Goal: Task Accomplishment & Management: Manage account settings

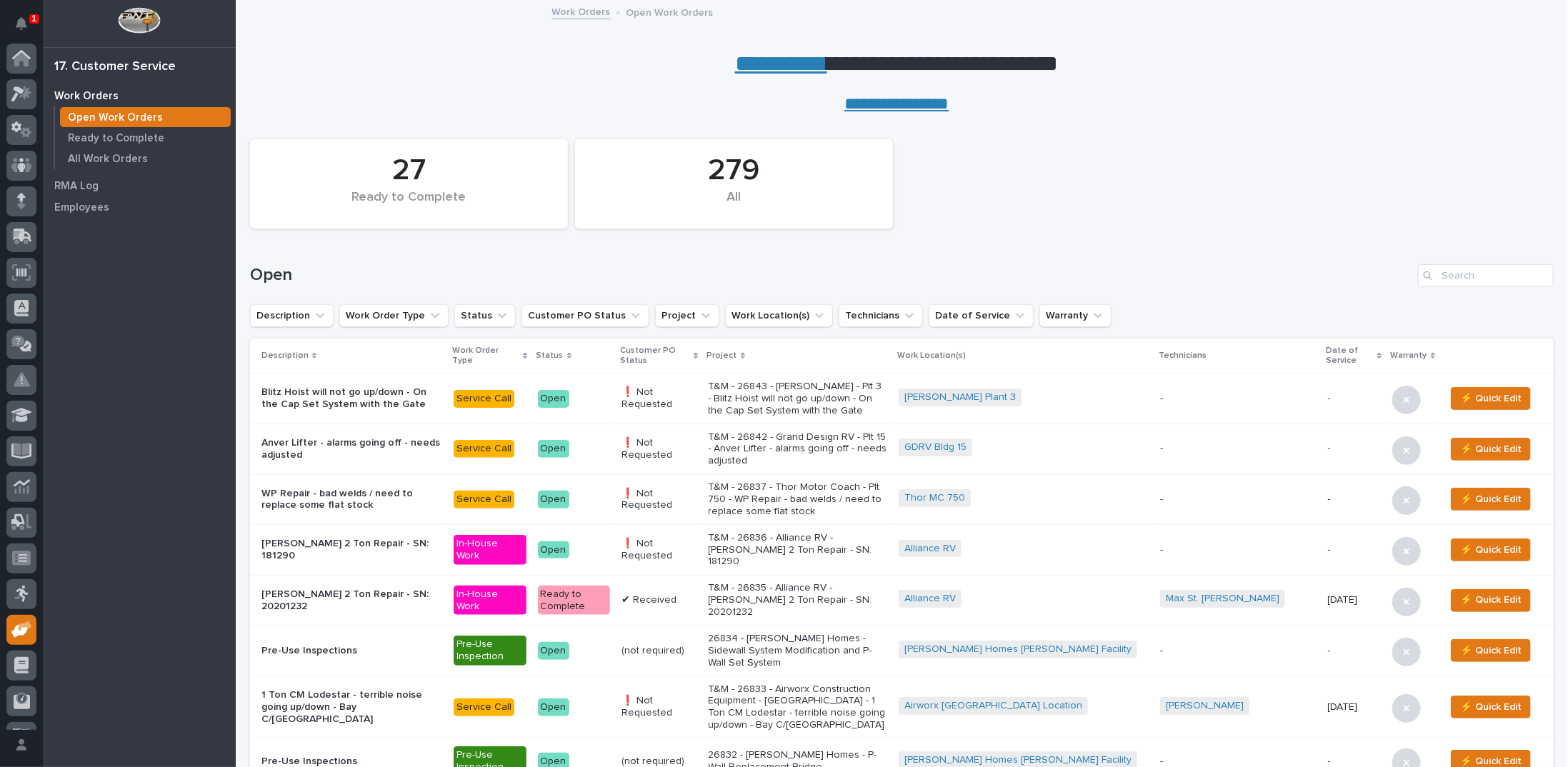
scroll to position [63, 0]
click at [825, 688] on p "T&M - 26833 - Airworx Construction Equipment - Warsaw - 1 Ton CM Lodestar - ter…" at bounding box center [798, 707] width 179 height 48
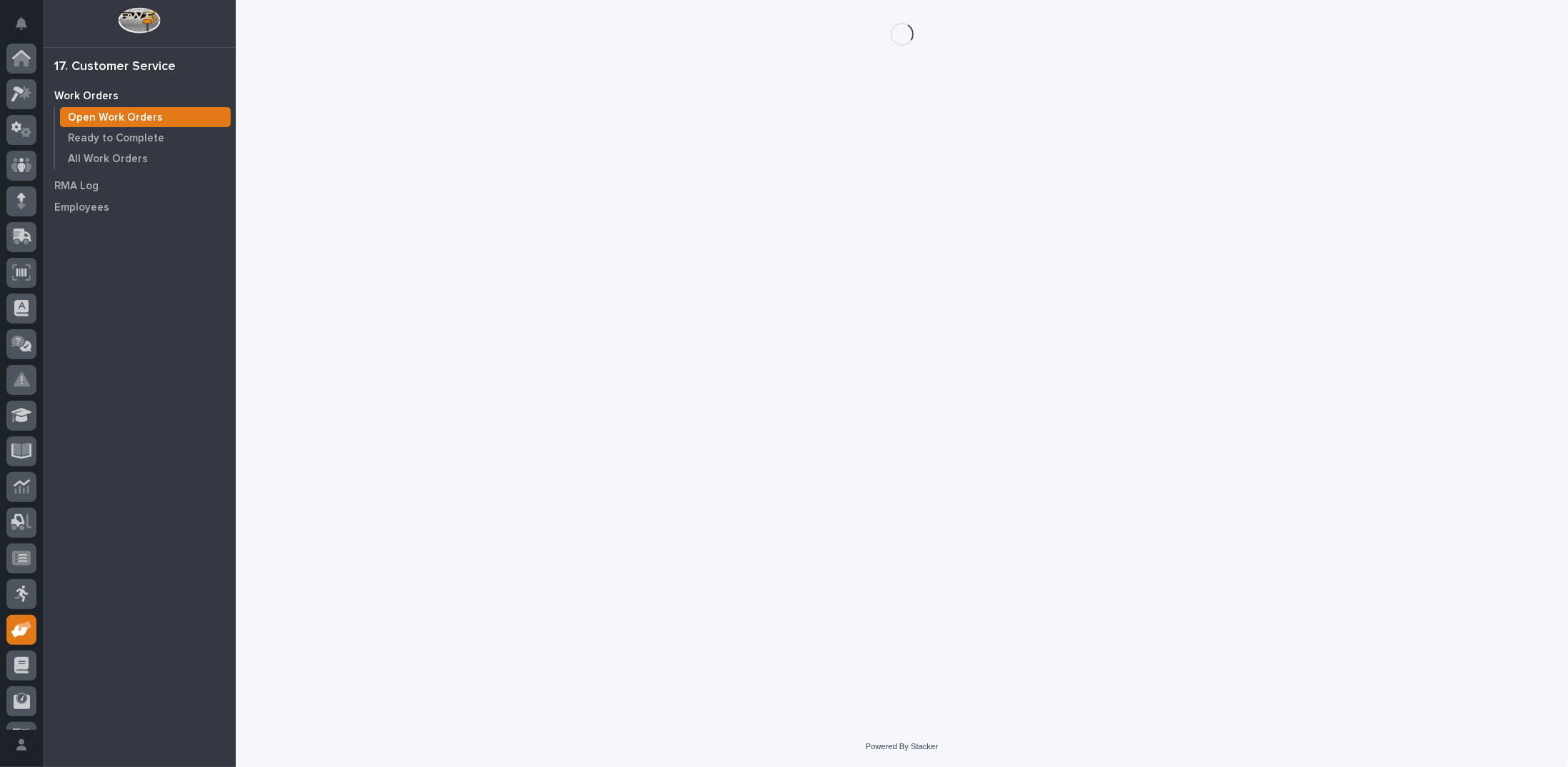
scroll to position [63, 0]
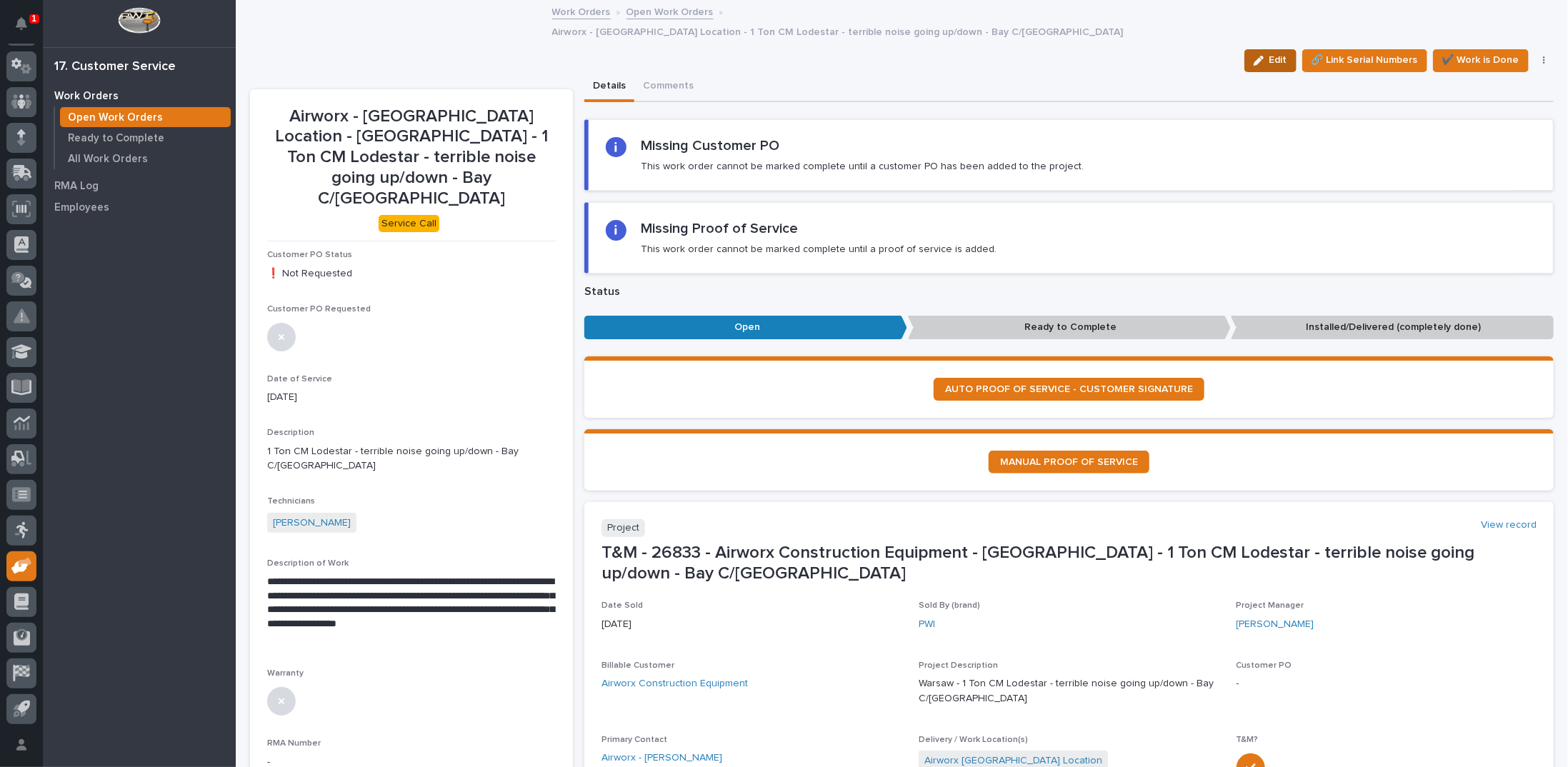
click at [1251, 49] on button "Edit" at bounding box center [1270, 60] width 52 height 23
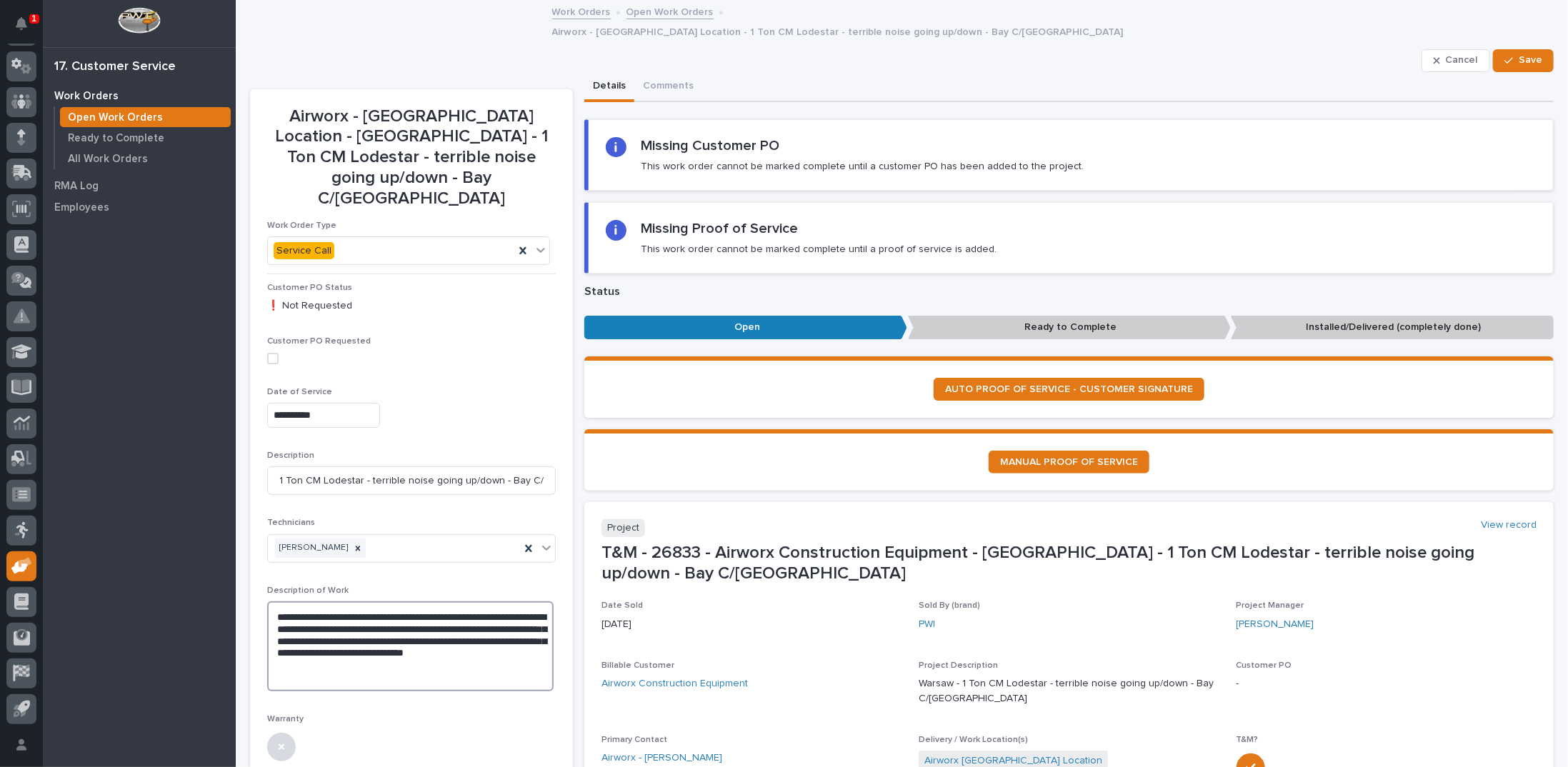
click at [269, 601] on textarea "**********" at bounding box center [410, 646] width 286 height 90
click at [439, 606] on textarea "**********" at bounding box center [410, 646] width 286 height 90
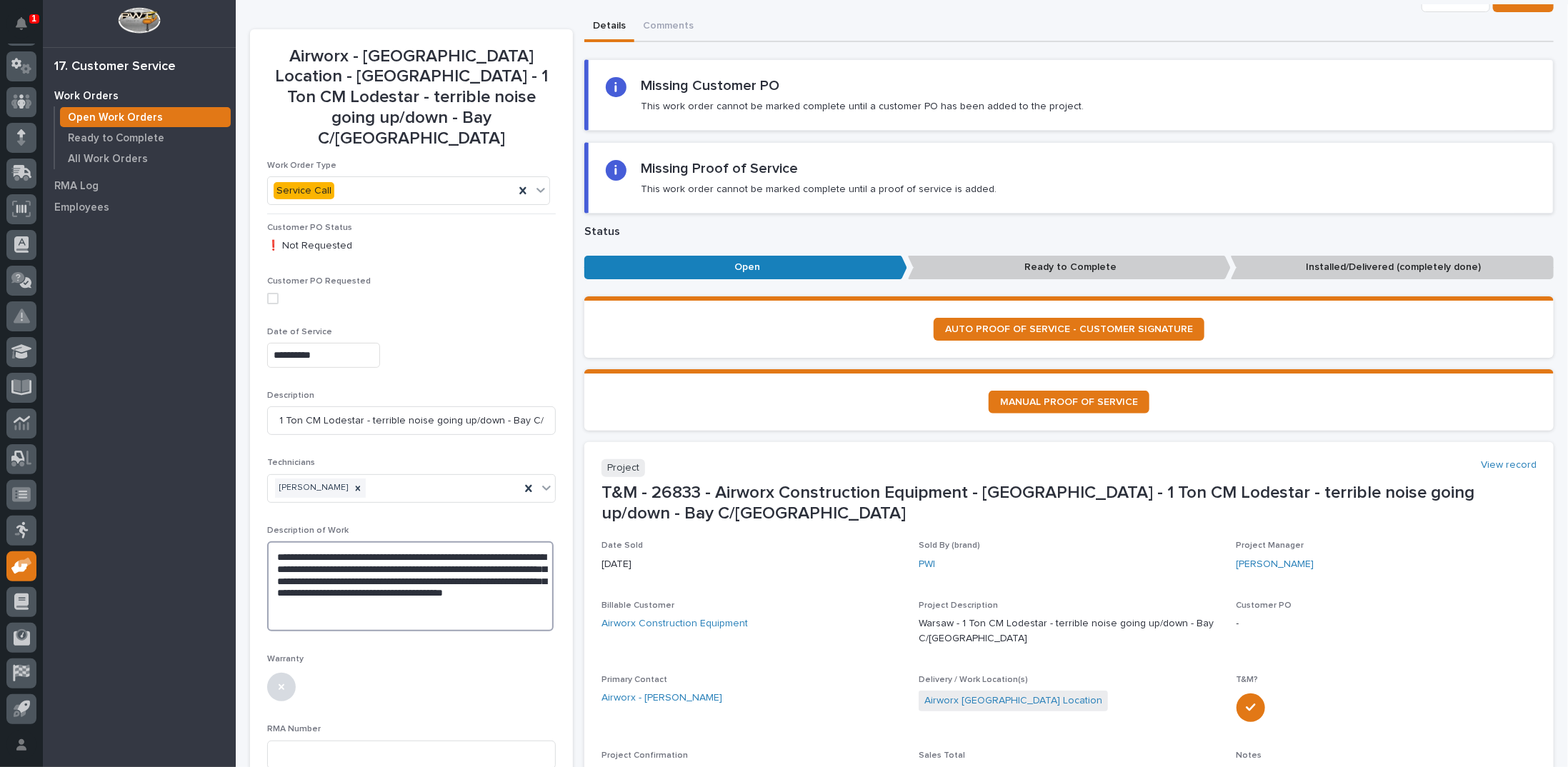
scroll to position [80, 0]
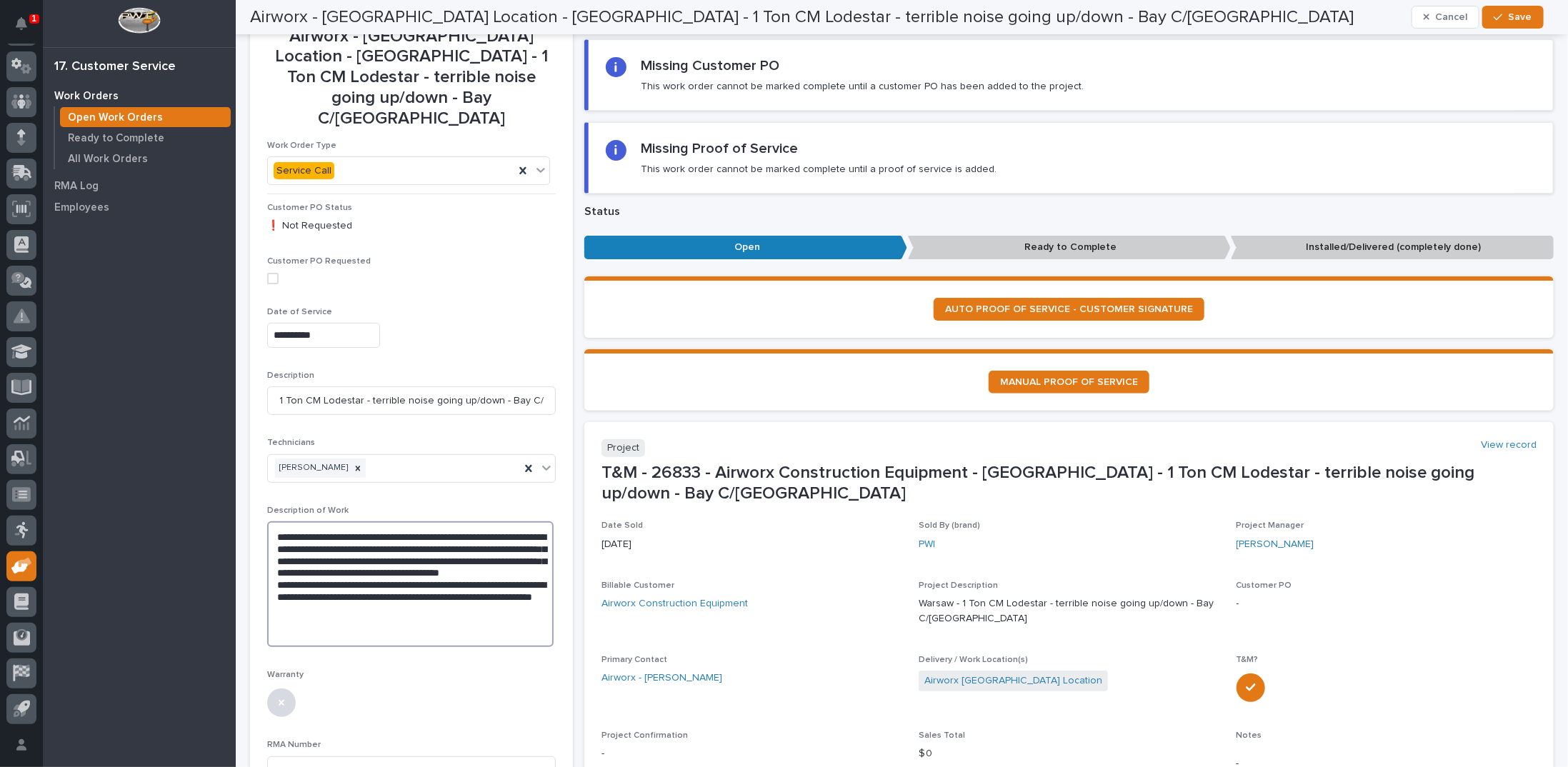
click at [333, 557] on textarea "**********" at bounding box center [410, 584] width 286 height 125
click at [413, 560] on textarea "**********" at bounding box center [410, 584] width 286 height 125
type textarea "**********"
click at [1502, 21] on icon "button" at bounding box center [1497, 17] width 8 height 10
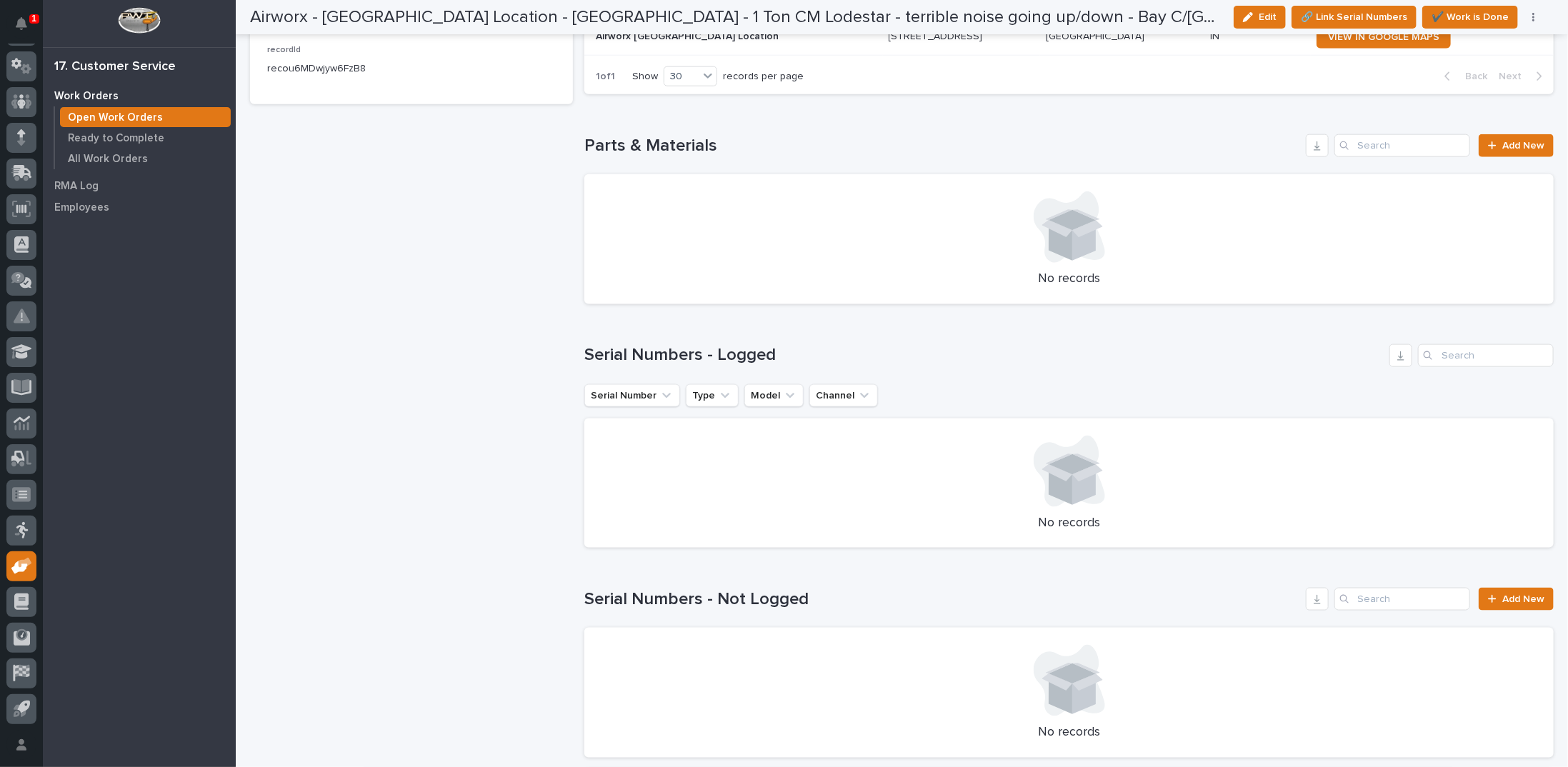
scroll to position [1223, 0]
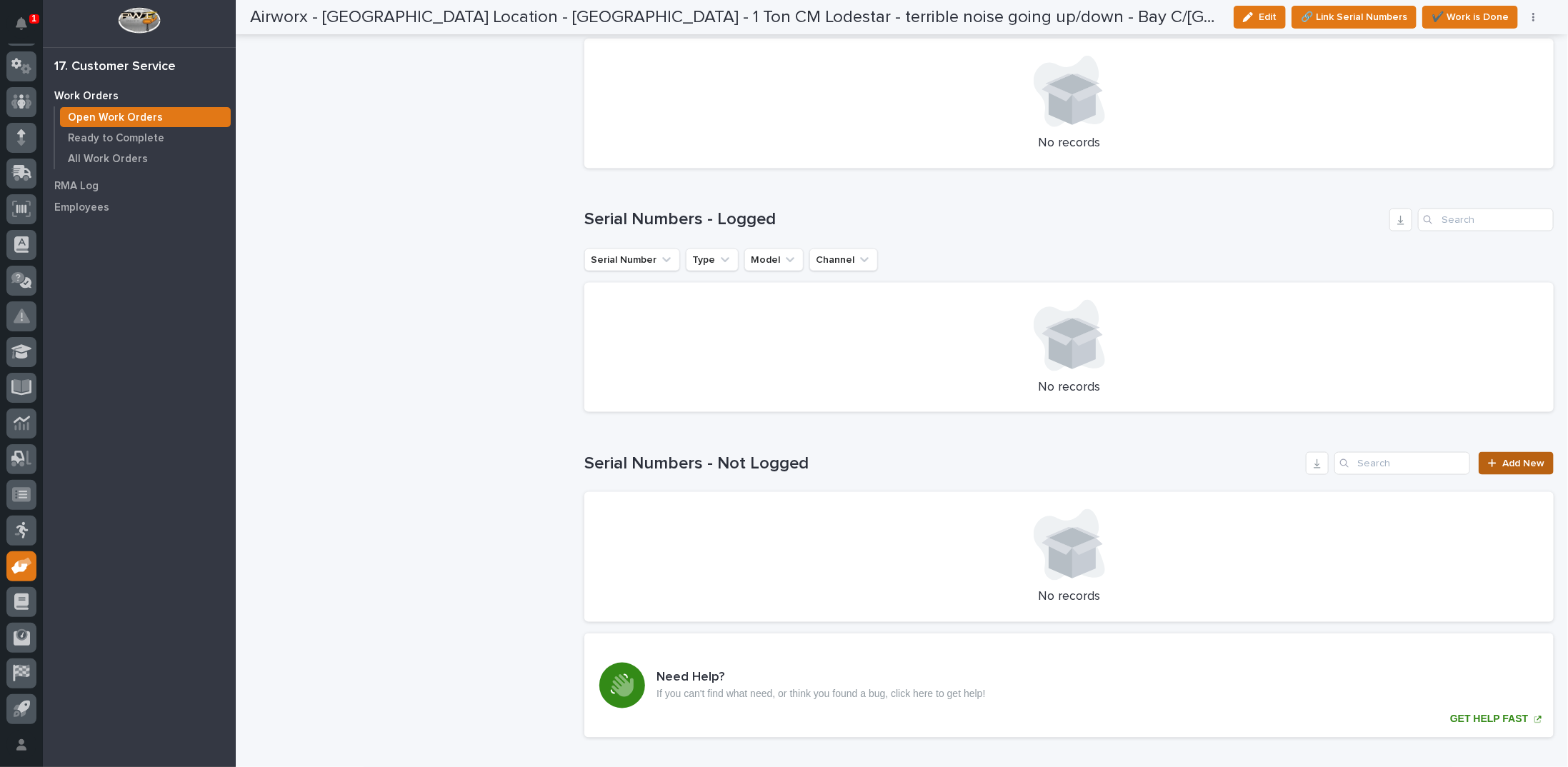
click at [1510, 458] on span "Add New" at bounding box center [1523, 463] width 42 height 10
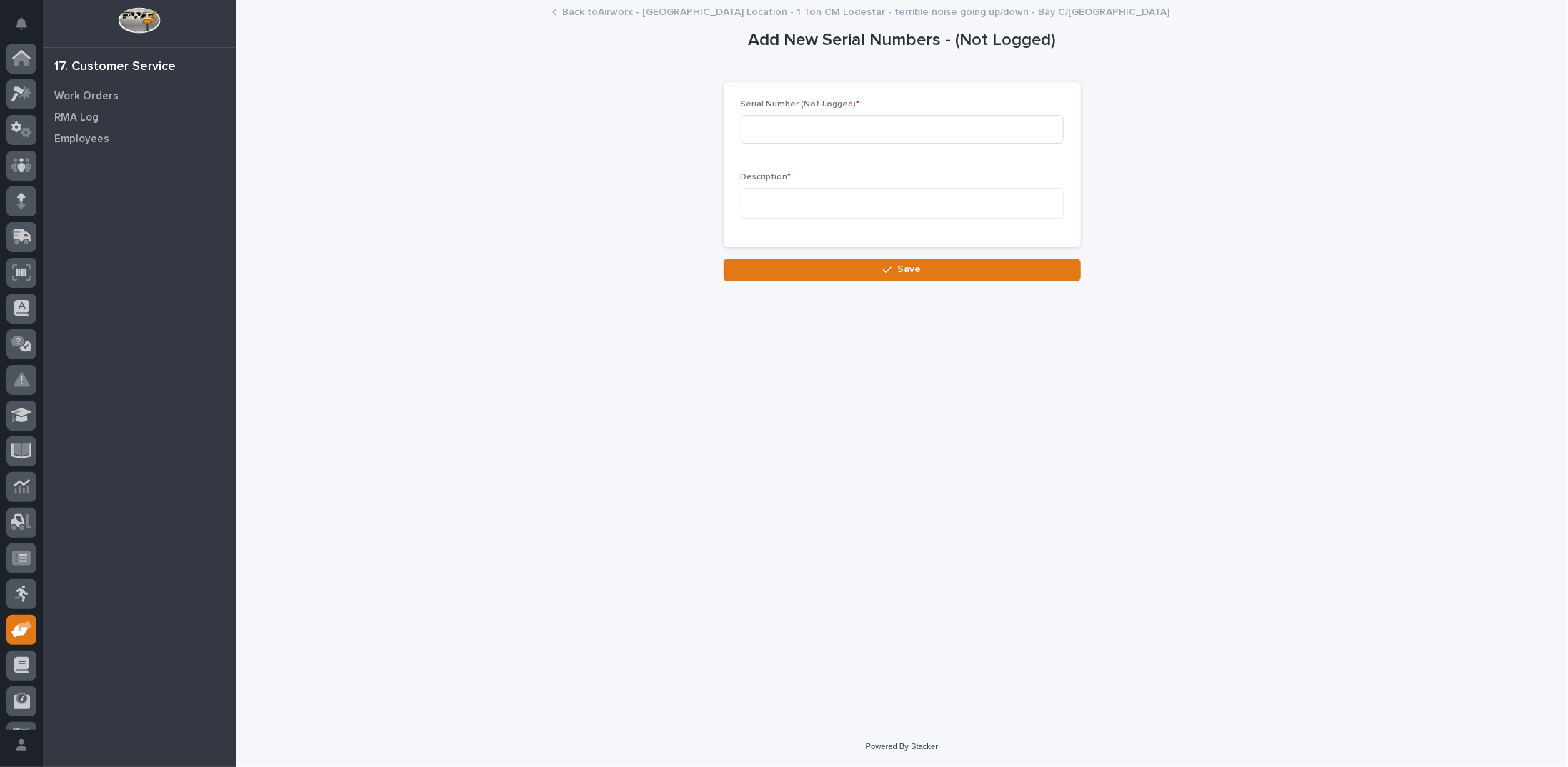
scroll to position [63, 0]
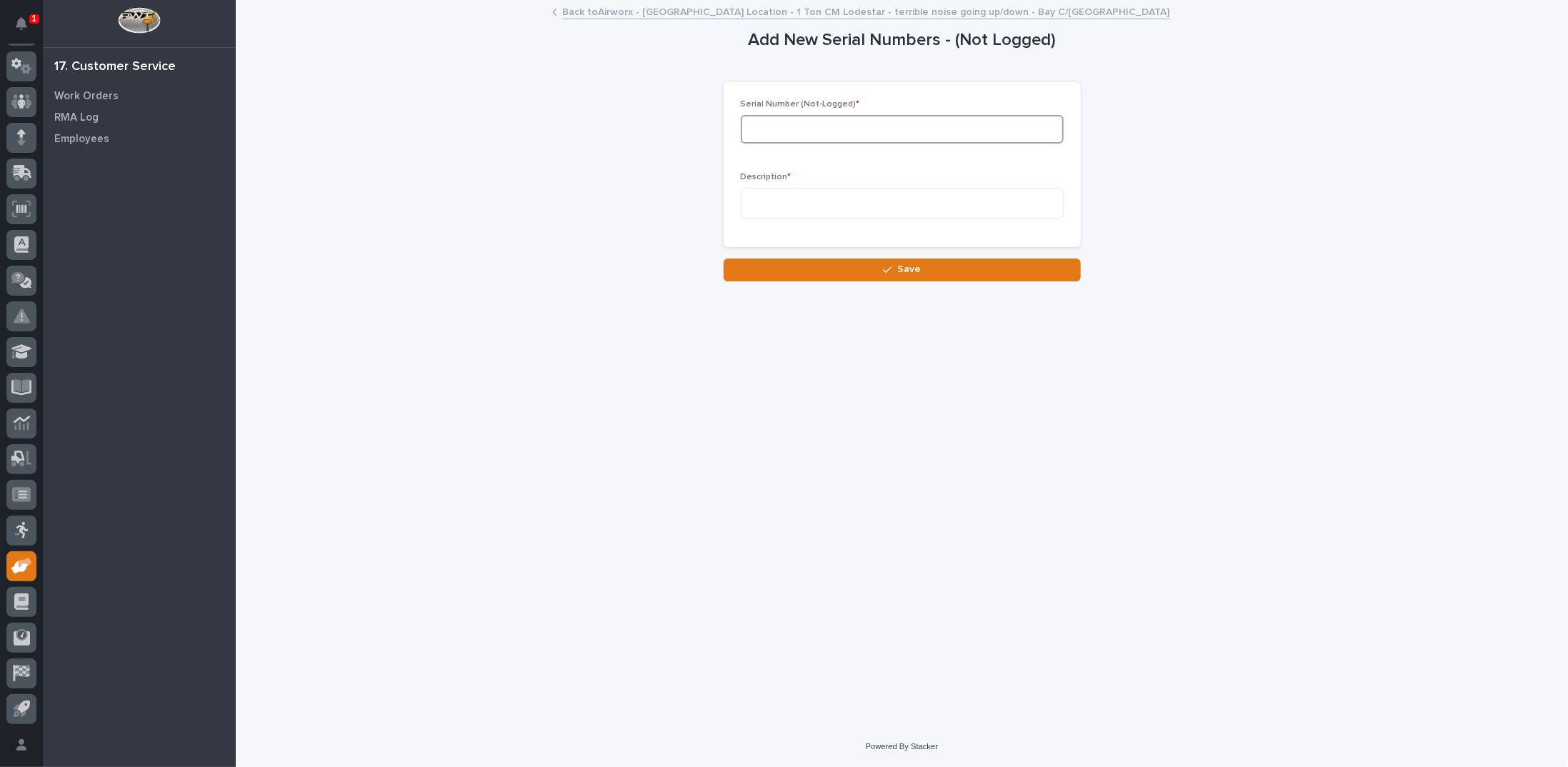
click at [787, 125] on input at bounding box center [902, 128] width 323 height 28
type input "L3364RJ - Hoist needing Repair"
click at [782, 212] on textarea at bounding box center [902, 203] width 323 height 30
click at [807, 200] on textarea "**********" at bounding box center [902, 203] width 323 height 30
type textarea "**********"
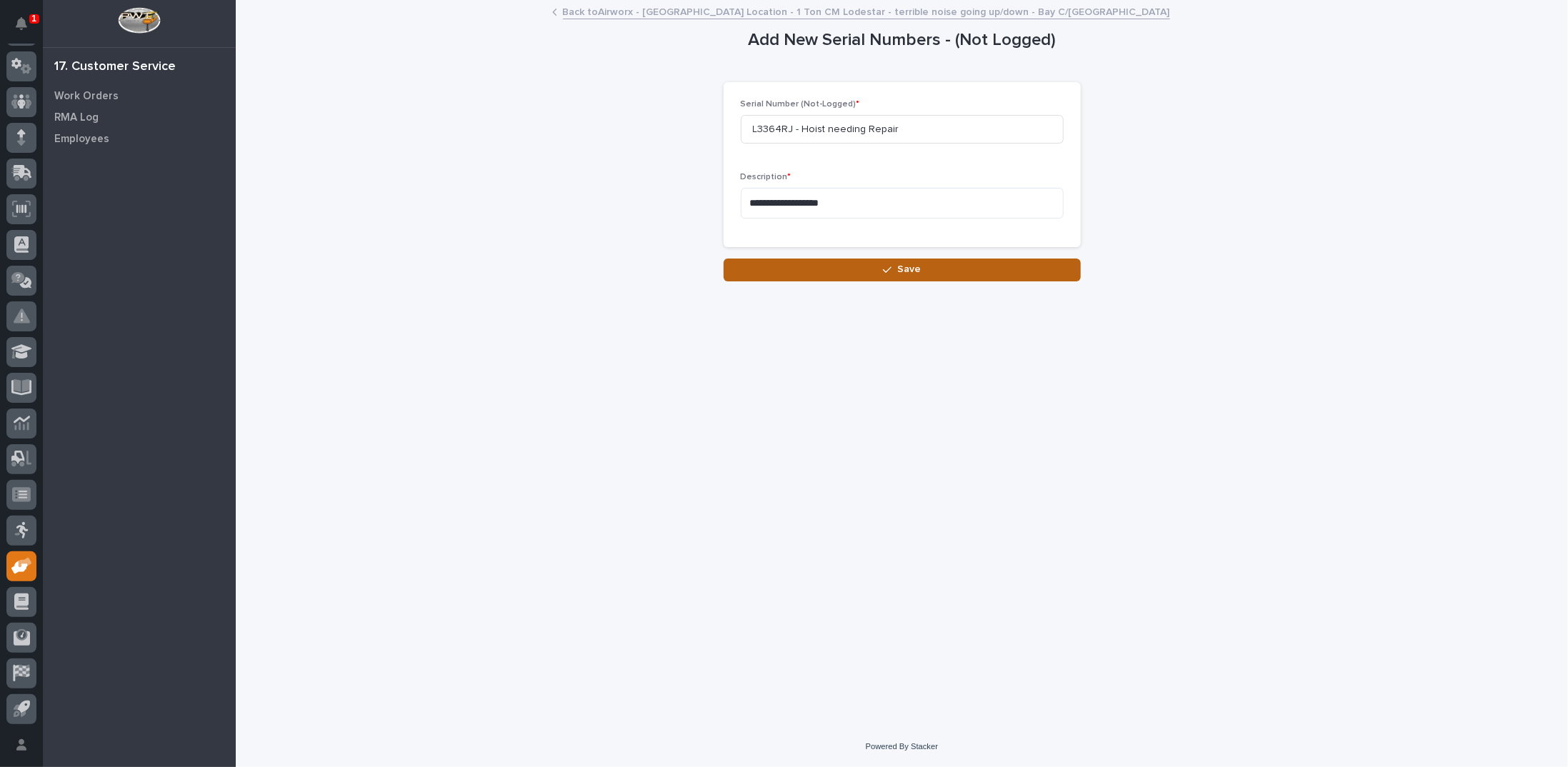
click at [875, 271] on button "Save" at bounding box center [902, 270] width 357 height 23
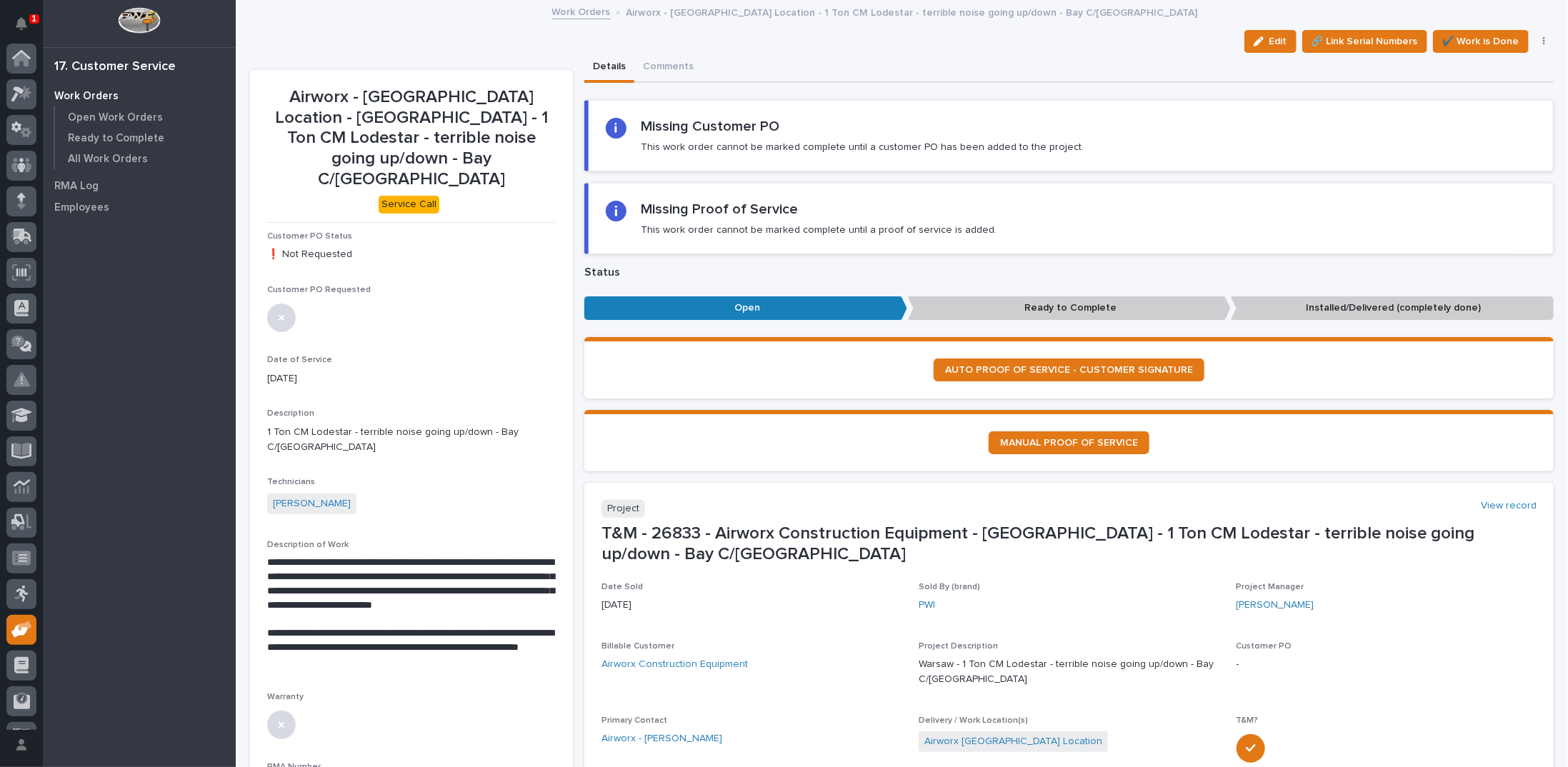
scroll to position [63, 0]
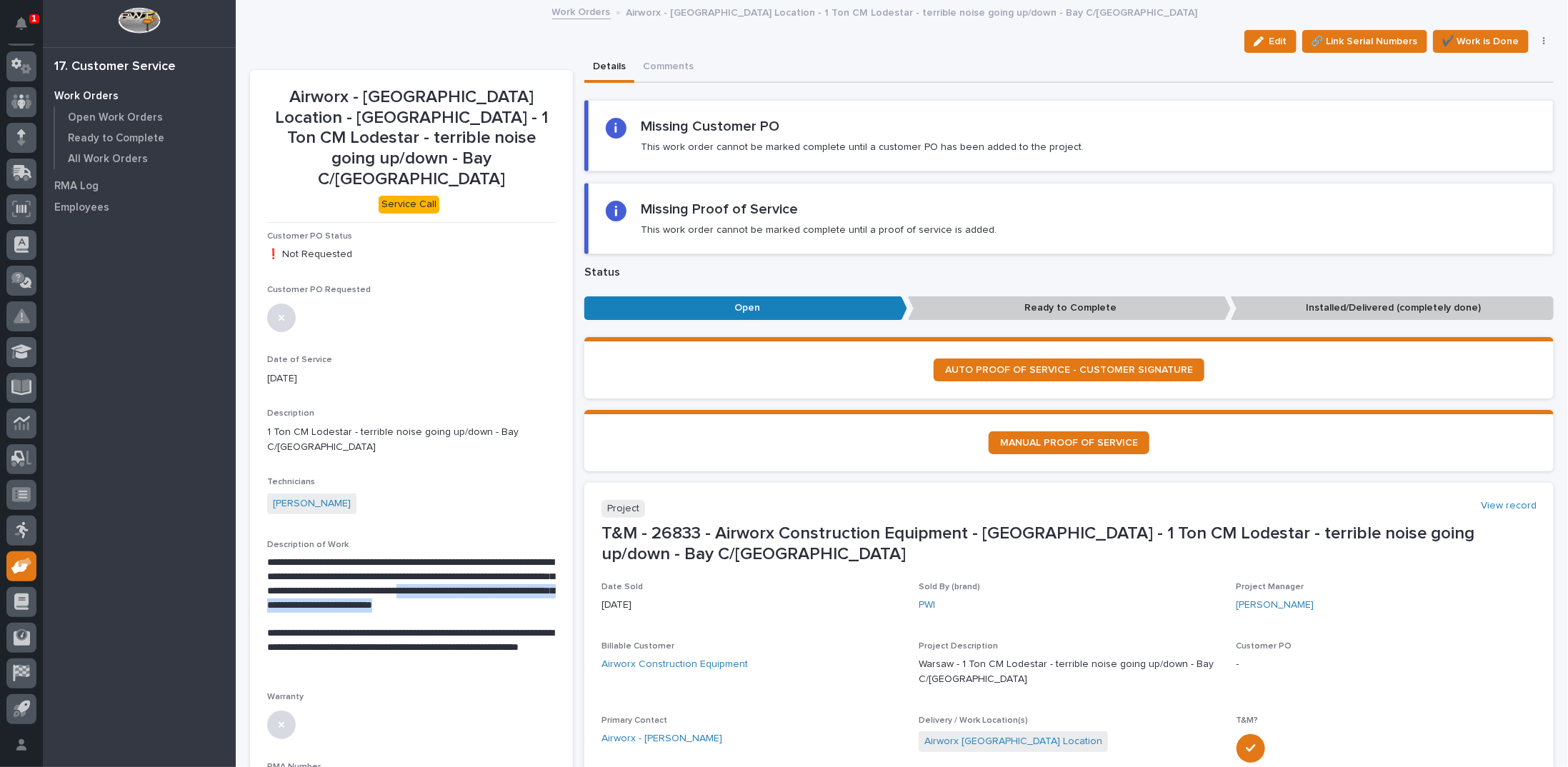
drag, startPoint x: 347, startPoint y: 564, endPoint x: 382, endPoint y: 574, distance: 36.4
click at [382, 574] on p "**********" at bounding box center [410, 590] width 286 height 70
click at [1255, 43] on icon "button" at bounding box center [1258, 41] width 10 height 10
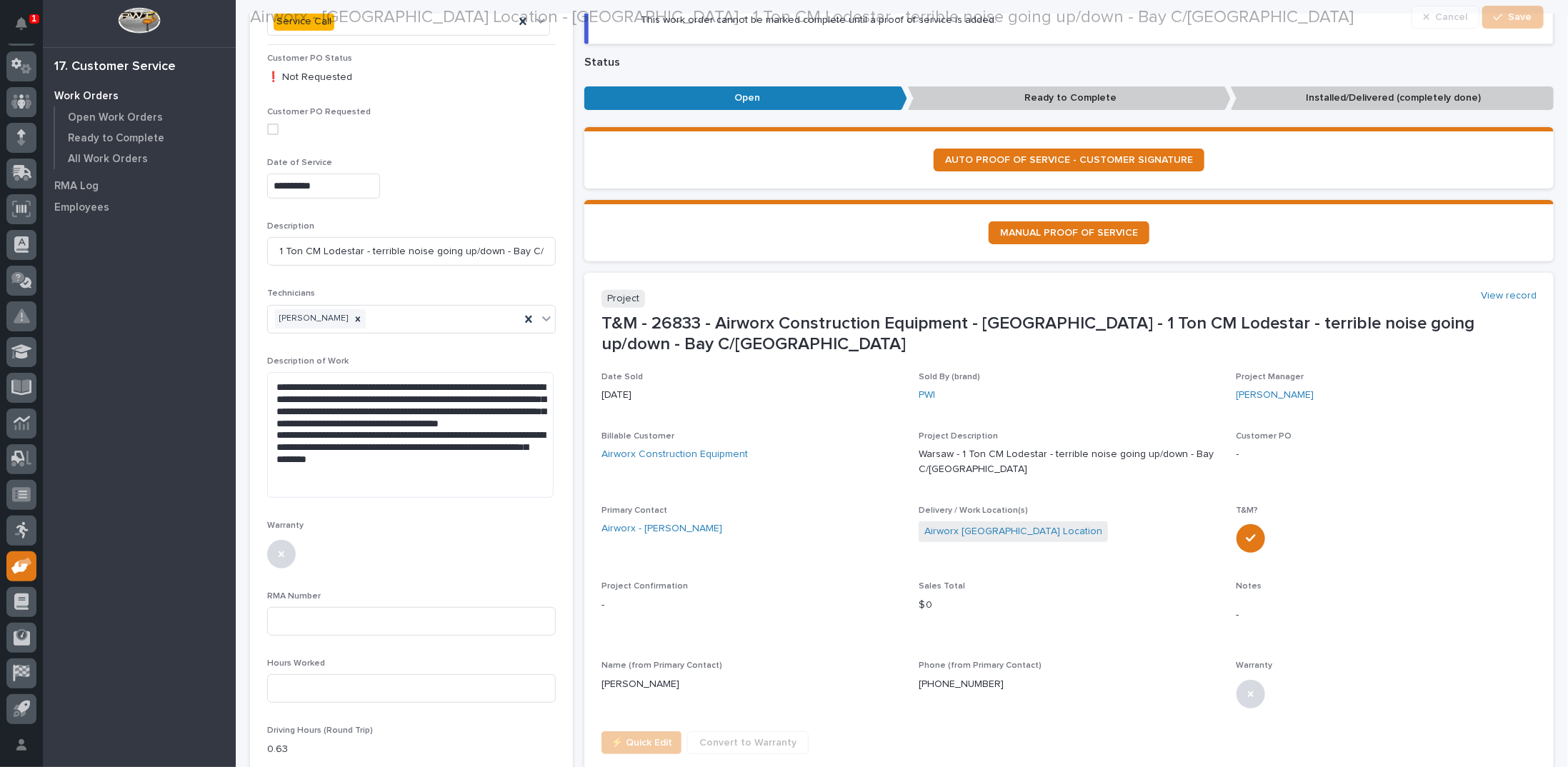
scroll to position [214, 0]
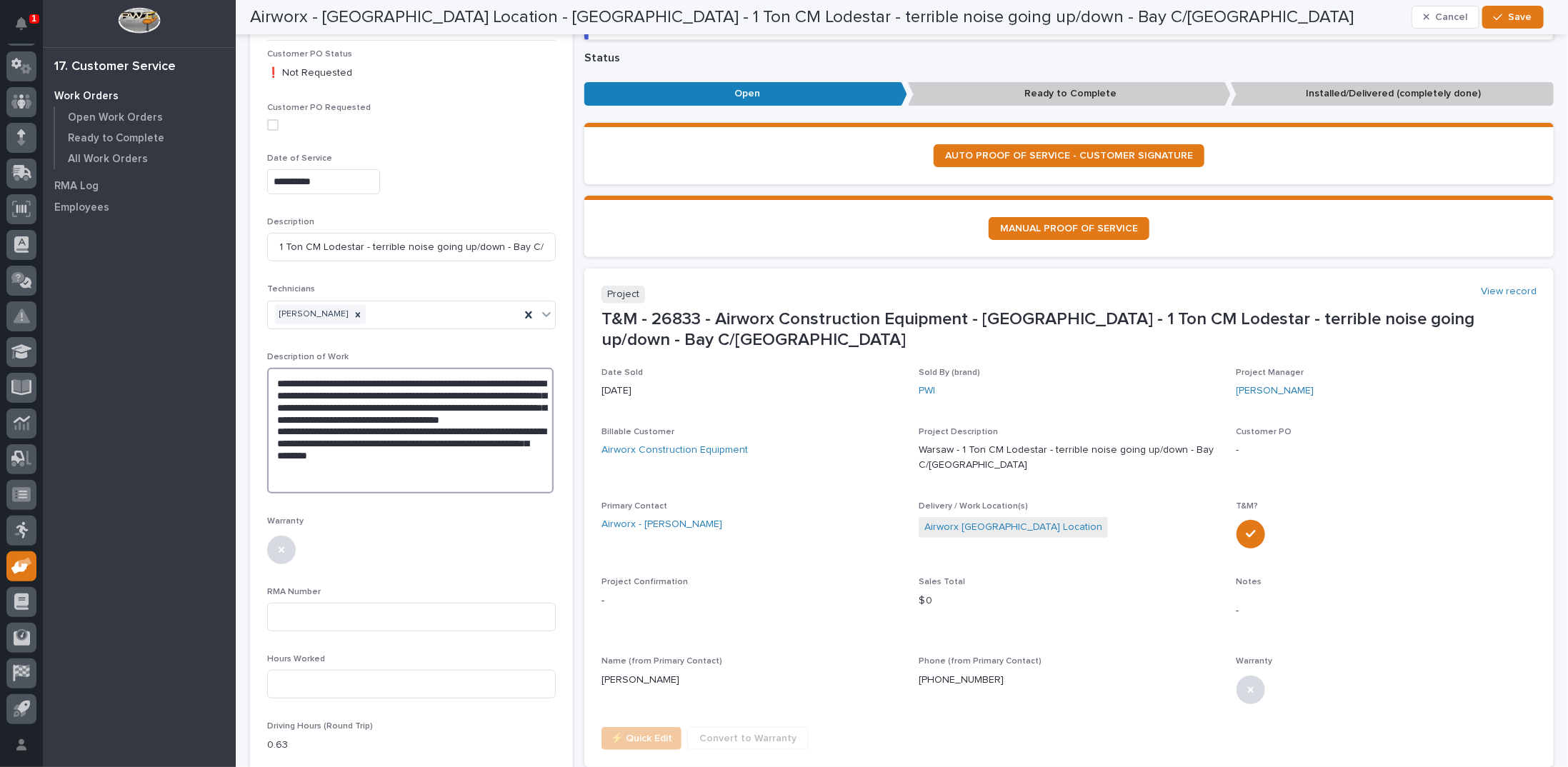
drag, startPoint x: 378, startPoint y: 373, endPoint x: 435, endPoint y: 390, distance: 59.5
click at [435, 390] on textarea "**********" at bounding box center [410, 431] width 286 height 125
click at [407, 375] on textarea "**********" at bounding box center [410, 431] width 286 height 125
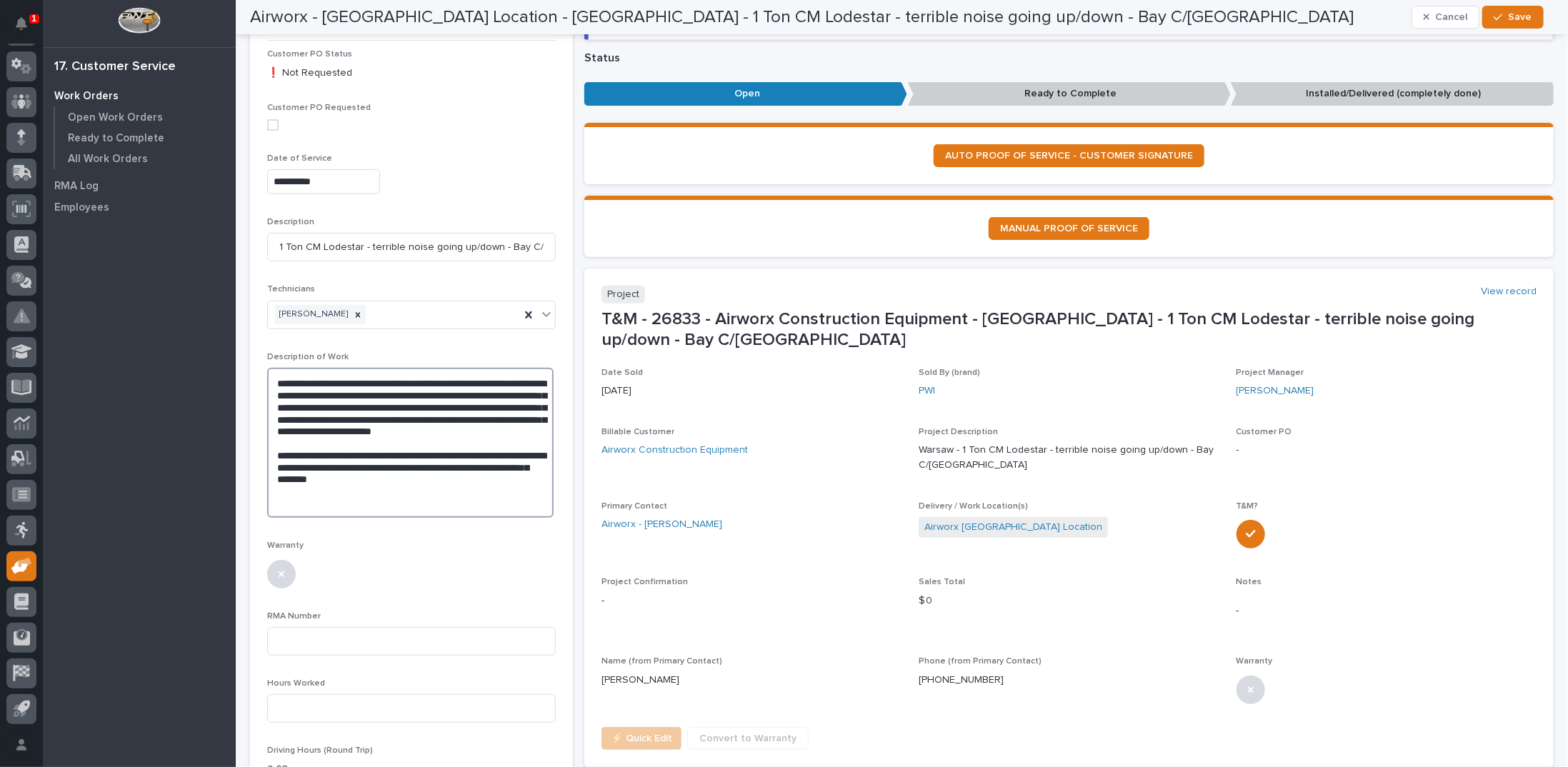
drag, startPoint x: 277, startPoint y: 421, endPoint x: 408, endPoint y: 450, distance: 134.2
click at [408, 450] on textarea "**********" at bounding box center [410, 443] width 286 height 150
click at [377, 384] on textarea "**********" at bounding box center [410, 431] width 286 height 125
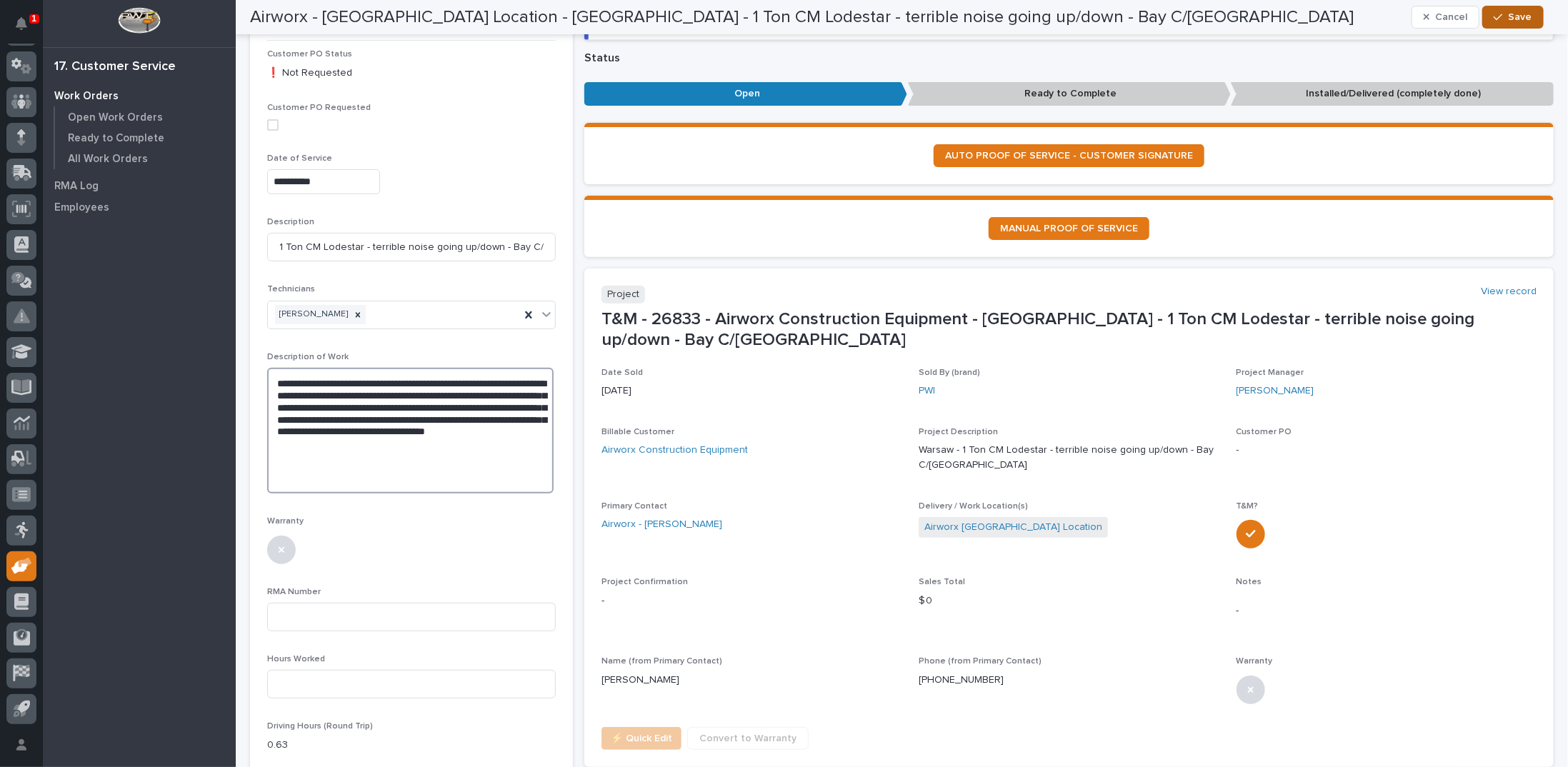
type textarea "**********"
click at [1520, 19] on span "Save" at bounding box center [1520, 17] width 24 height 13
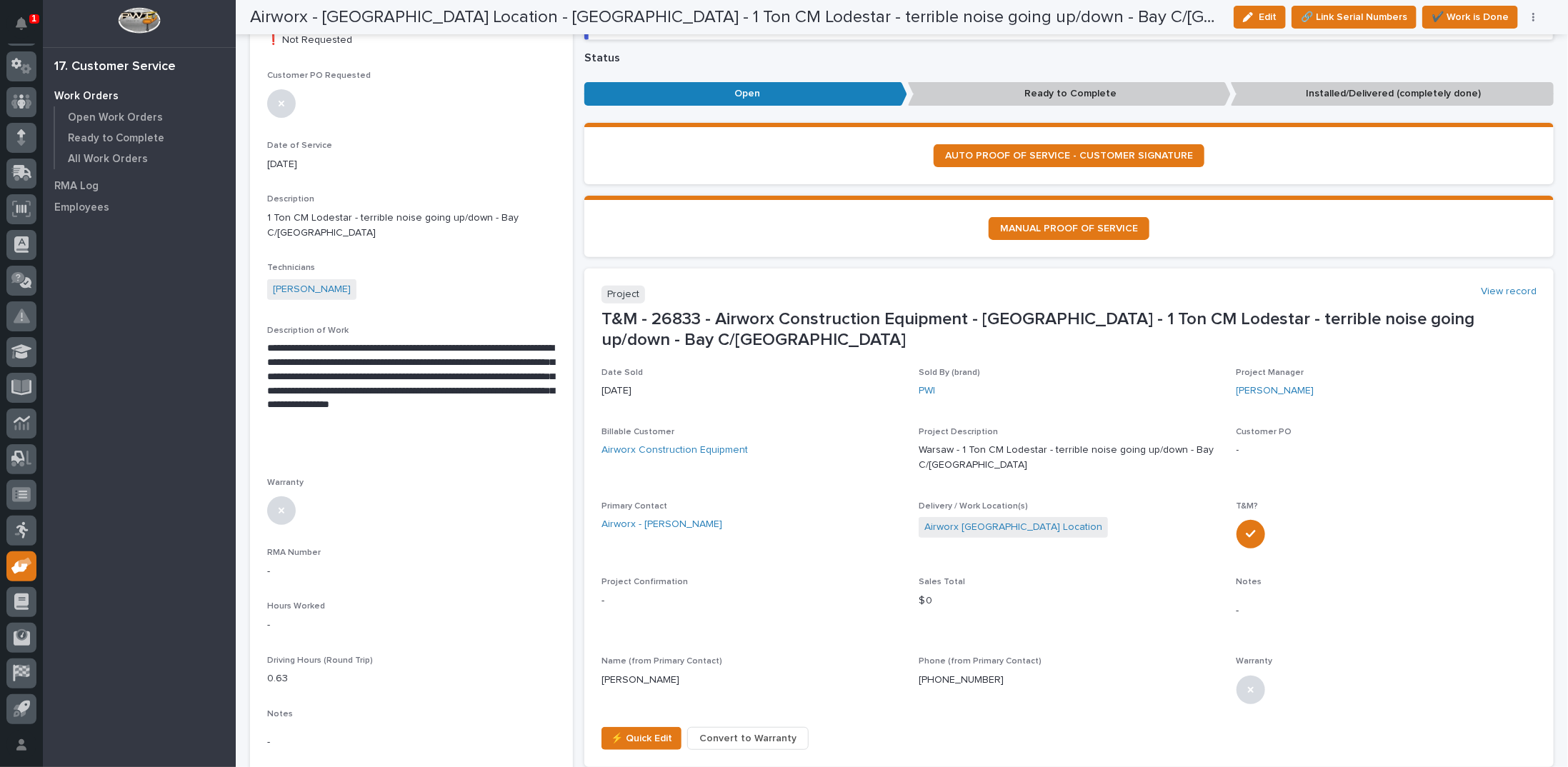
scroll to position [0, 0]
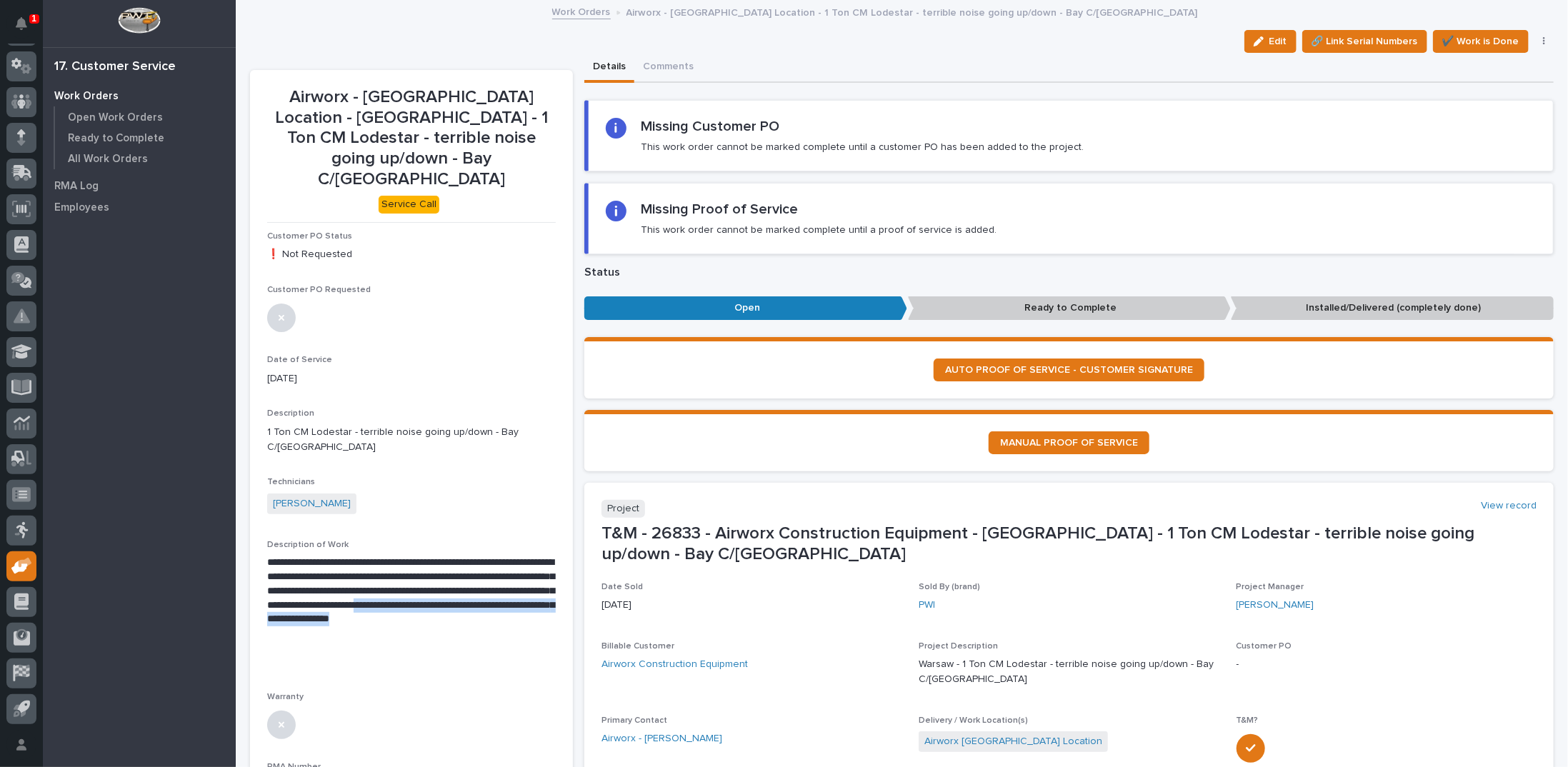
drag, startPoint x: 363, startPoint y: 577, endPoint x: 409, endPoint y: 594, distance: 49.0
click at [409, 594] on p "**********" at bounding box center [410, 597] width 286 height 85
click at [1263, 50] on button "Edit" at bounding box center [1270, 41] width 52 height 23
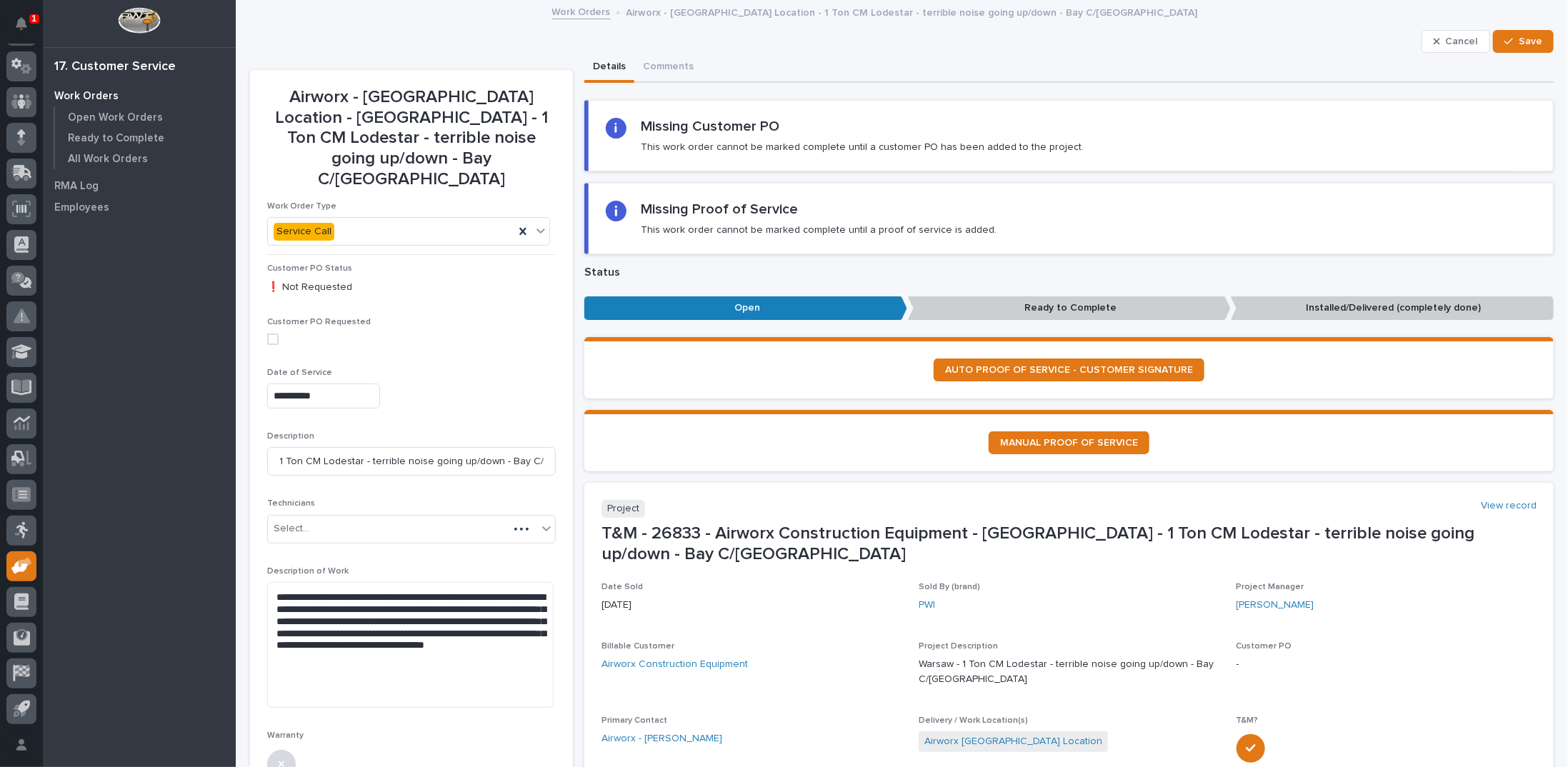
click at [1256, 44] on div "Cancel Save" at bounding box center [902, 41] width 1303 height 23
drag, startPoint x: 418, startPoint y: 603, endPoint x: 496, endPoint y: 626, distance: 81.3
click at [496, 626] on textarea "**********" at bounding box center [410, 645] width 286 height 125
type textarea "**********"
click at [1518, 41] on span "Save" at bounding box center [1530, 41] width 24 height 13
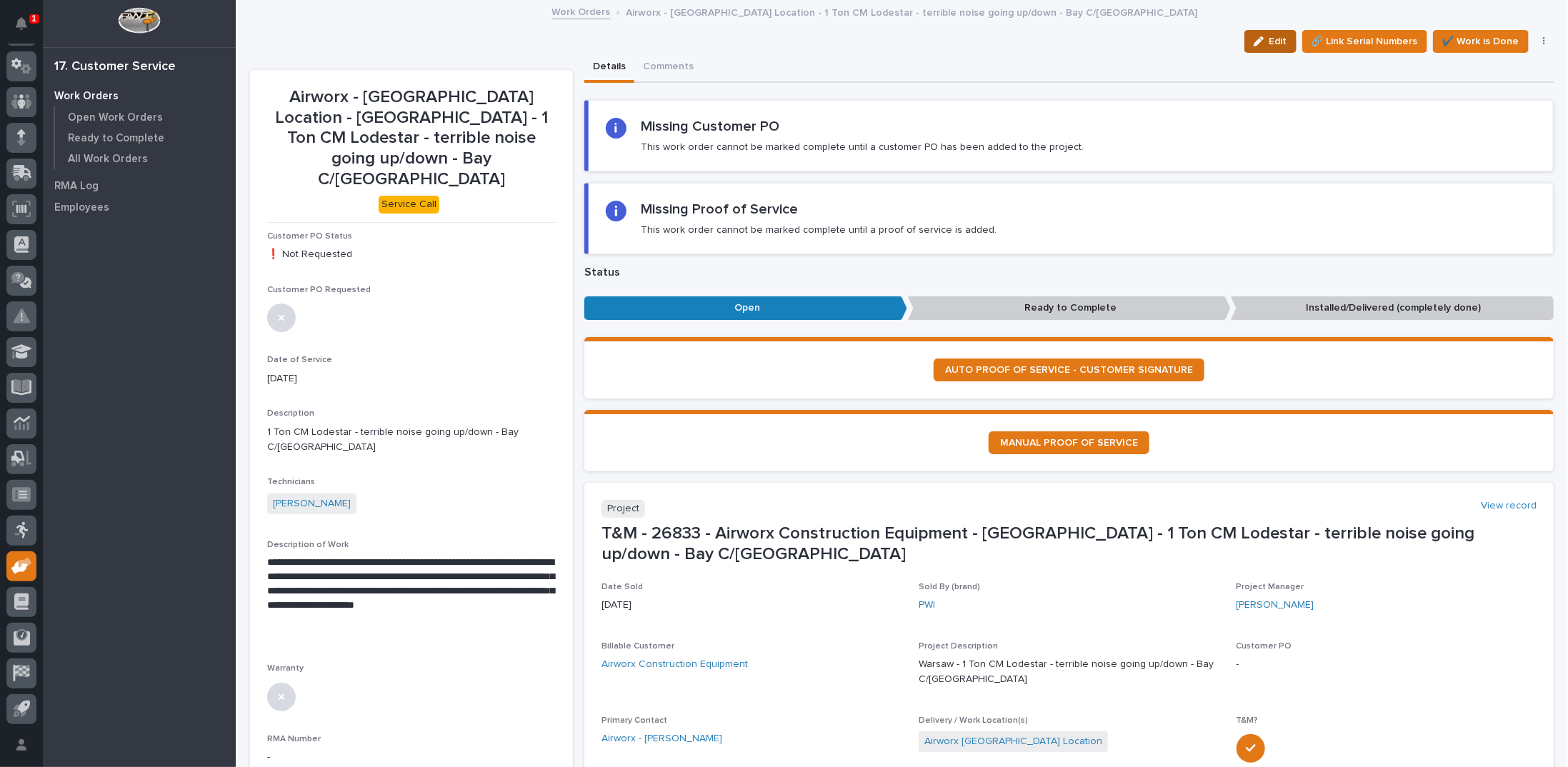
click at [1271, 40] on span "Edit" at bounding box center [1277, 41] width 18 height 13
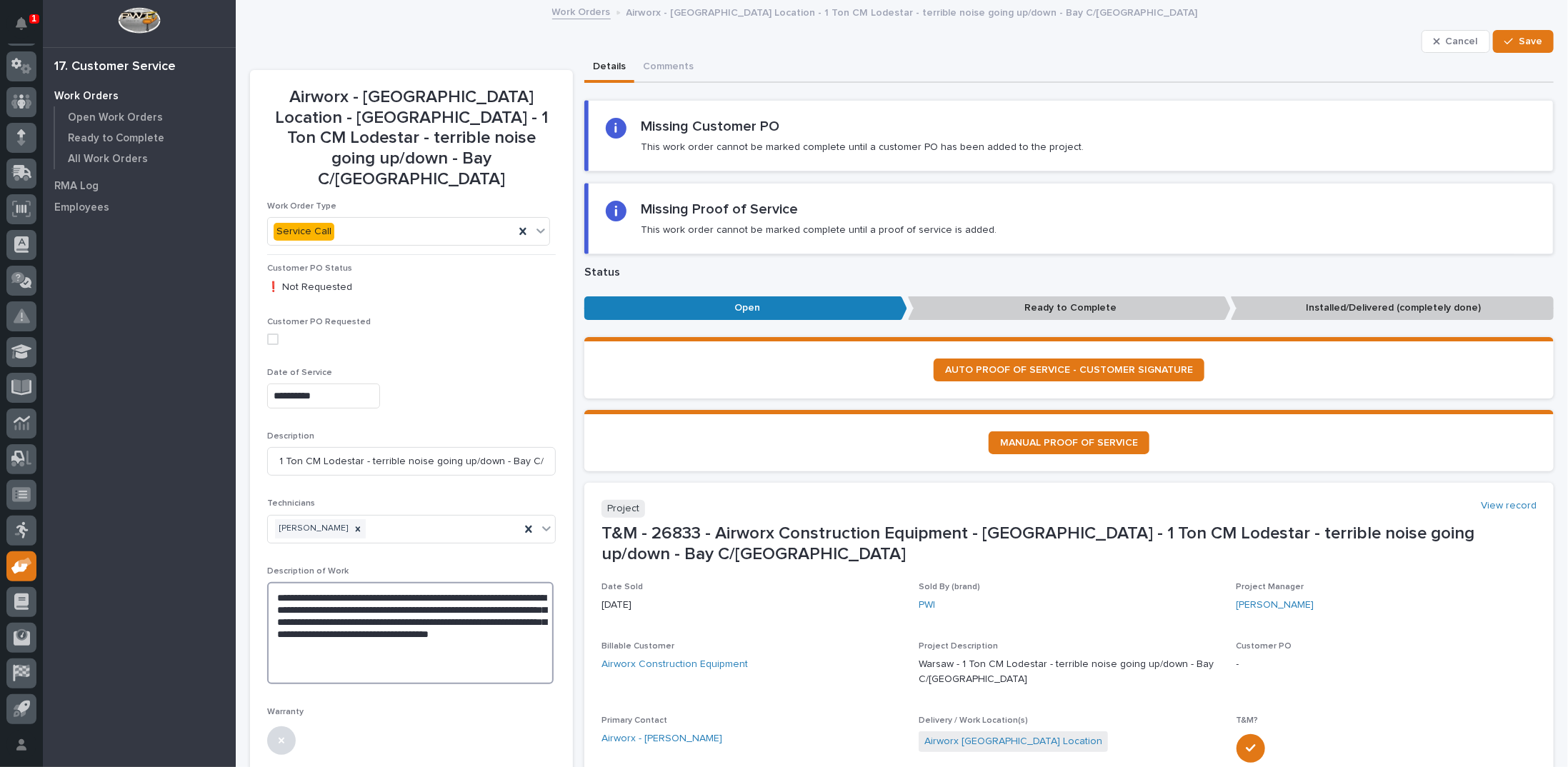
click at [449, 598] on textarea "**********" at bounding box center [410, 633] width 286 height 102
type textarea "**********"
click at [1521, 38] on span "Save" at bounding box center [1530, 41] width 24 height 13
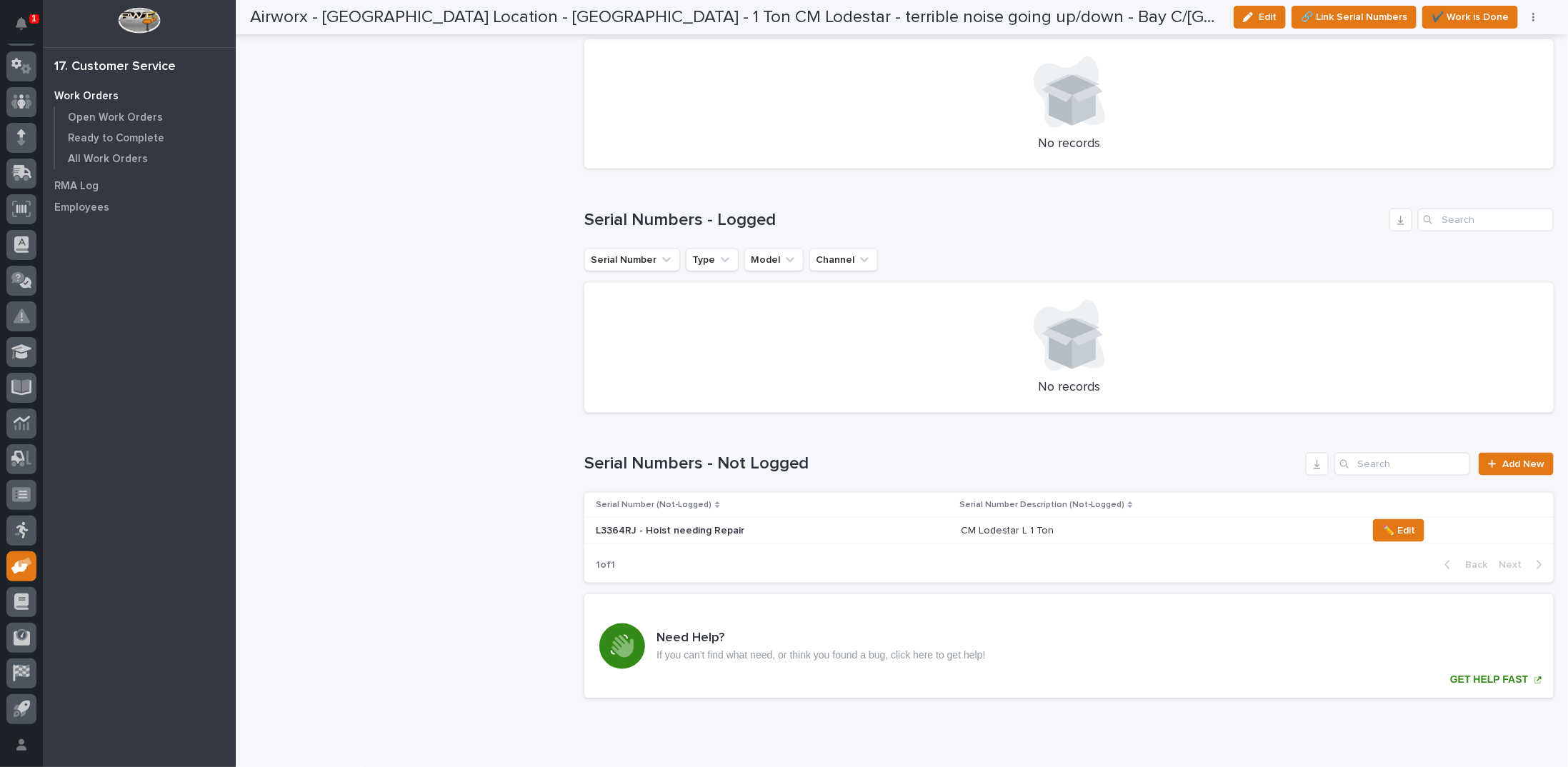
scroll to position [1254, 0]
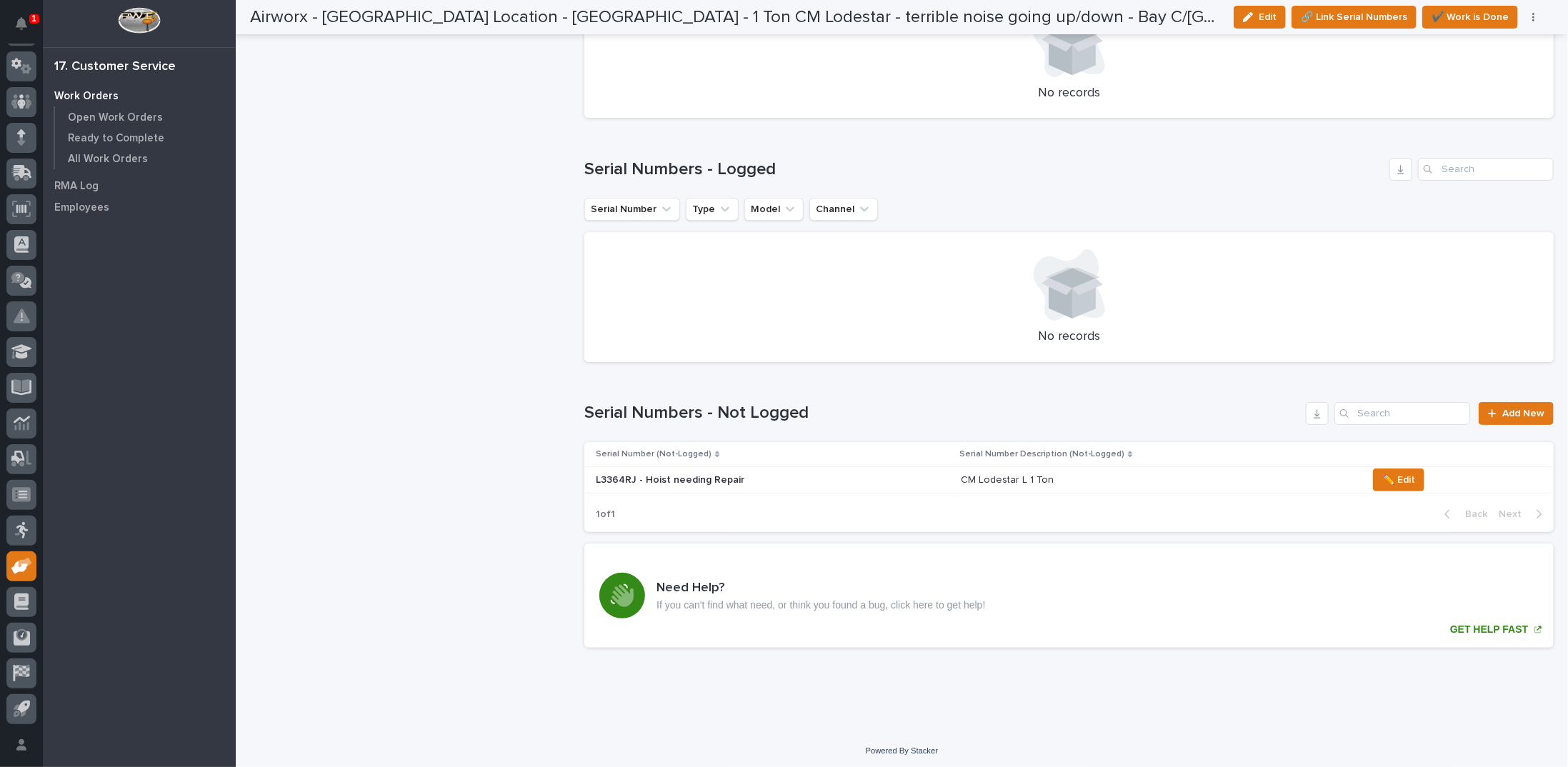
click at [1026, 480] on p "CM Lodestar L 1 Ton" at bounding box center [1008, 479] width 96 height 15
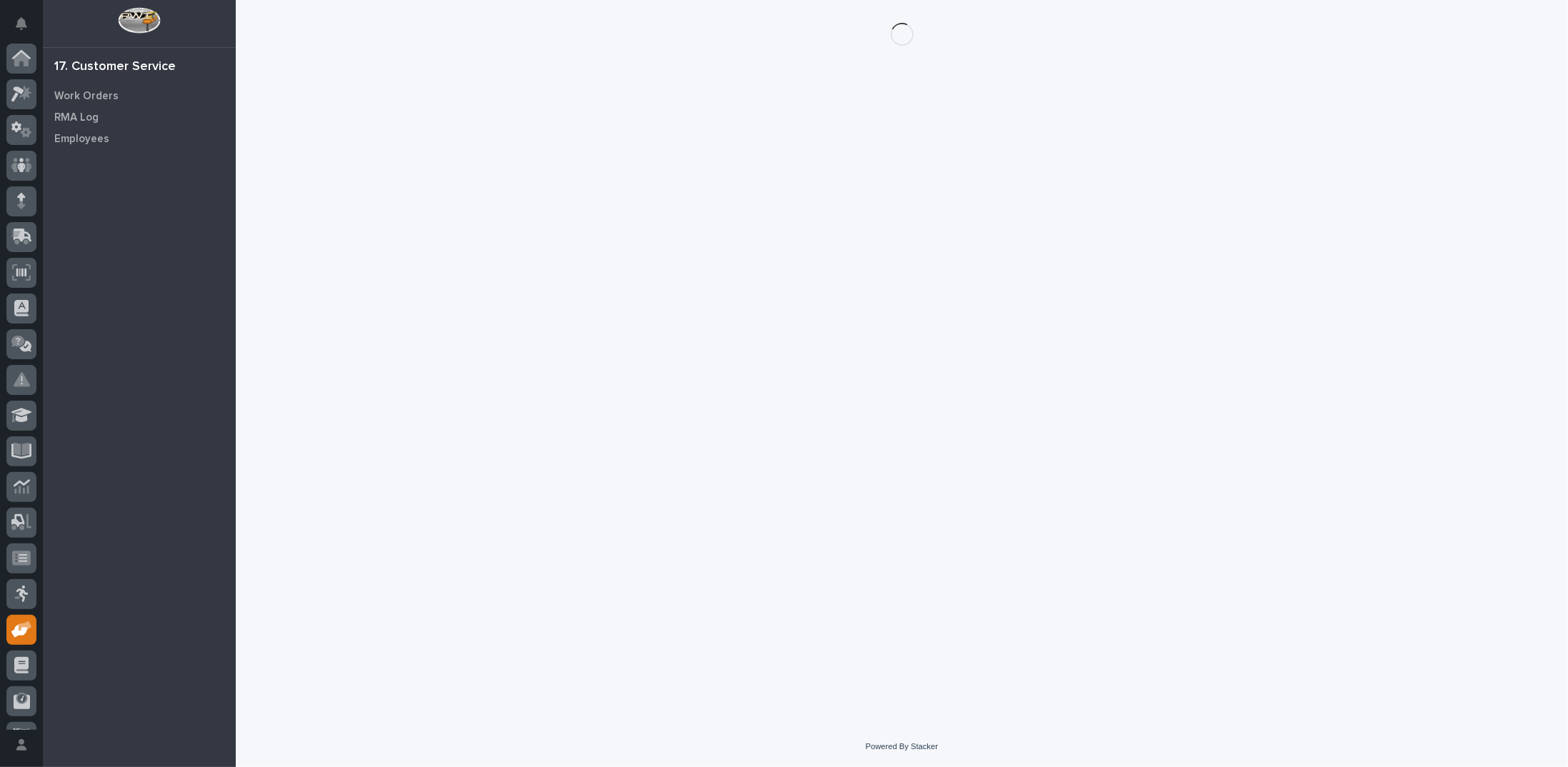
scroll to position [63, 0]
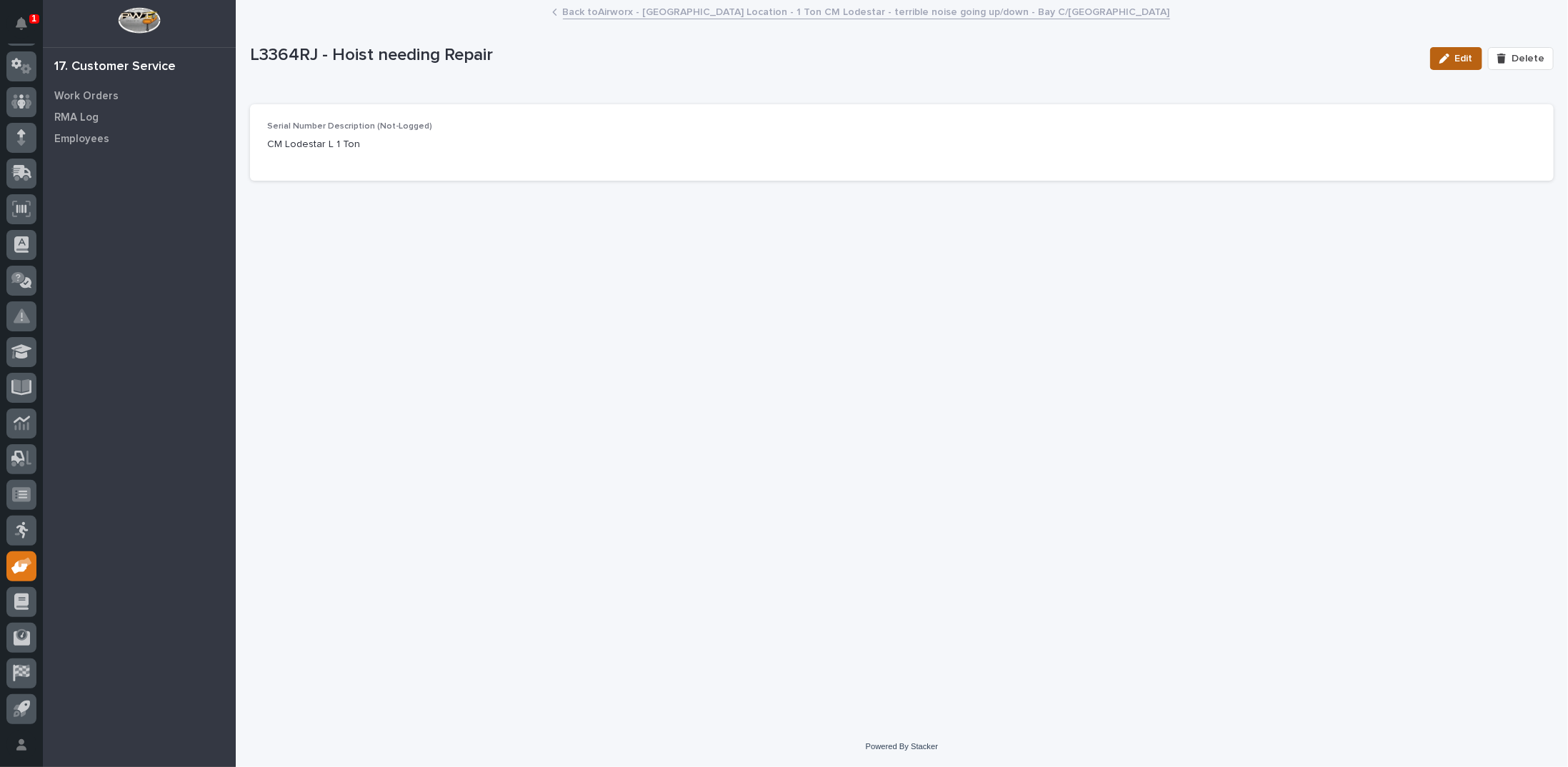
click at [1451, 52] on button "Edit" at bounding box center [1456, 59] width 52 height 23
drag, startPoint x: 303, startPoint y: 60, endPoint x: 576, endPoint y: 54, distance: 273.1
click at [576, 54] on input "L3364RJ - Hoist needing Repair" at bounding box center [833, 60] width 1166 height 28
type input "L3364RJ"
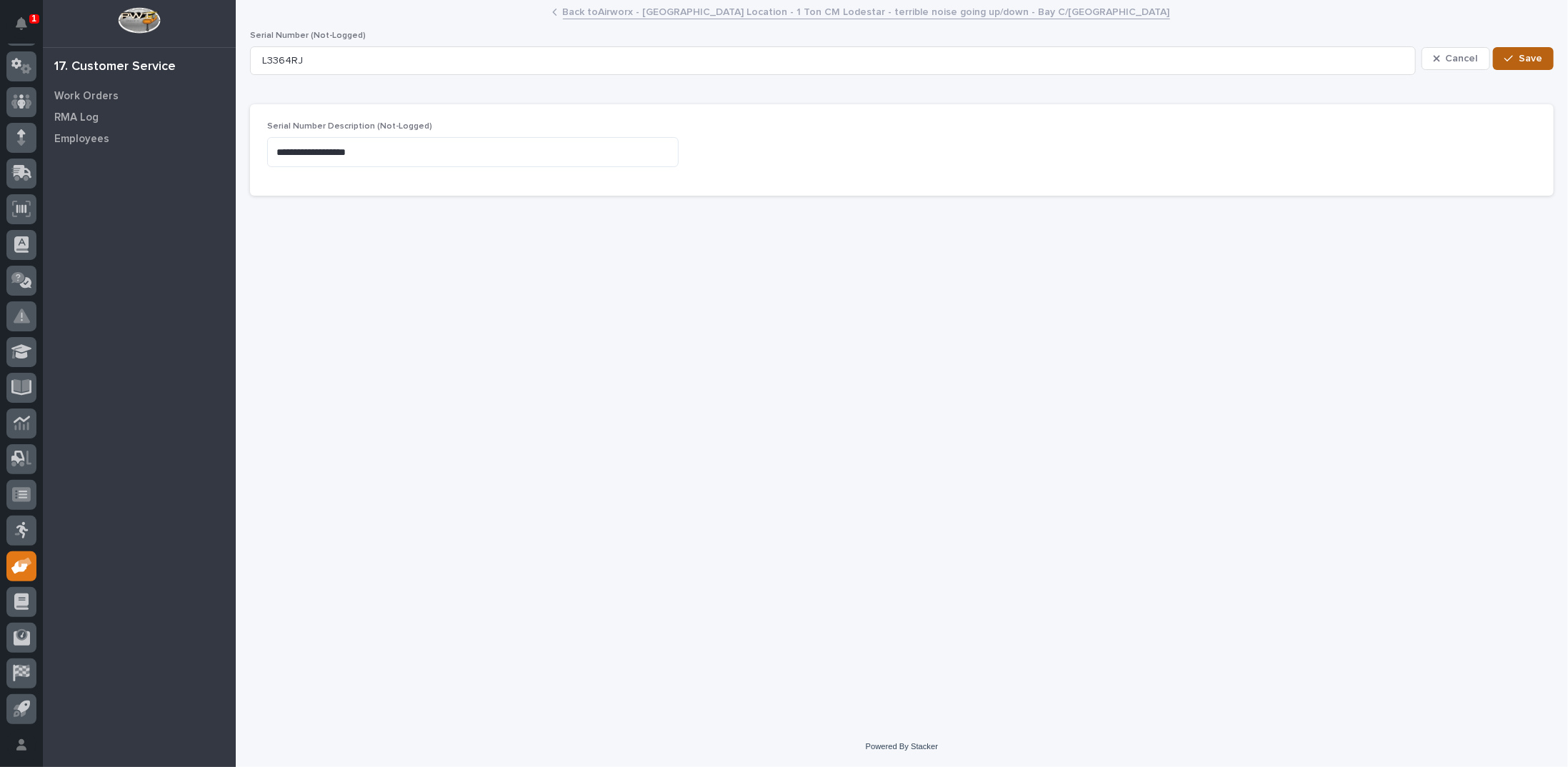
click at [1515, 54] on div "button" at bounding box center [1511, 58] width 15 height 10
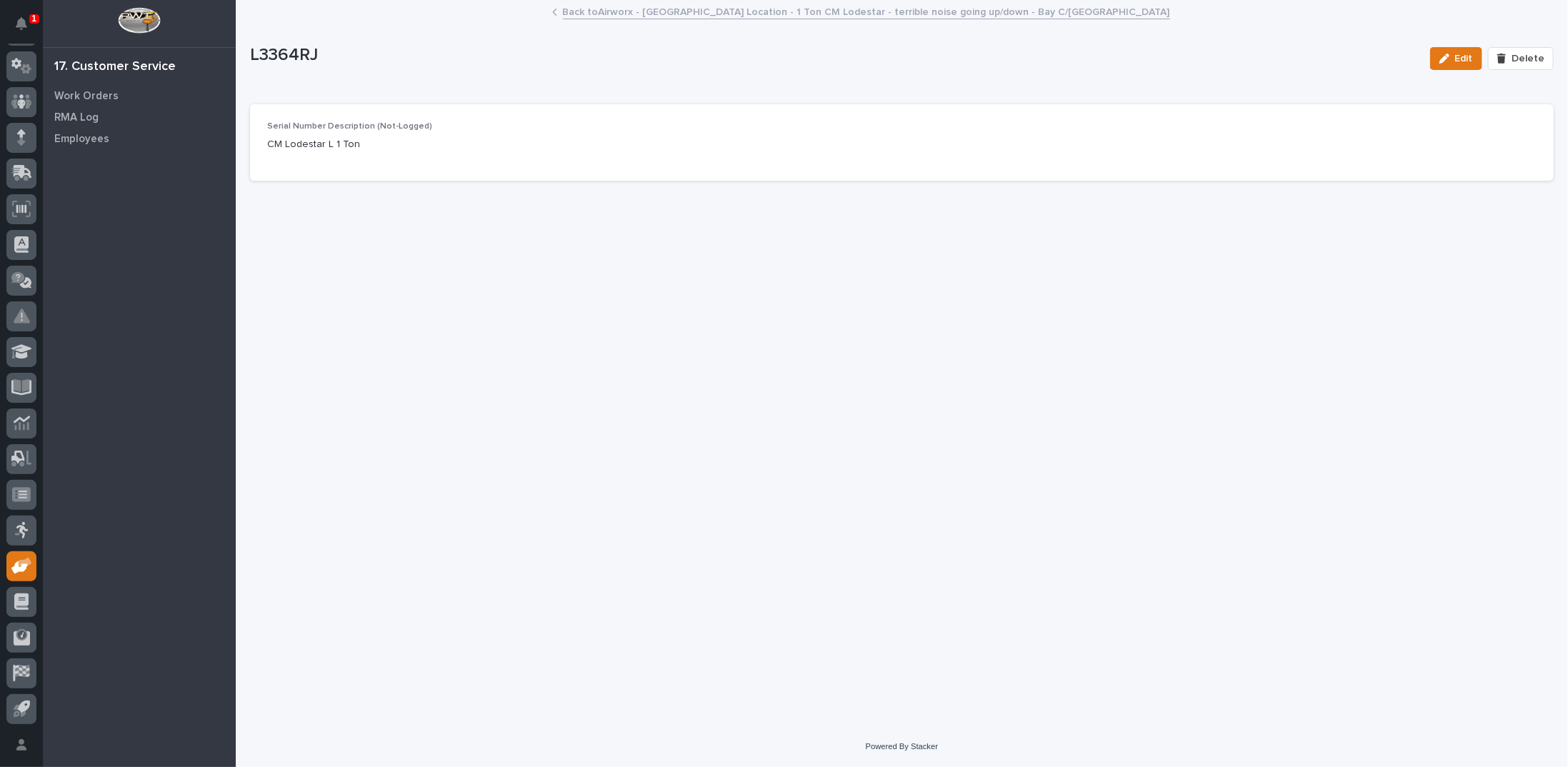
click at [575, 9] on link "Back to Airworx - Warsaw Location - 1 Ton CM Lodestar - terrible noise going up…" at bounding box center [867, 11] width 607 height 16
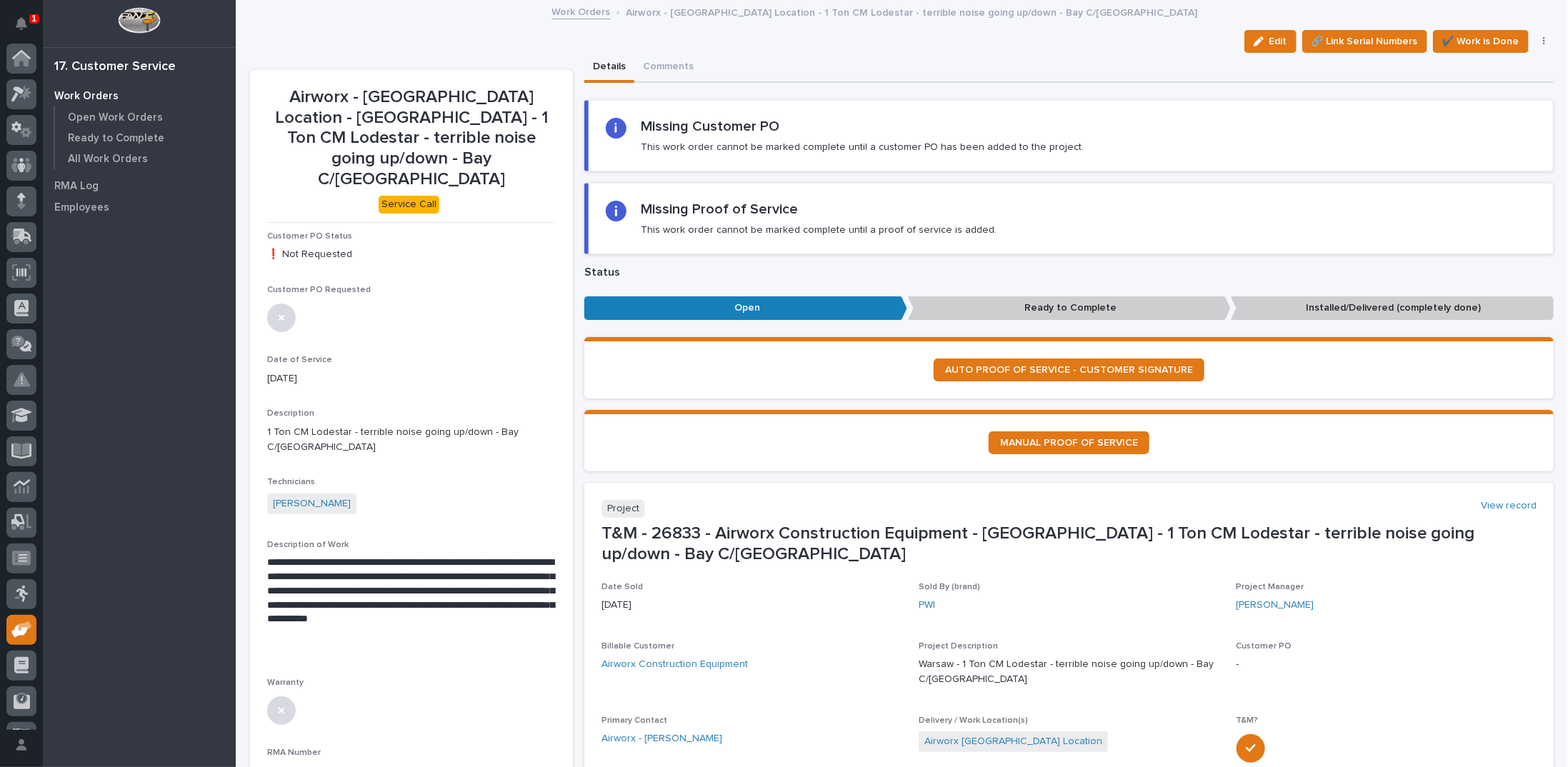
scroll to position [63, 0]
click at [572, 11] on link "Work Orders" at bounding box center [581, 11] width 59 height 16
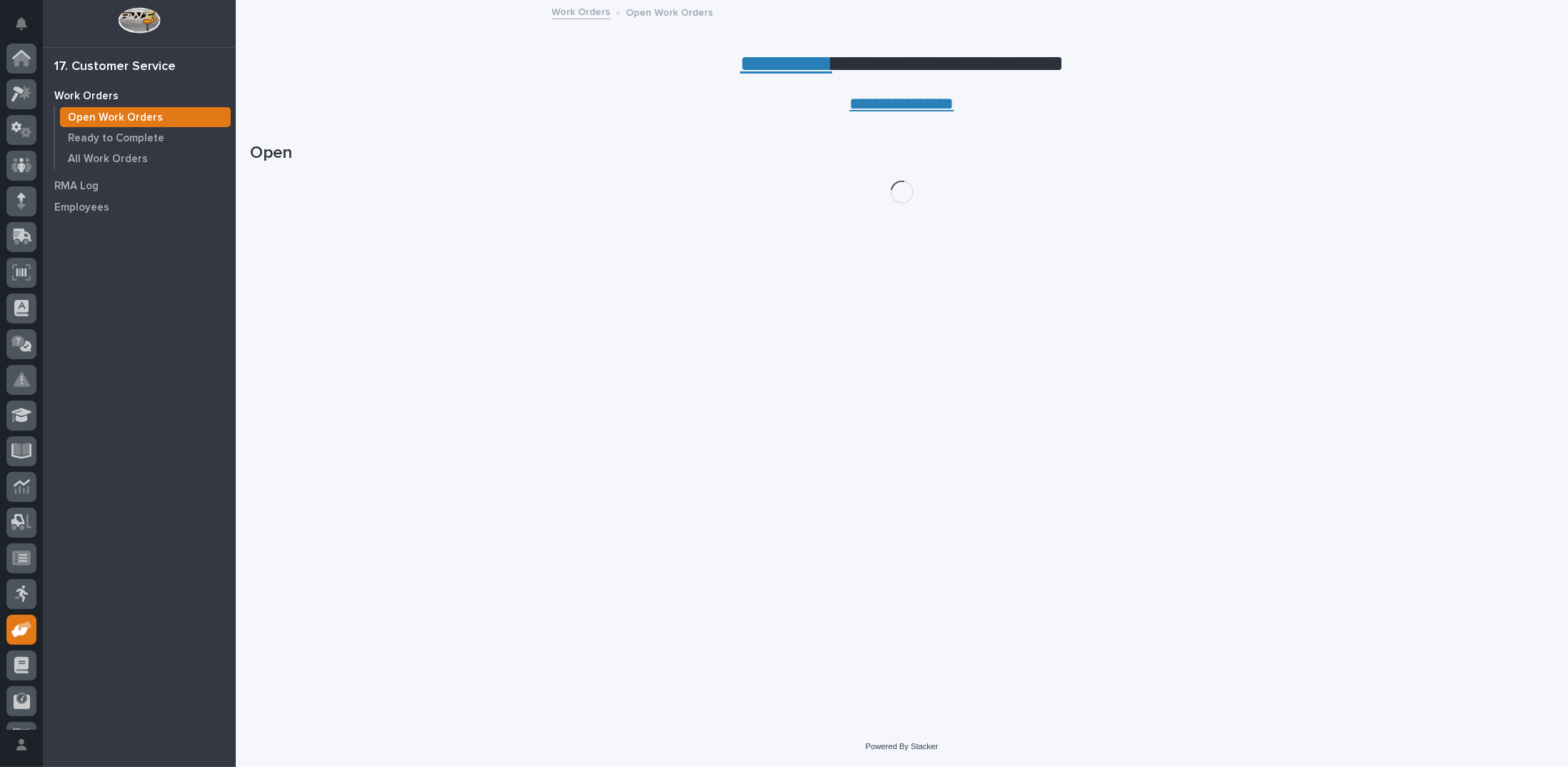
scroll to position [63, 0]
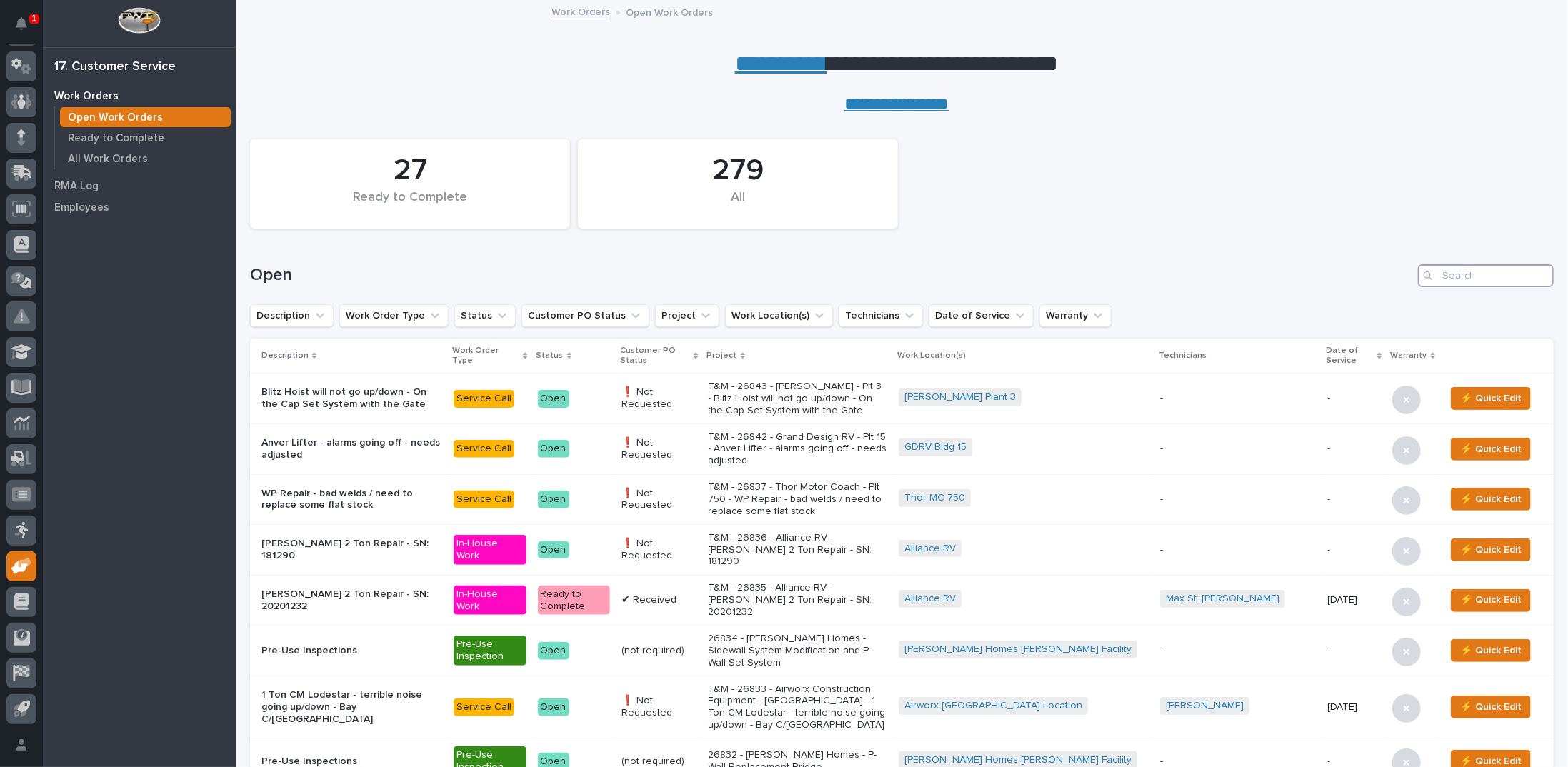
click at [1459, 271] on input "Search" at bounding box center [1485, 275] width 135 height 23
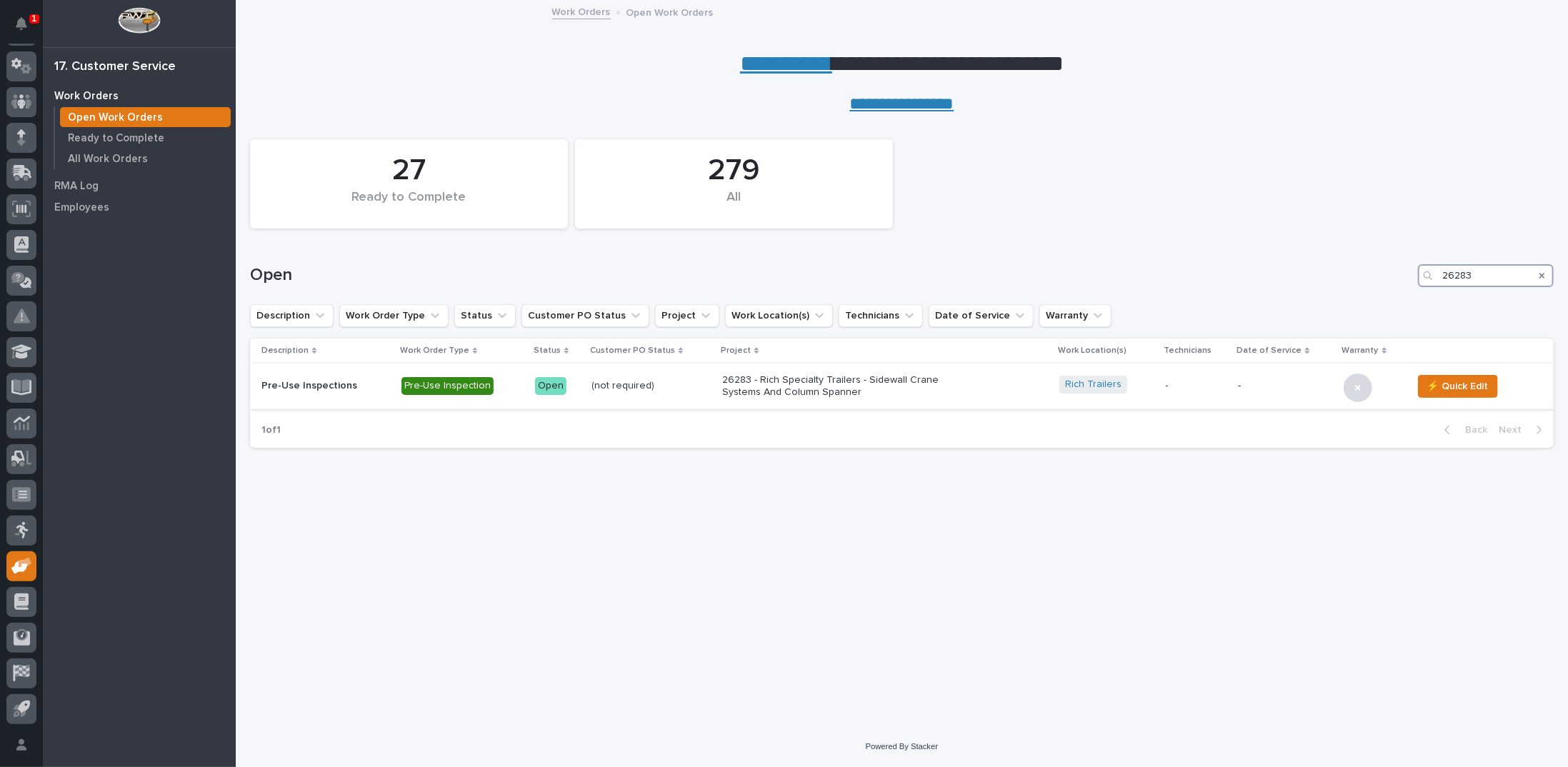
type input "26283"
click at [777, 385] on p "26283 - Rich Specialty Trailers - Sidewall Crane Systems And Column Spanner" at bounding box center [847, 386] width 250 height 24
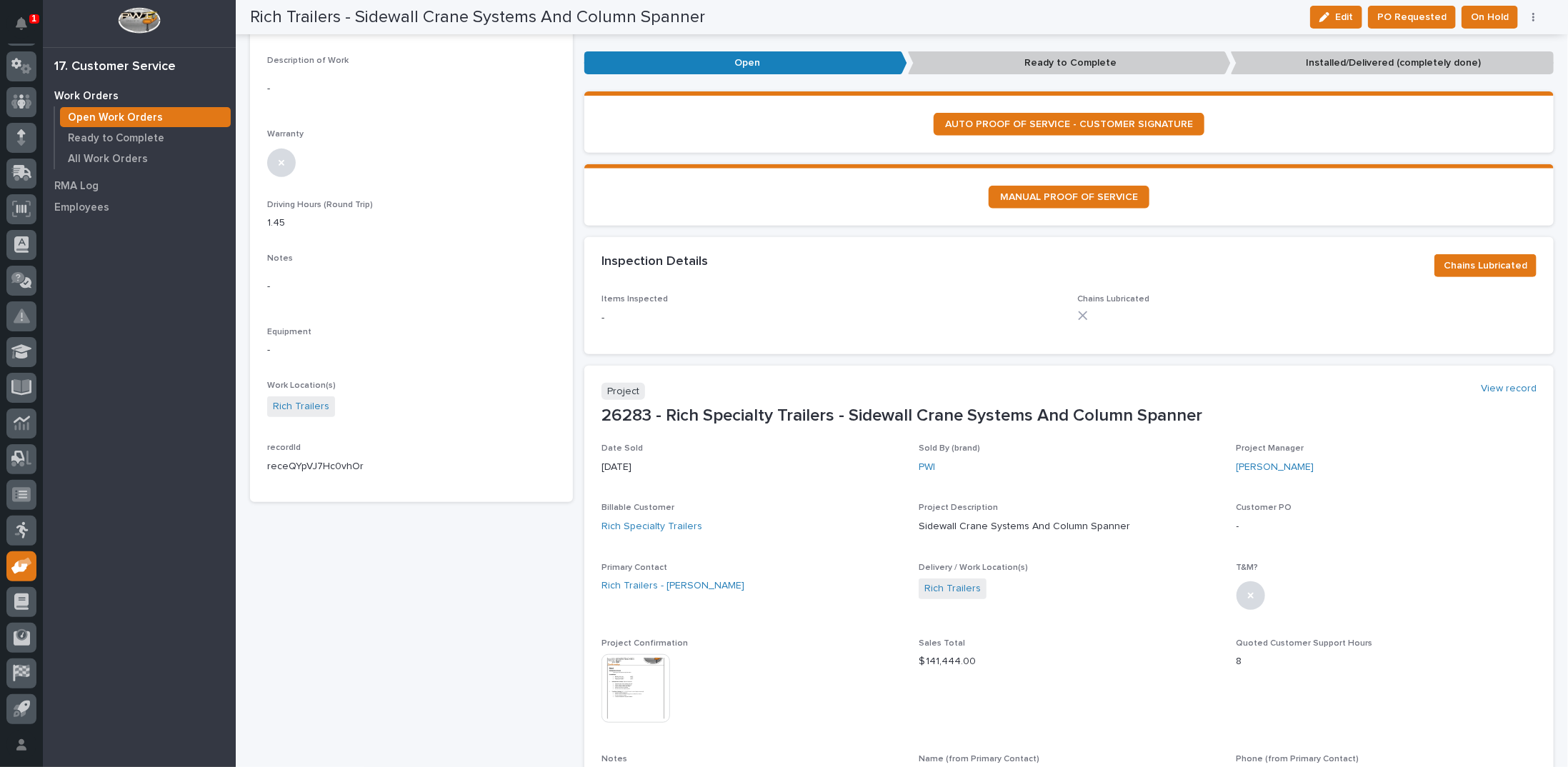
scroll to position [357, 0]
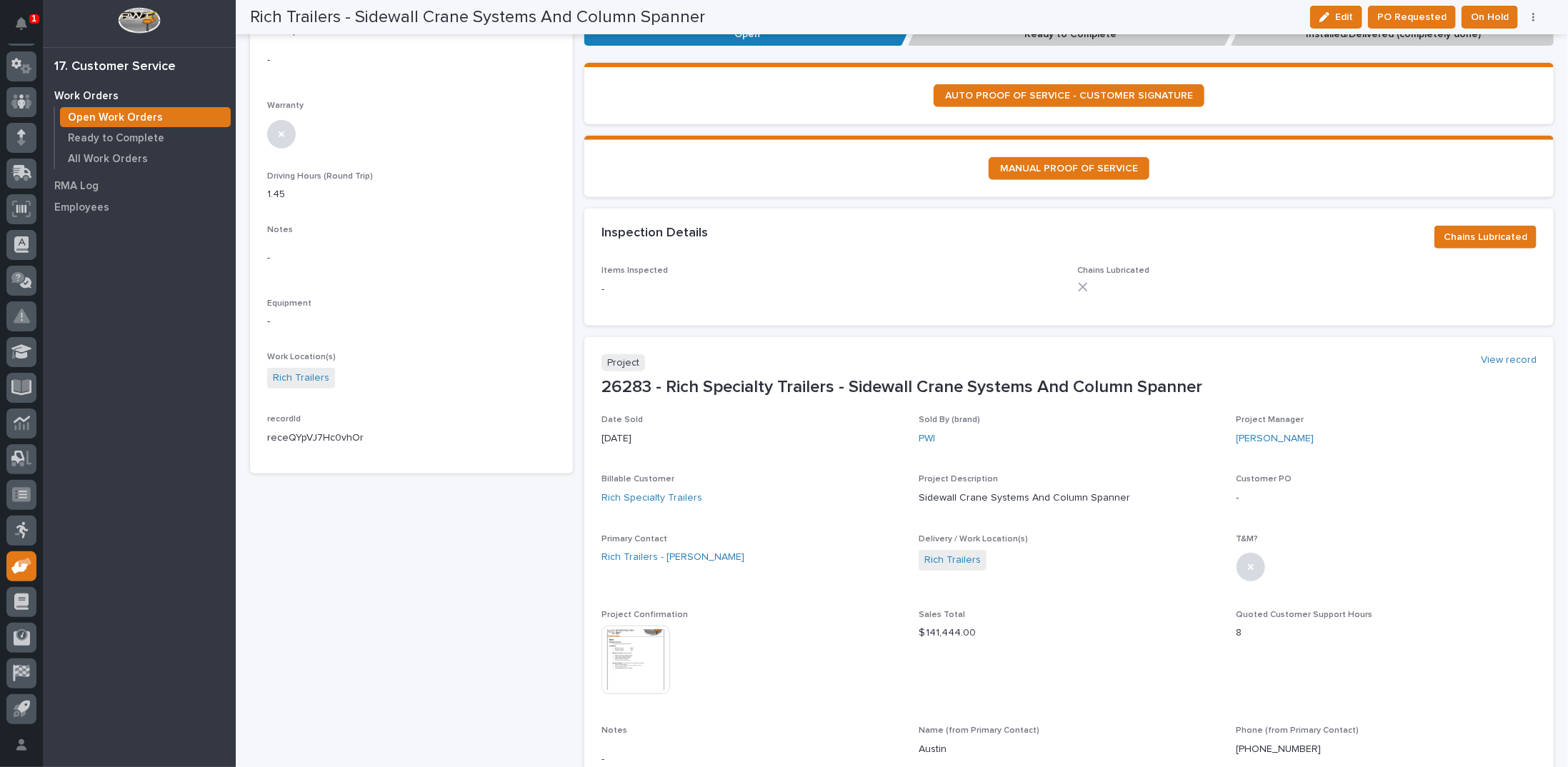
click at [646, 653] on img at bounding box center [636, 660] width 69 height 69
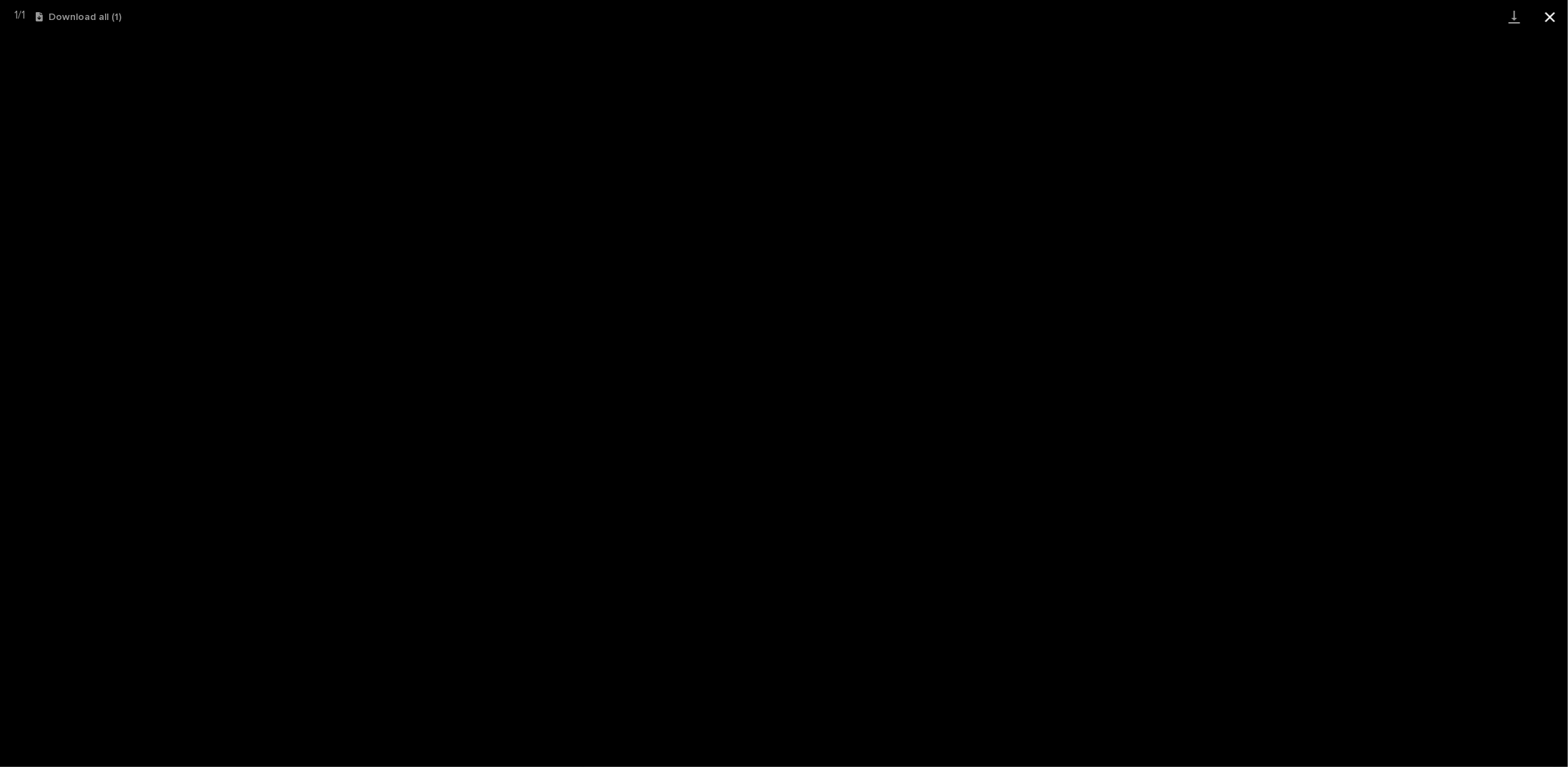
click at [1547, 19] on button "Close gallery" at bounding box center [1550, 17] width 36 height 34
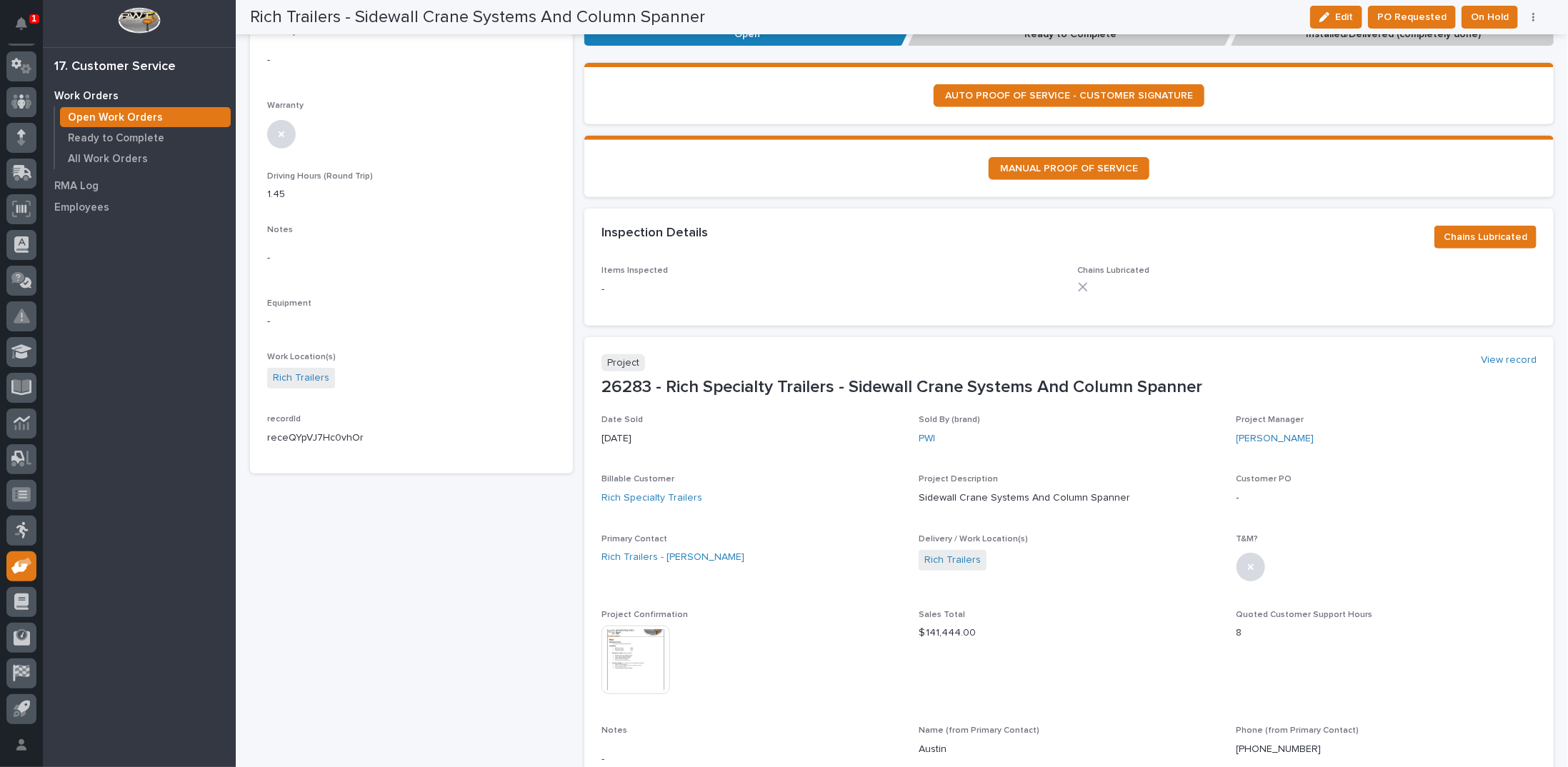
click at [630, 633] on img at bounding box center [636, 660] width 69 height 69
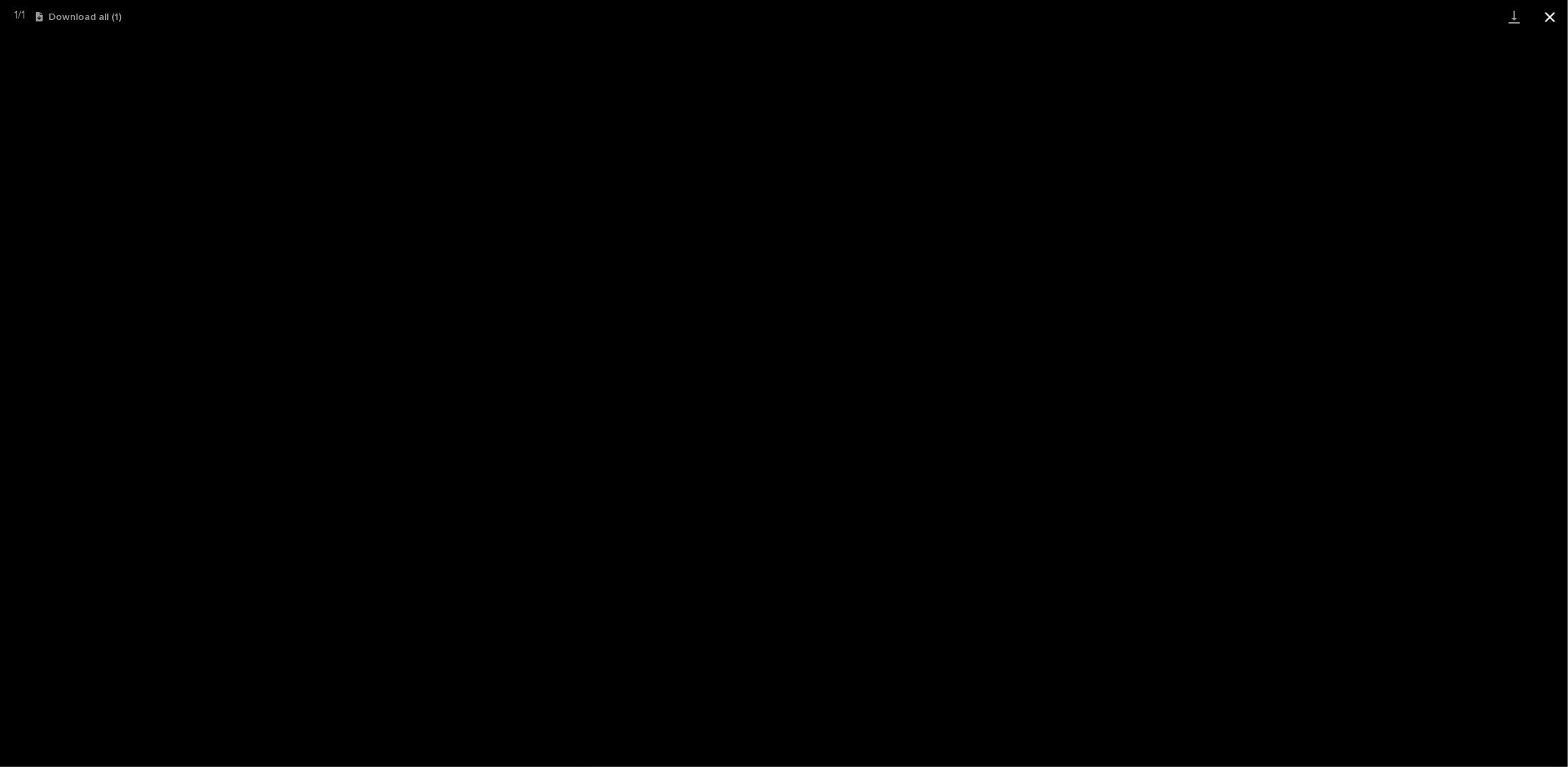
click at [1553, 19] on button "Close gallery" at bounding box center [1550, 17] width 36 height 34
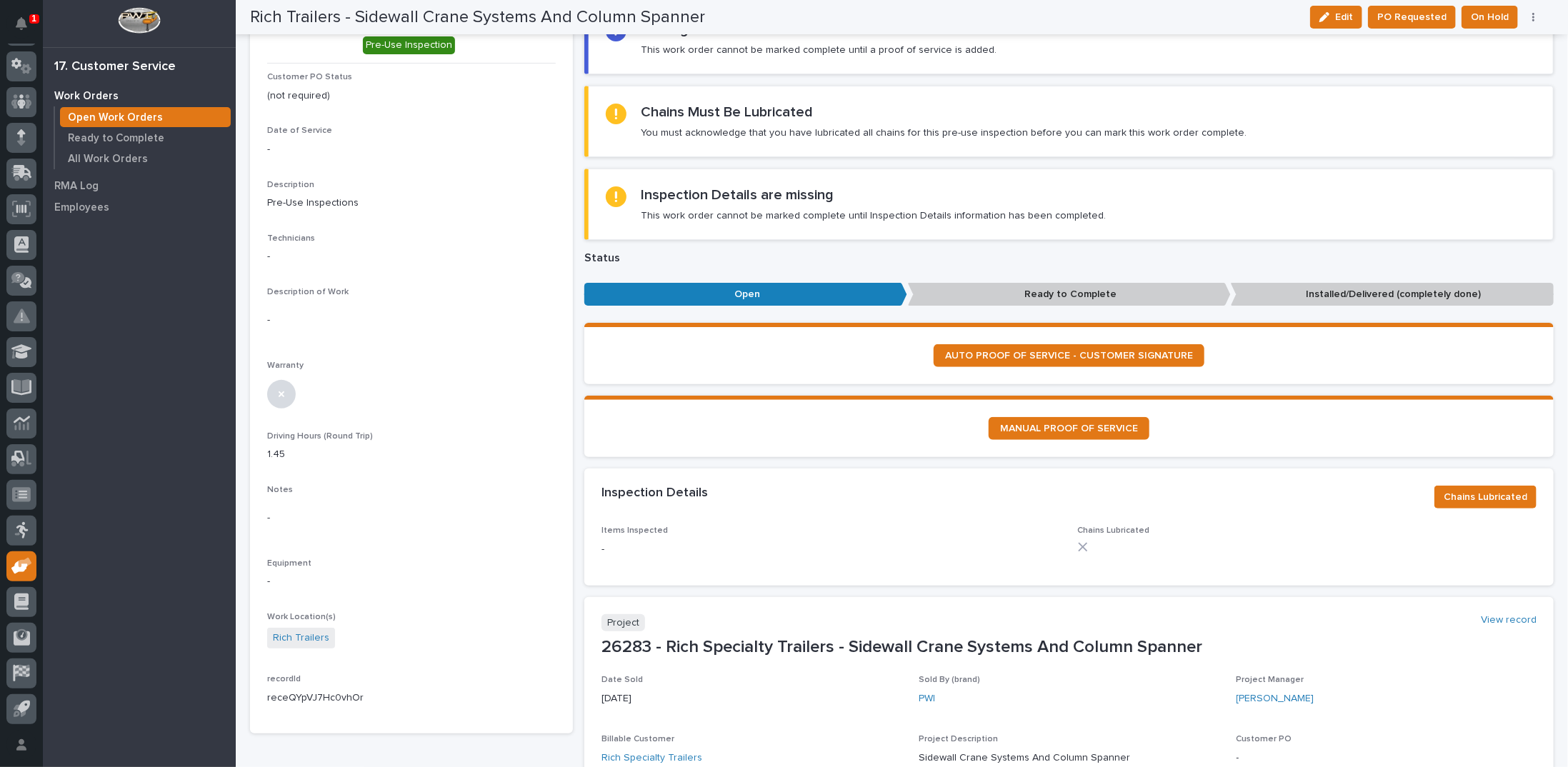
scroll to position [0, 0]
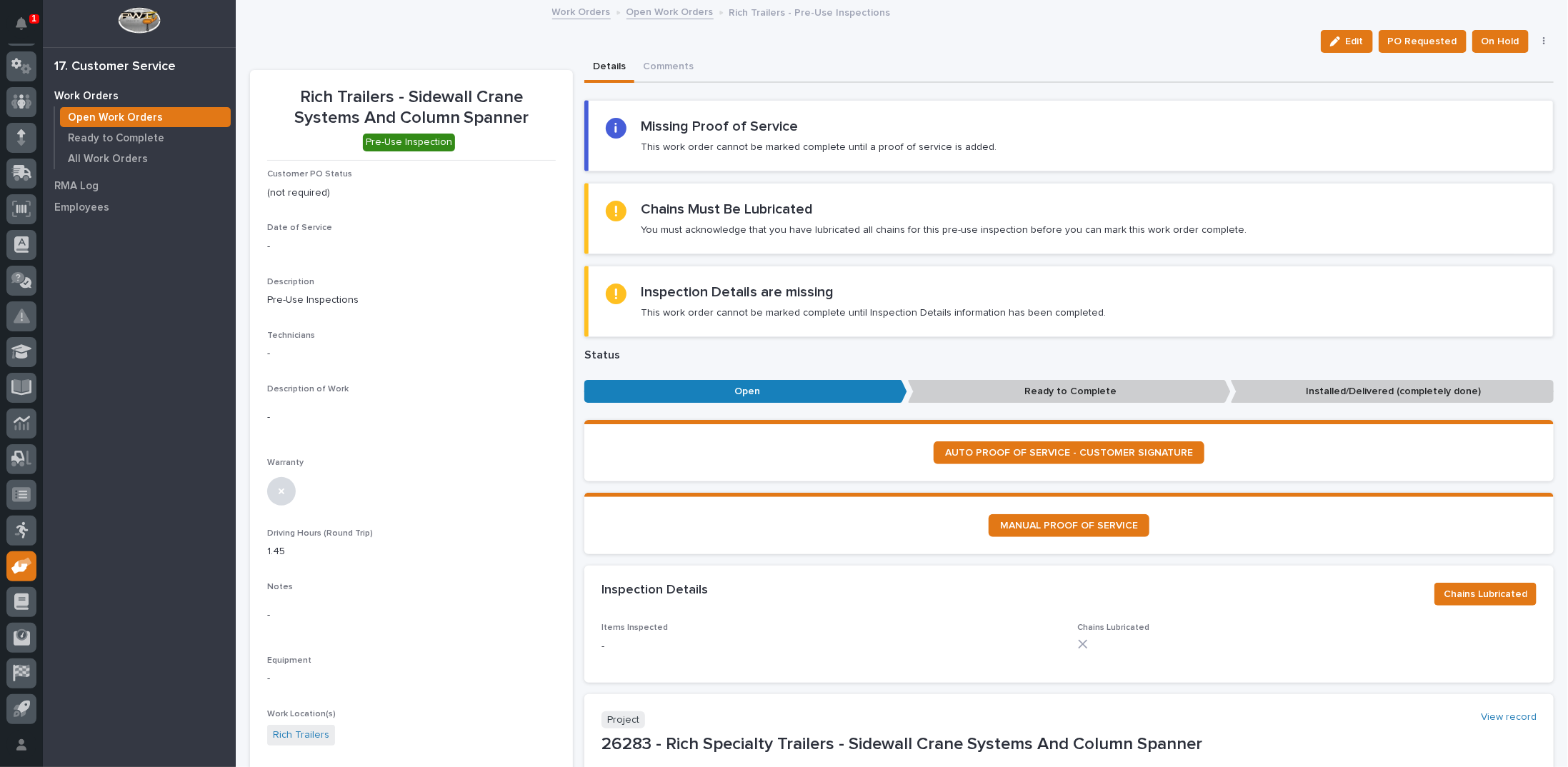
click at [666, 15] on link "Open Work Orders" at bounding box center [670, 11] width 87 height 16
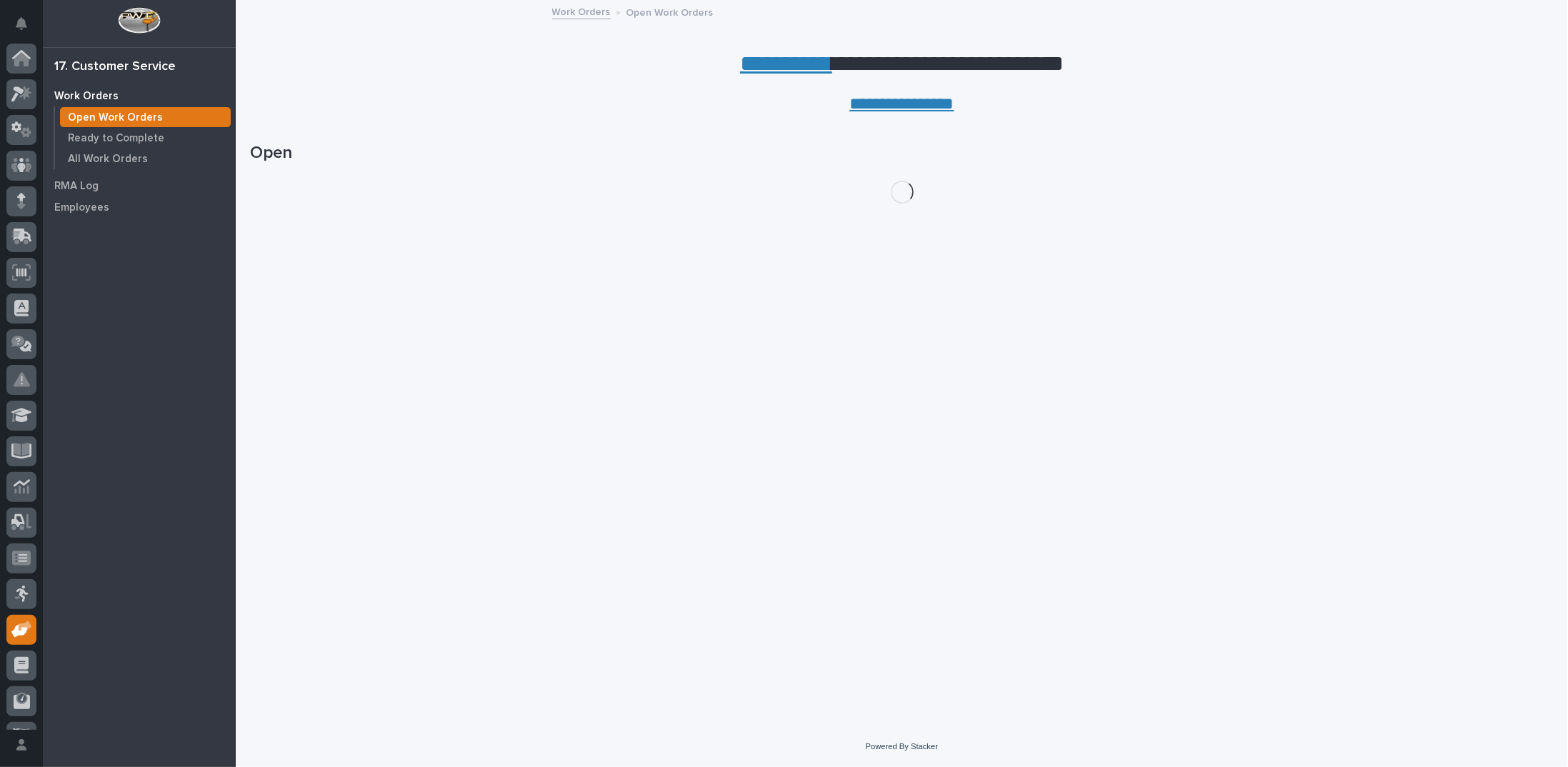
scroll to position [63, 0]
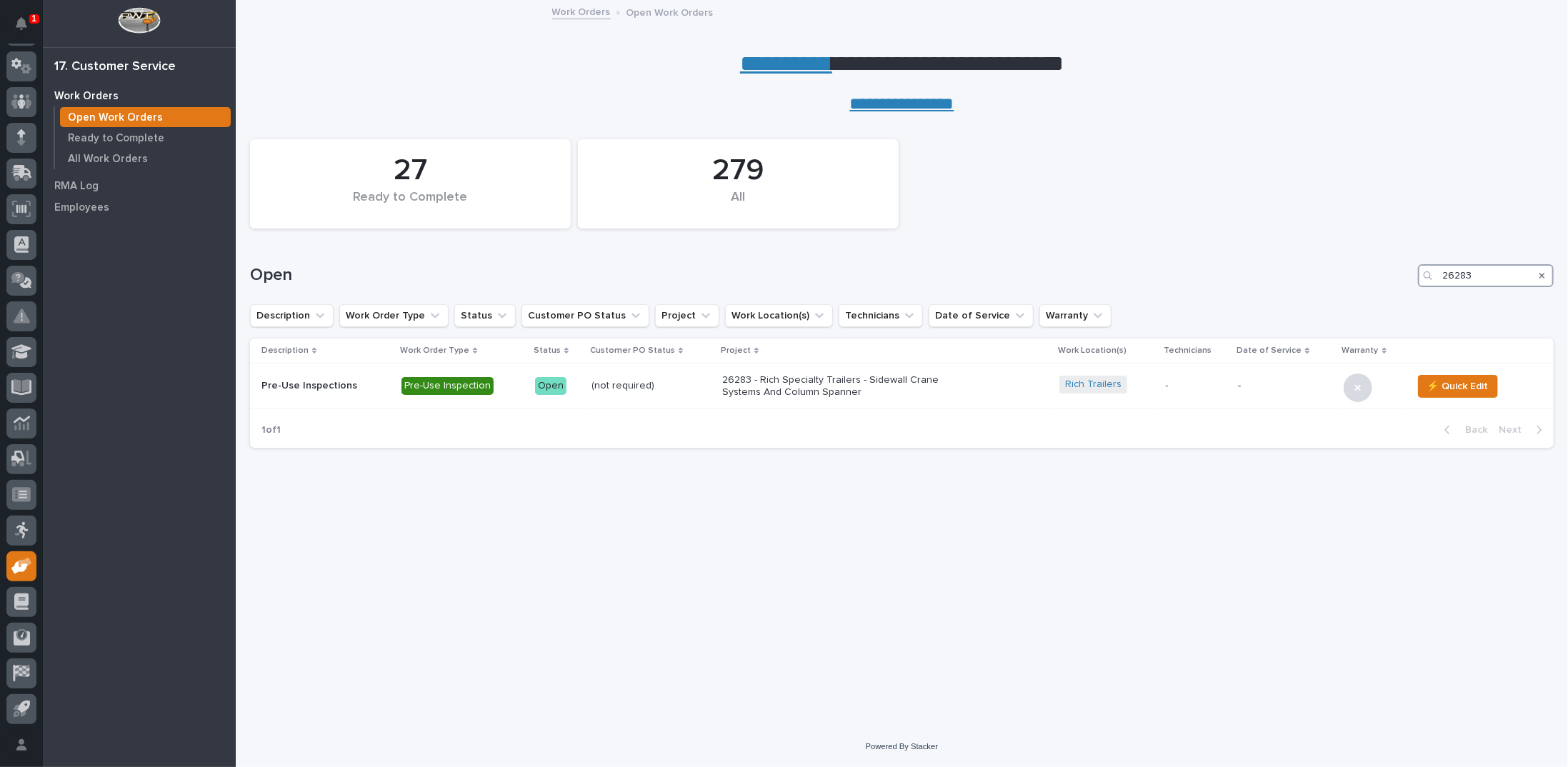
drag, startPoint x: 1488, startPoint y: 273, endPoint x: 1384, endPoint y: 251, distance: 106.3
click at [1390, 252] on div "Open 26283" at bounding box center [902, 270] width 1303 height 69
type input "24532"
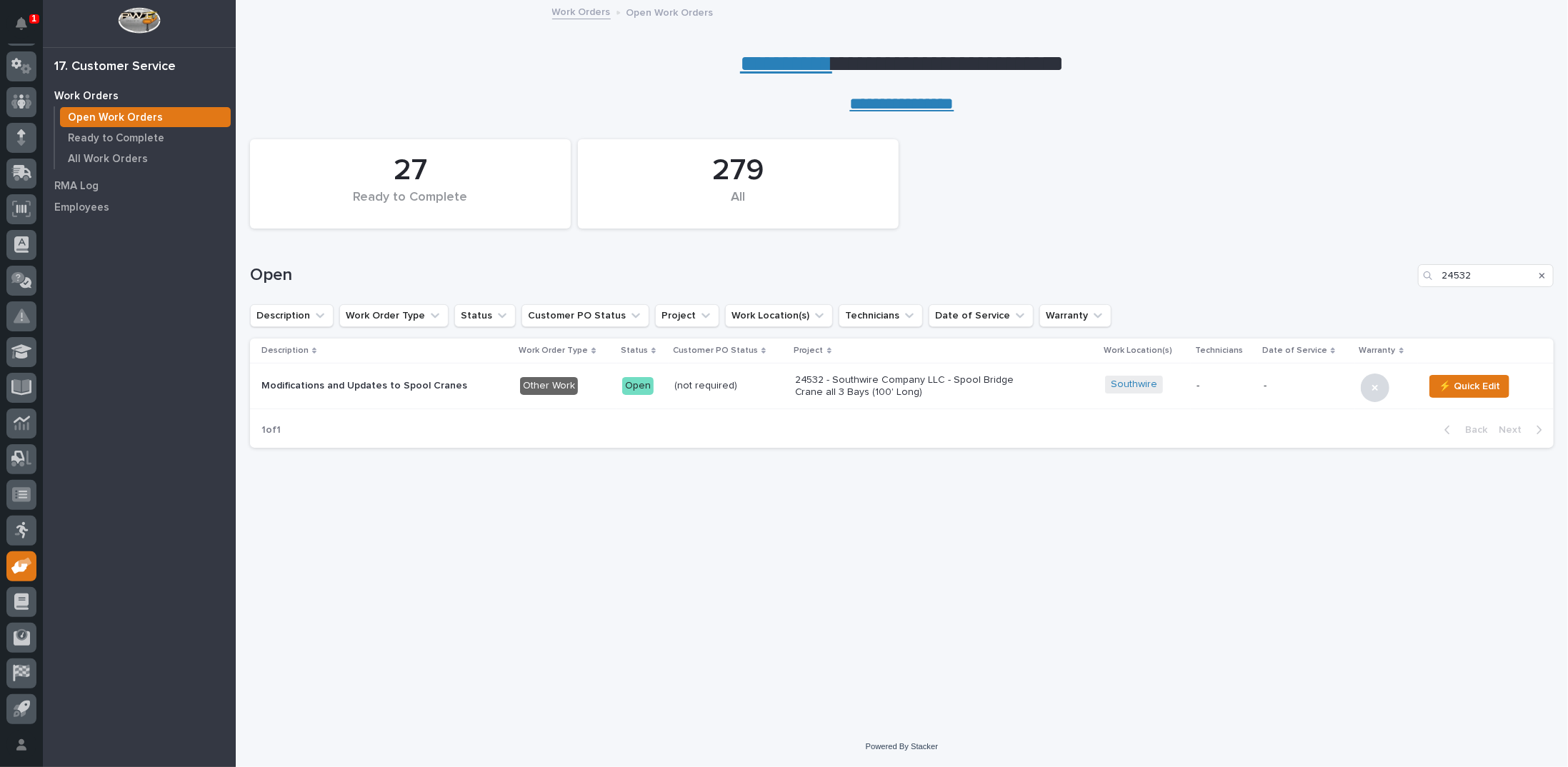
click at [867, 381] on p "24532 - Southwire Company LLC - Spool Bridge Crane all 3 Bays (100' Long)" at bounding box center [919, 386] width 250 height 24
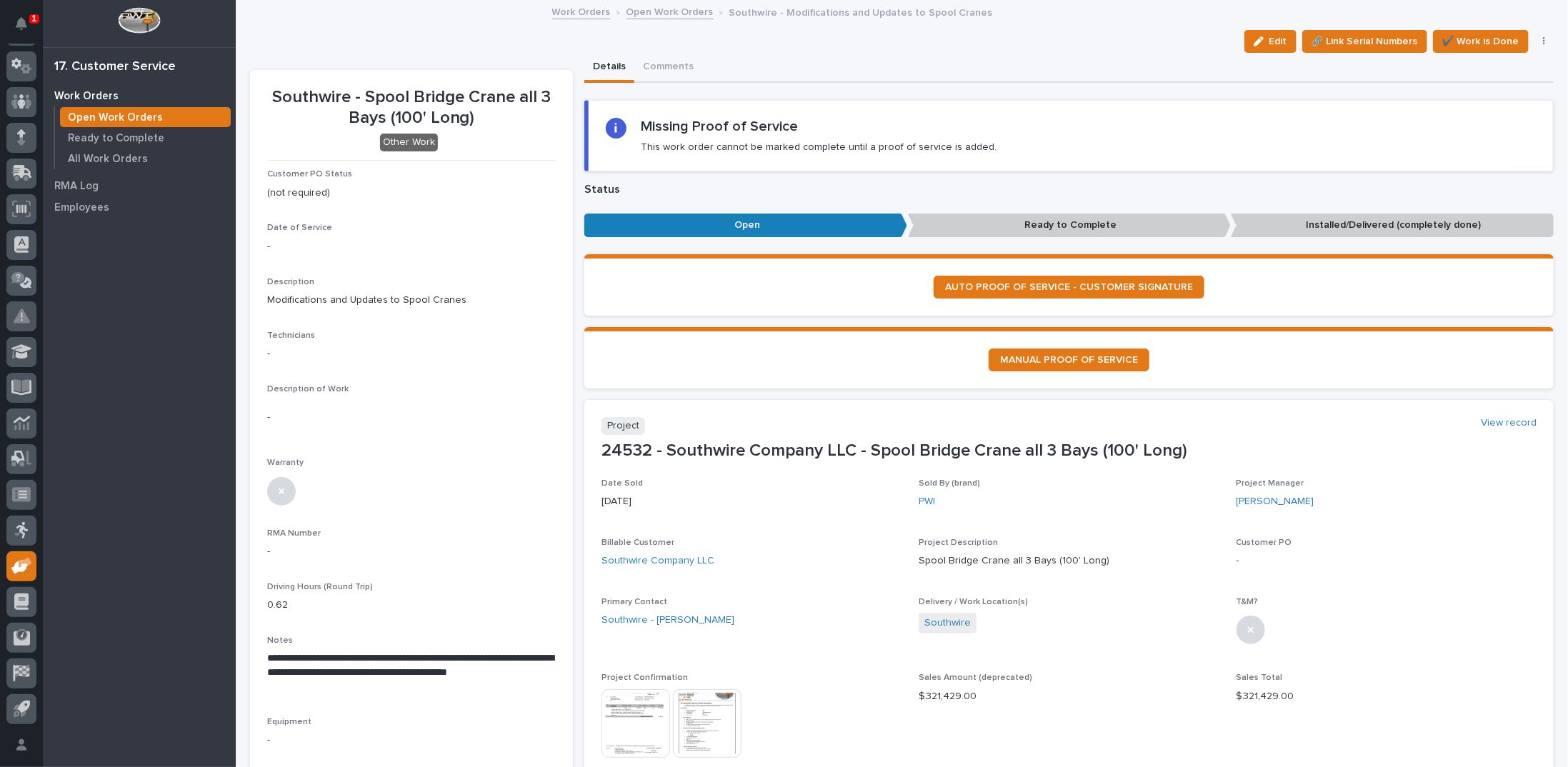
click at [660, 12] on link "Open Work Orders" at bounding box center [670, 11] width 87 height 16
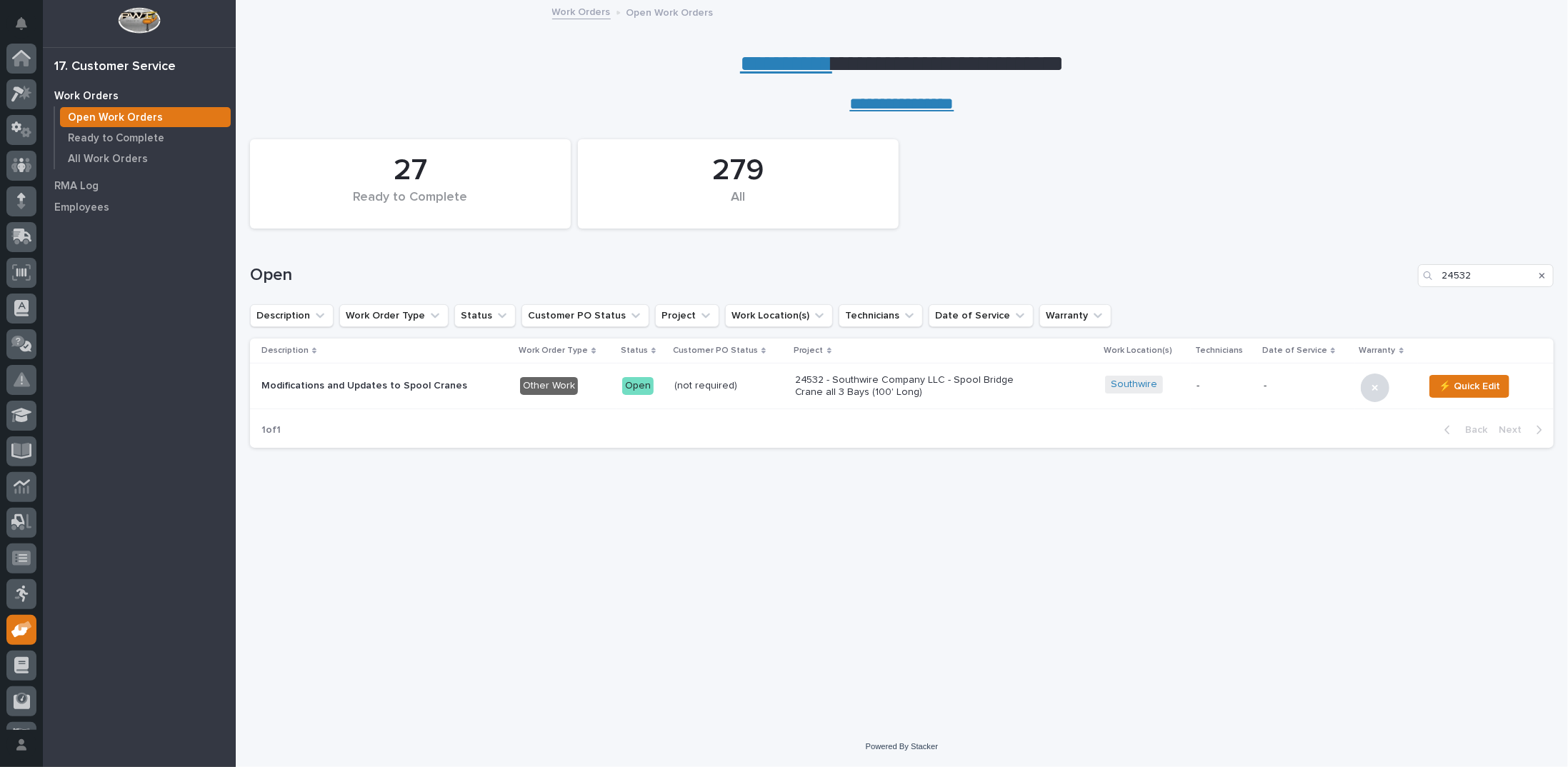
scroll to position [63, 0]
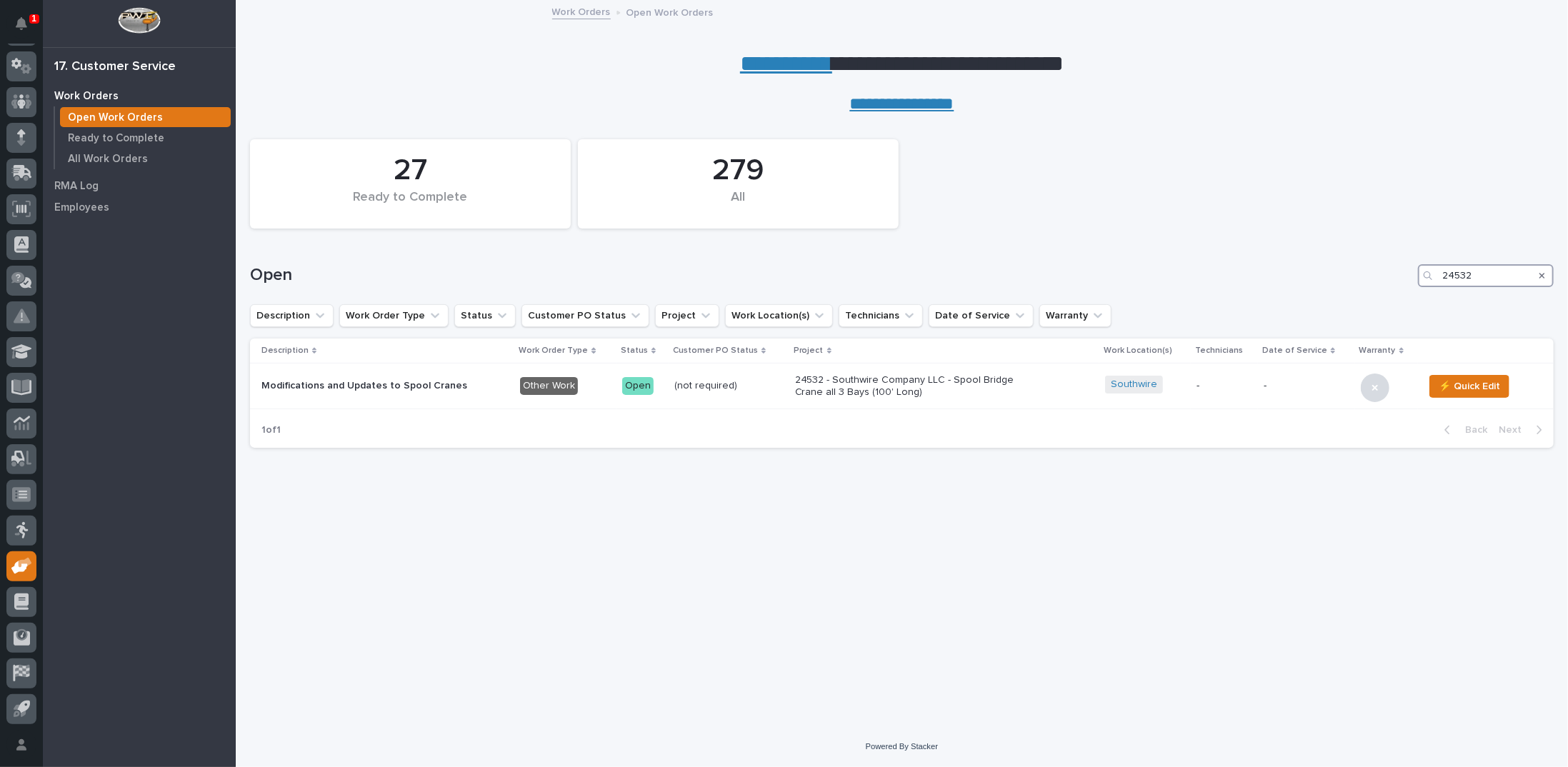
drag, startPoint x: 1495, startPoint y: 269, endPoint x: 1313, endPoint y: 259, distance: 182.3
click at [1313, 259] on div "Open 24532" at bounding box center [902, 270] width 1303 height 69
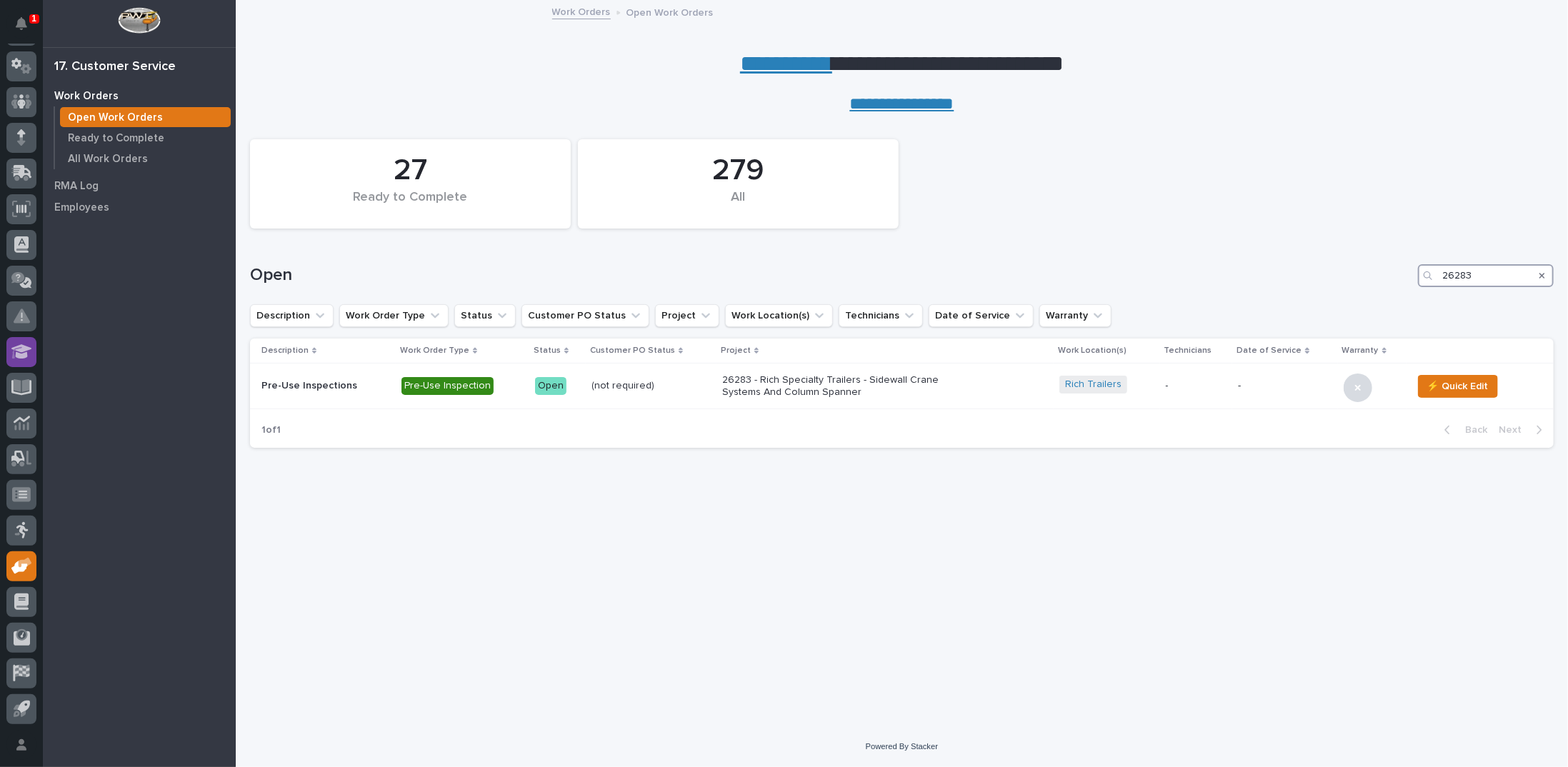
type input "26283"
click at [146, 140] on p "Ready to Complete" at bounding box center [116, 138] width 96 height 13
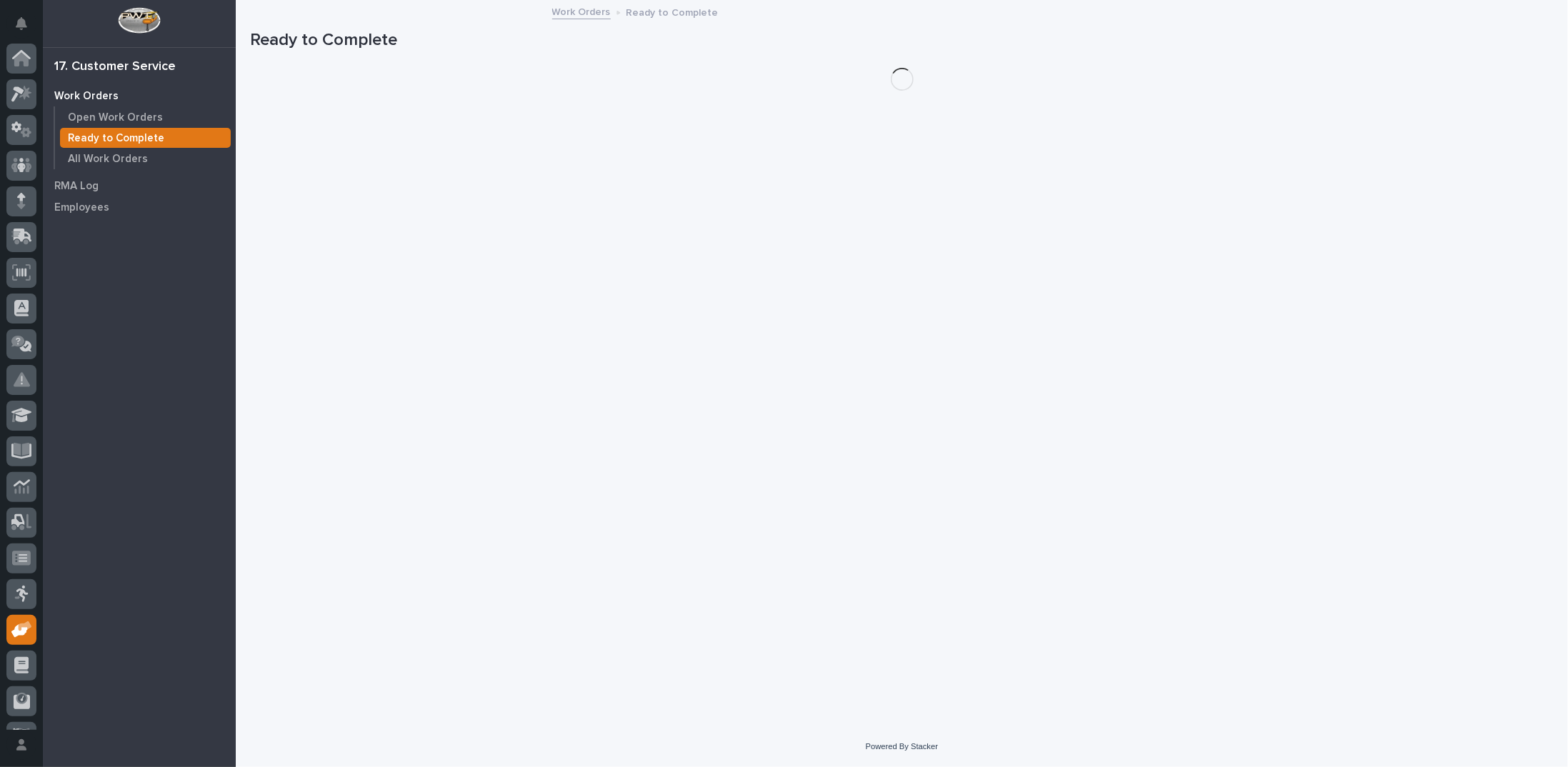
scroll to position [63, 0]
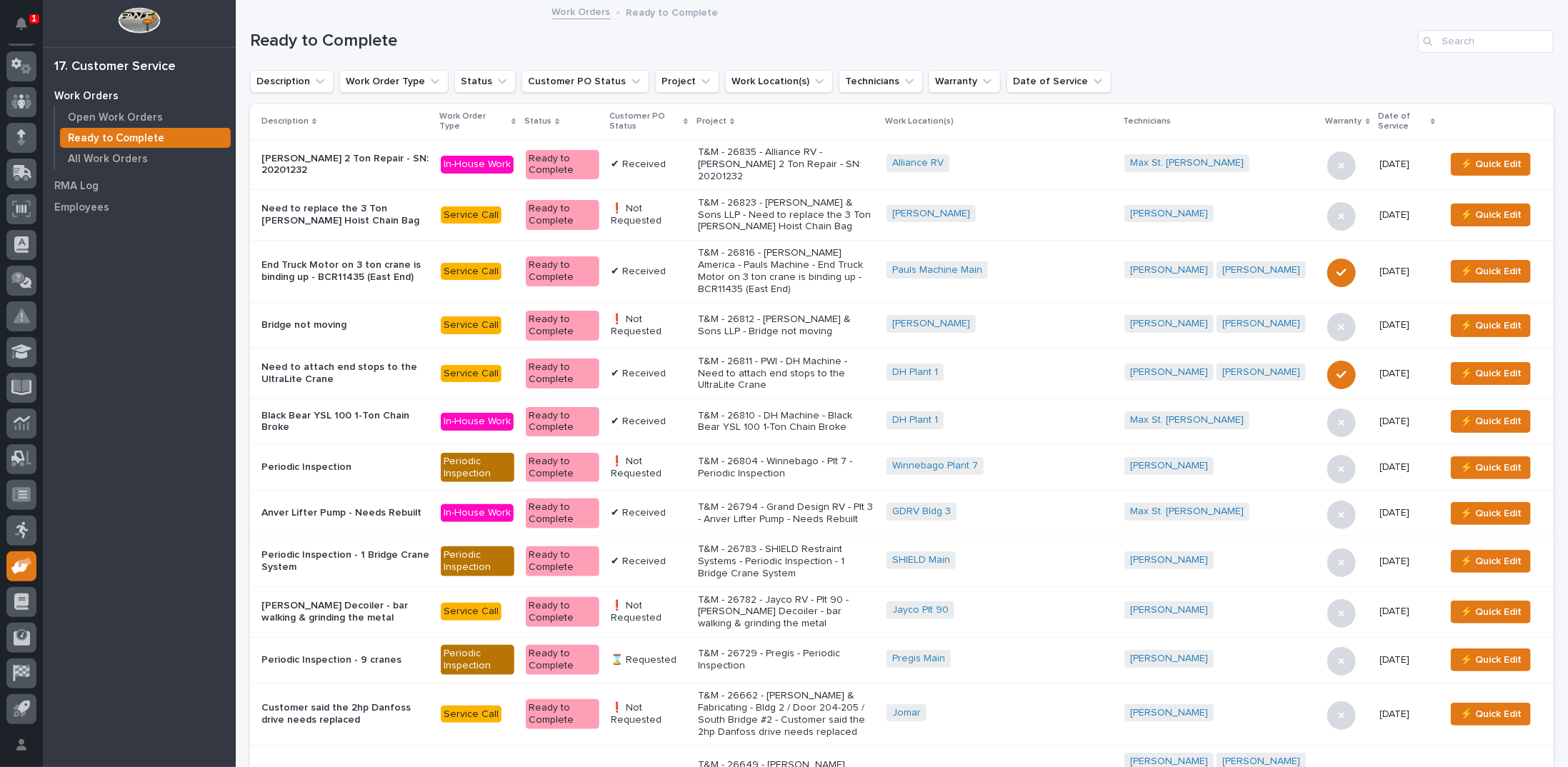
click at [767, 642] on div "T&M - 26729 - Pregis - Periodic Inspection" at bounding box center [786, 659] width 177 height 36
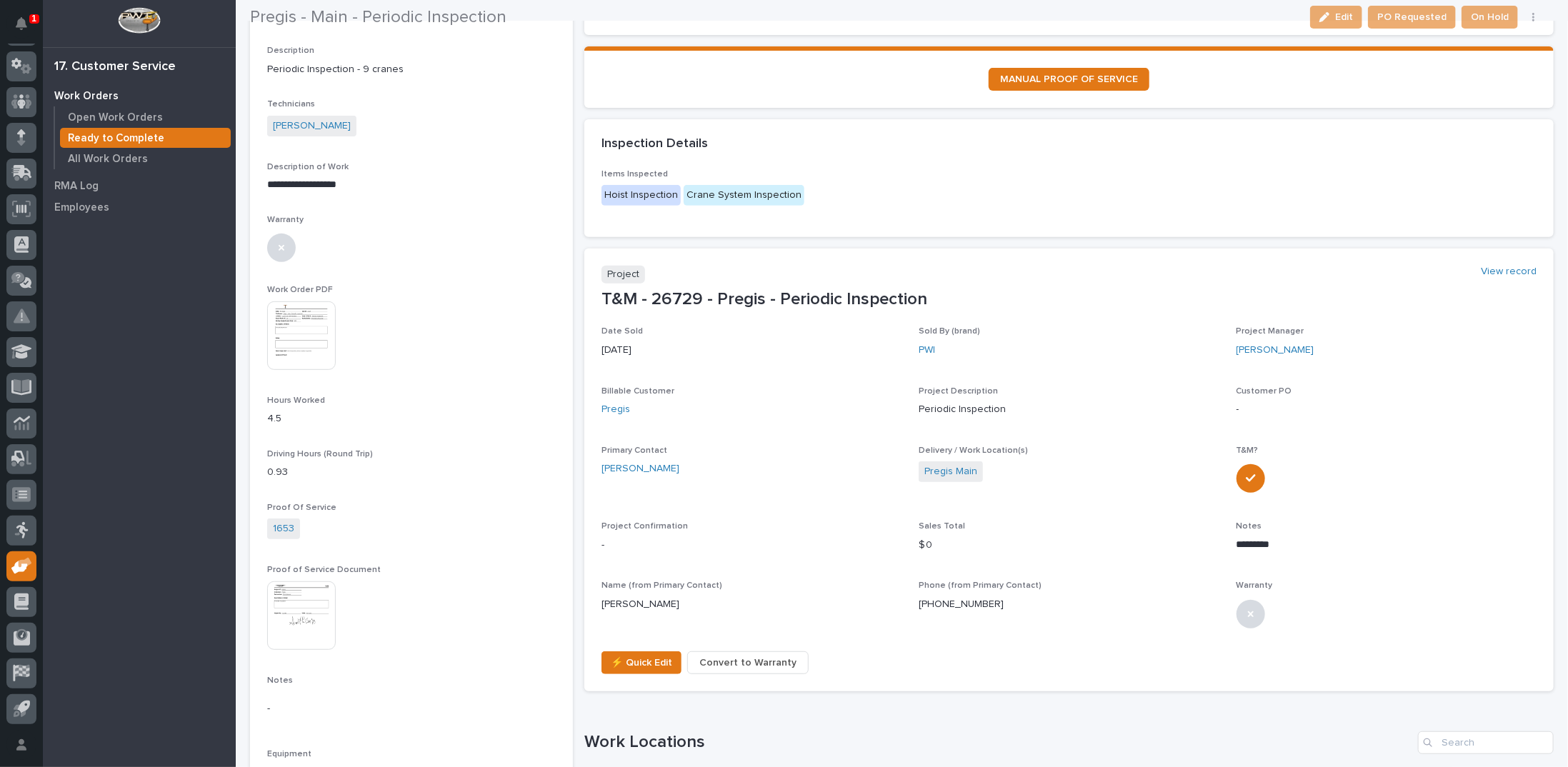
scroll to position [285, 0]
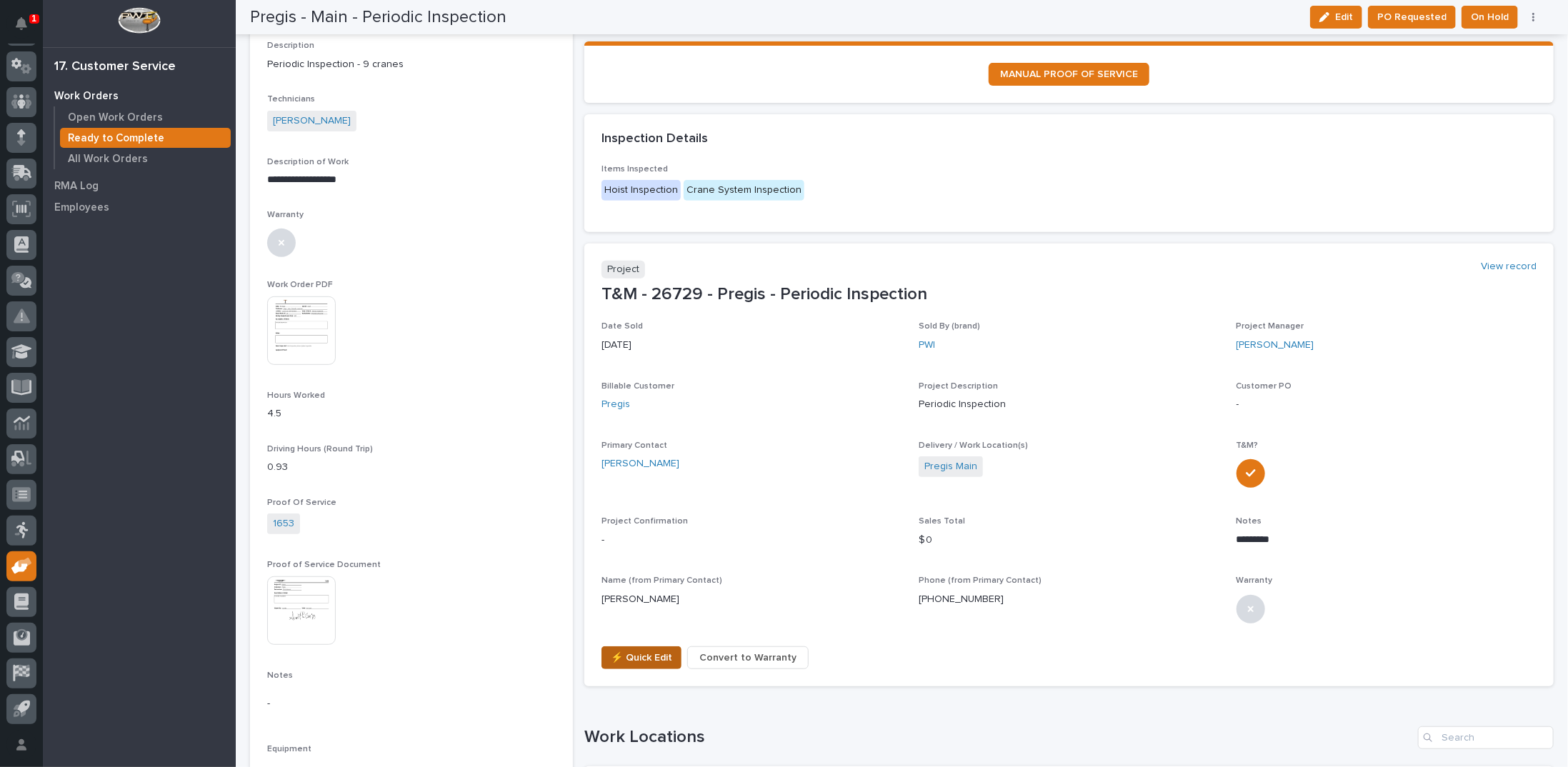
click at [613, 652] on span "⚡ Quick Edit" at bounding box center [641, 658] width 61 height 17
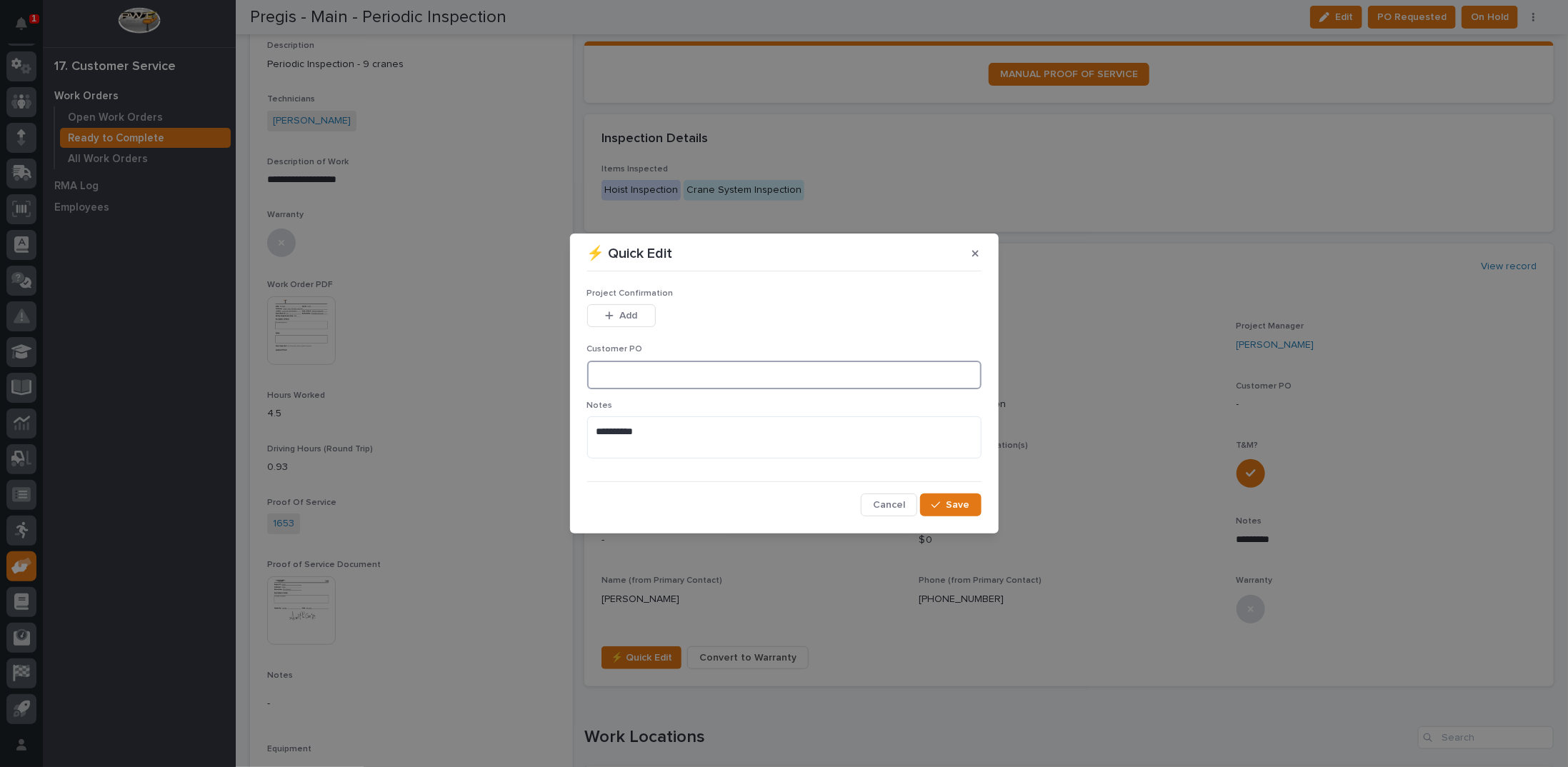
click at [617, 377] on input at bounding box center [784, 375] width 394 height 28
type input "4501089713"
click at [603, 307] on button "Add" at bounding box center [622, 316] width 69 height 23
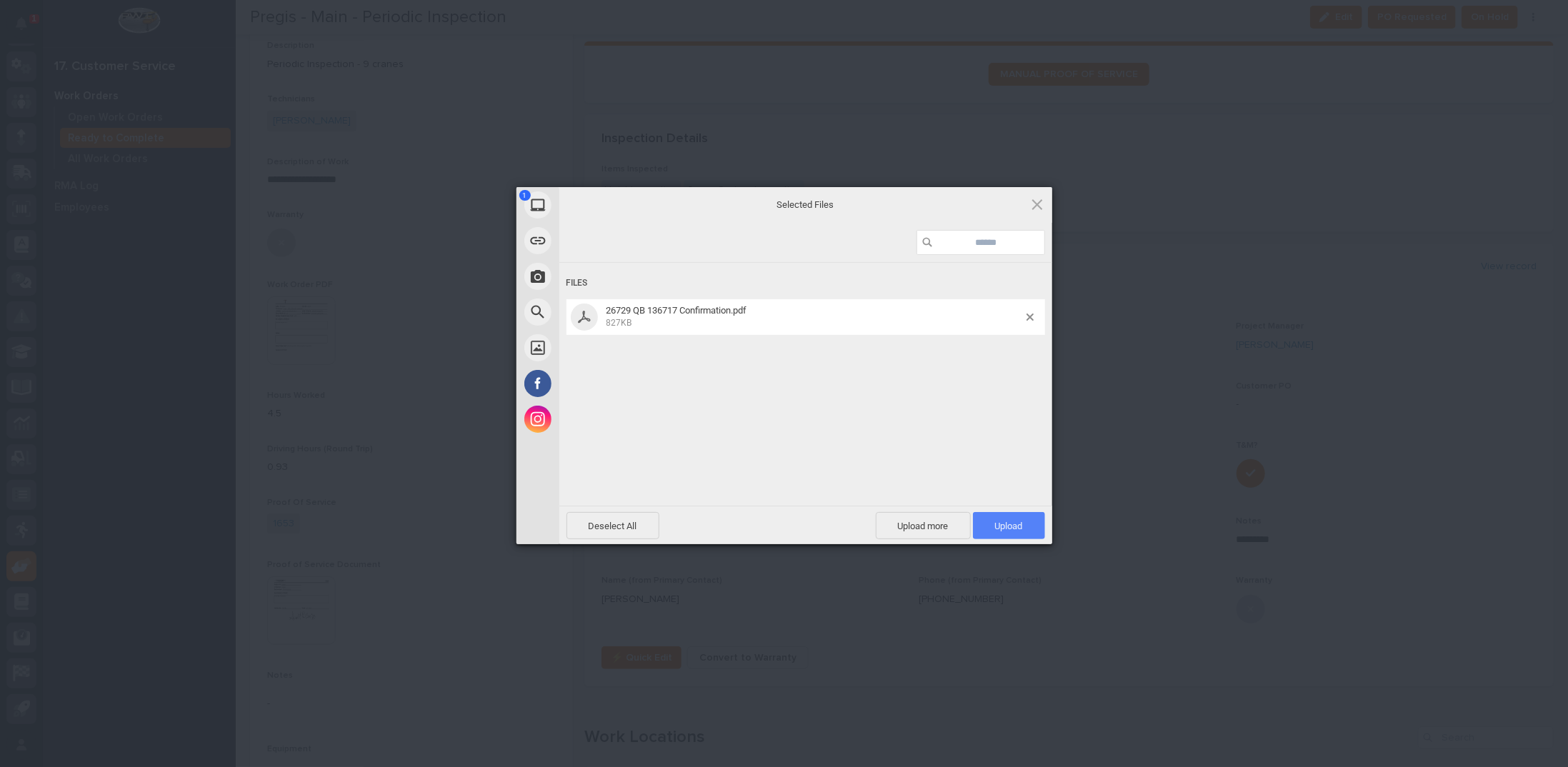
click at [1009, 525] on span "Upload 1" at bounding box center [1009, 526] width 28 height 11
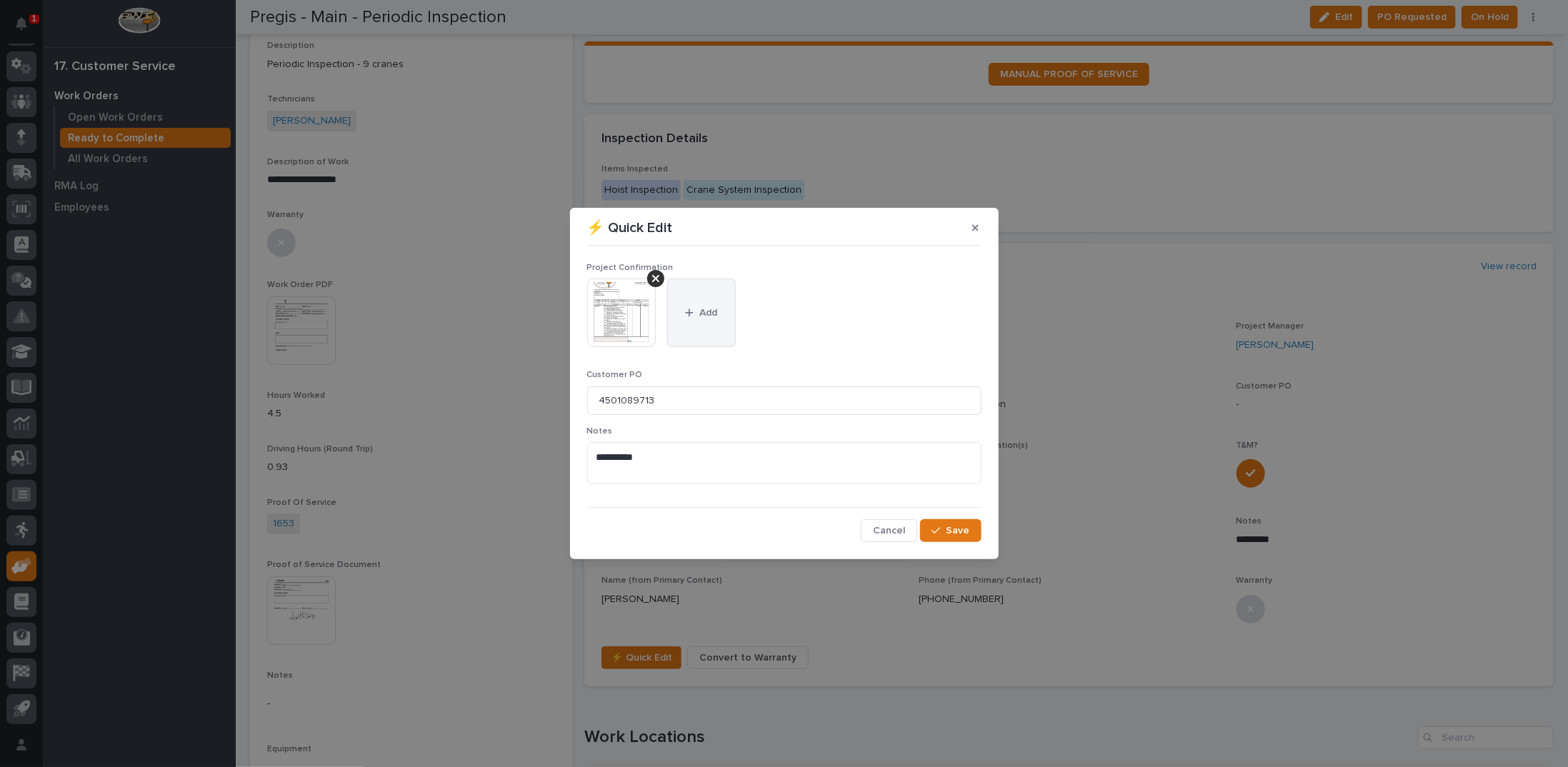
click at [711, 307] on span "Add" at bounding box center [708, 313] width 18 height 13
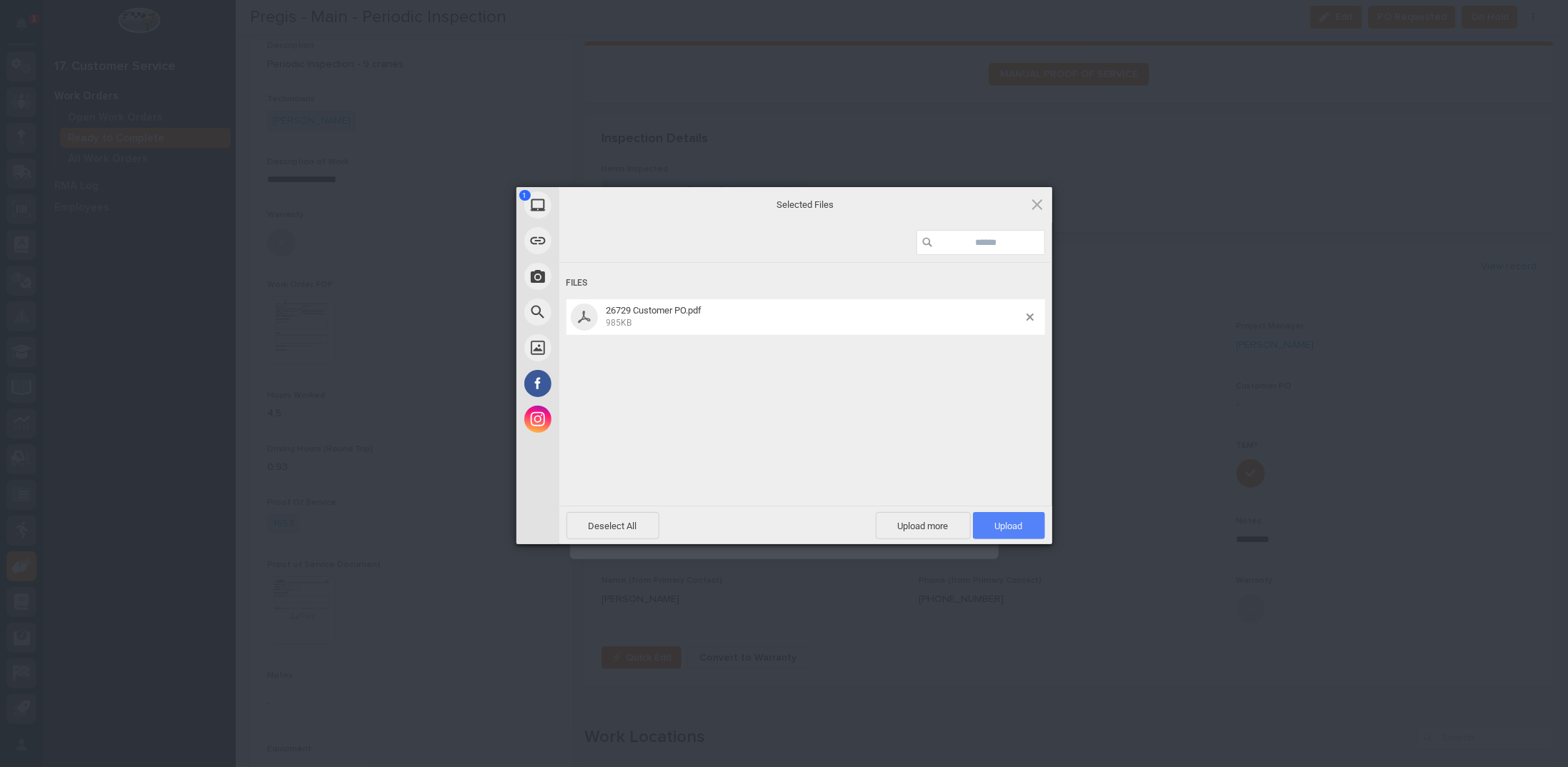
click at [990, 525] on span "Upload 1" at bounding box center [1009, 525] width 72 height 27
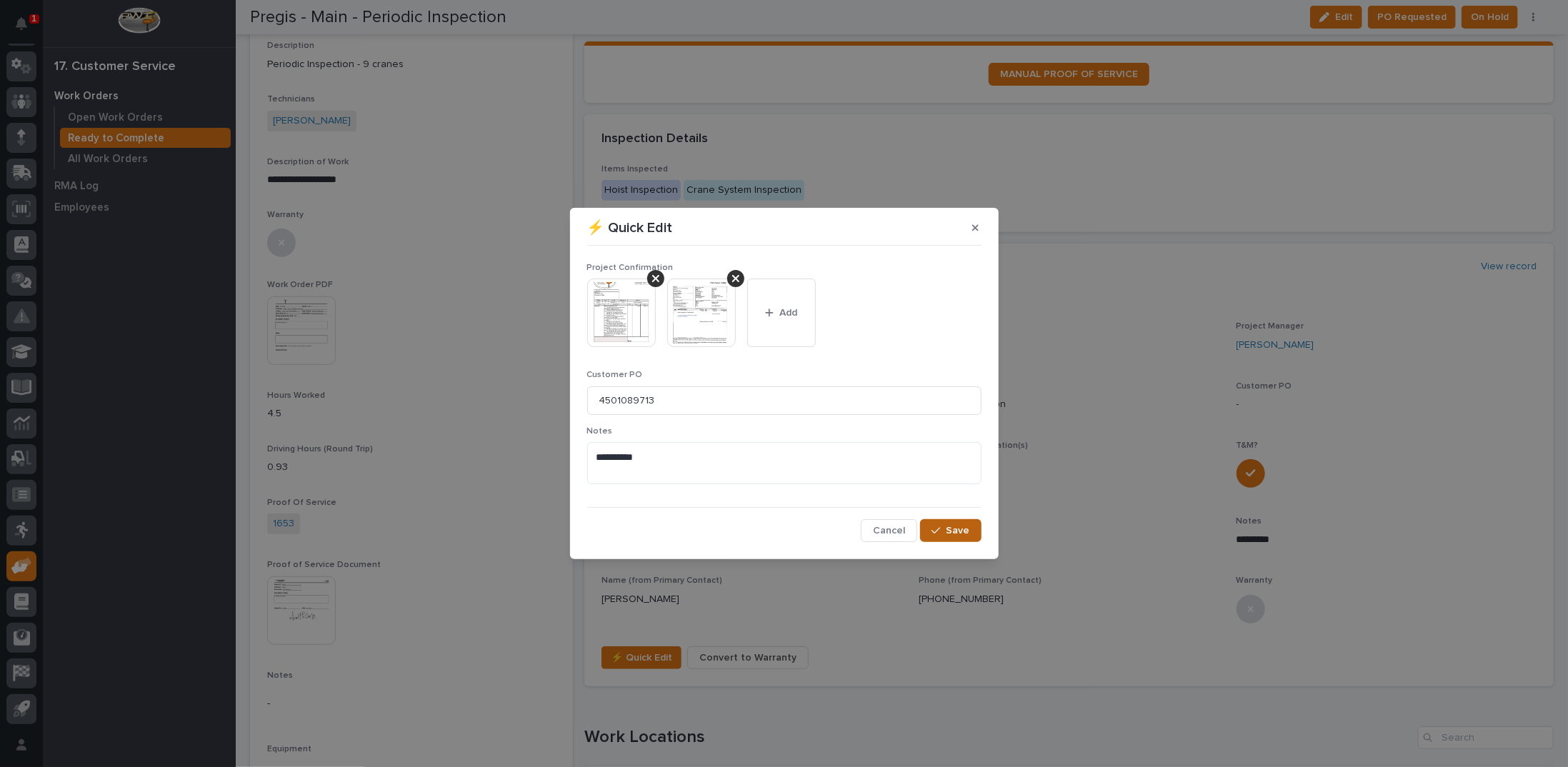
click at [957, 529] on span "Save" at bounding box center [958, 530] width 24 height 13
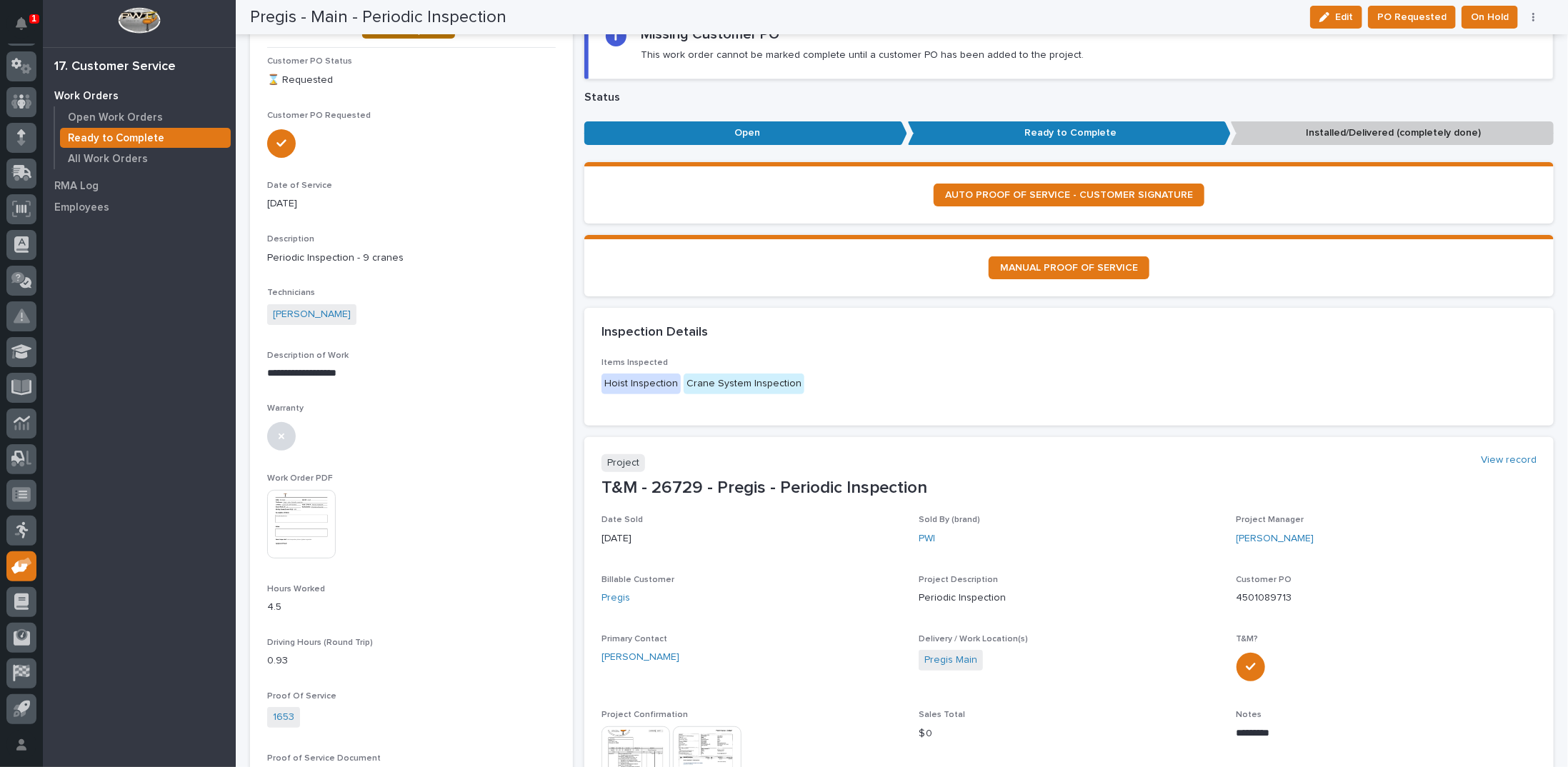
scroll to position [0, 0]
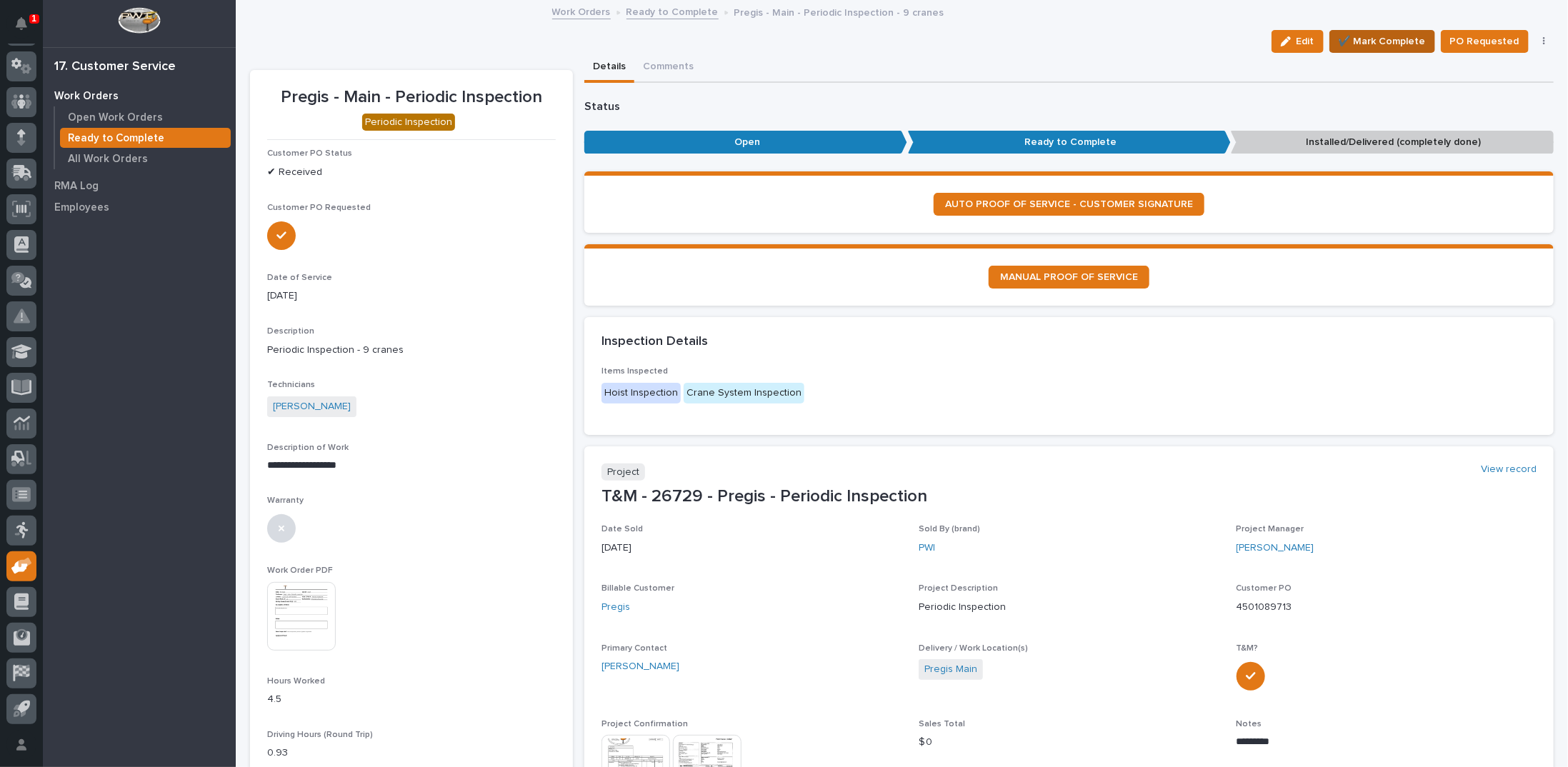
click at [1374, 43] on span "✔️ Mark Complete" at bounding box center [1382, 41] width 87 height 17
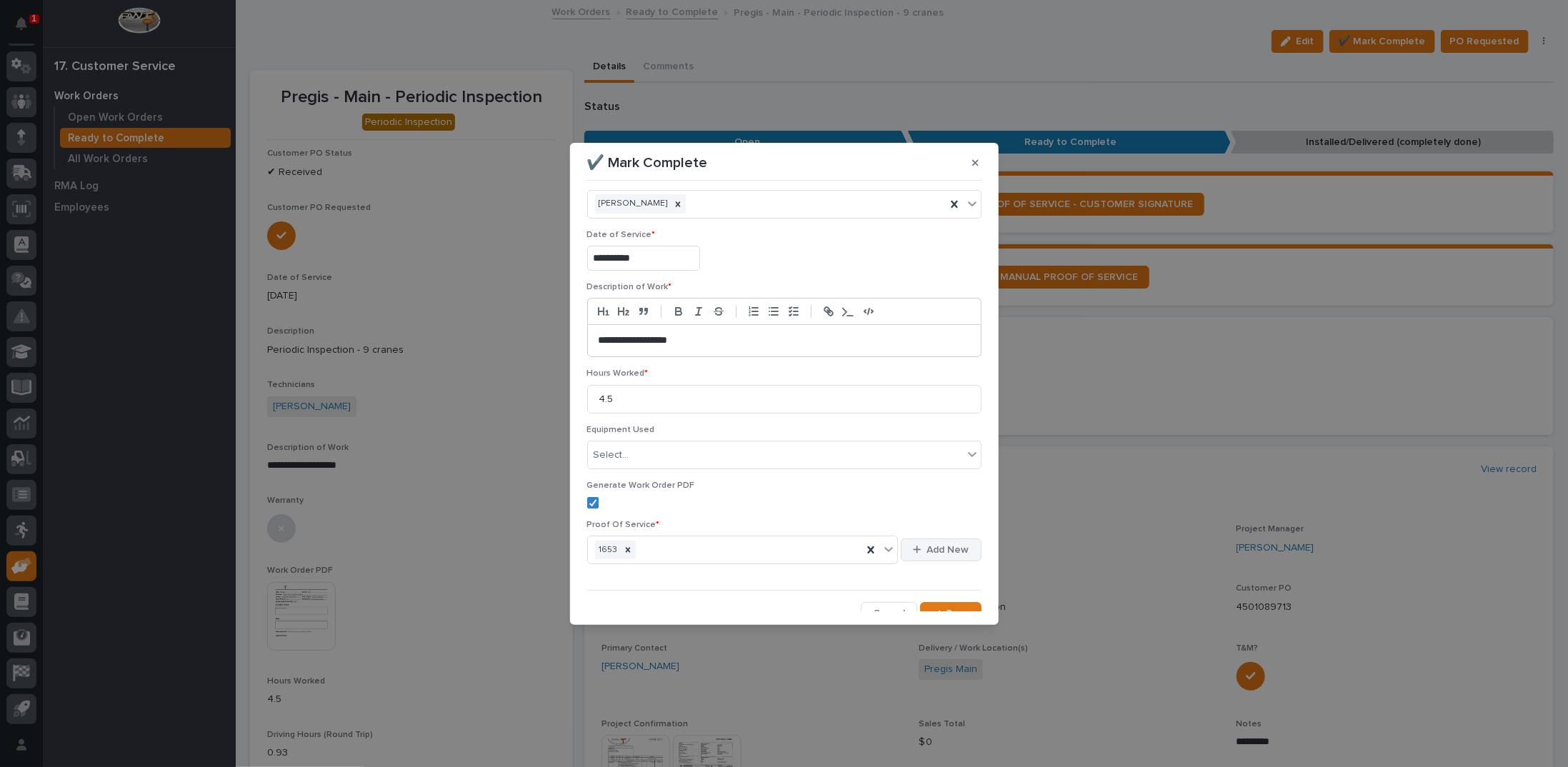
scroll to position [34, 0]
click at [935, 603] on div "button" at bounding box center [939, 603] width 15 height 10
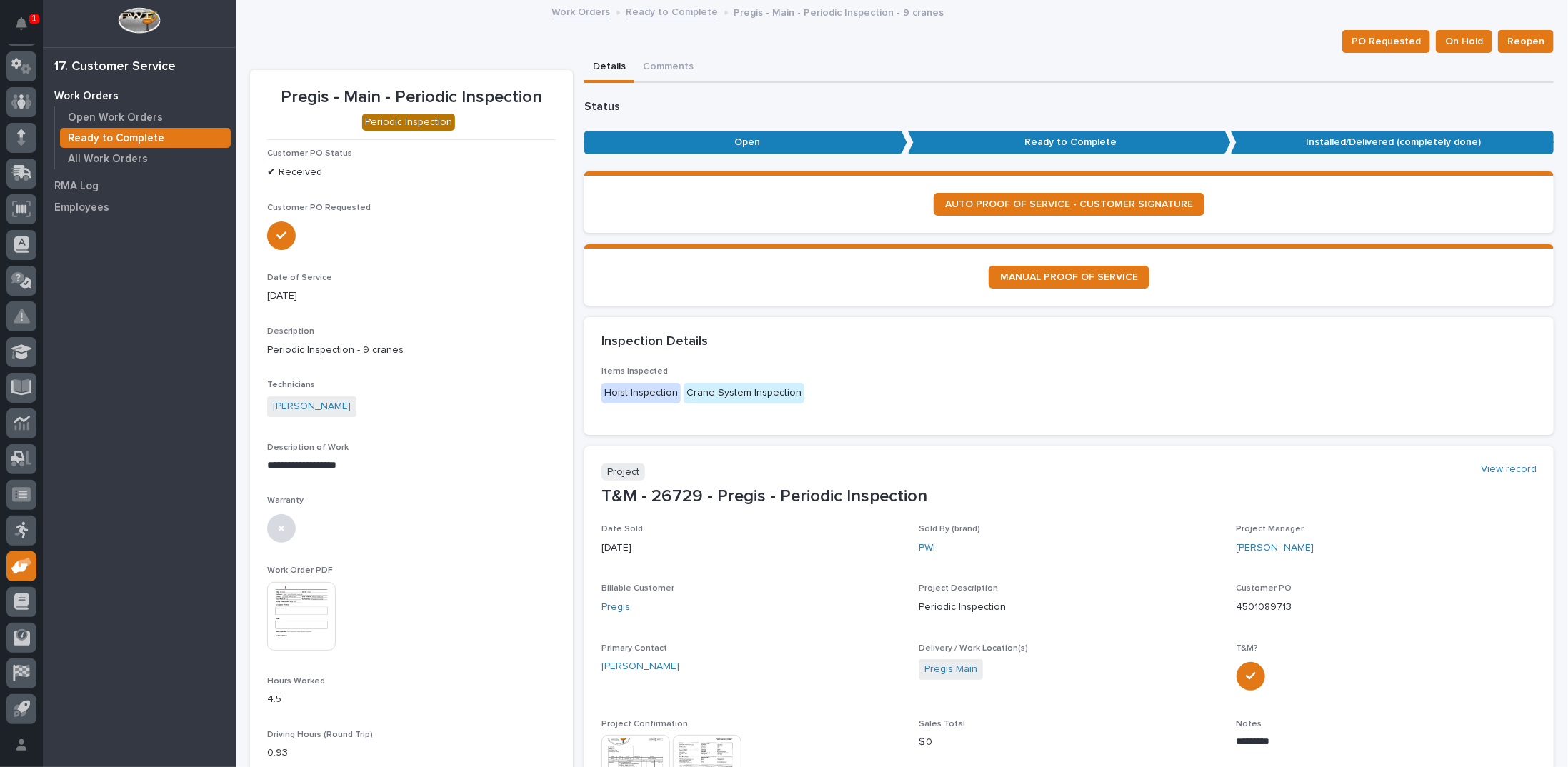
click at [664, 14] on link "Ready to Complete" at bounding box center [672, 11] width 92 height 16
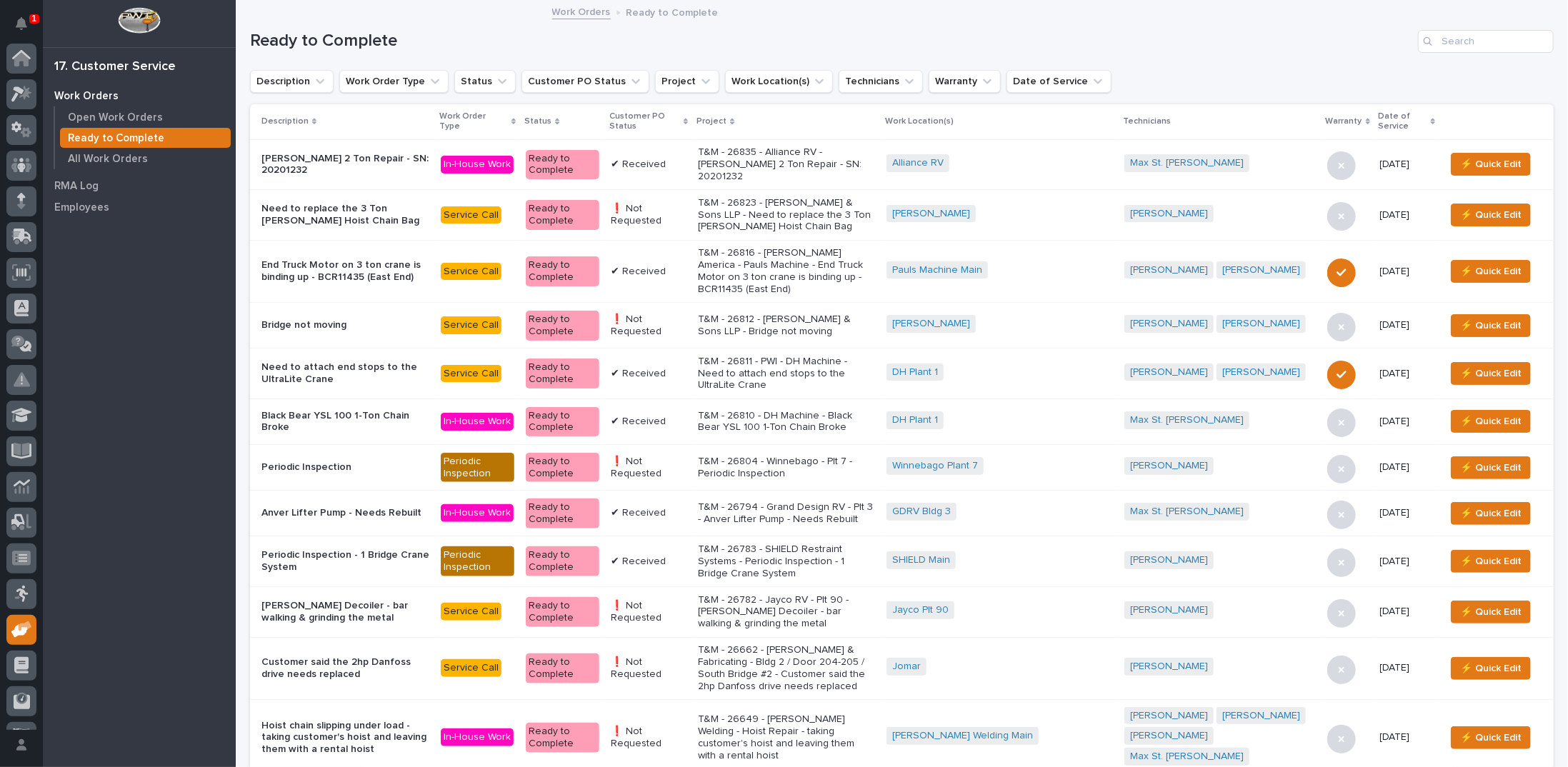
scroll to position [63, 0]
click at [688, 119] on icon at bounding box center [686, 121] width 5 height 7
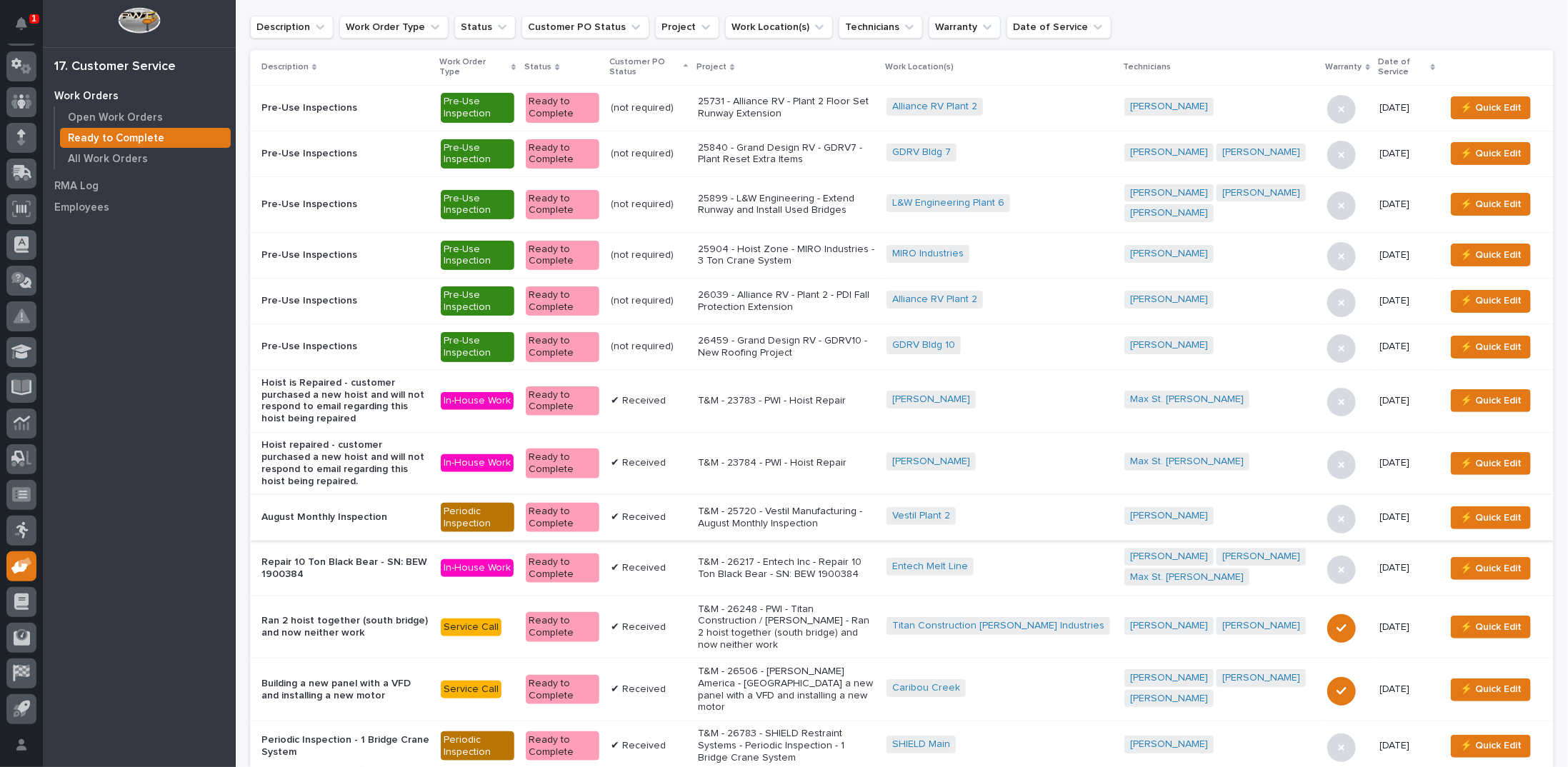
scroll to position [214, 0]
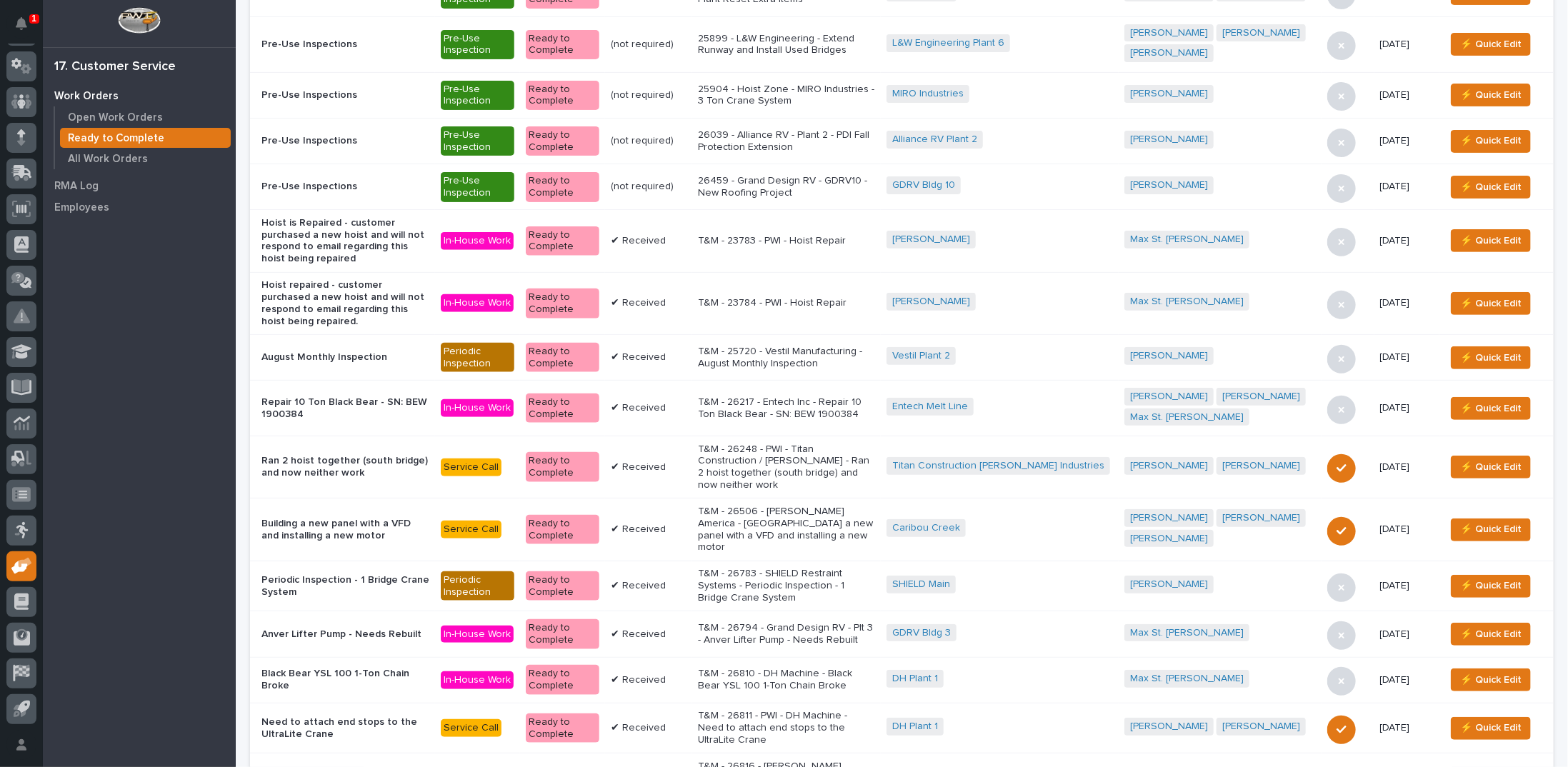
click at [789, 505] on p "T&M - 26506 - Starke America - Caribou Creek - Building a new panel with a VFD …" at bounding box center [786, 529] width 177 height 48
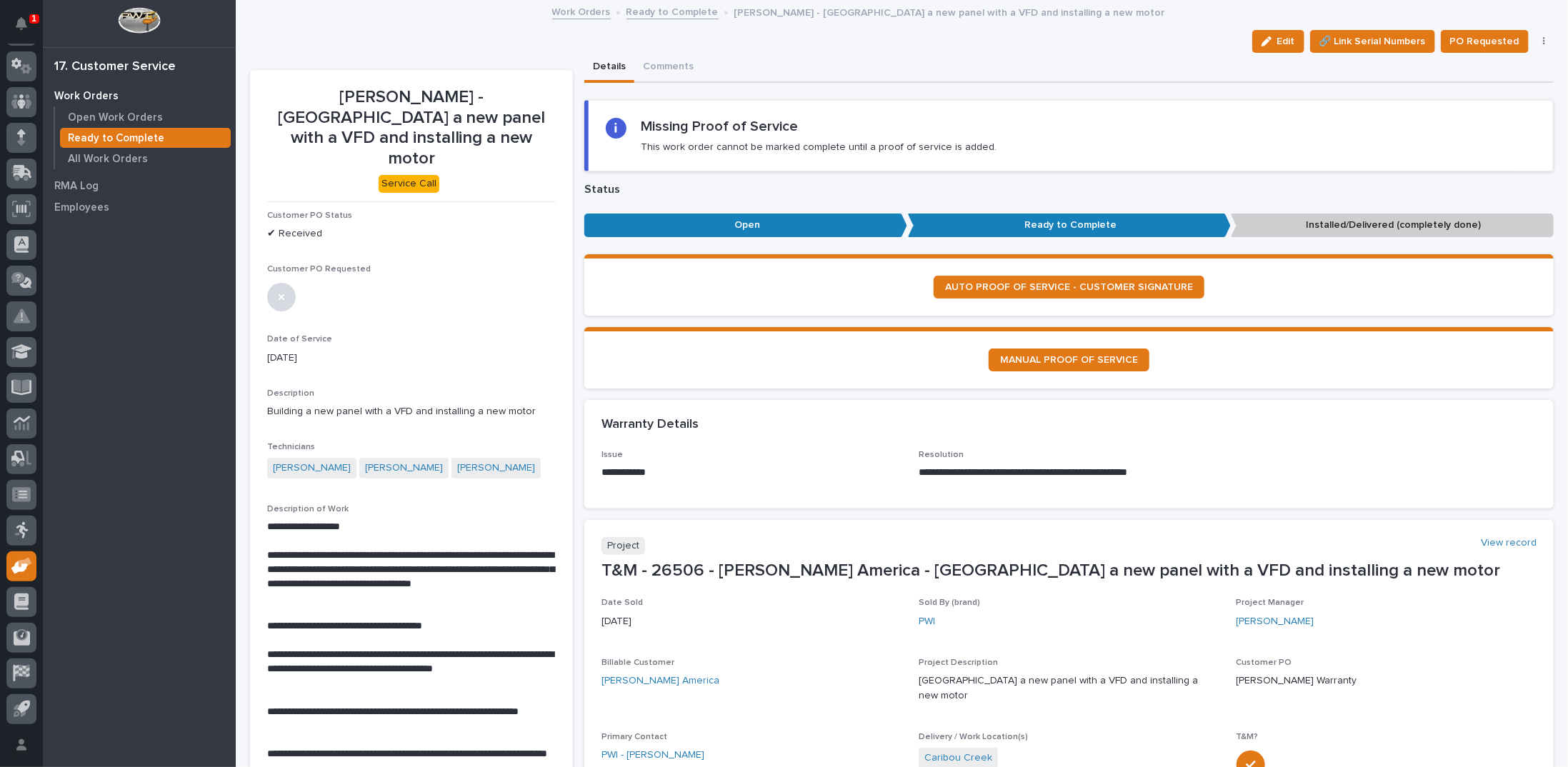
click at [1534, 41] on button "button" at bounding box center [1544, 41] width 20 height 10
click at [1496, 113] on span "Regenerate PDF" at bounding box center [1498, 115] width 76 height 17
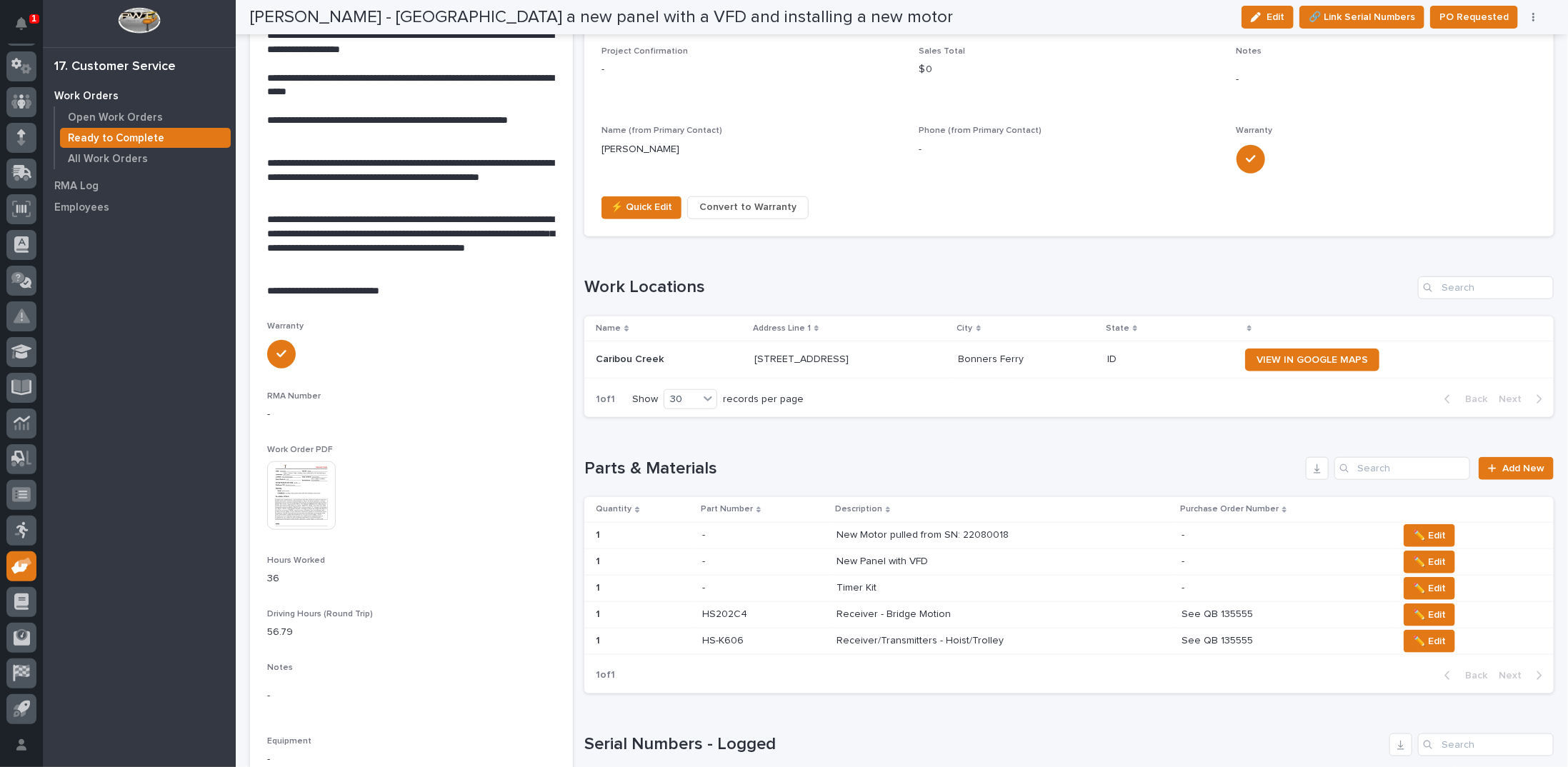
scroll to position [744, 0]
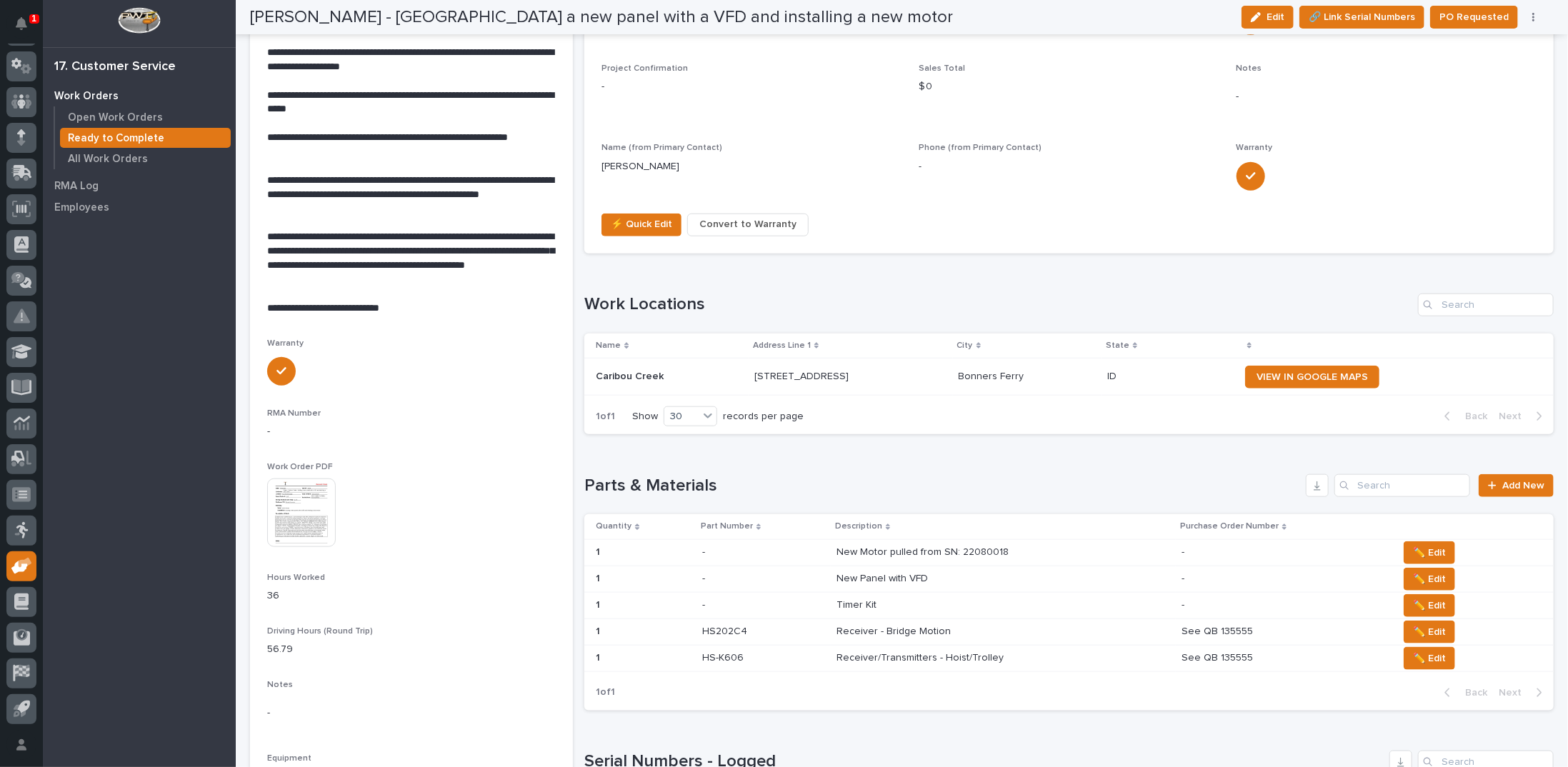
click at [299, 483] on img at bounding box center [301, 513] width 69 height 69
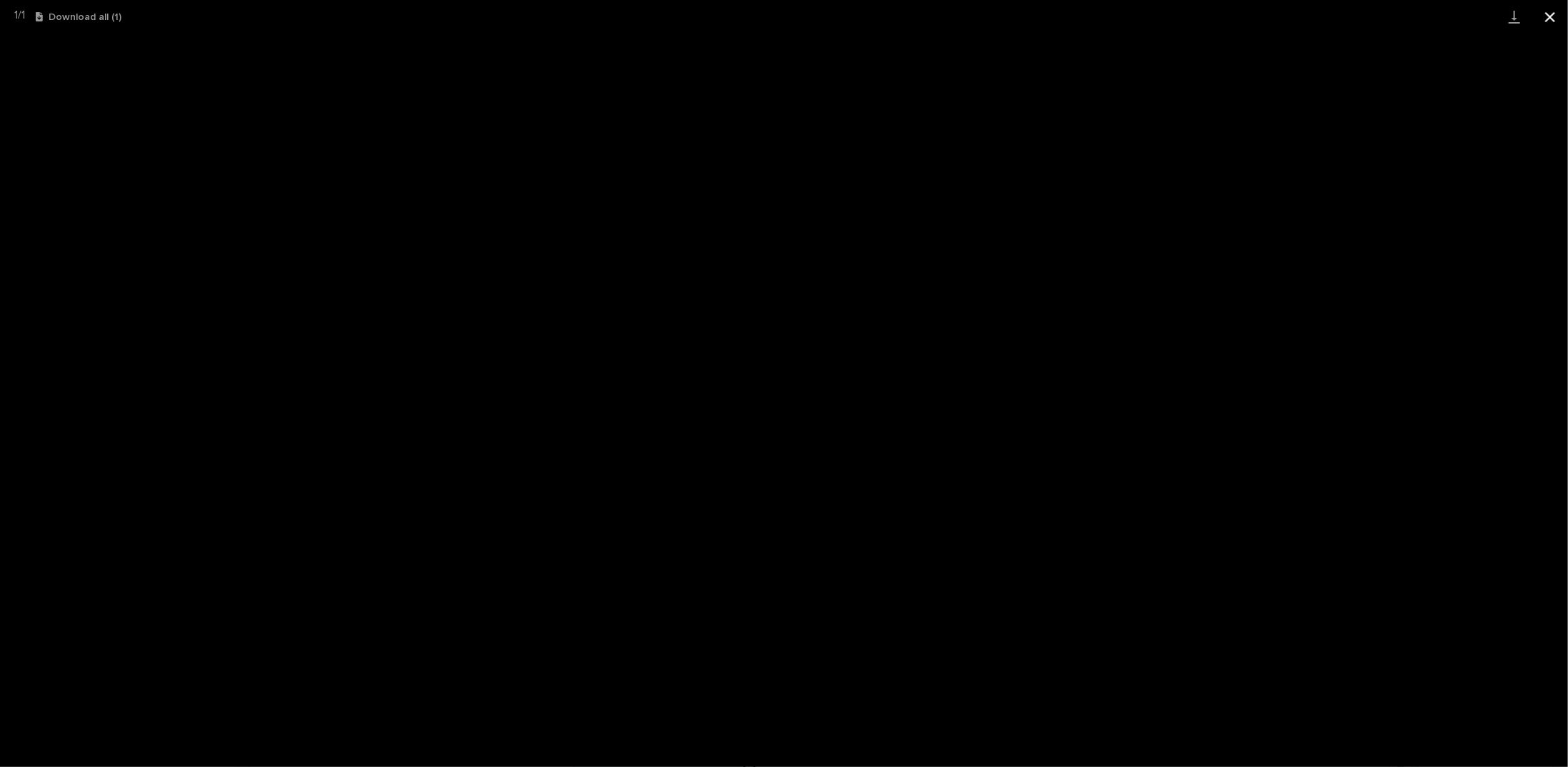
click at [1545, 16] on button "Close gallery" at bounding box center [1550, 17] width 36 height 34
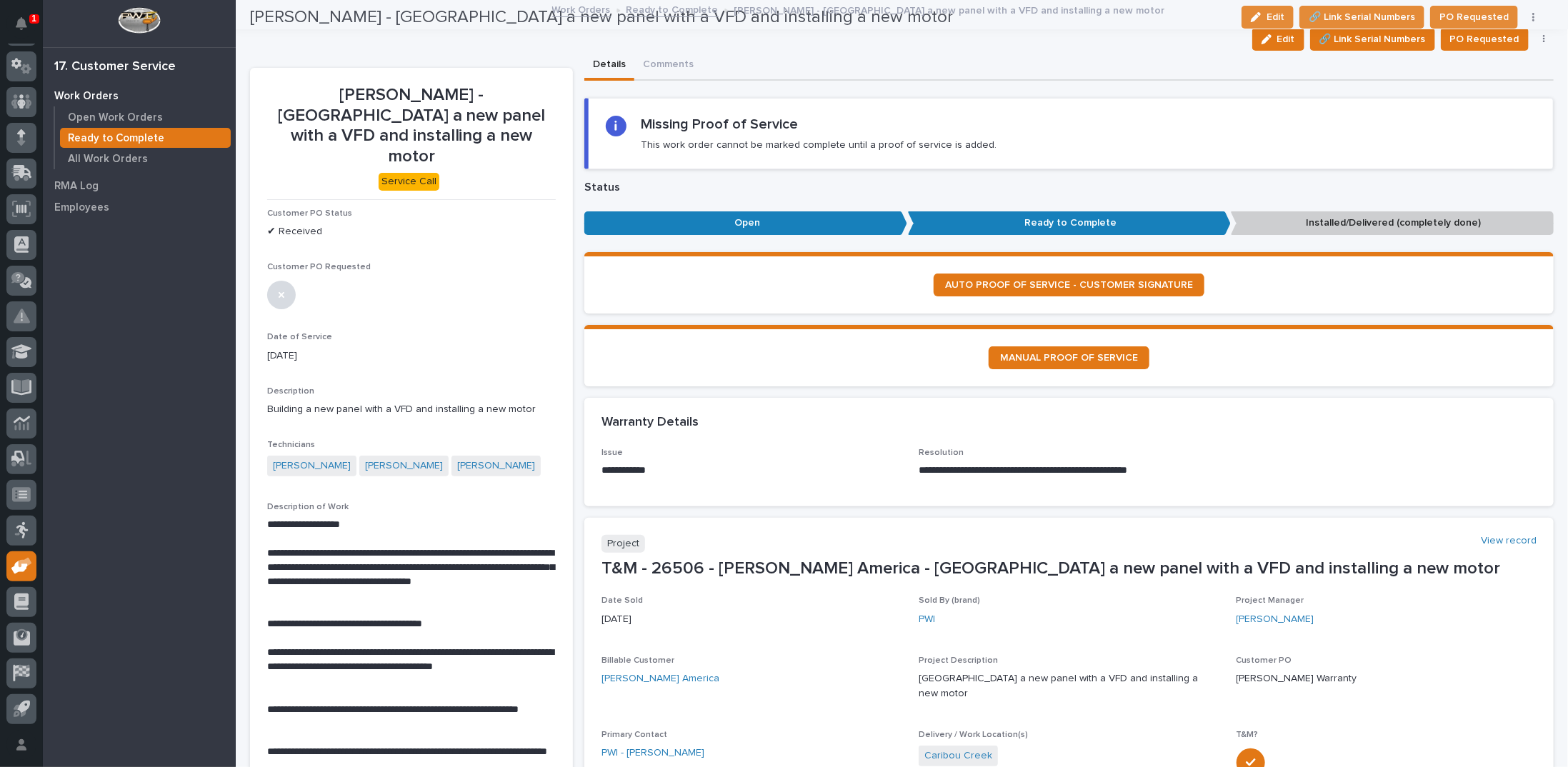
scroll to position [0, 0]
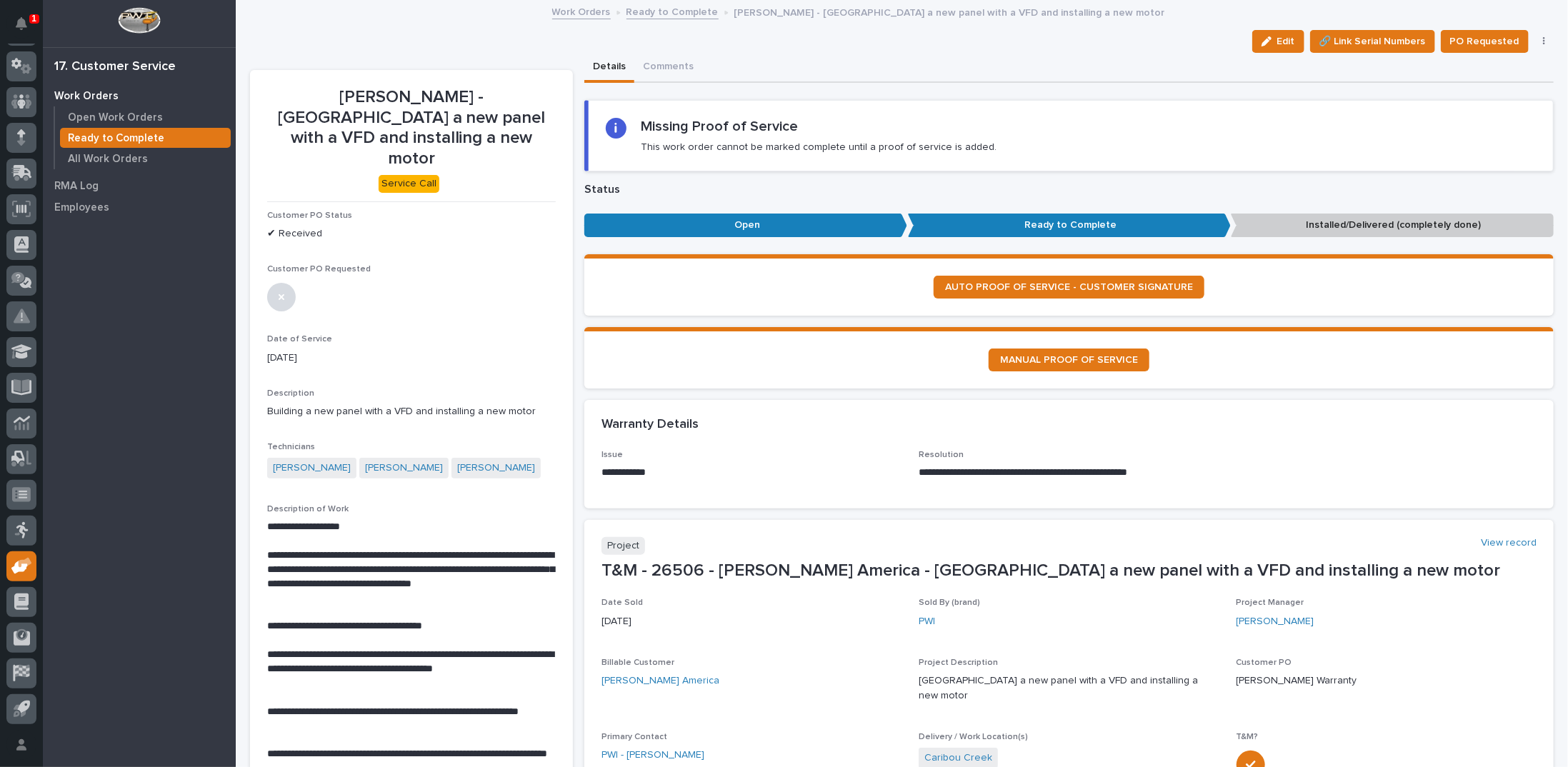
click at [635, 11] on link "Ready to Complete" at bounding box center [672, 11] width 92 height 16
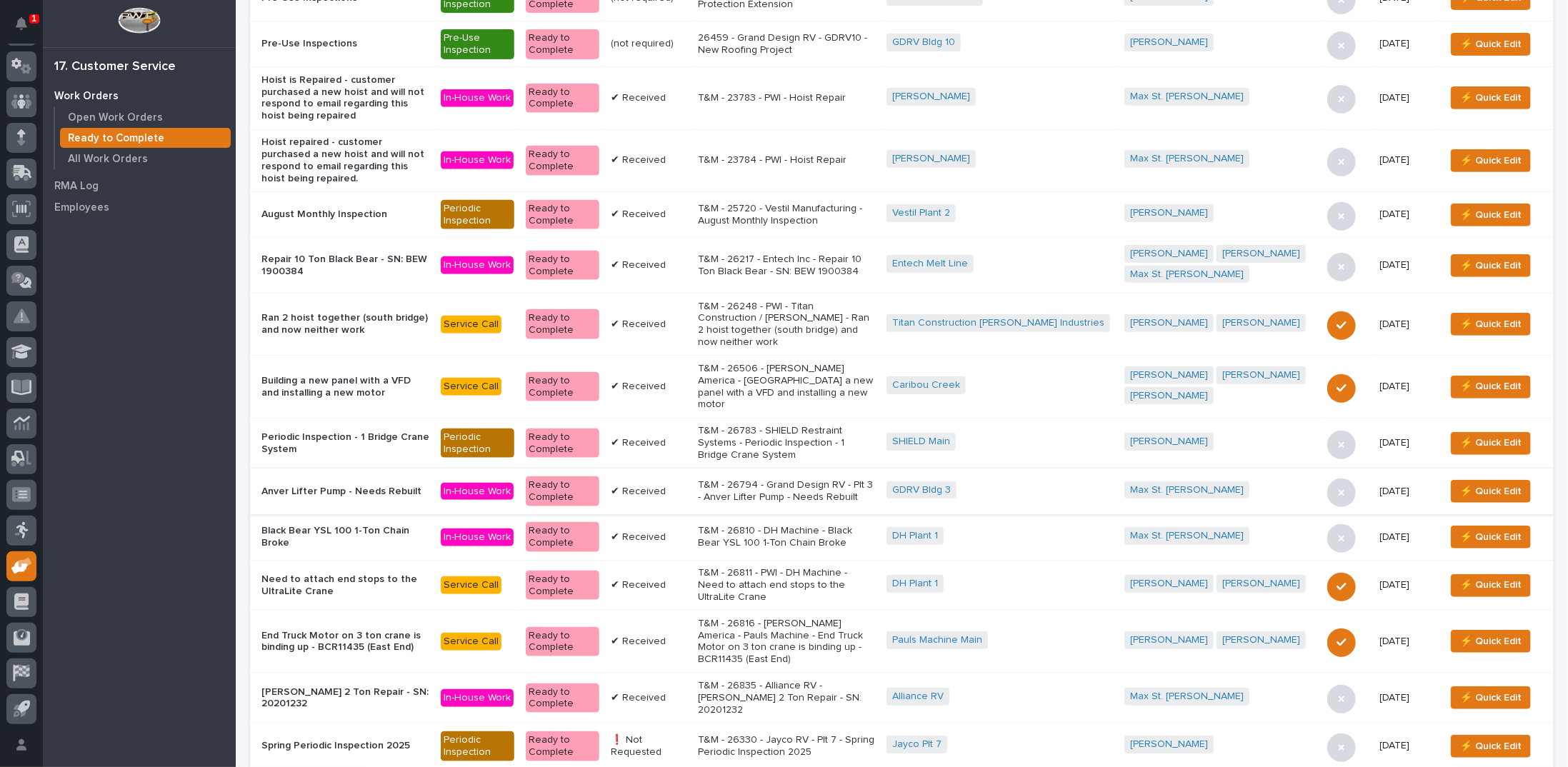
scroll to position [428, 0]
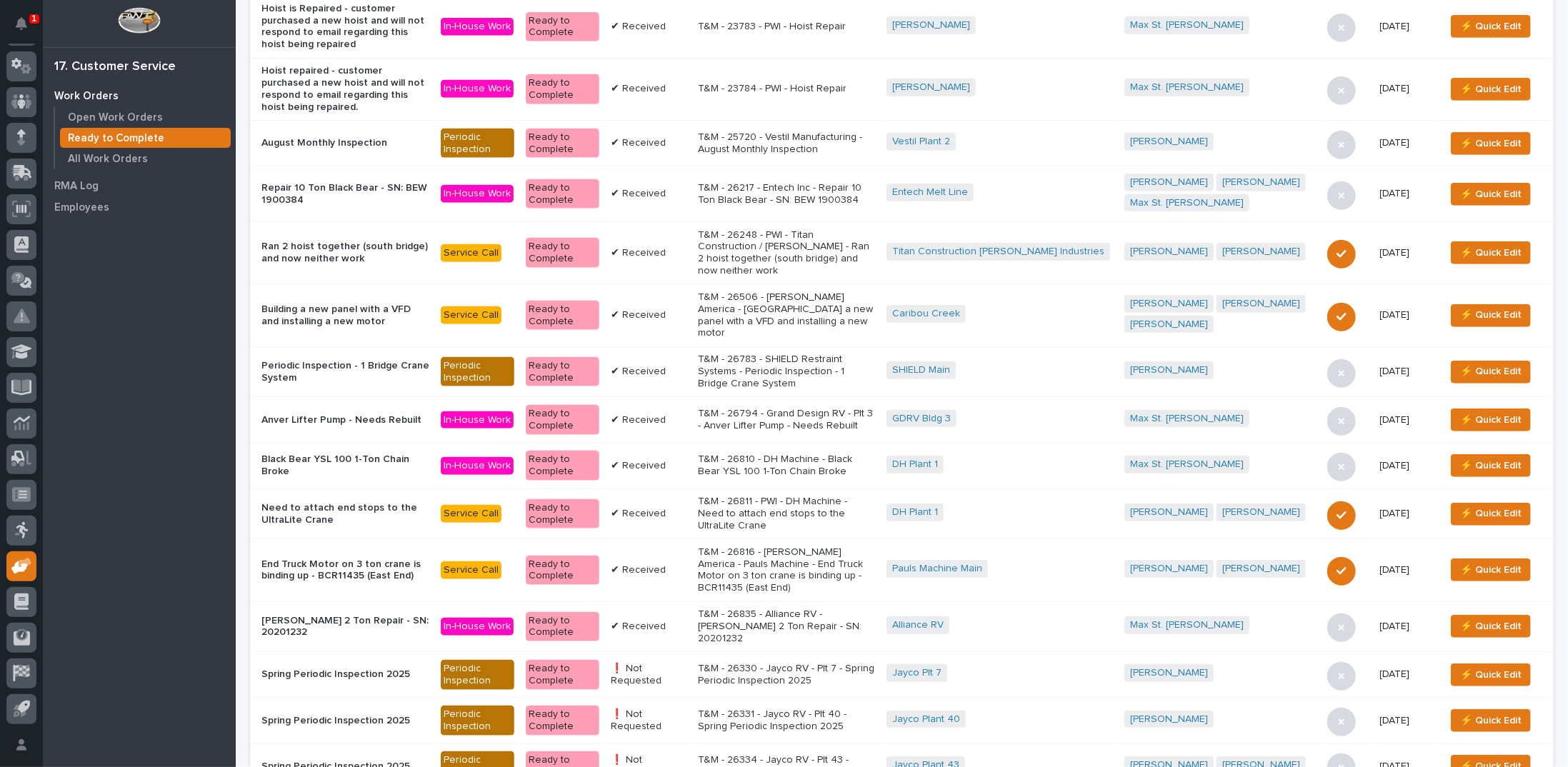
click at [828, 496] on p "T&M - 26811 - PWI - DH Machine - Need to attach end stops to the UltraLite Crane" at bounding box center [786, 513] width 177 height 36
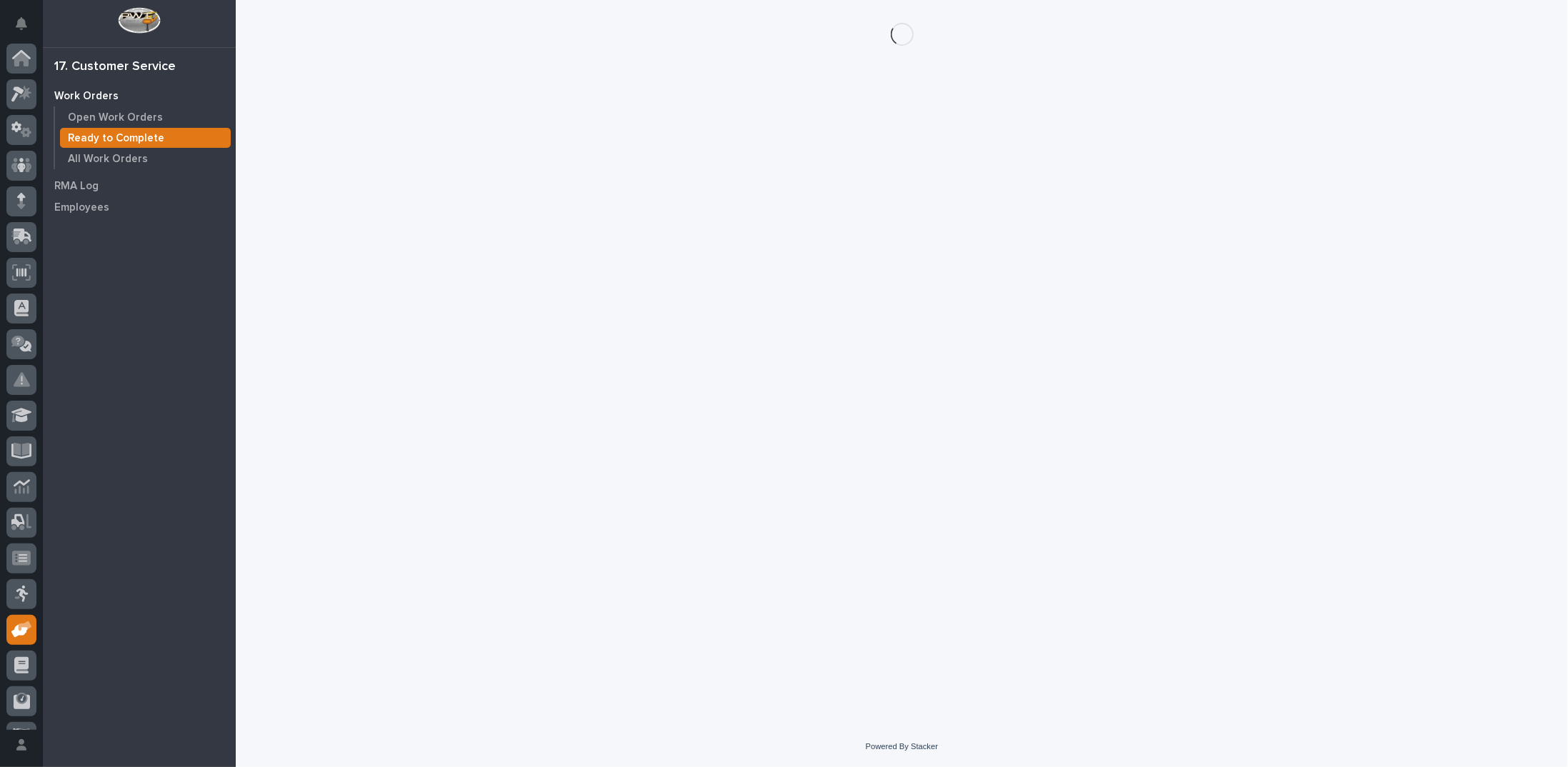
scroll to position [63, 0]
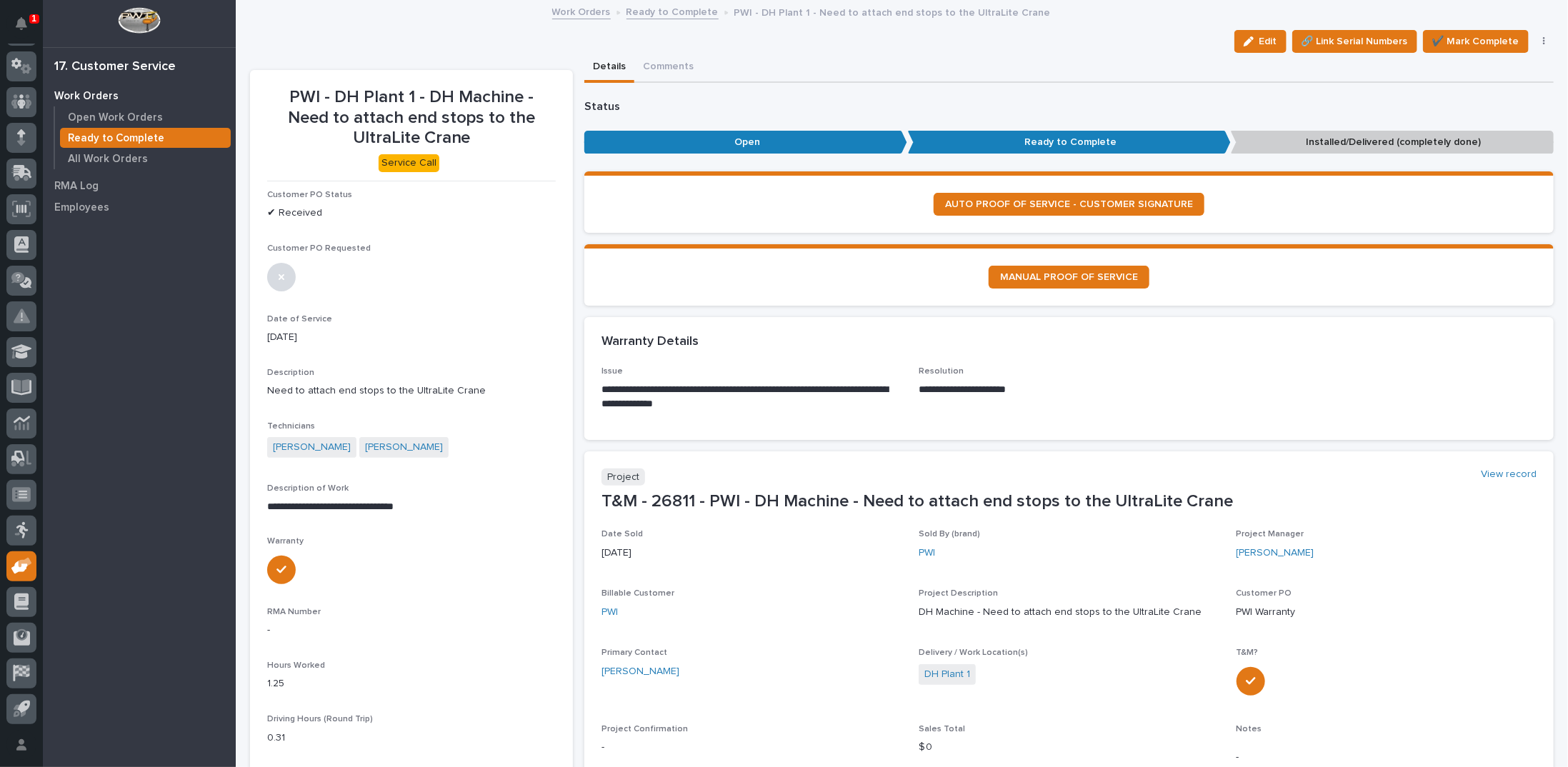
click at [1543, 38] on icon "button" at bounding box center [1544, 41] width 2 height 8
click at [1460, 135] on span "Regenerate PDF" at bounding box center [1498, 138] width 76 height 17
click at [1463, 141] on span "Regenerate PDF" at bounding box center [1498, 138] width 76 height 17
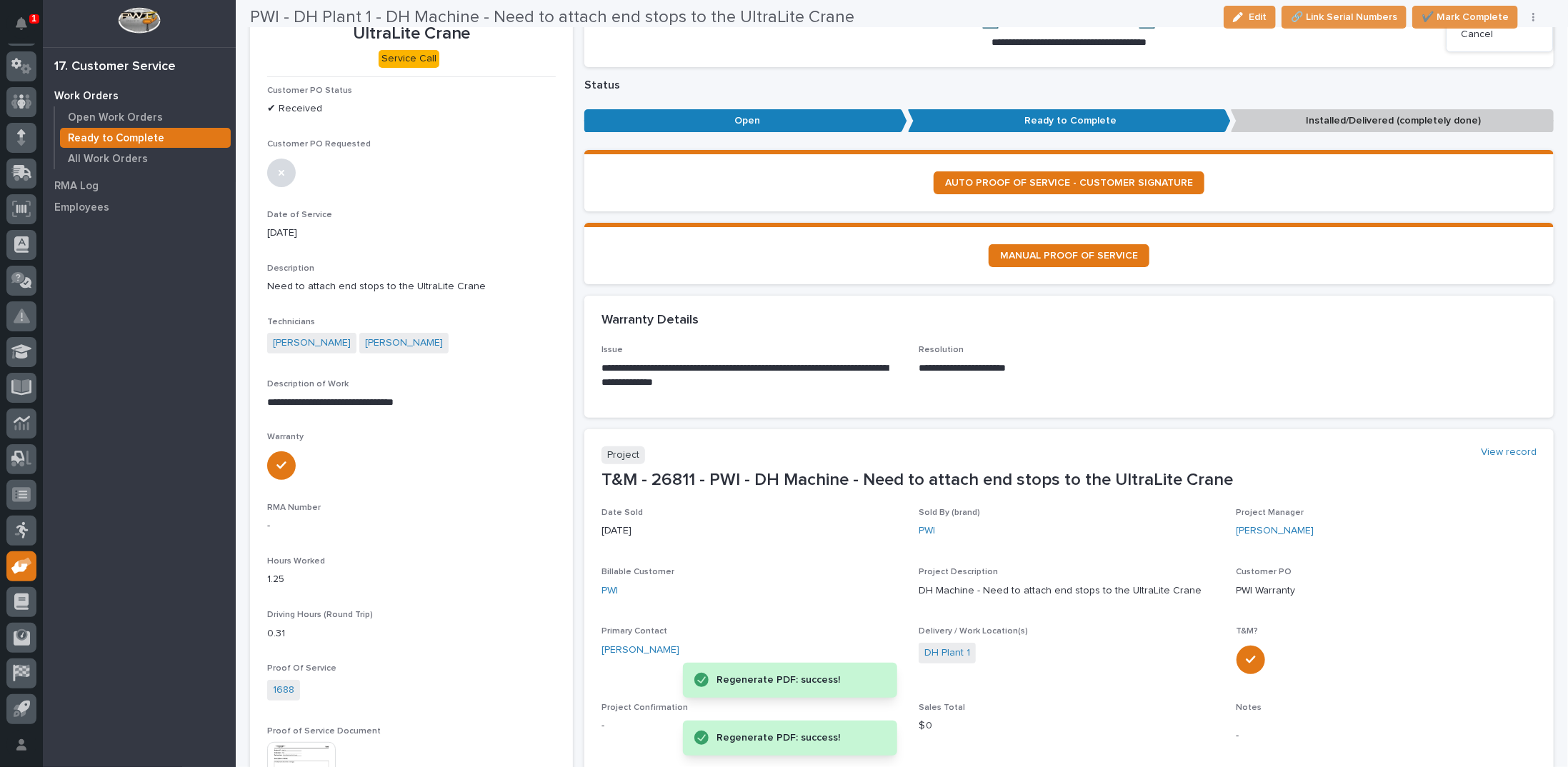
scroll to position [143, 0]
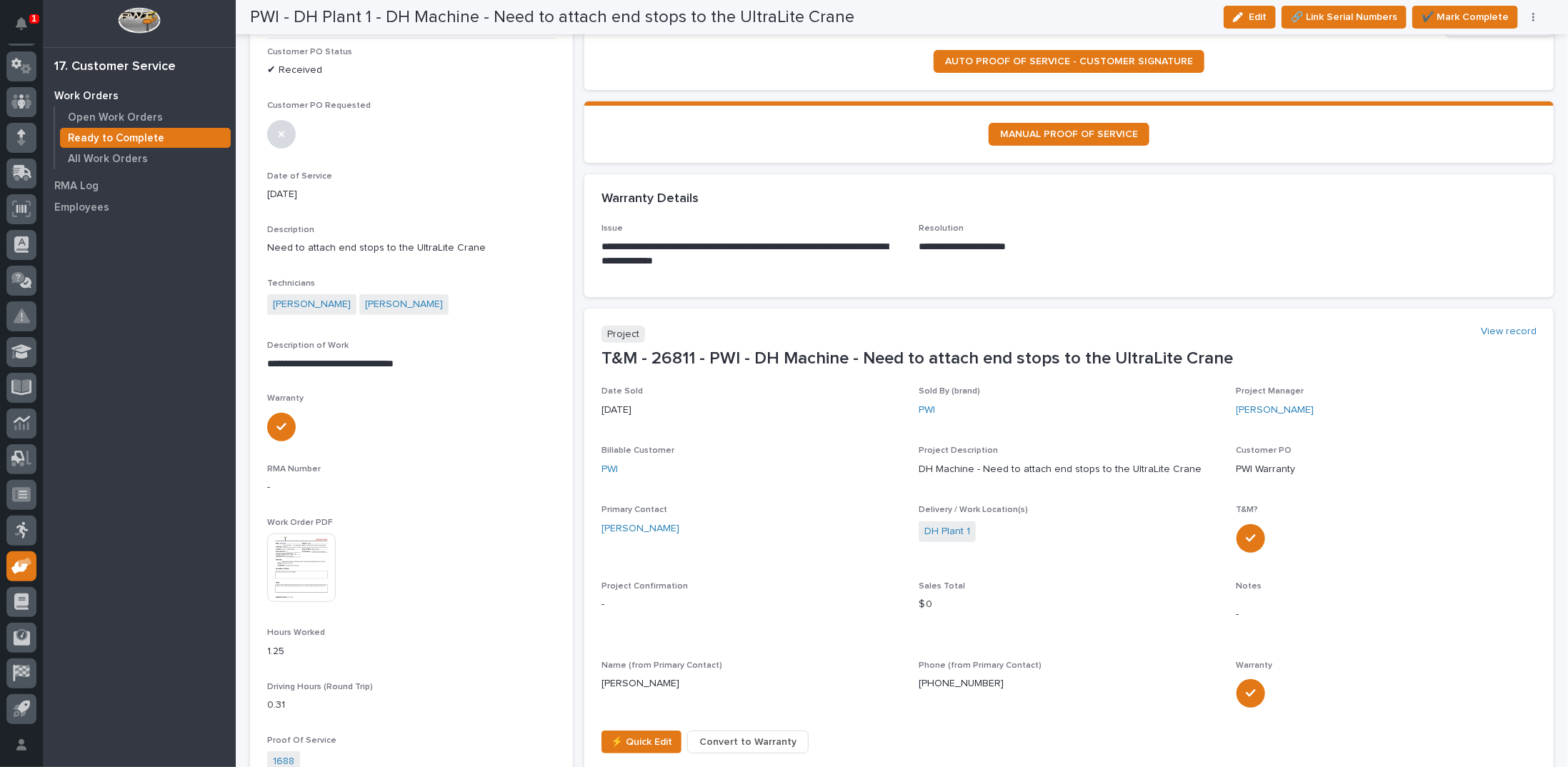
click at [291, 567] on img at bounding box center [301, 567] width 69 height 69
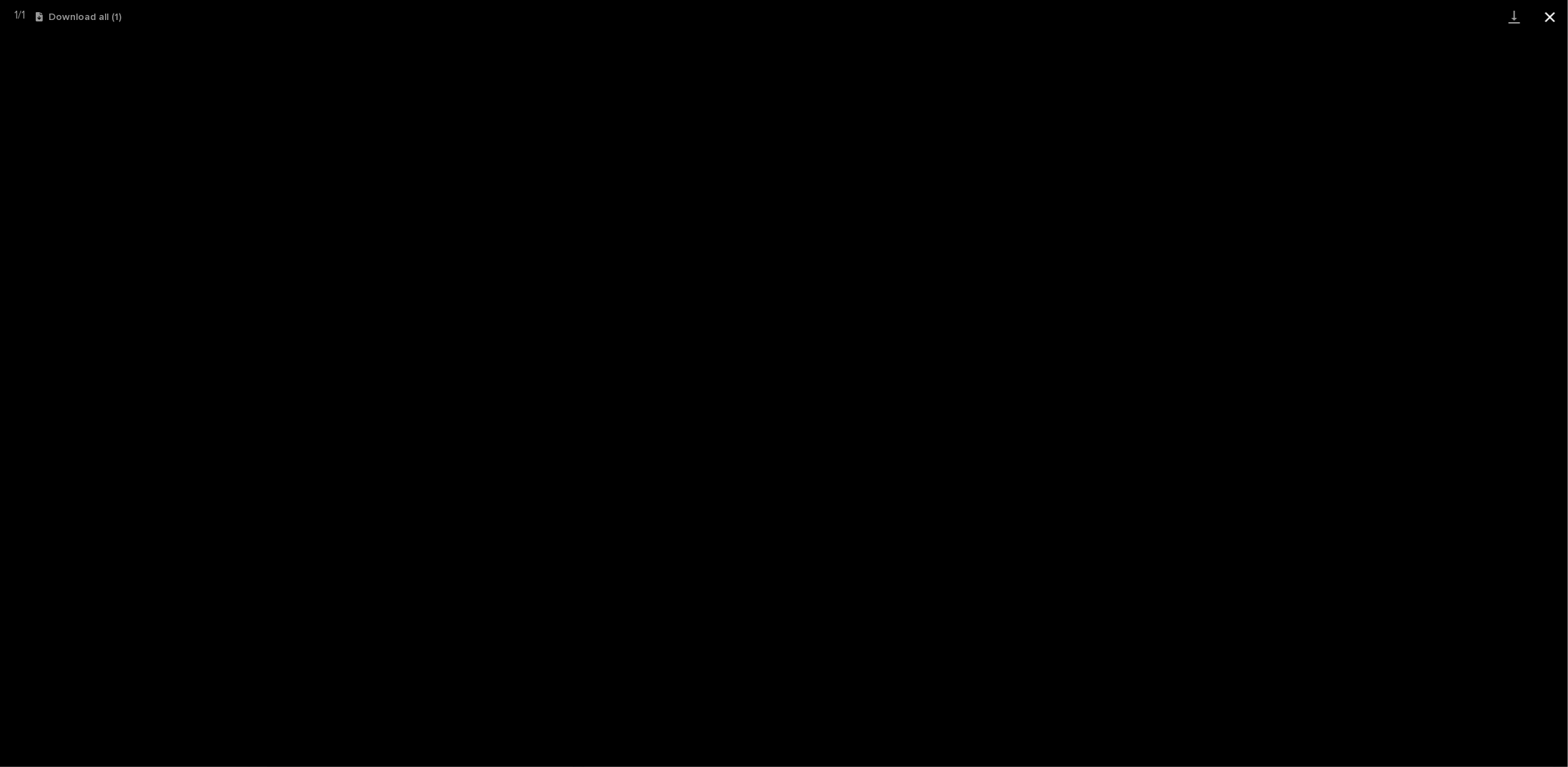
click at [1555, 13] on button "Close gallery" at bounding box center [1550, 17] width 36 height 34
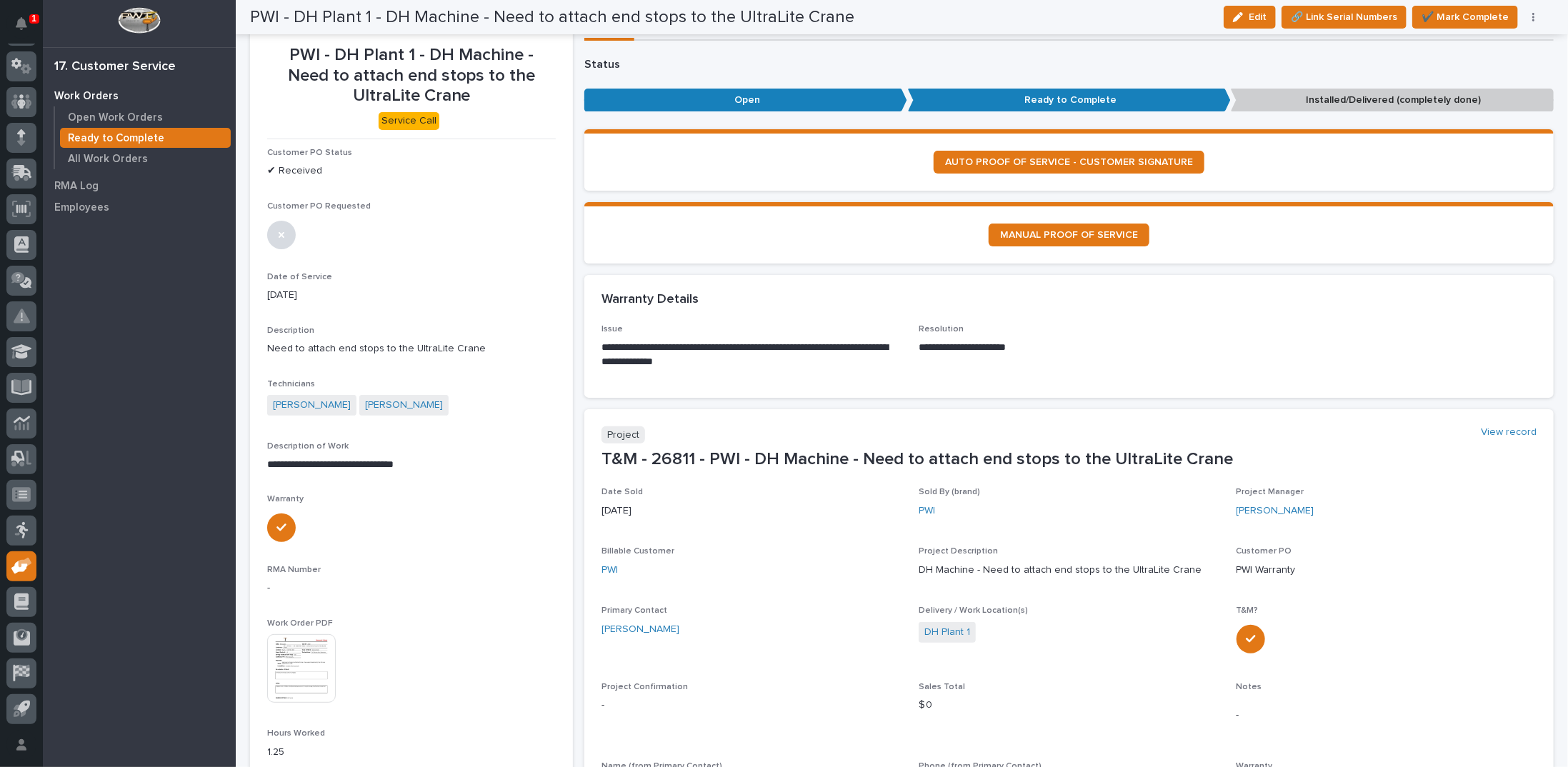
scroll to position [0, 0]
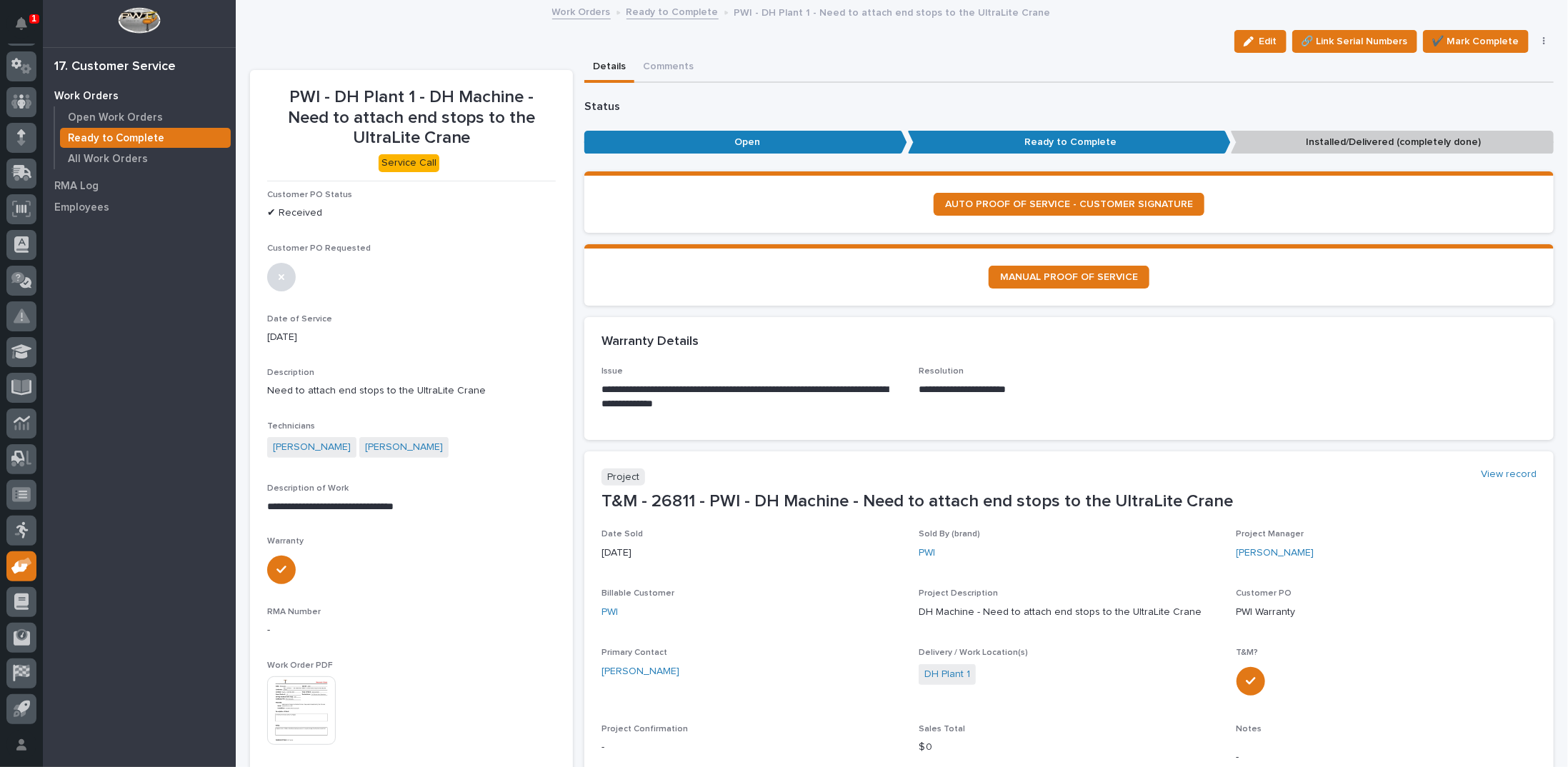
click at [672, 12] on link "Ready to Complete" at bounding box center [672, 11] width 92 height 16
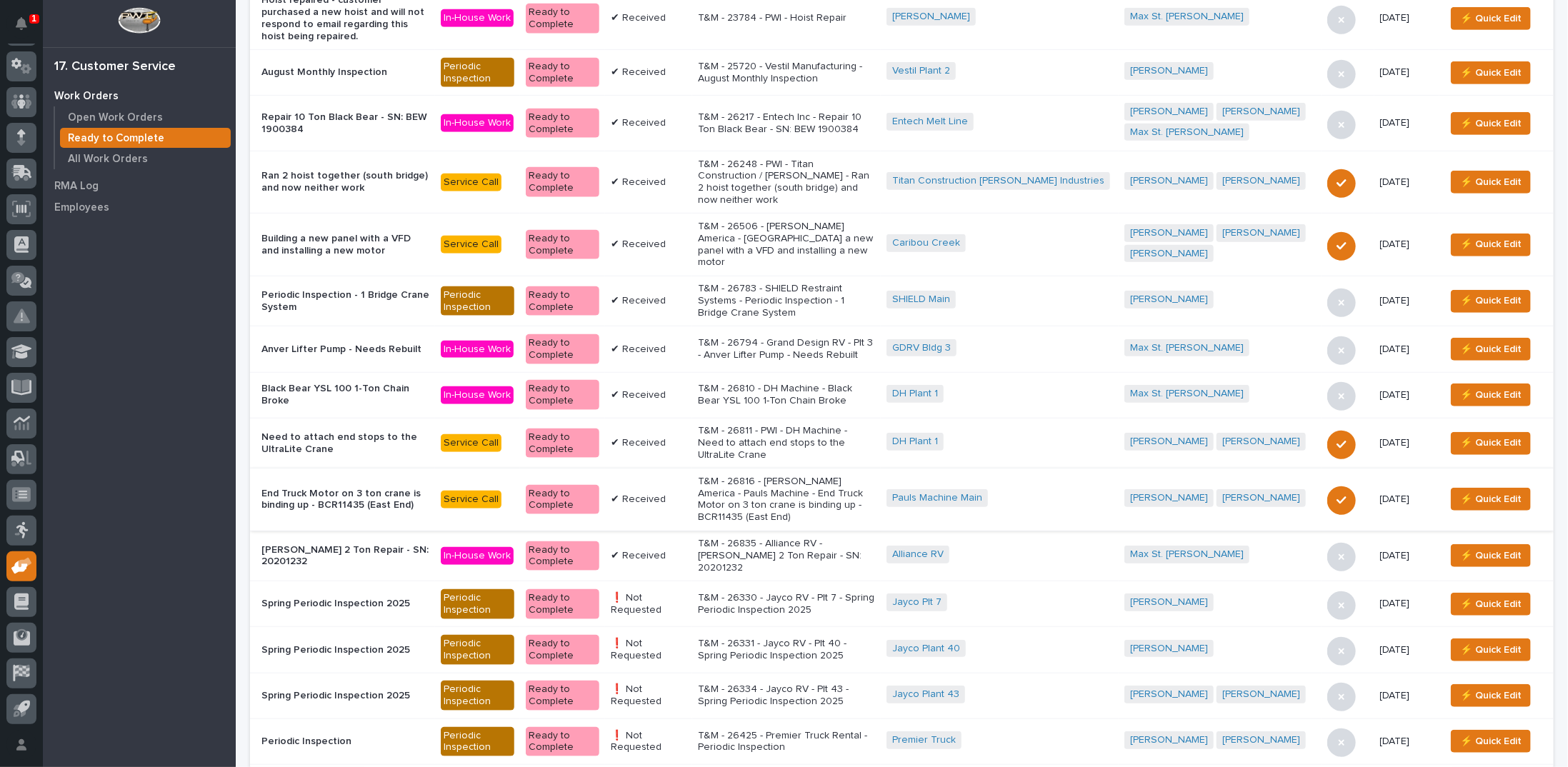
scroll to position [500, 0]
click at [770, 475] on p "T&M - 26816 - Starke America - Pauls Machine - End Truck Motor on 3 ton crane i…" at bounding box center [786, 499] width 177 height 48
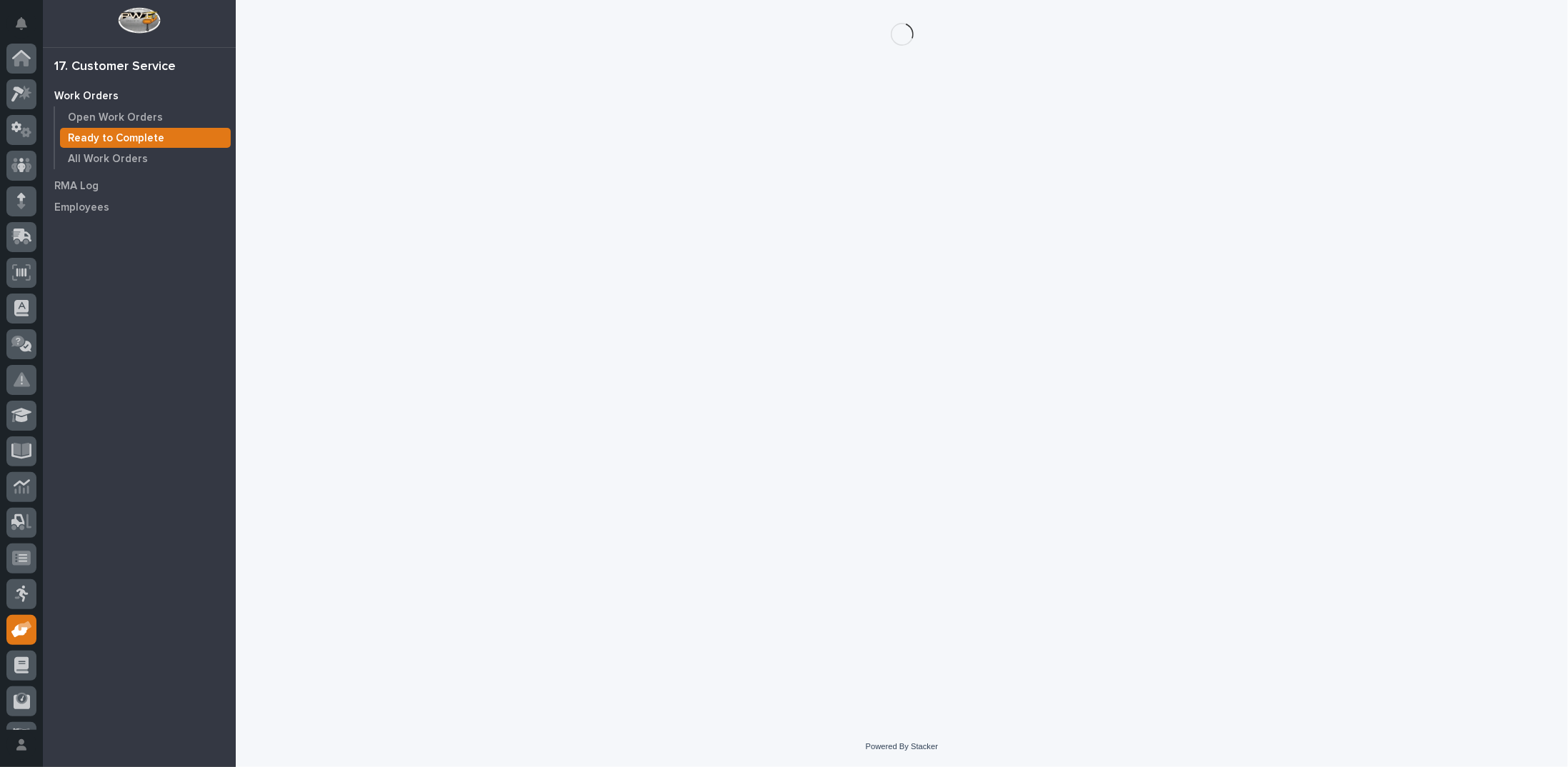
scroll to position [63, 0]
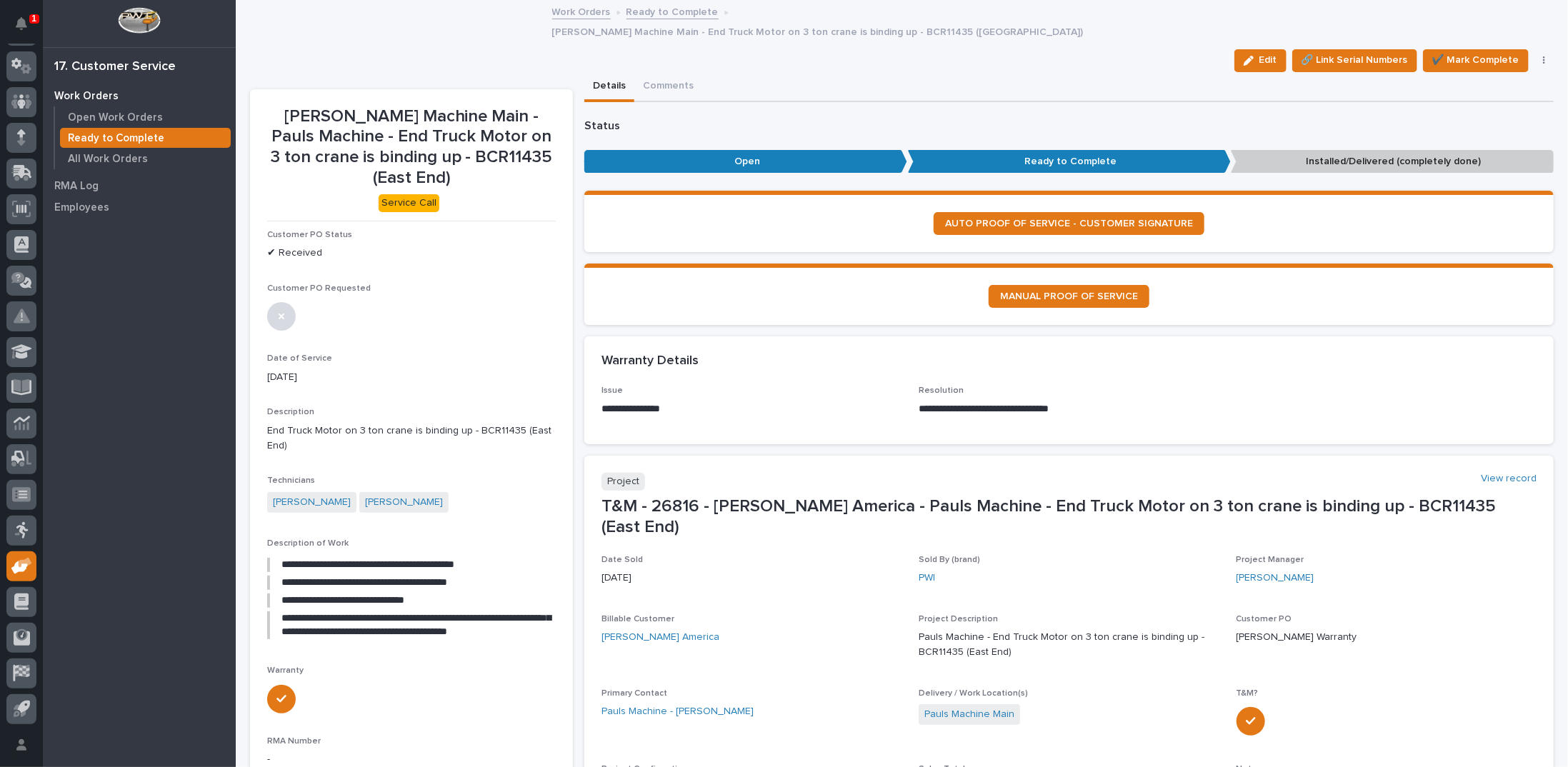
click at [1535, 56] on button "button" at bounding box center [1544, 60] width 20 height 10
click at [1471, 148] on span "Regenerate PDF" at bounding box center [1498, 157] width 76 height 17
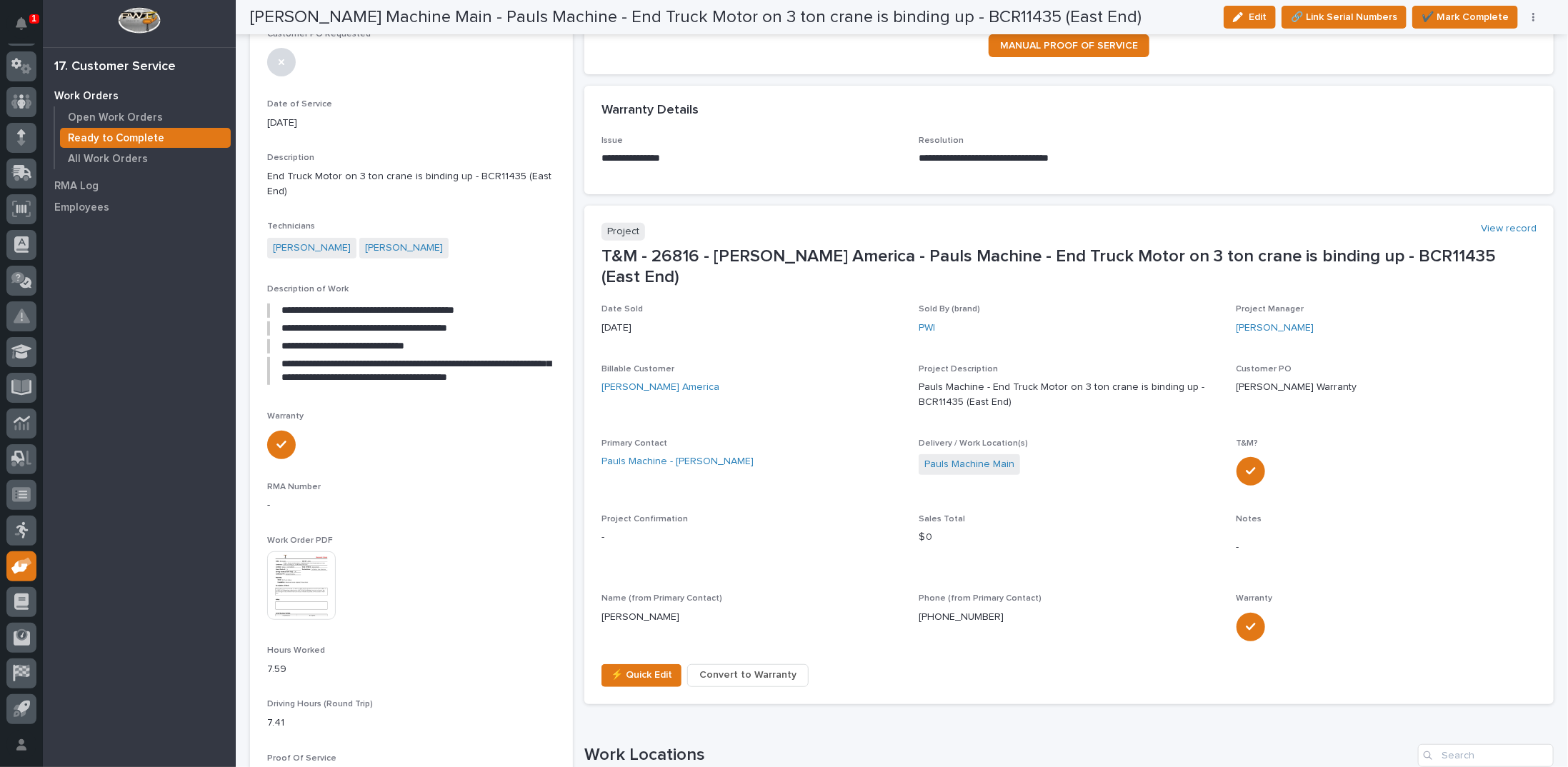
scroll to position [243, 0]
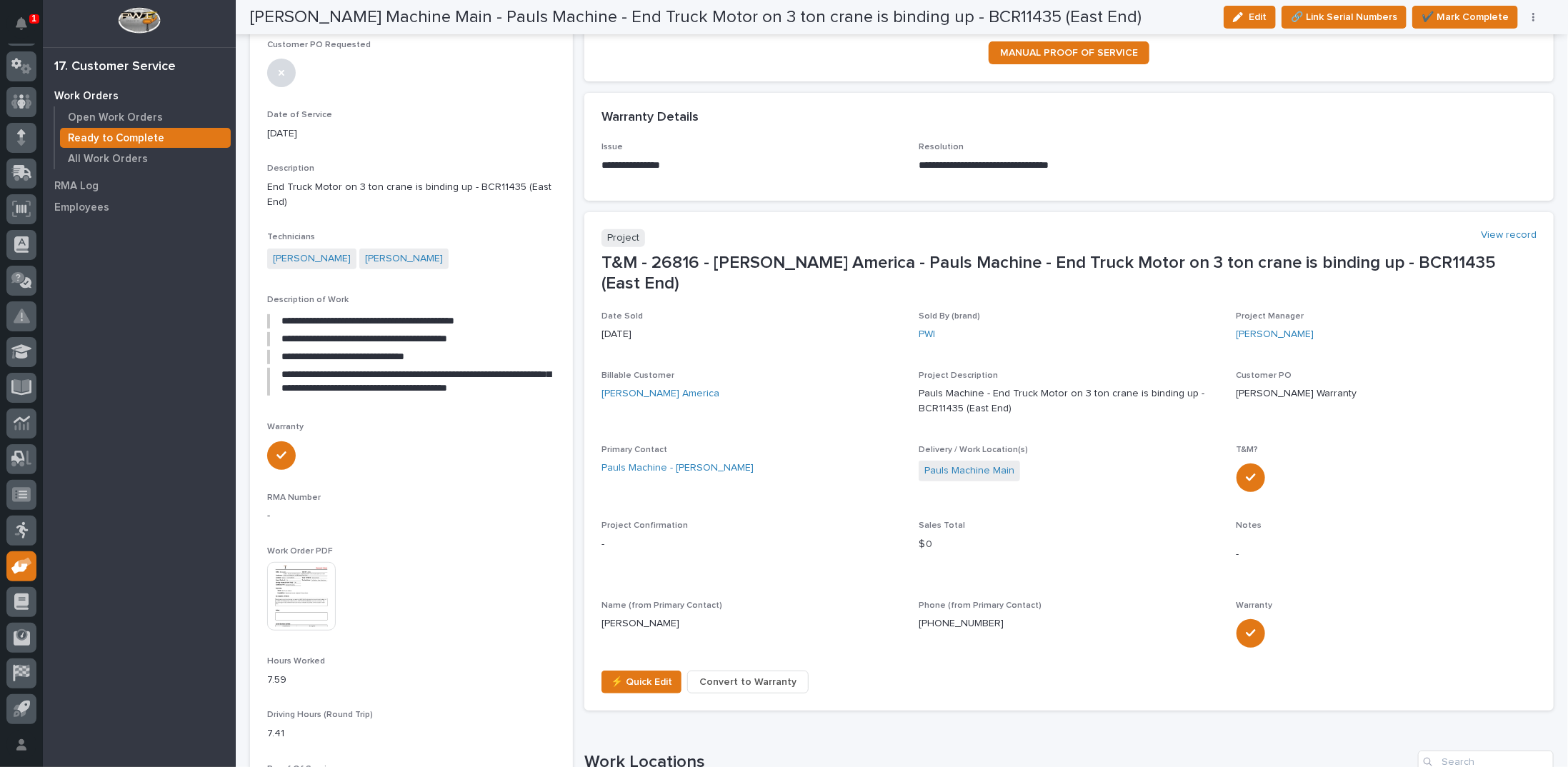
click at [306, 575] on img at bounding box center [301, 596] width 69 height 69
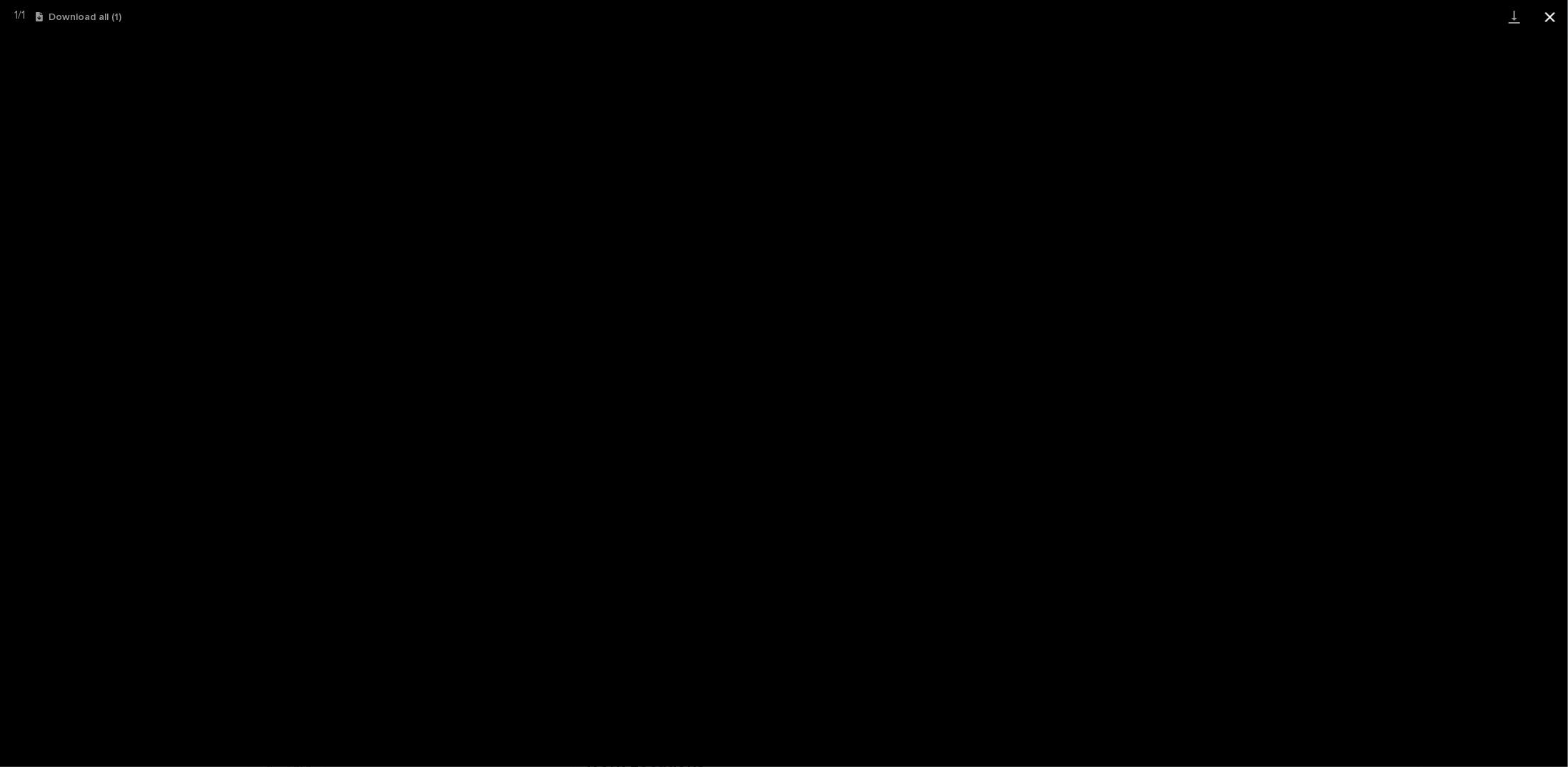
click at [1550, 19] on button "Close gallery" at bounding box center [1550, 17] width 36 height 34
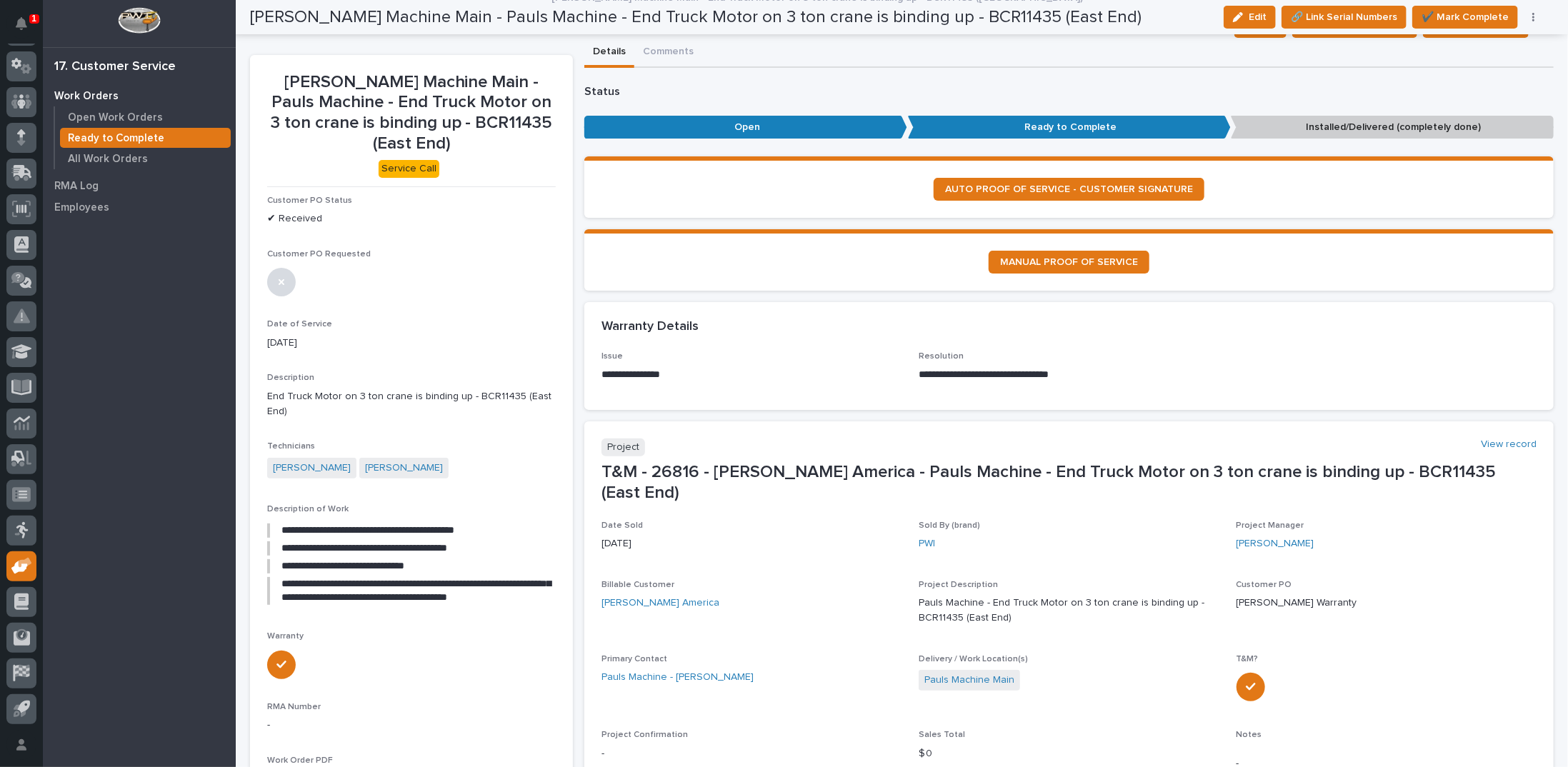
scroll to position [0, 0]
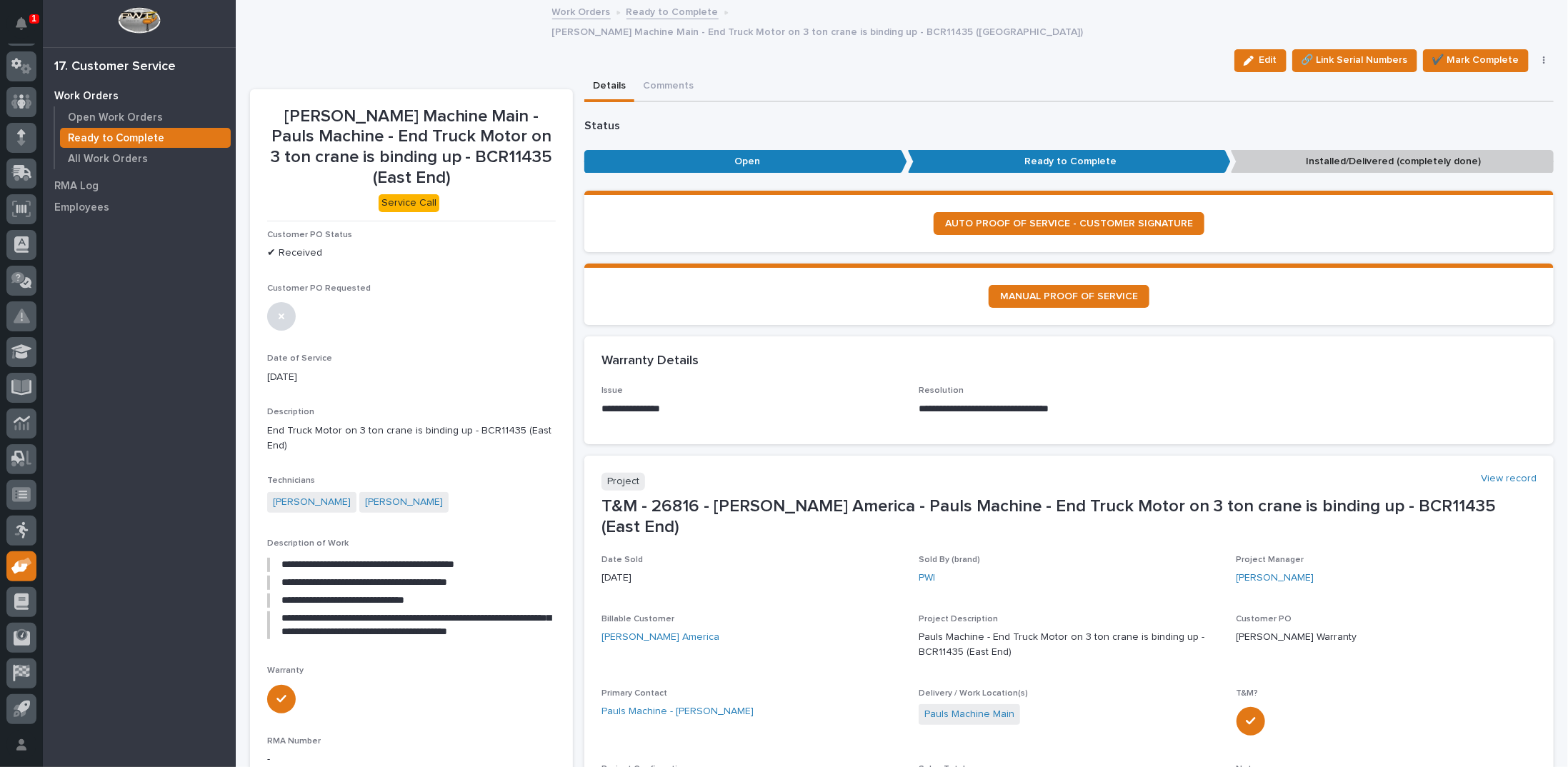
click at [682, 12] on link "Ready to Complete" at bounding box center [672, 11] width 92 height 16
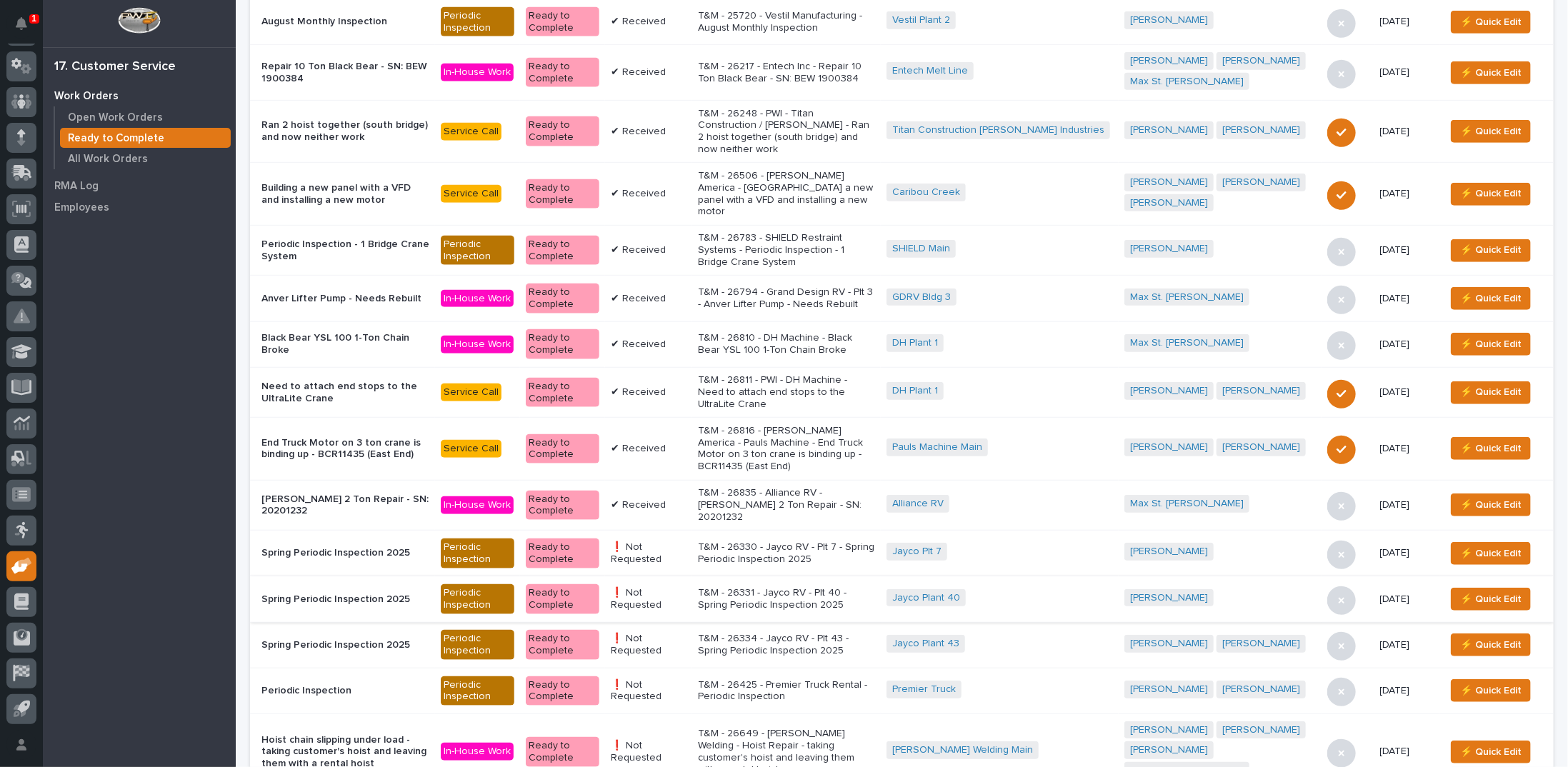
scroll to position [571, 0]
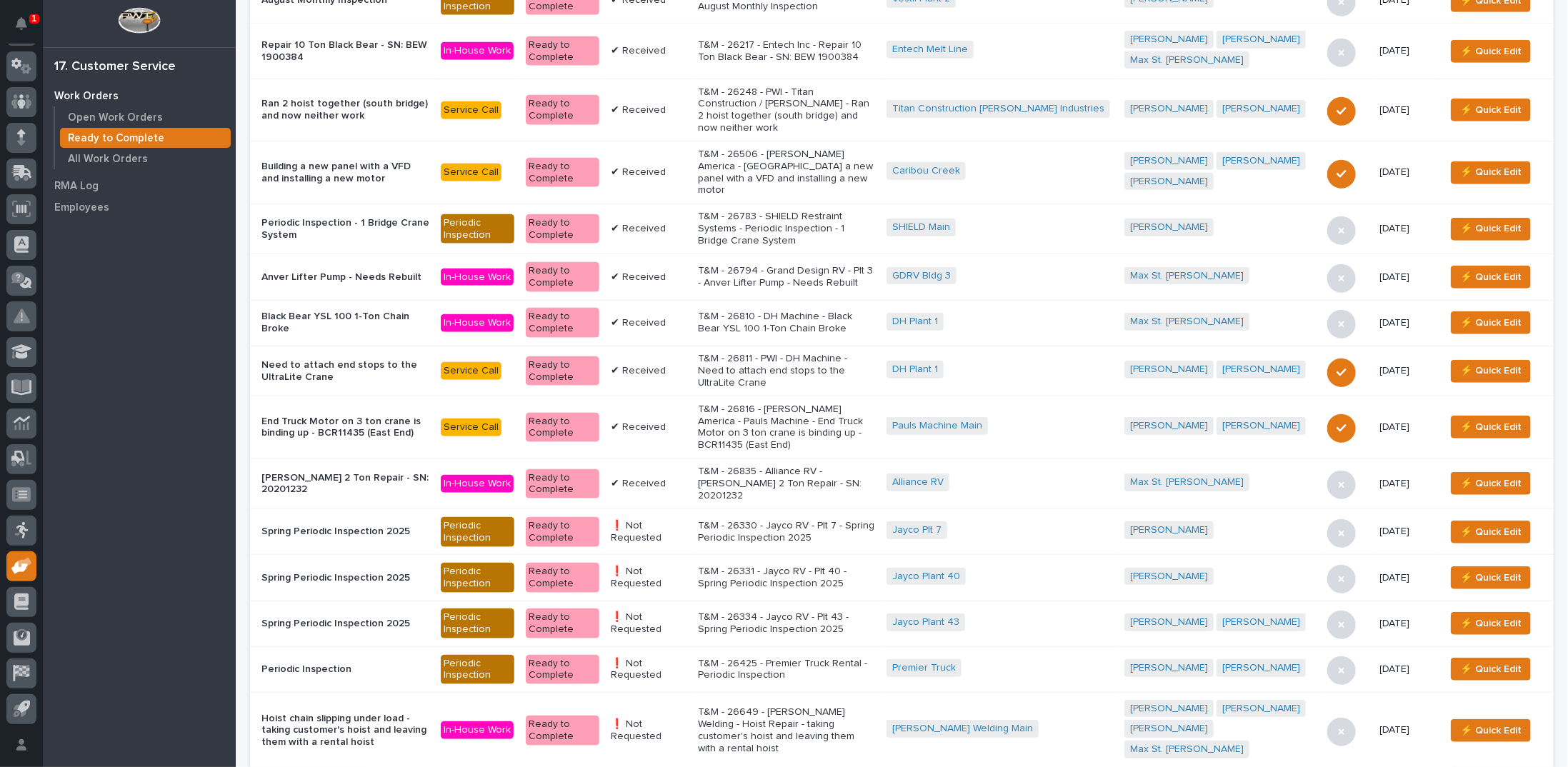
click at [812, 566] on p "T&M - 26331 - Jayco RV - Plt 40 - Spring Periodic Inspection 2025" at bounding box center [786, 578] width 177 height 24
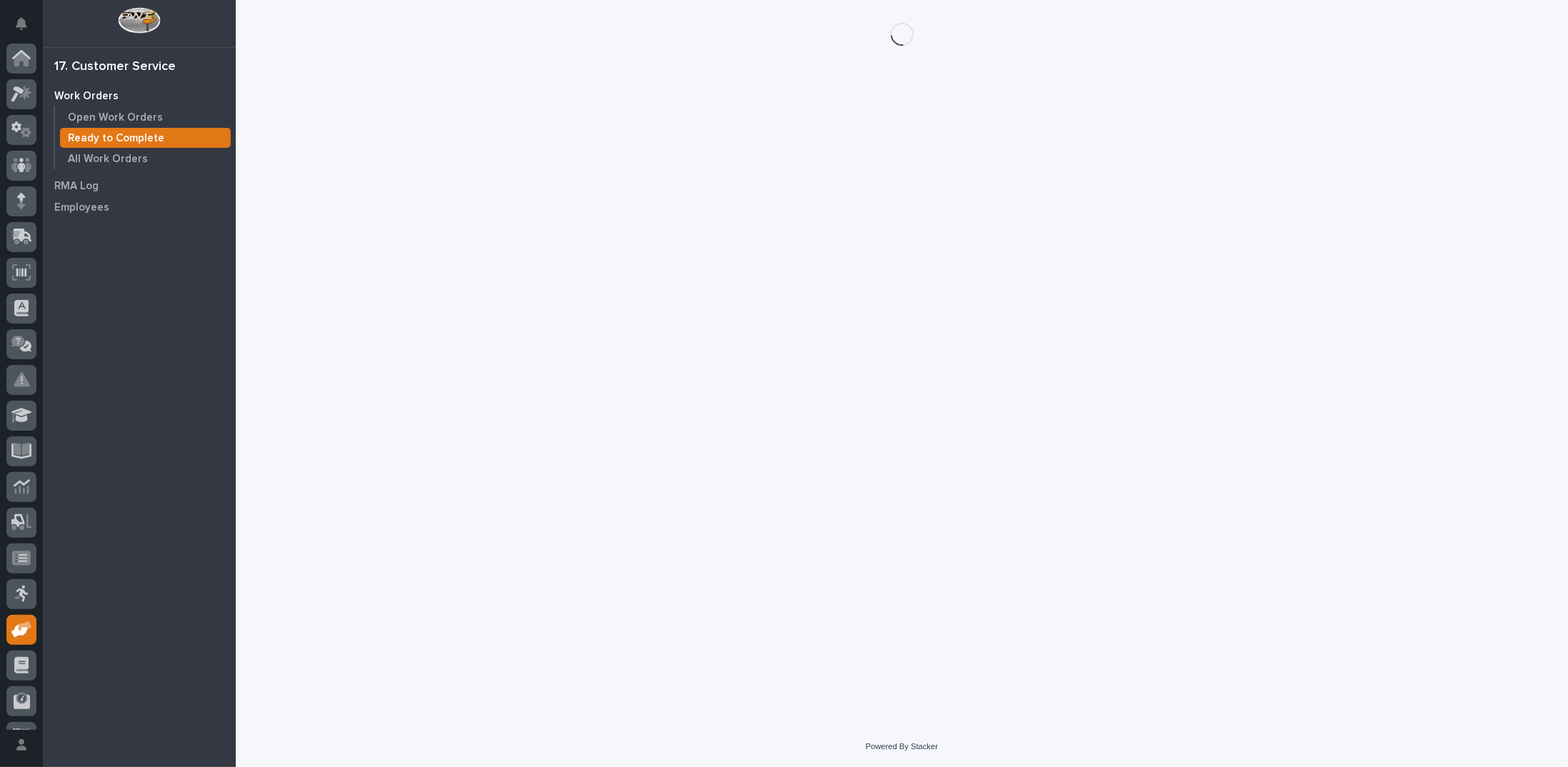
scroll to position [63, 0]
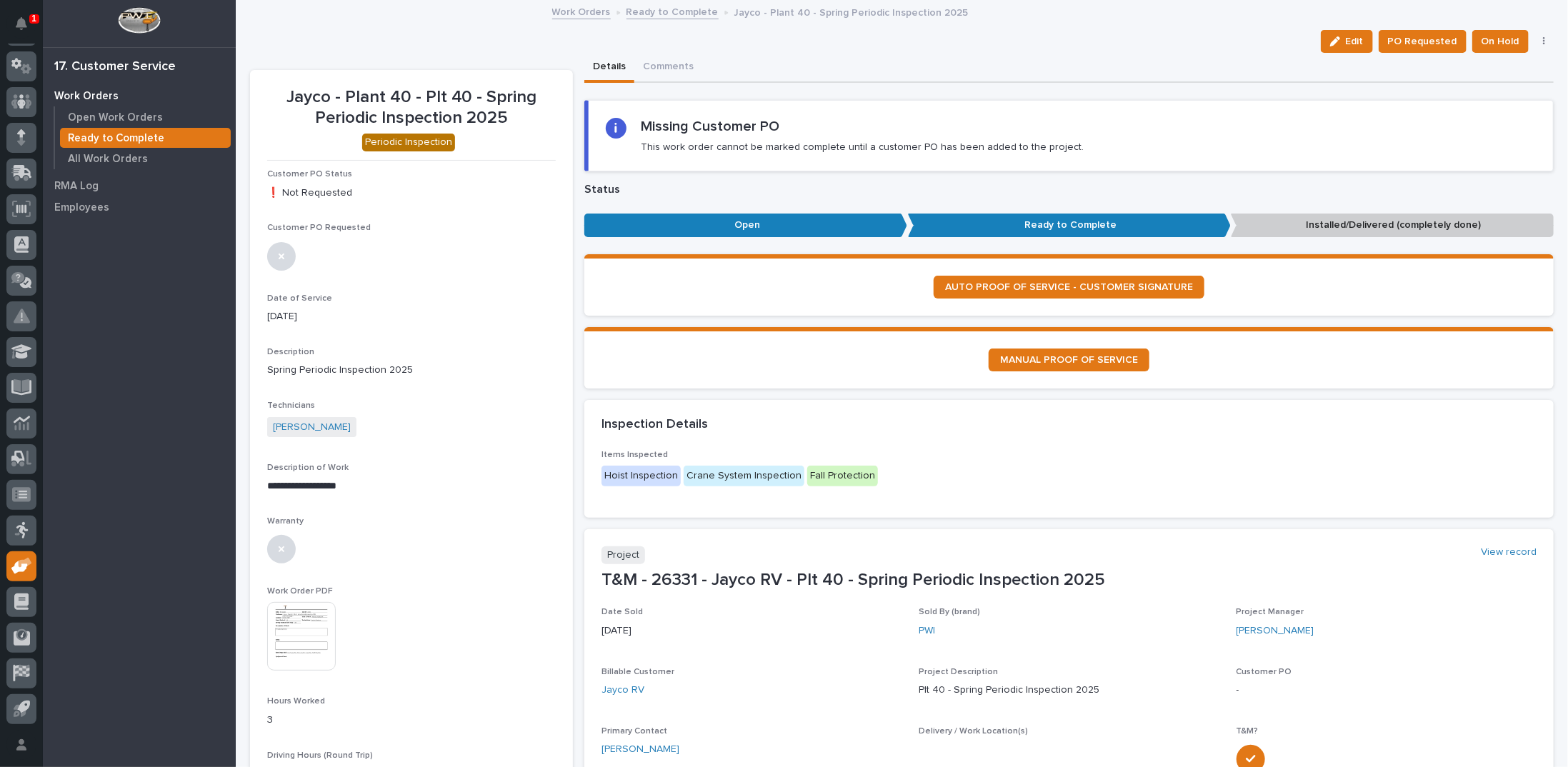
click at [298, 636] on img at bounding box center [301, 636] width 69 height 69
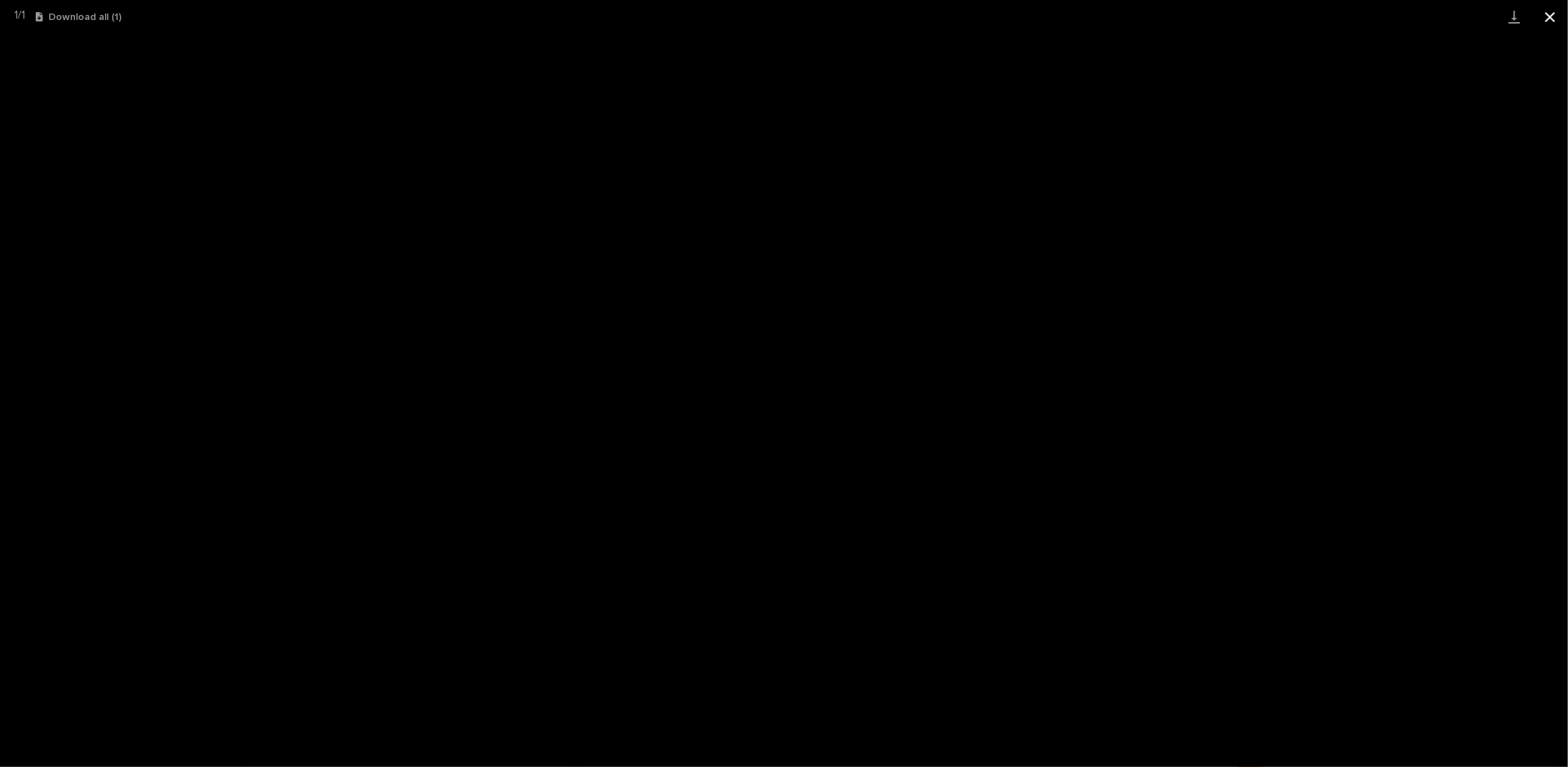
click at [1548, 17] on button "Close gallery" at bounding box center [1550, 17] width 36 height 34
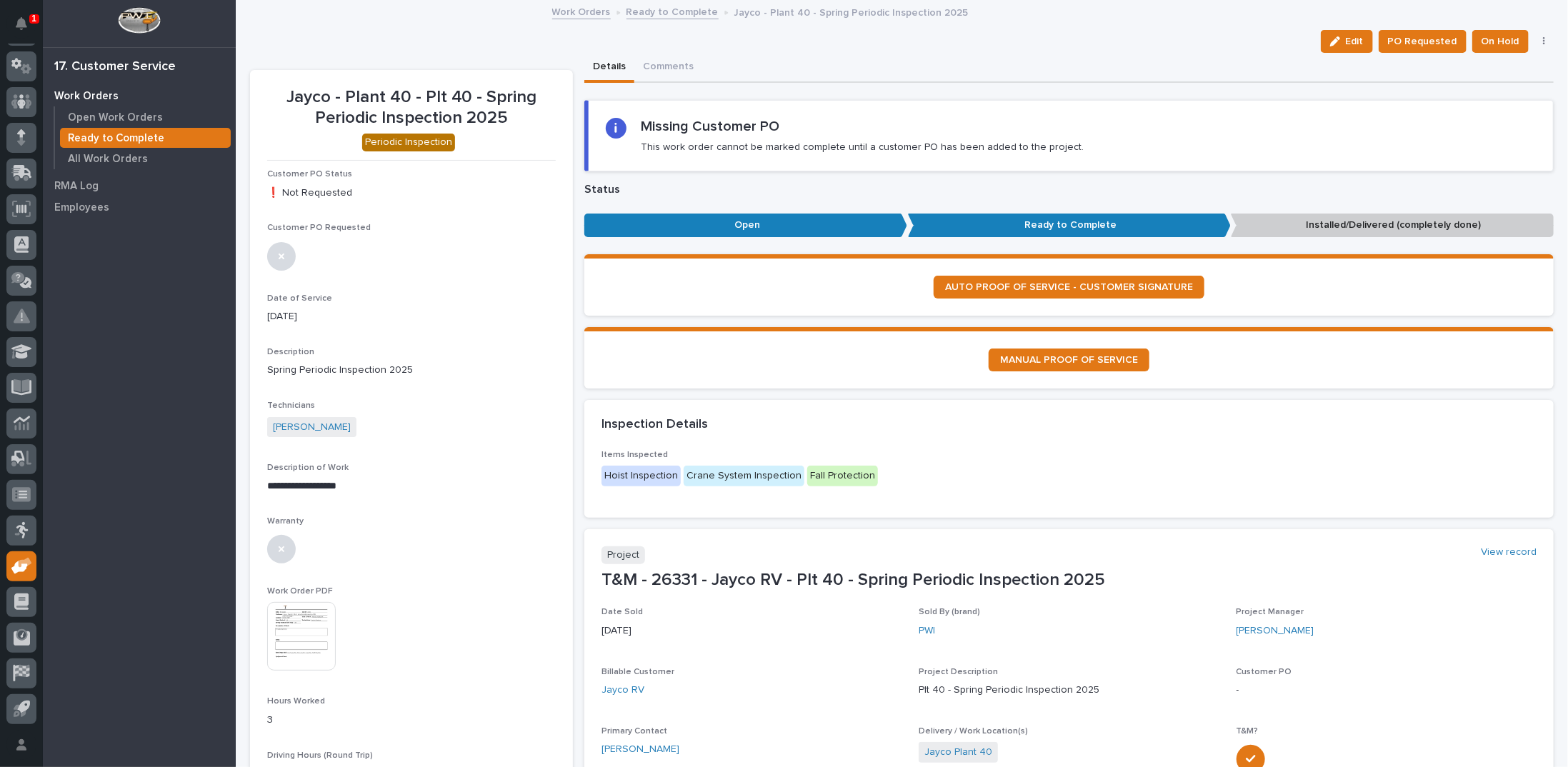
click at [669, 16] on link "Ready to Complete" at bounding box center [672, 11] width 92 height 16
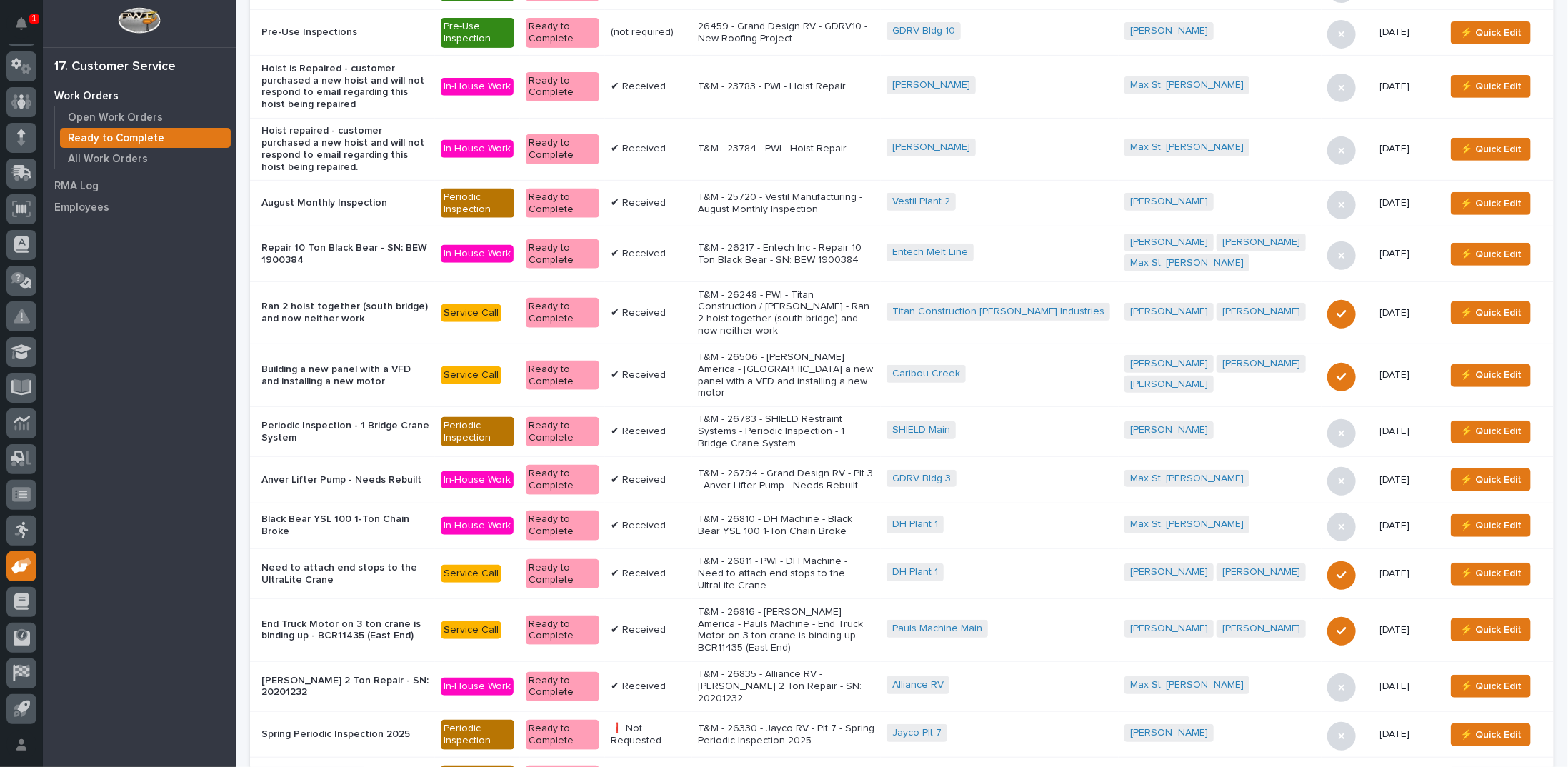
scroll to position [714, 0]
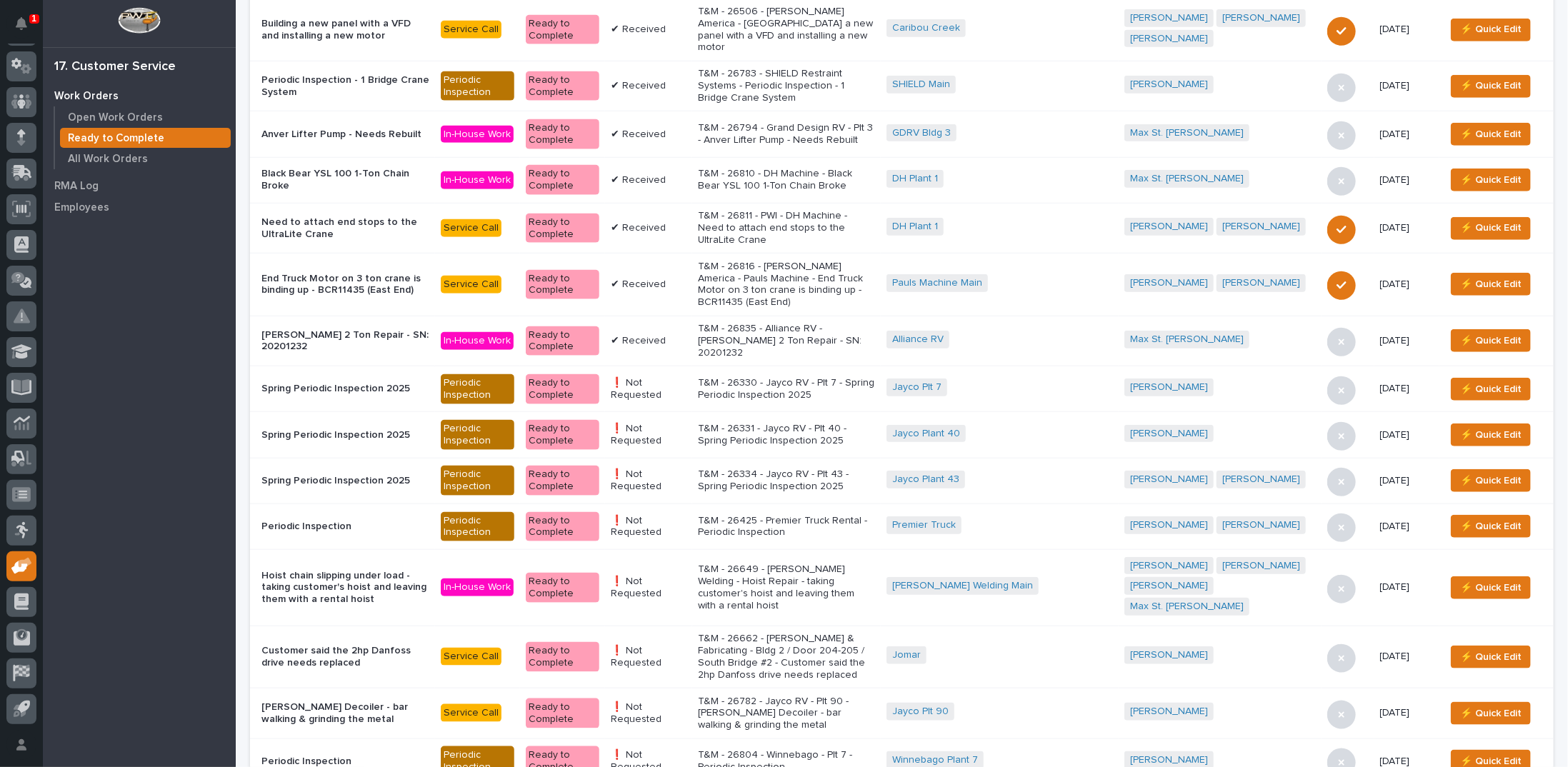
click at [797, 469] on p "T&M - 26334 - Jayco RV - Plt 43 - Spring Periodic Inspection 2025" at bounding box center [786, 481] width 177 height 24
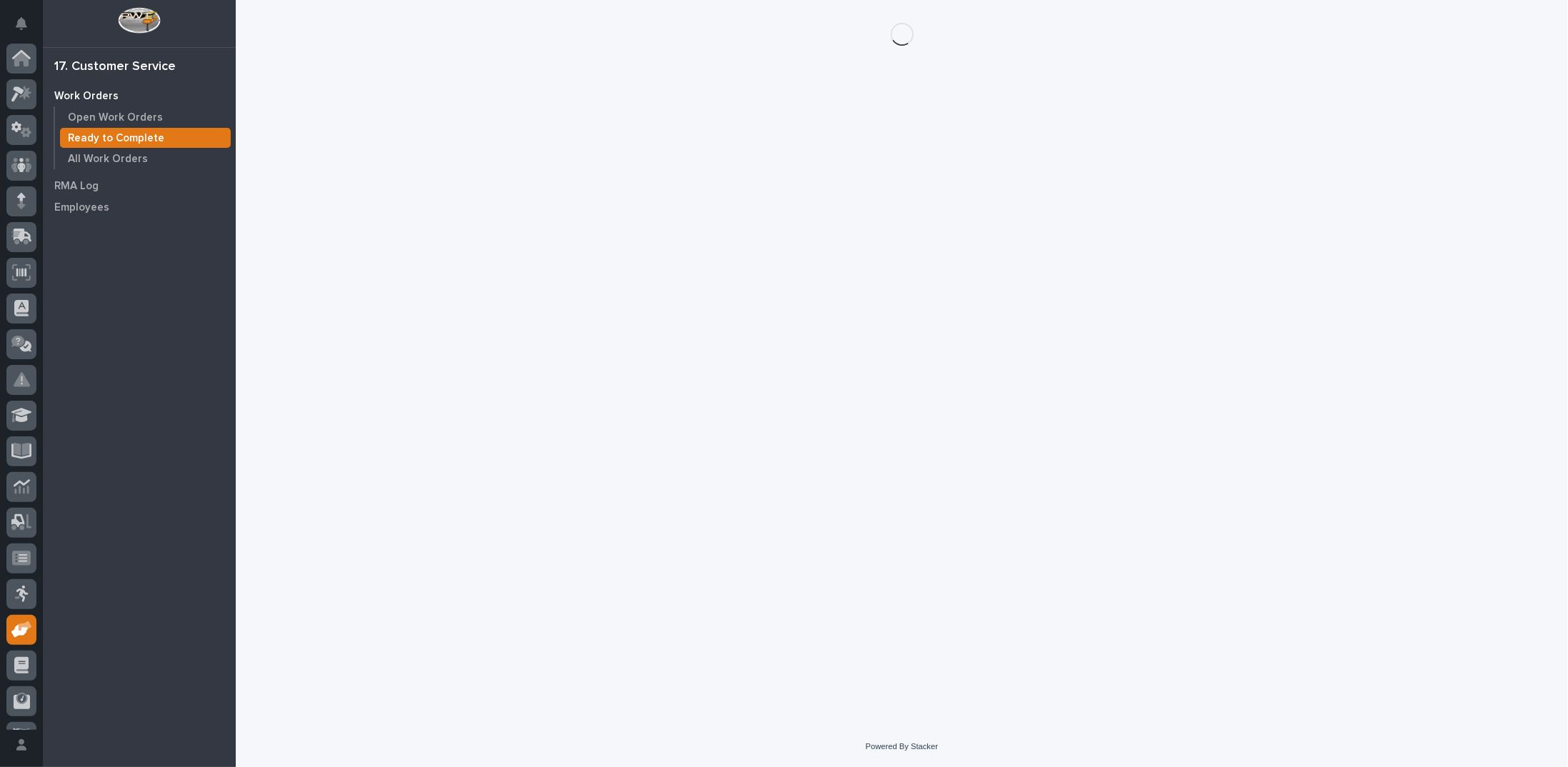
scroll to position [63, 0]
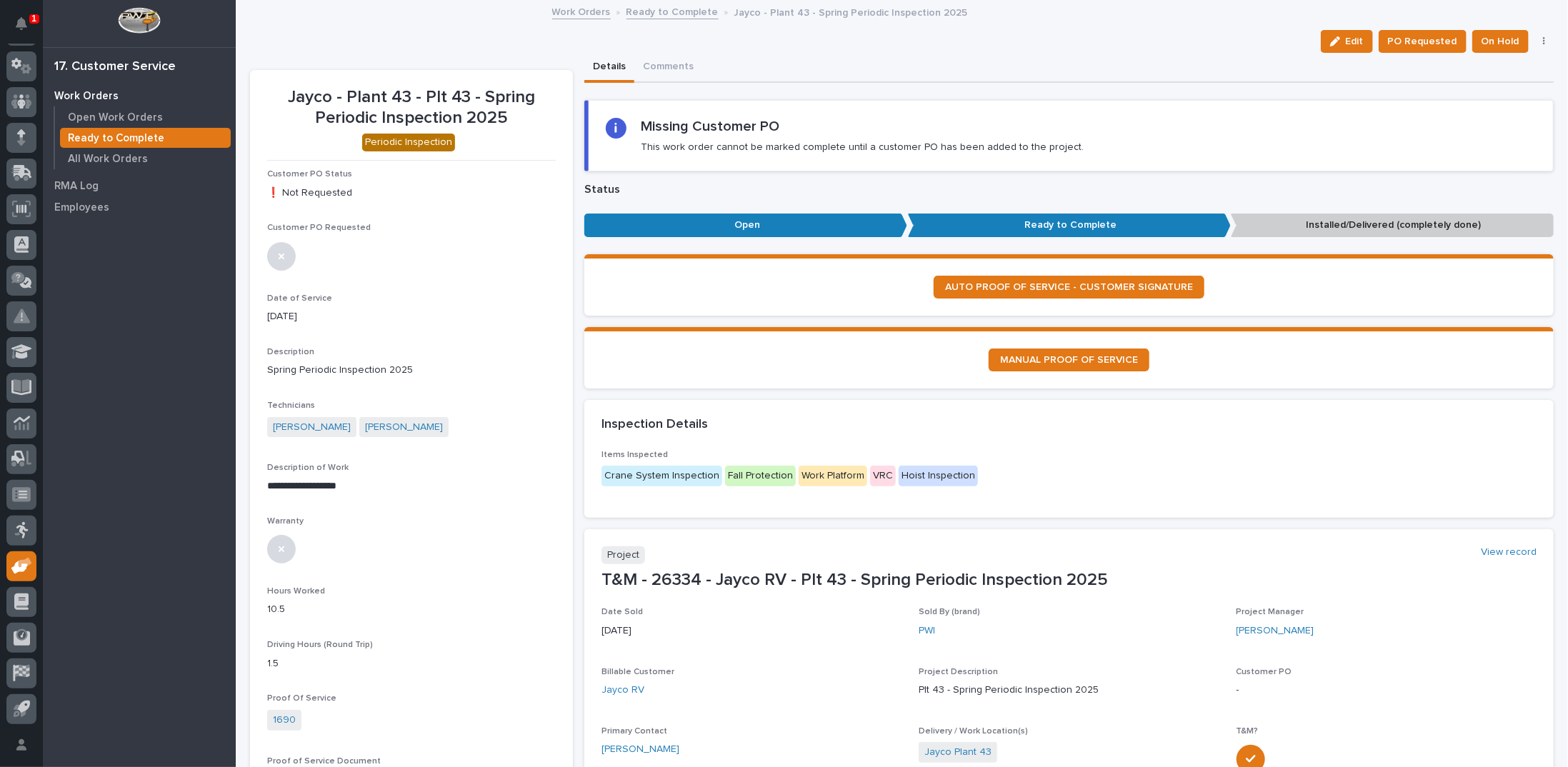
click at [1543, 40] on icon "button" at bounding box center [1544, 41] width 2 height 8
click at [1501, 89] on span "Regenerate PDF" at bounding box center [1498, 93] width 76 height 17
click at [292, 637] on img at bounding box center [301, 636] width 69 height 69
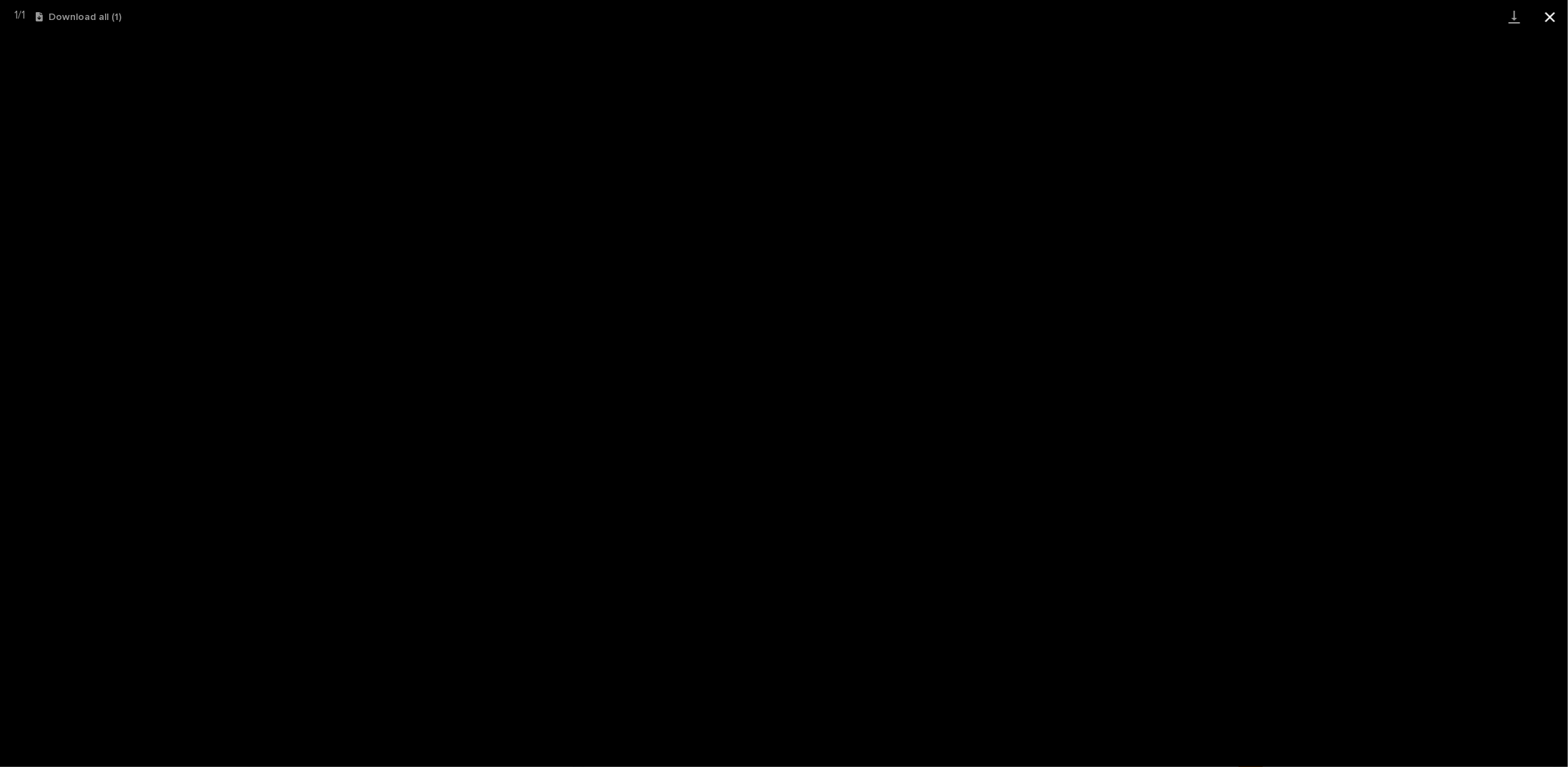
click at [1548, 20] on button "Close gallery" at bounding box center [1550, 17] width 36 height 34
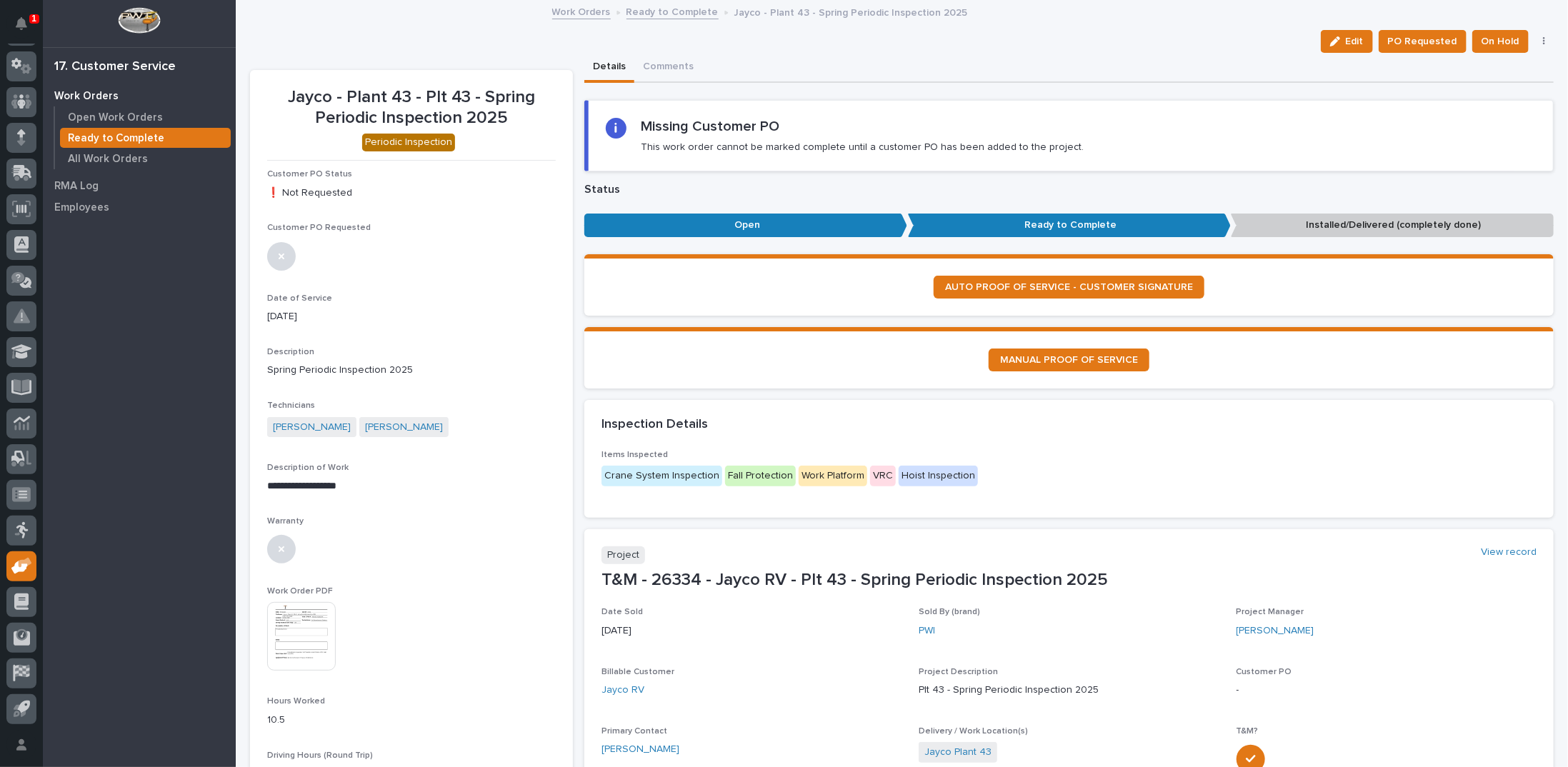
click at [663, 11] on link "Ready to Complete" at bounding box center [672, 11] width 92 height 16
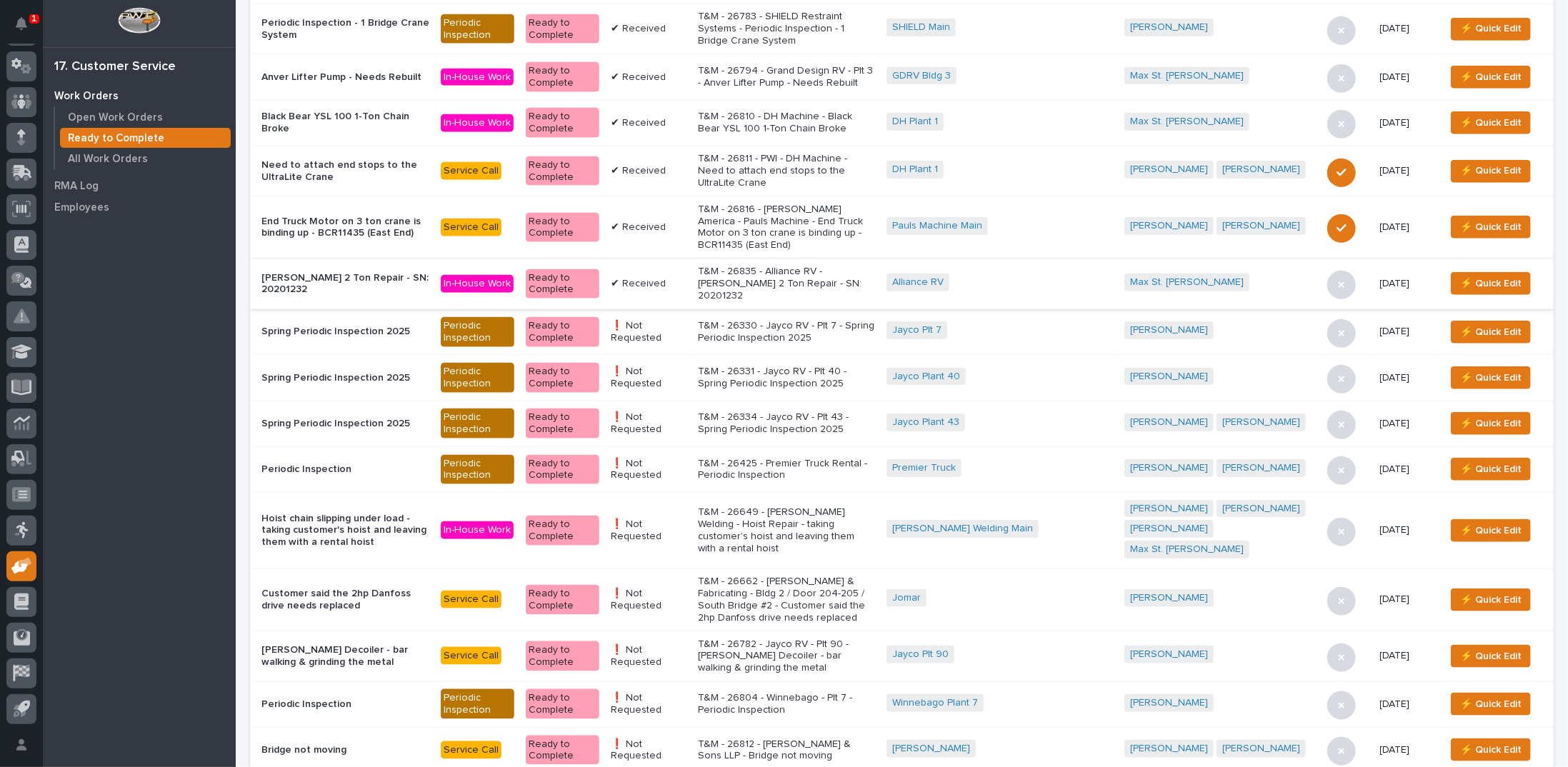
scroll to position [785, 0]
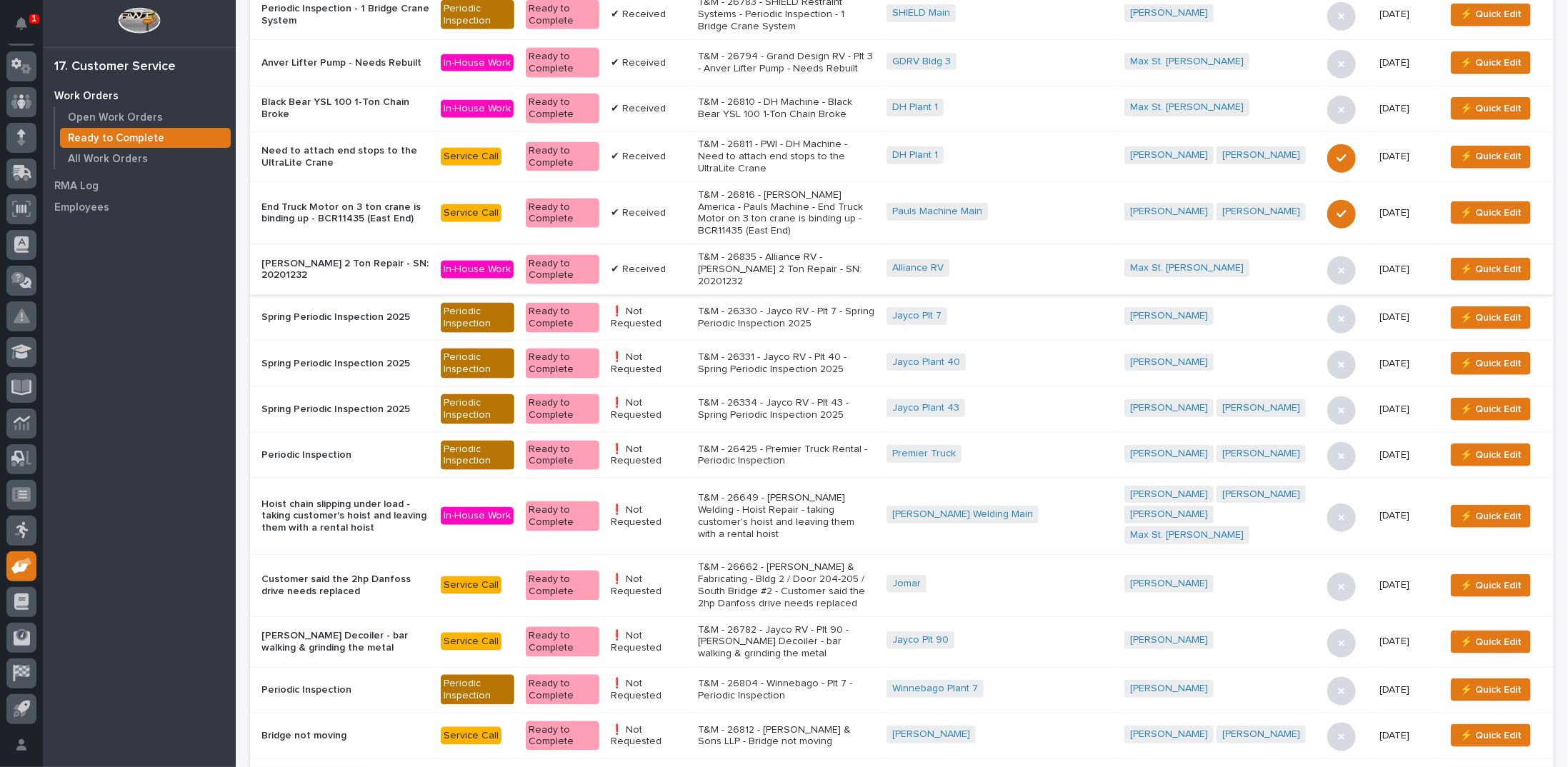
click at [807, 492] on p "T&M - 26649 - Hochstetler Welding - Hoist Repair - taking customer's hoist and …" at bounding box center [786, 515] width 177 height 48
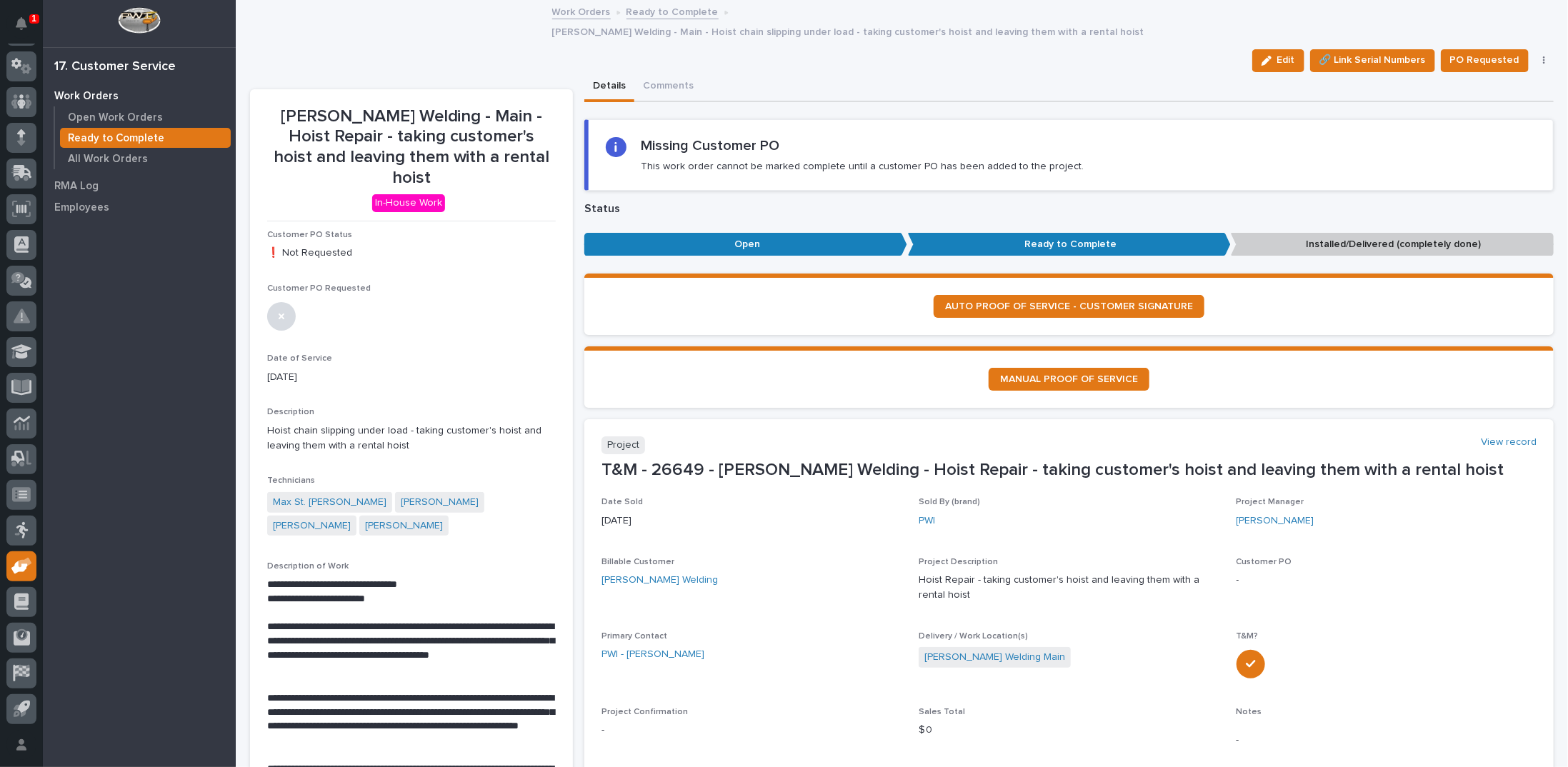
click at [1543, 60] on icon "button" at bounding box center [1544, 60] width 2 height 8
click at [1485, 132] on span "Regenerate PDF" at bounding box center [1498, 134] width 76 height 17
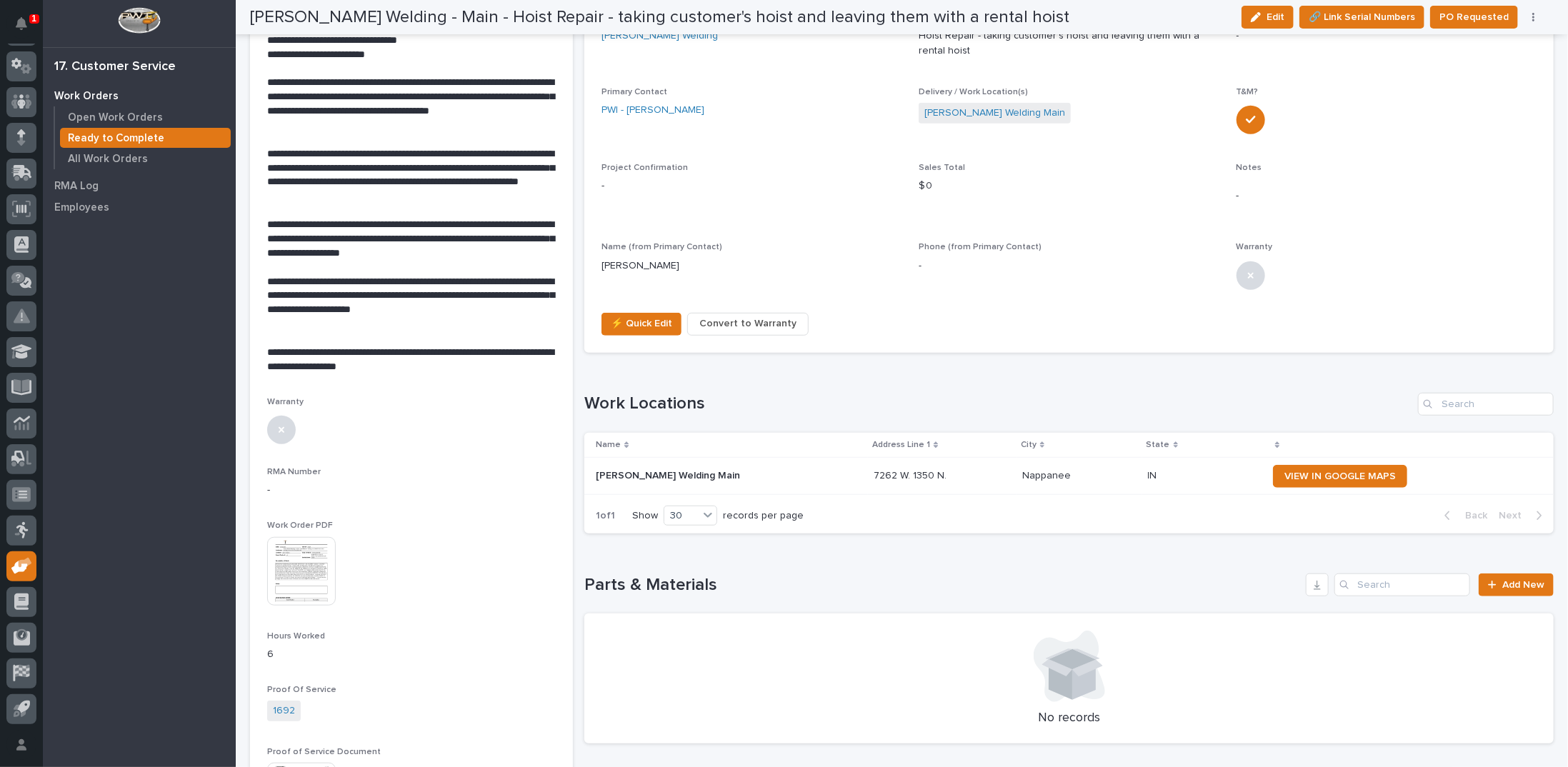
scroll to position [536, 0]
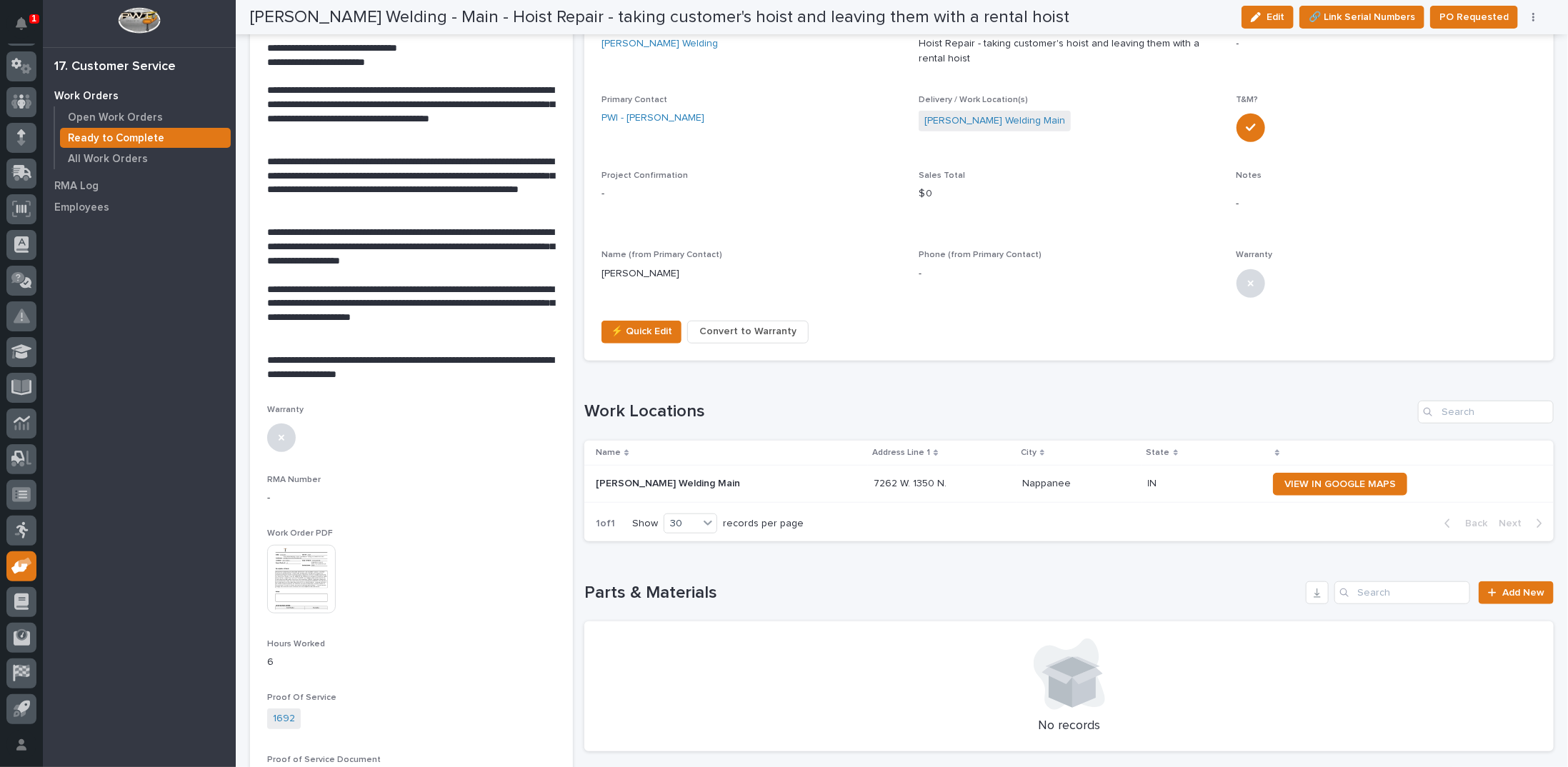
click at [301, 544] on img at bounding box center [301, 579] width 69 height 69
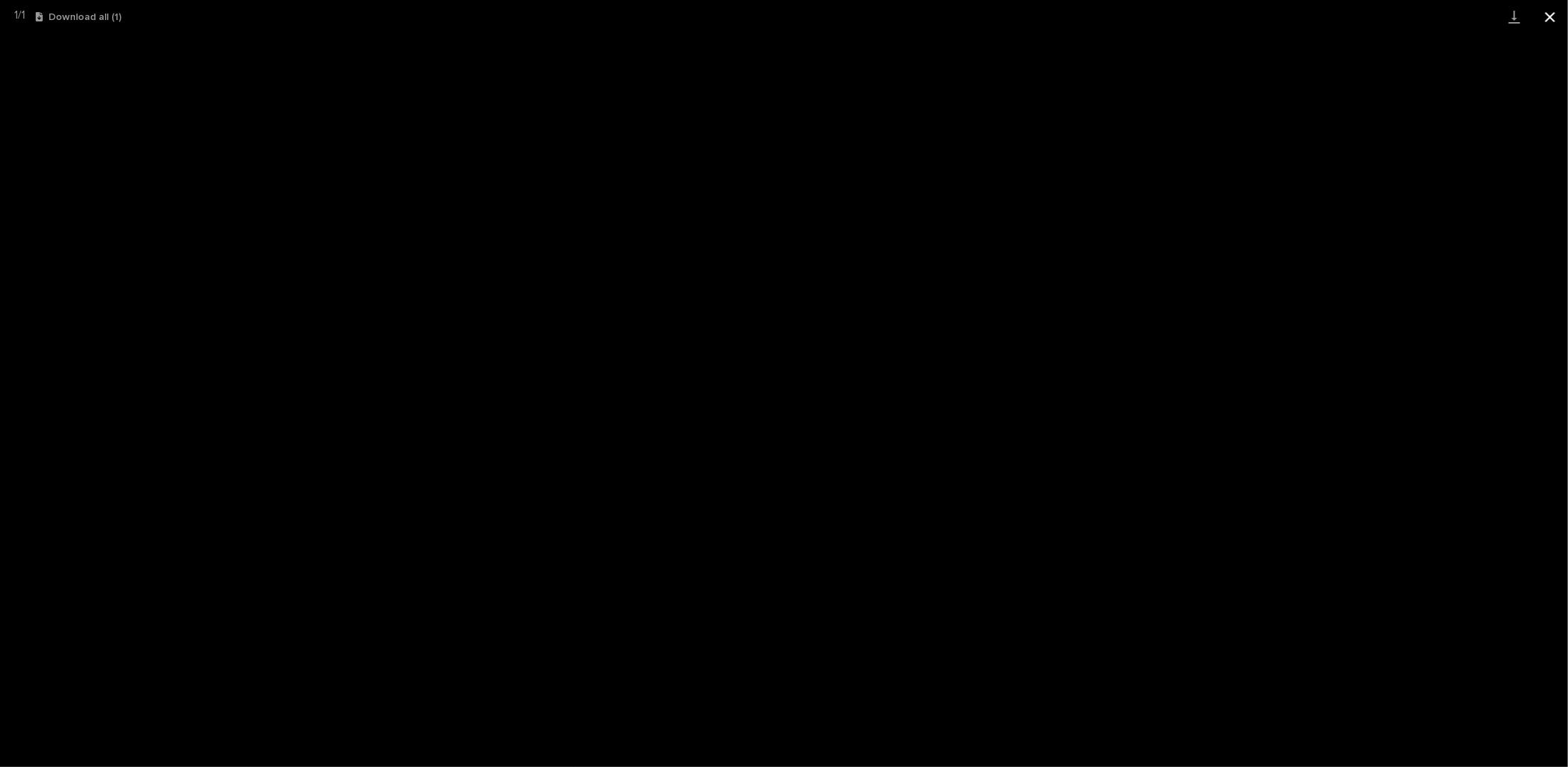
click at [1549, 16] on button "Close gallery" at bounding box center [1550, 17] width 36 height 34
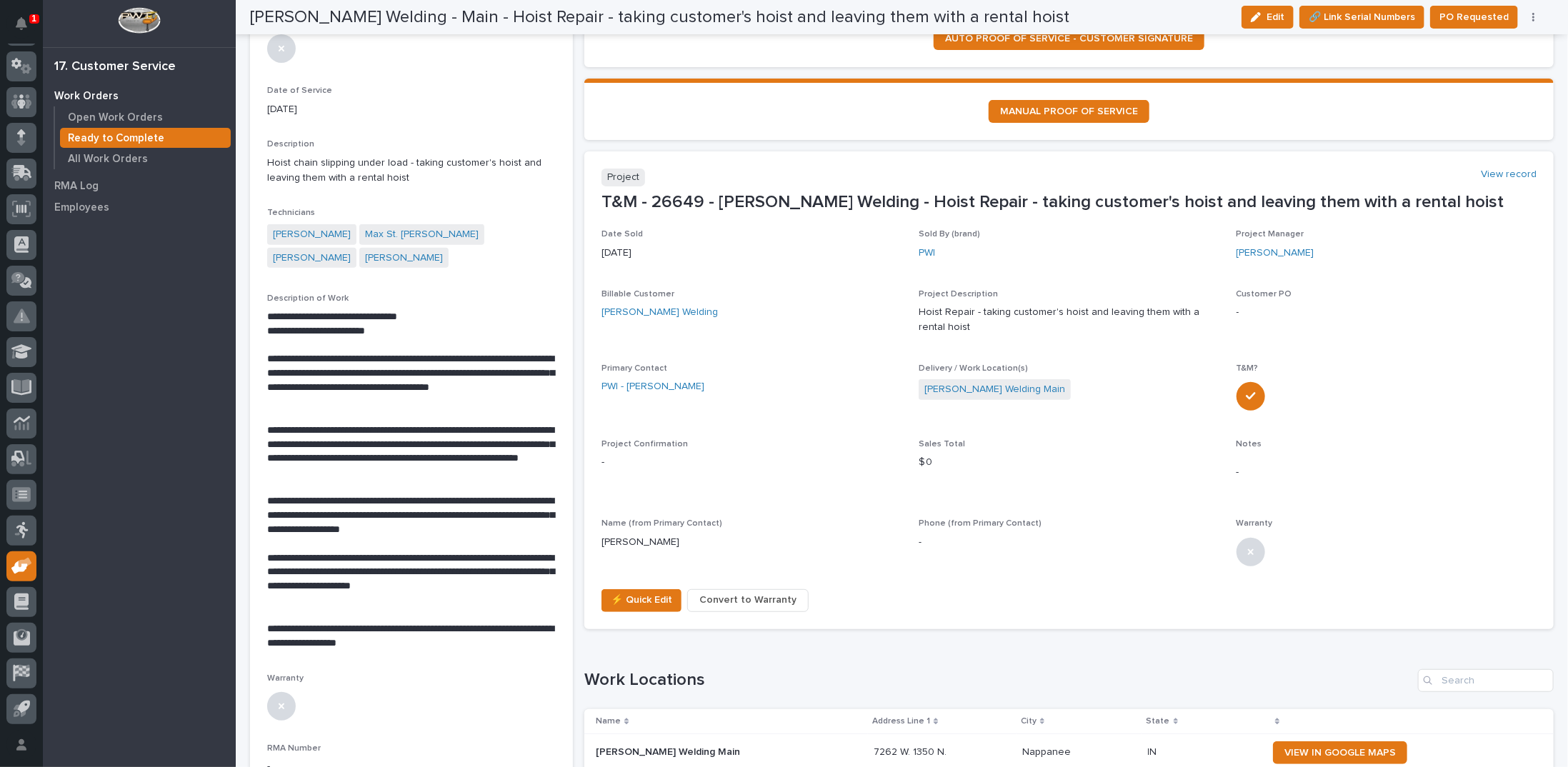
scroll to position [0, 0]
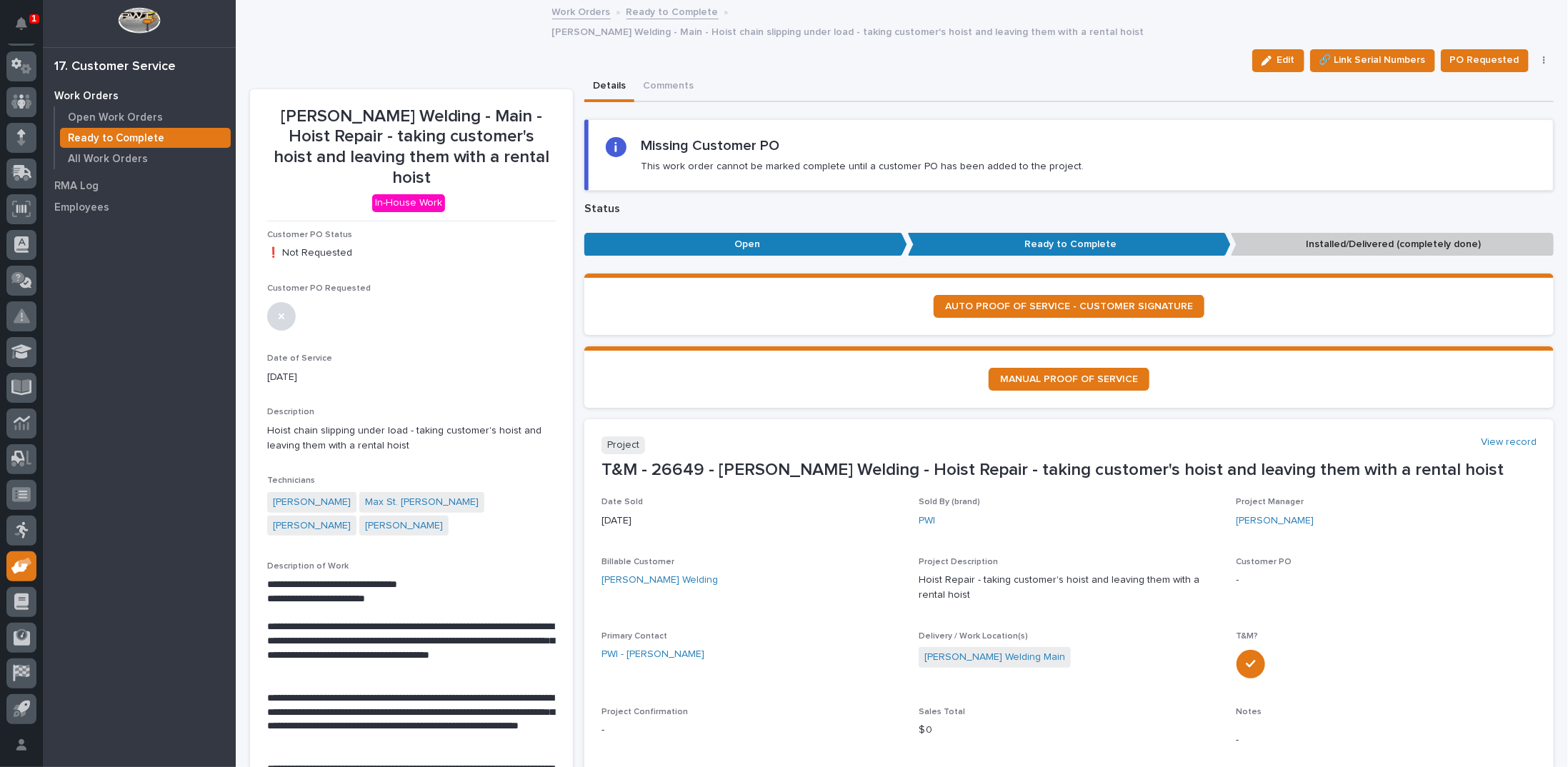
click at [654, 15] on link "Ready to Complete" at bounding box center [672, 11] width 92 height 16
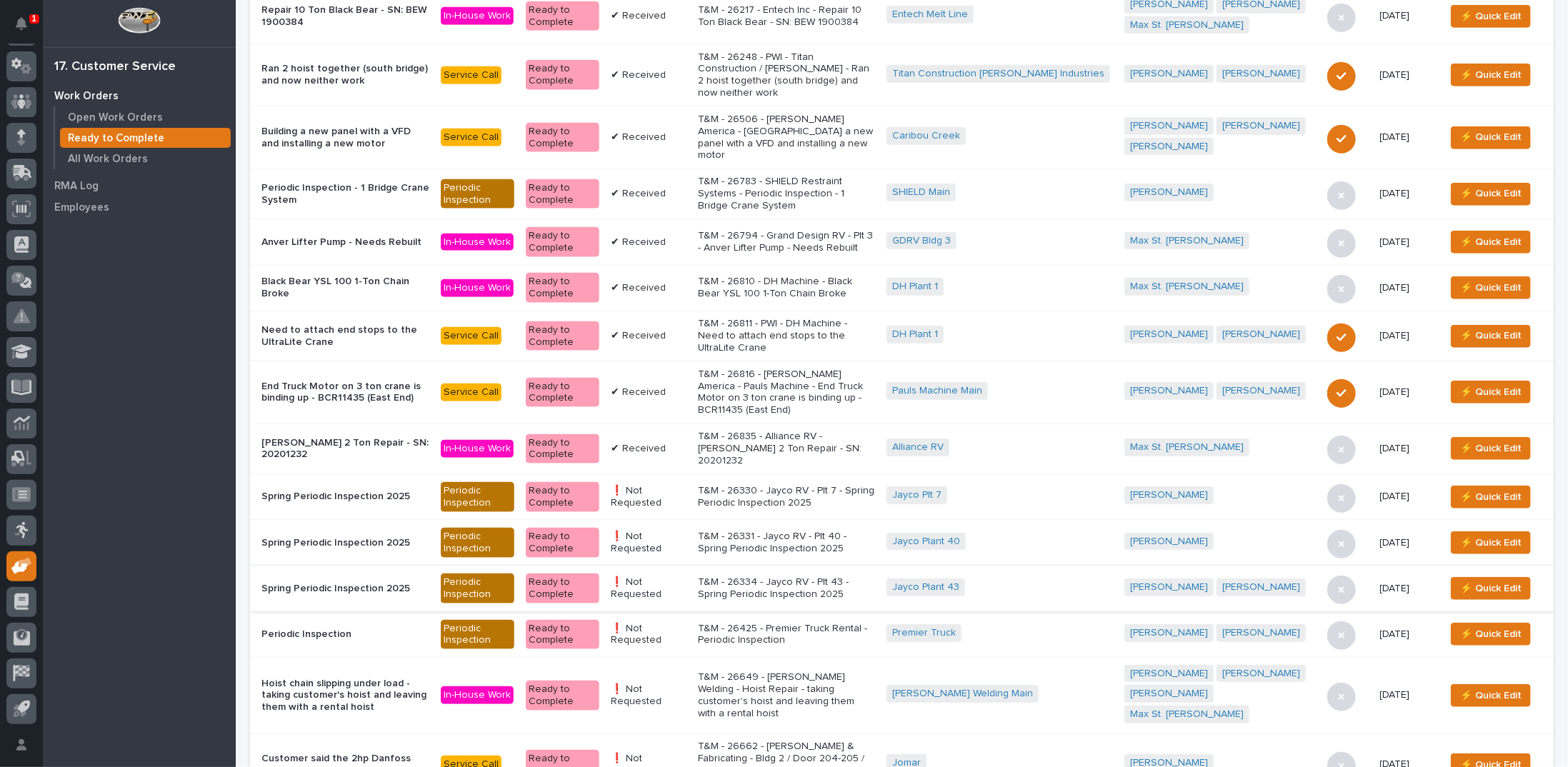
scroll to position [877, 0]
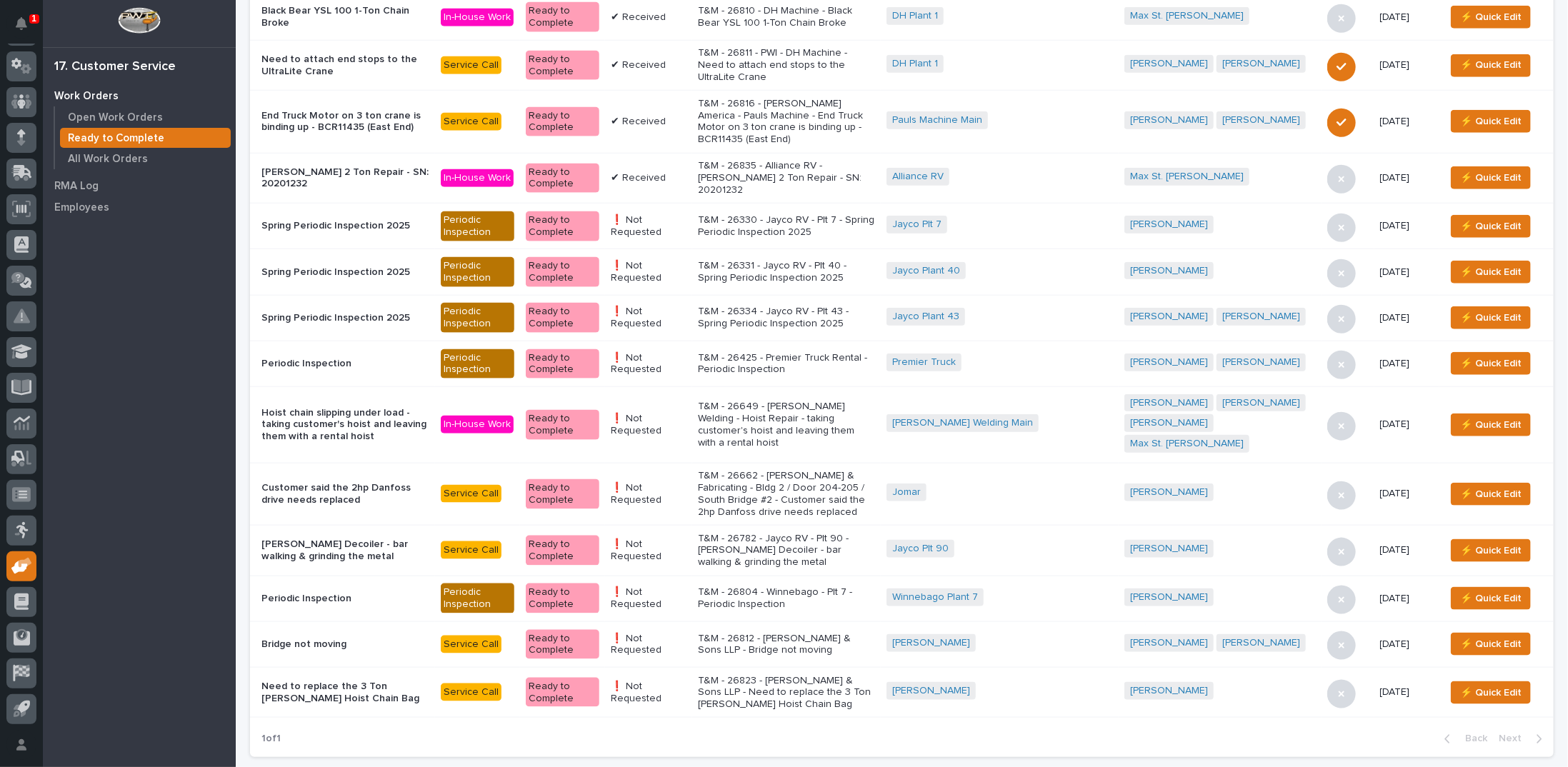
click at [769, 587] on p "T&M - 26804 - Winnebago - Plt 7 - Periodic Inspection" at bounding box center [786, 599] width 177 height 24
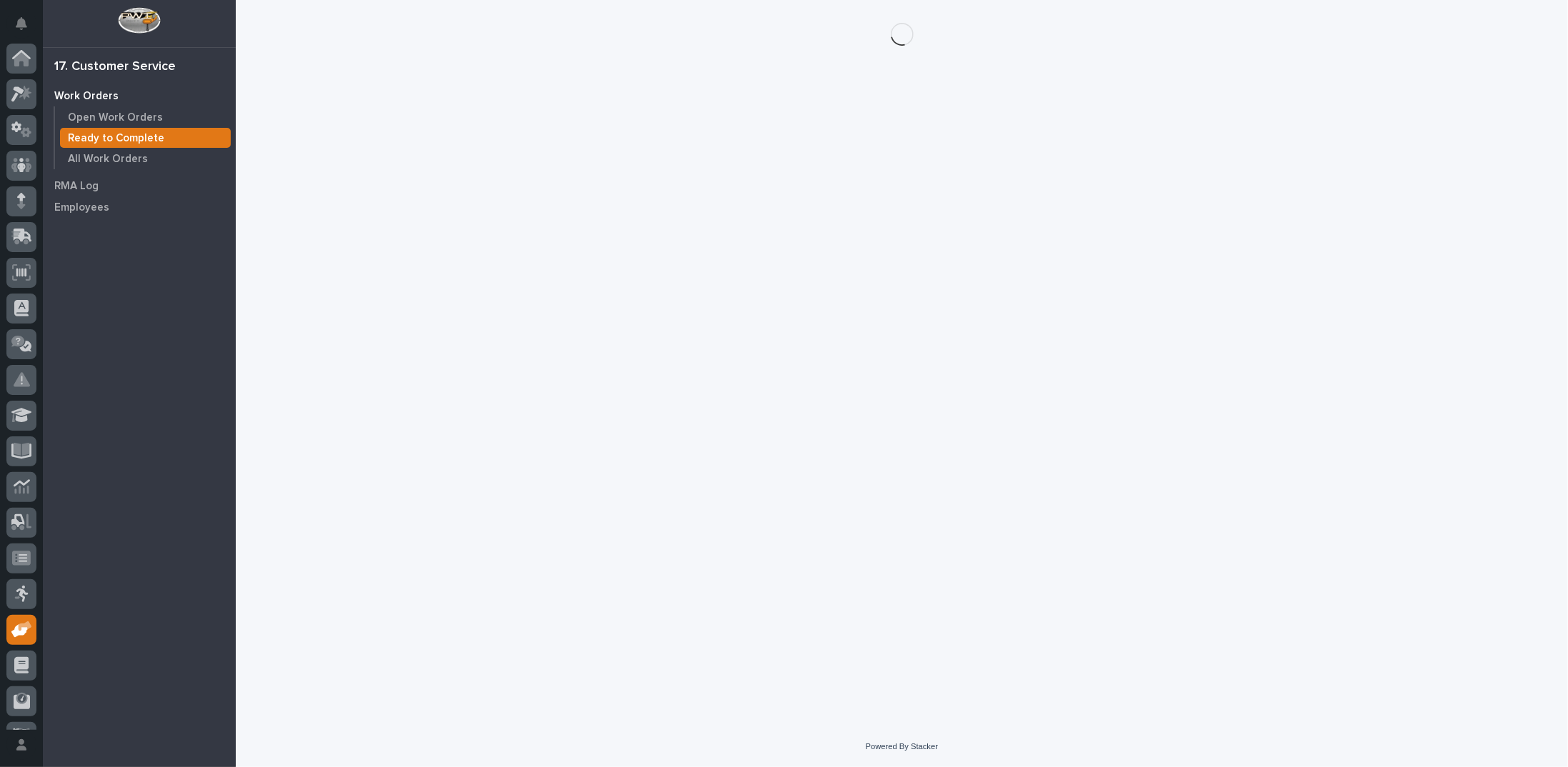
scroll to position [63, 0]
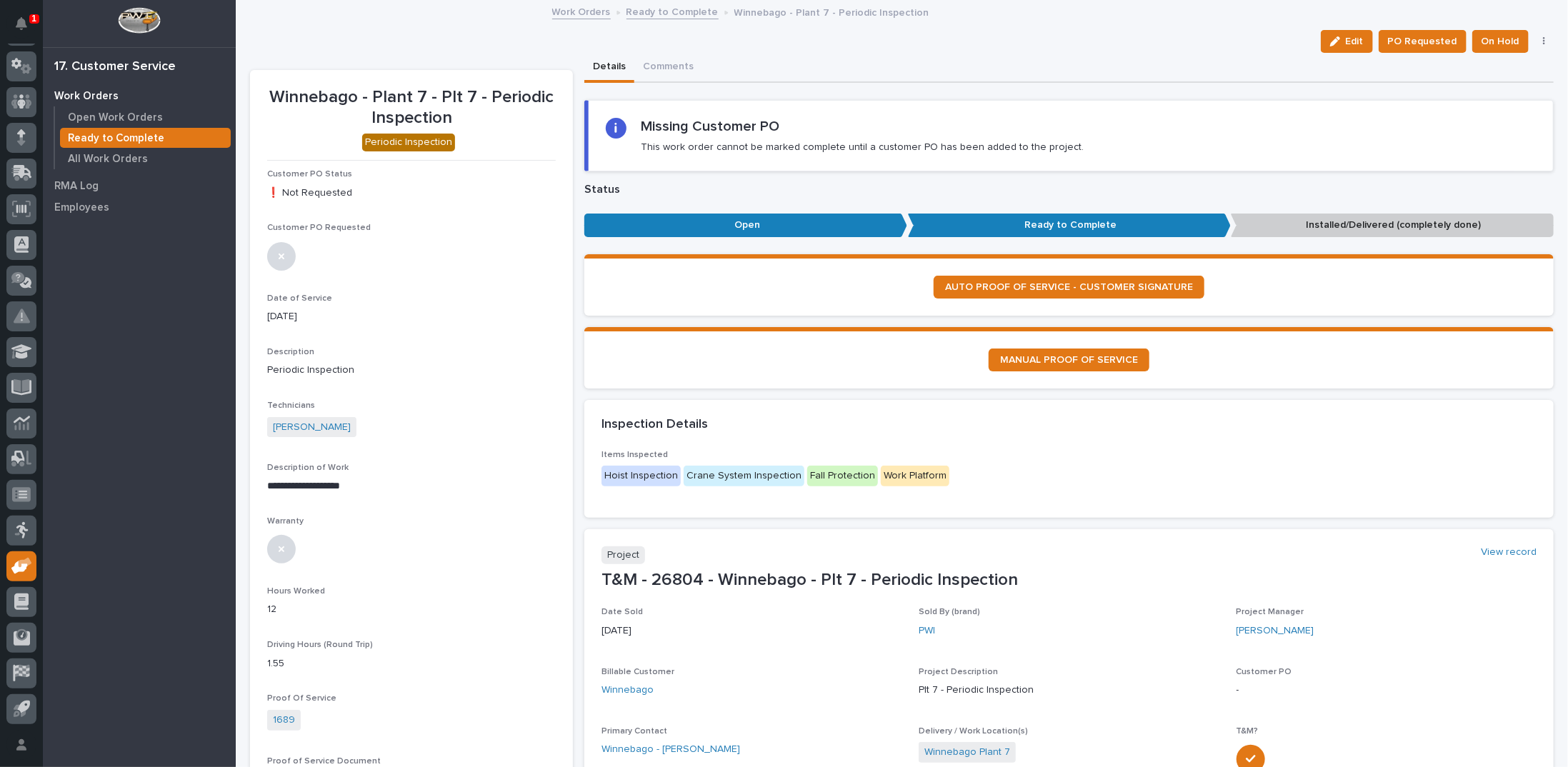
click at [1543, 41] on icon "button" at bounding box center [1544, 41] width 2 height 8
click at [1479, 92] on span "Regenerate PDF" at bounding box center [1498, 93] width 76 height 17
click at [307, 630] on img at bounding box center [301, 636] width 69 height 69
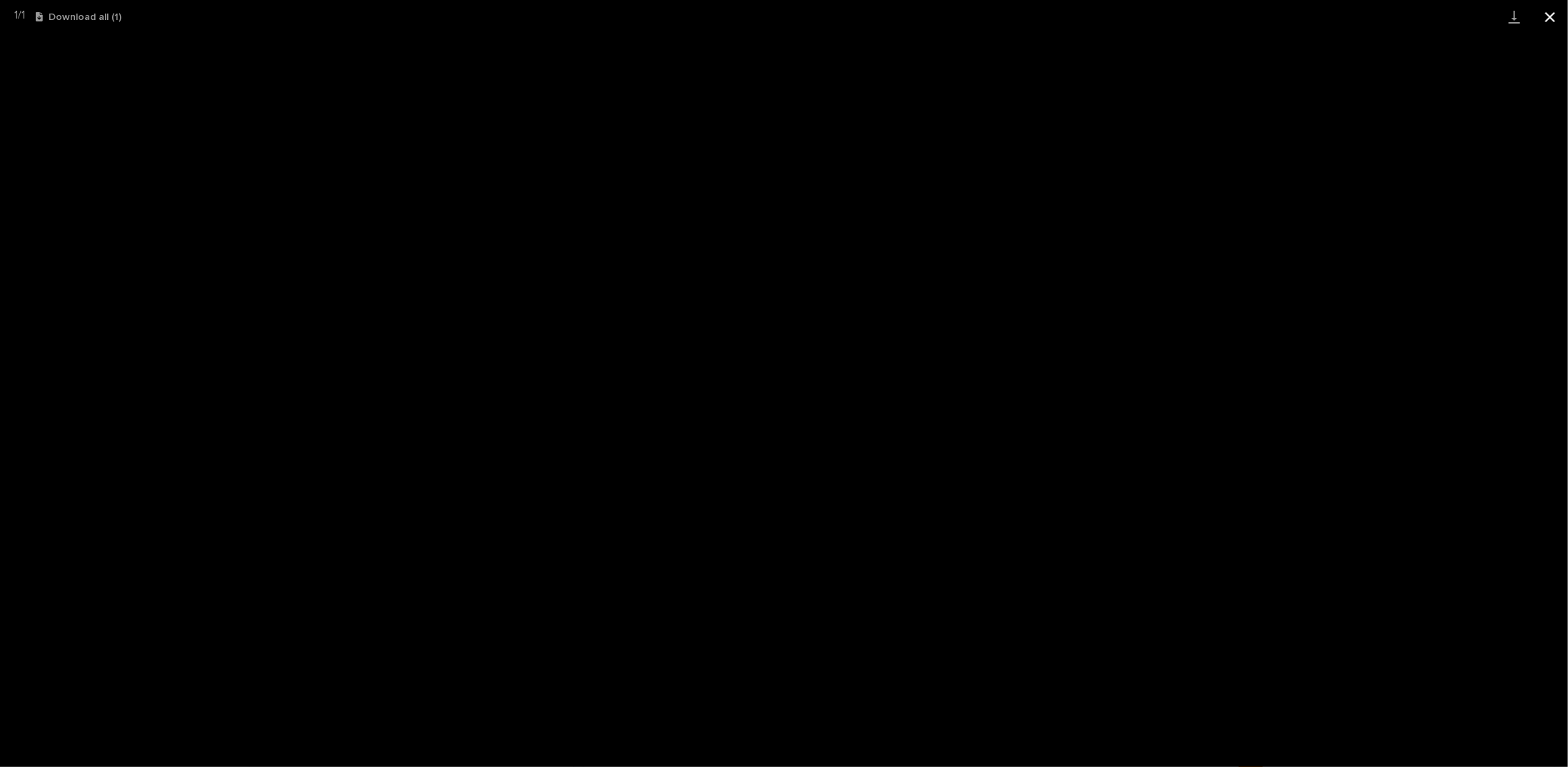
click at [1537, 17] on button "Close gallery" at bounding box center [1550, 17] width 36 height 34
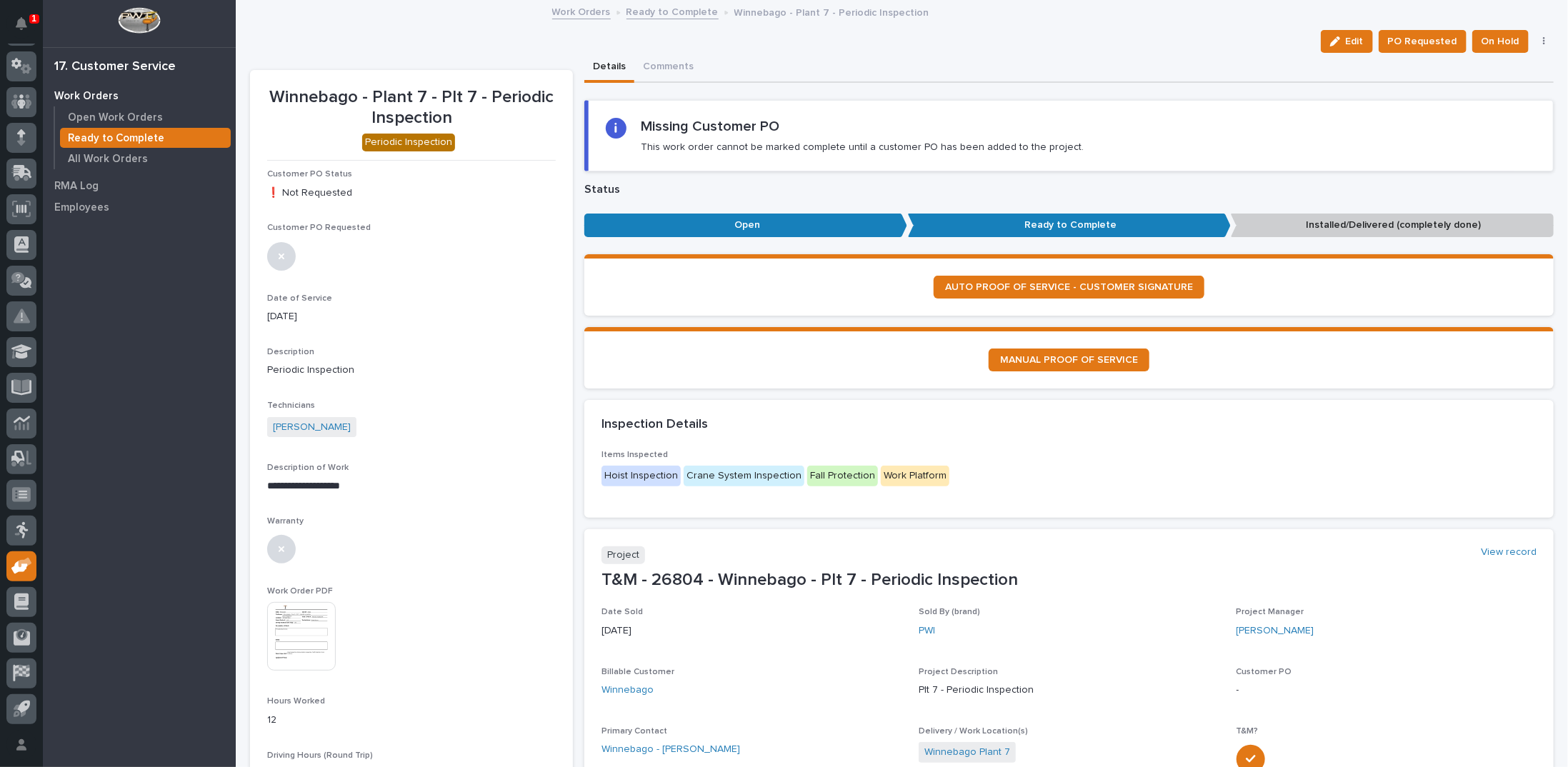
click at [660, 8] on link "Ready to Complete" at bounding box center [672, 11] width 92 height 16
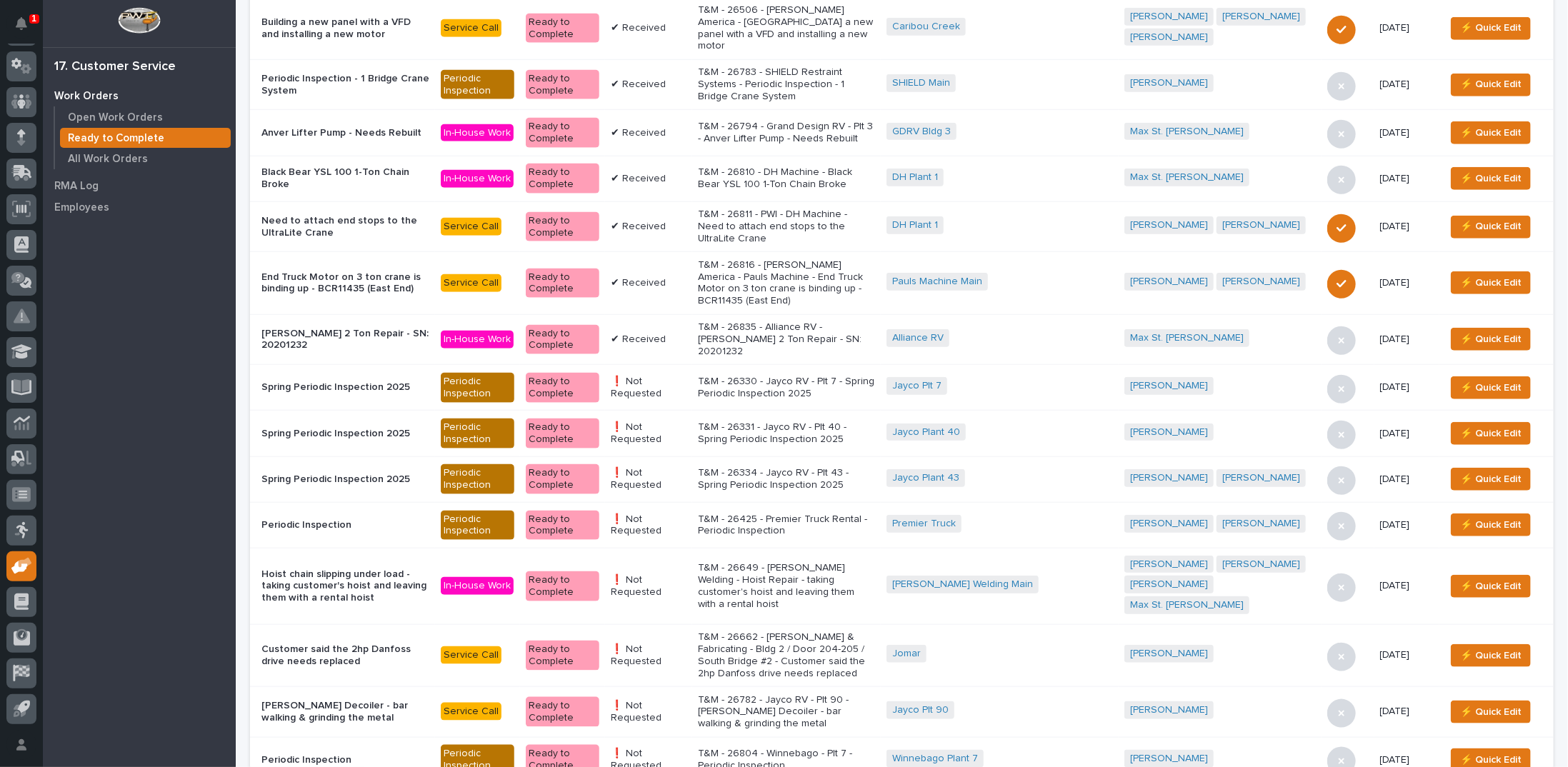
scroll to position [877, 0]
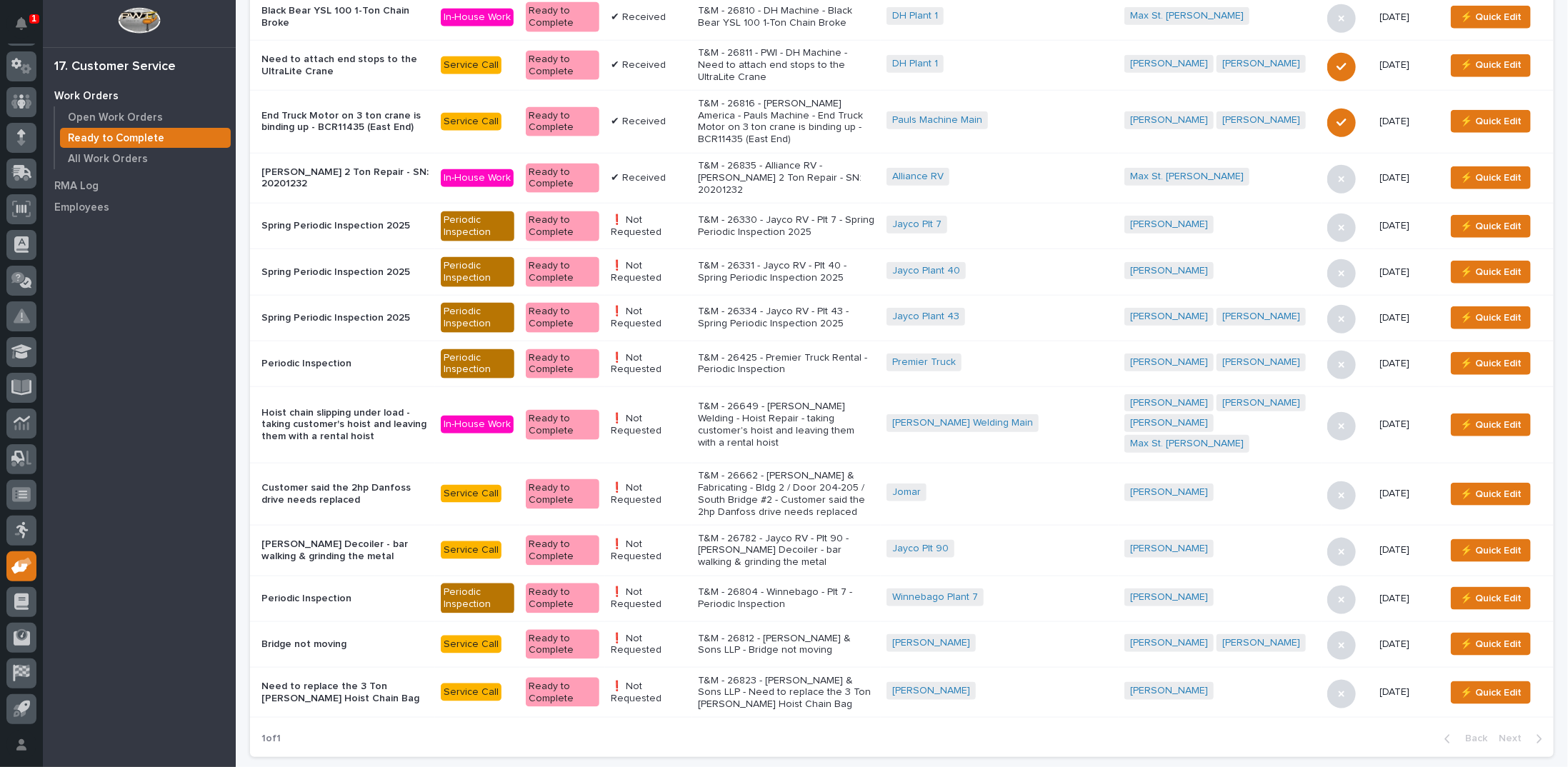
click at [831, 632] on p "T&M - 26812 - DA Hochstetler & Sons LLP - Bridge not moving" at bounding box center [786, 645] width 177 height 24
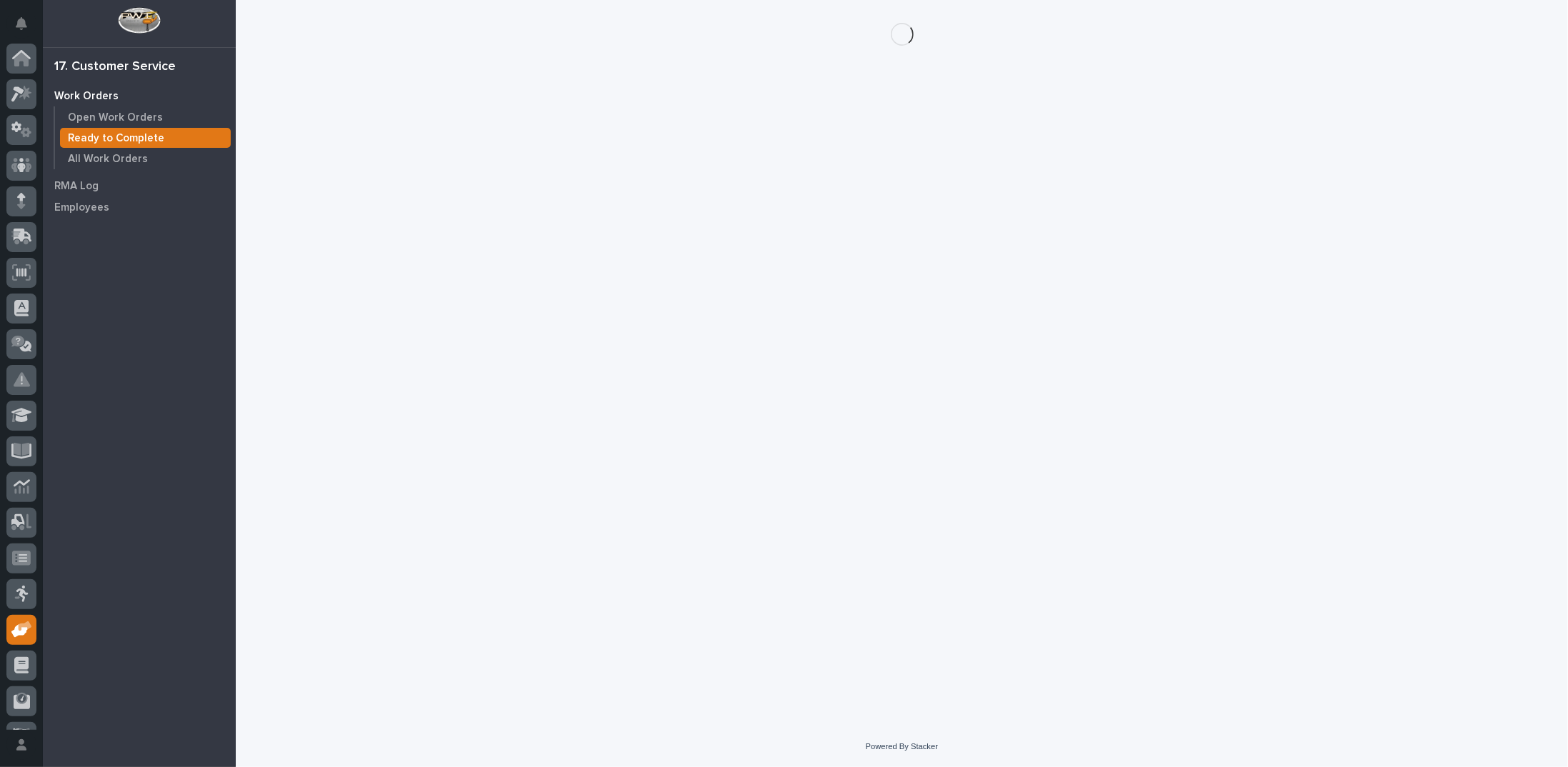
scroll to position [63, 0]
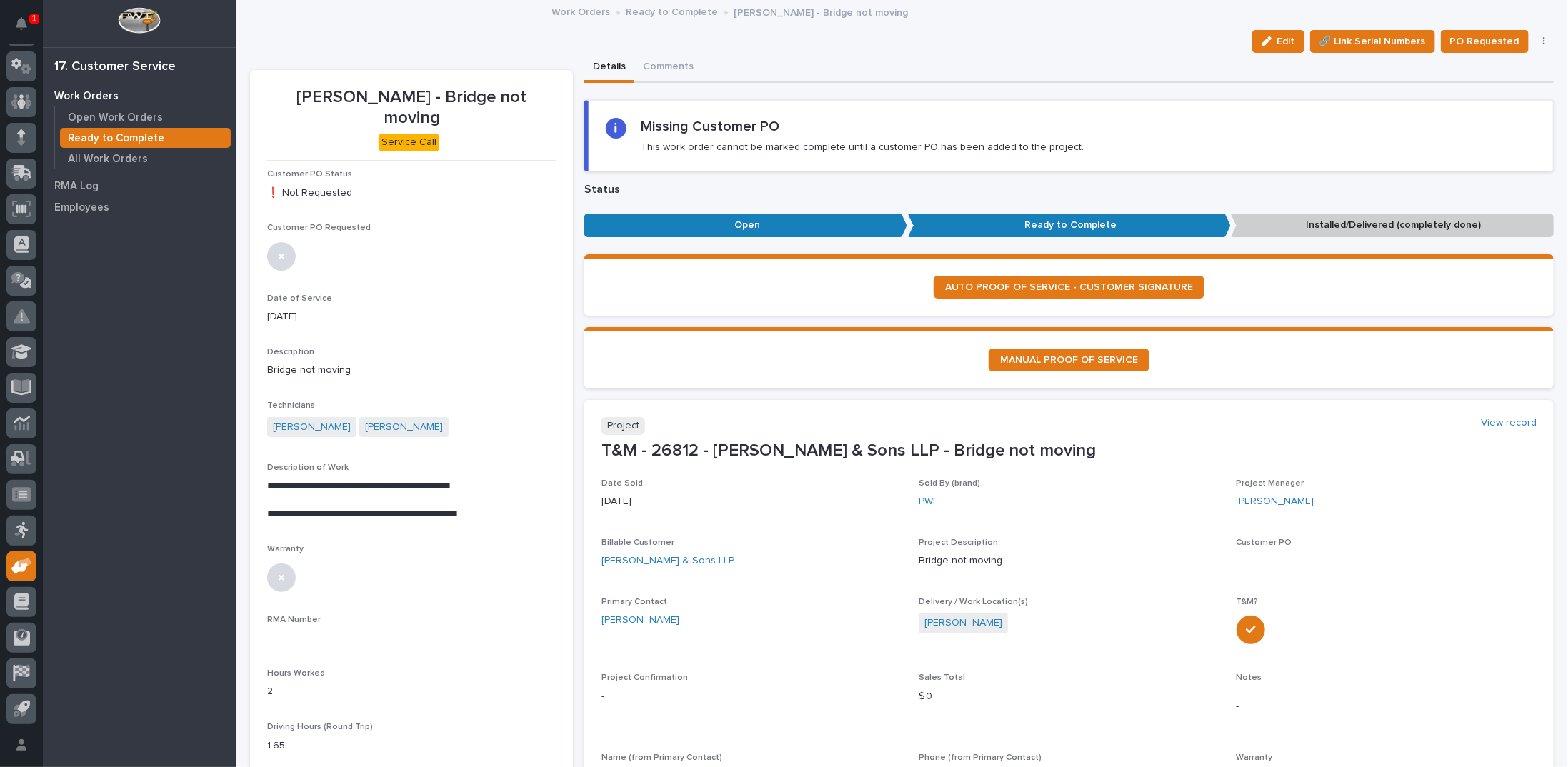
click at [1543, 44] on icon "button" at bounding box center [1544, 41] width 2 height 8
click at [1483, 112] on span "Regenerate PDF" at bounding box center [1498, 115] width 76 height 17
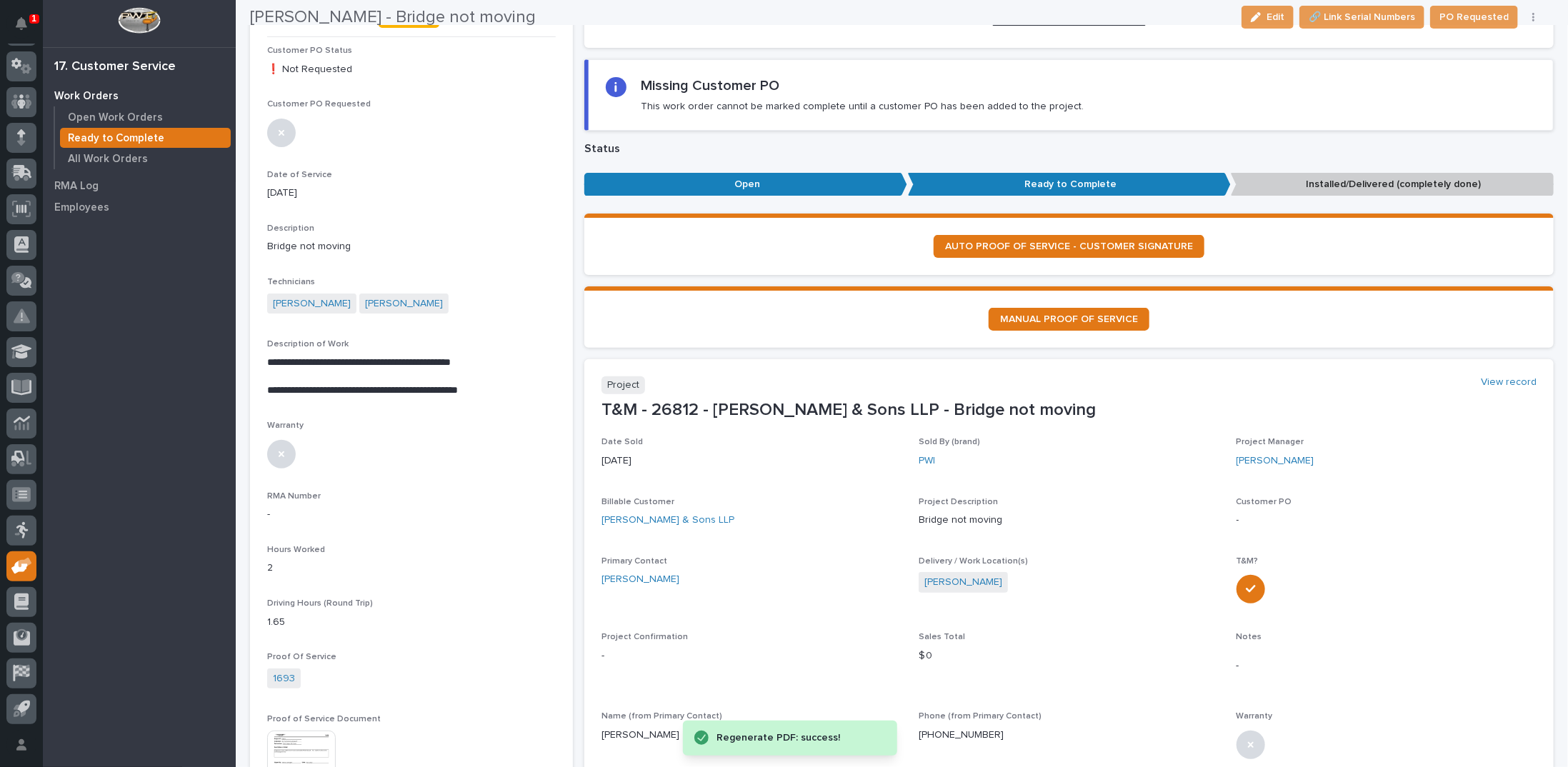
scroll to position [143, 0]
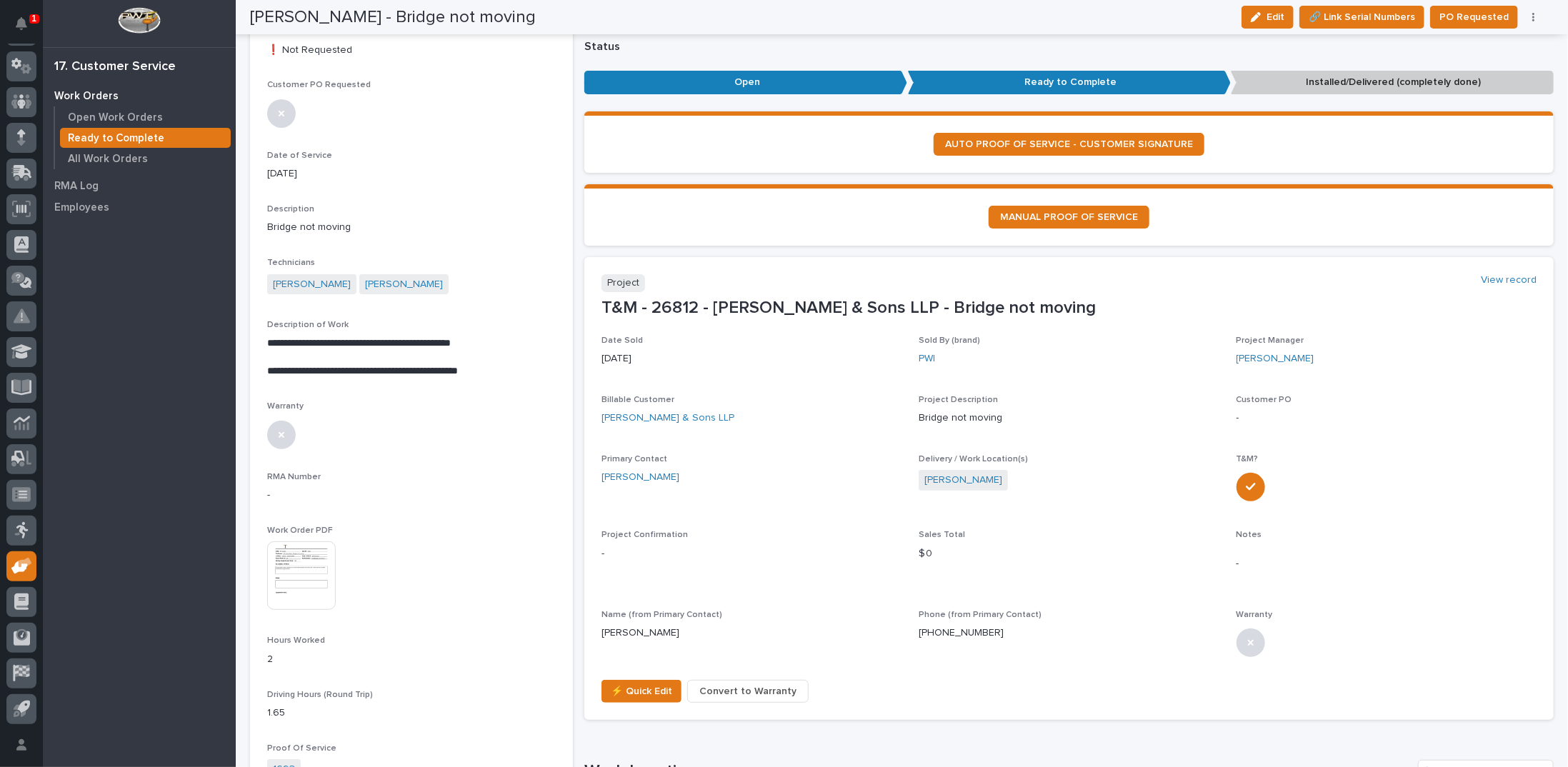
click at [310, 550] on img at bounding box center [301, 576] width 69 height 69
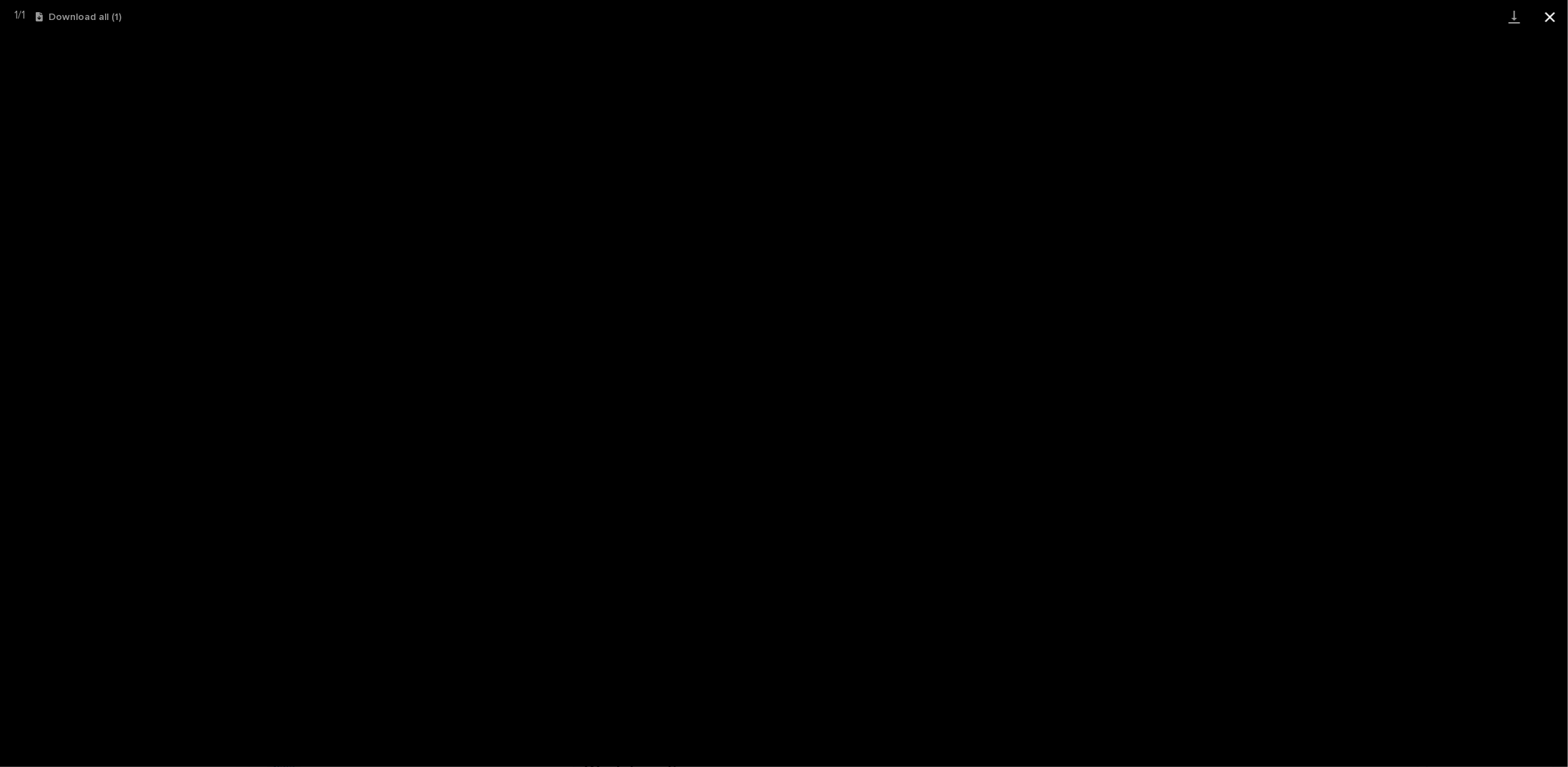
click at [1544, 18] on button "Close gallery" at bounding box center [1550, 17] width 36 height 34
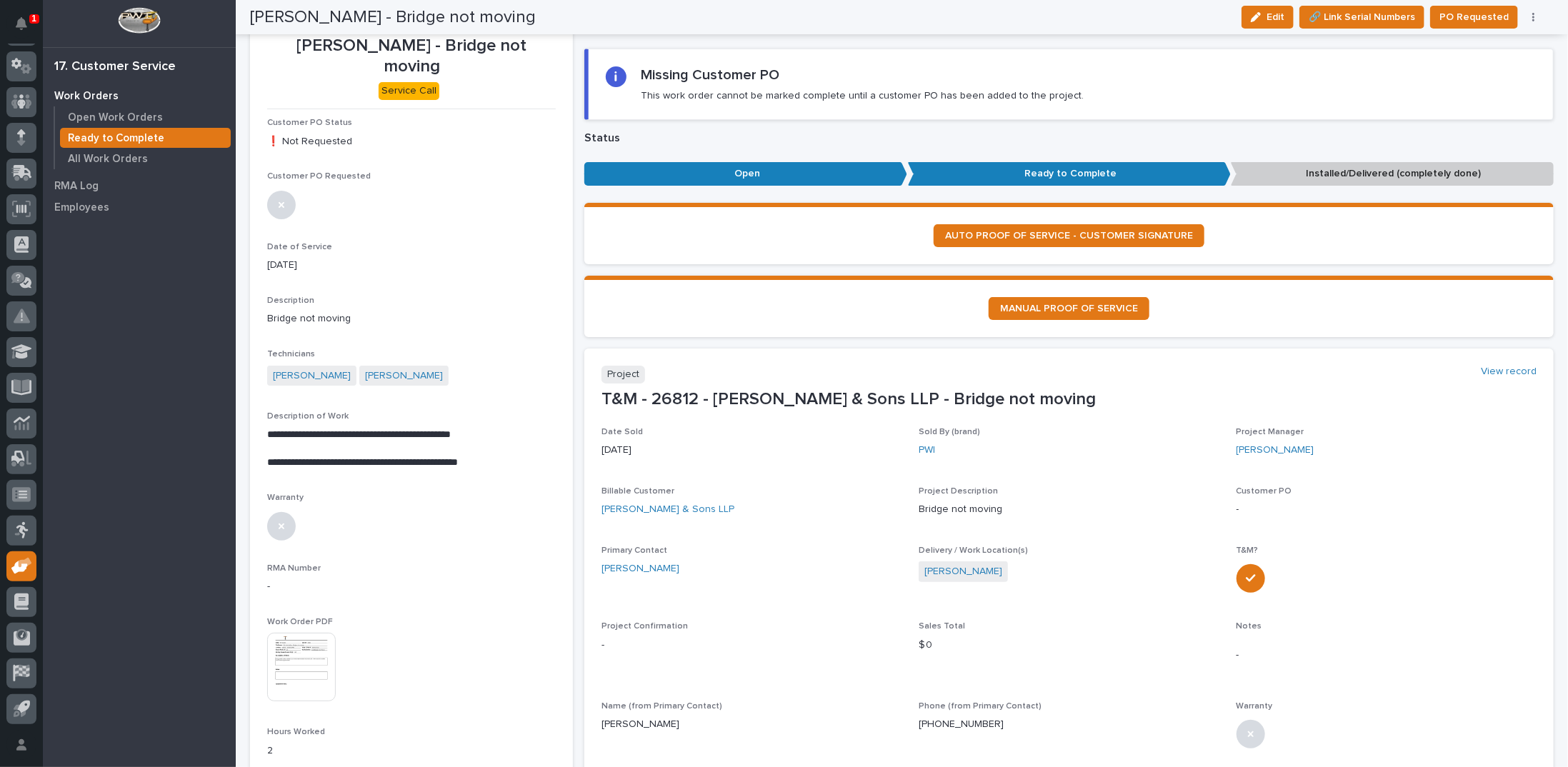
scroll to position [0, 0]
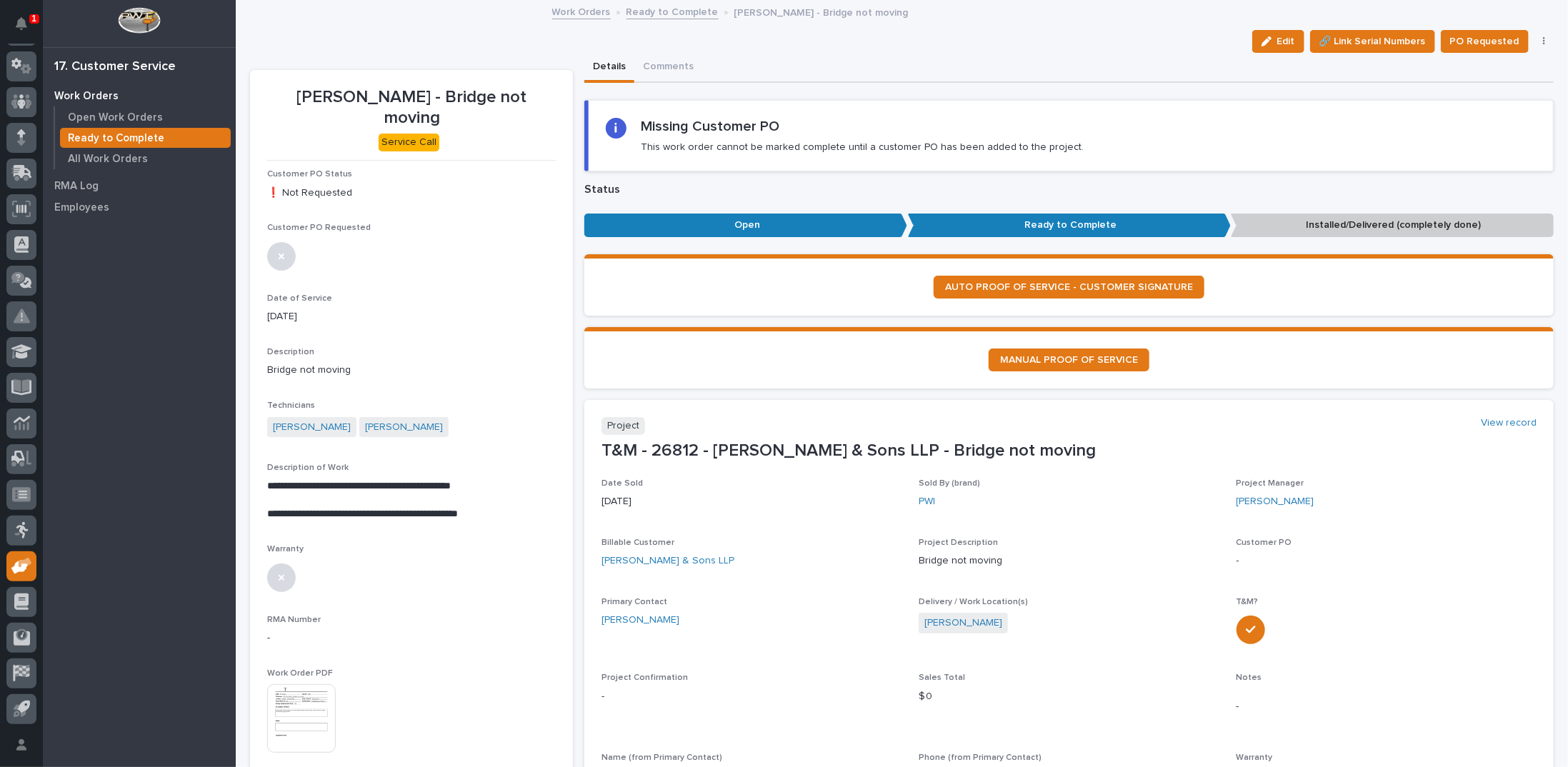
click at [683, 11] on link "Ready to Complete" at bounding box center [672, 11] width 92 height 16
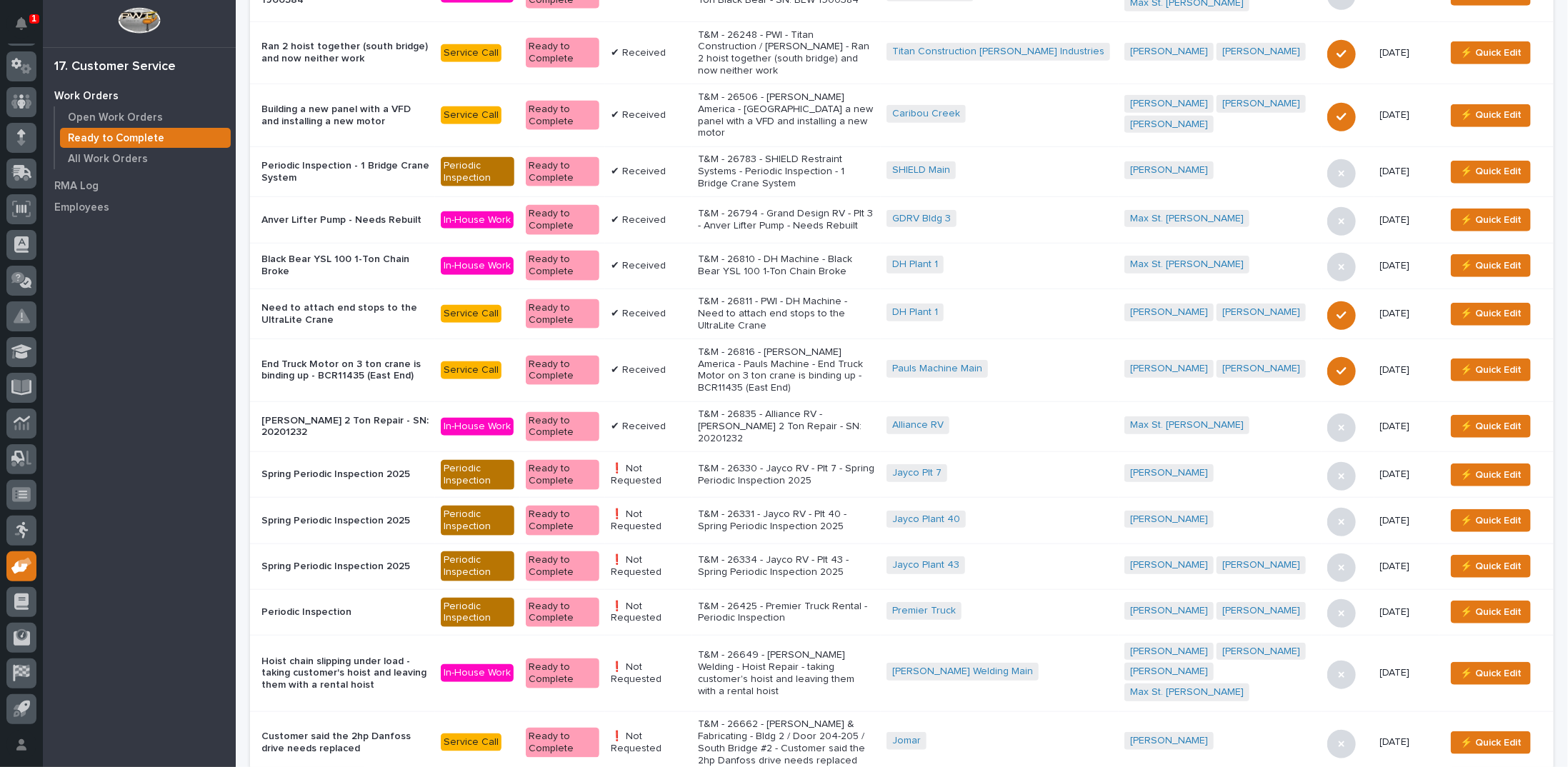
scroll to position [856, 0]
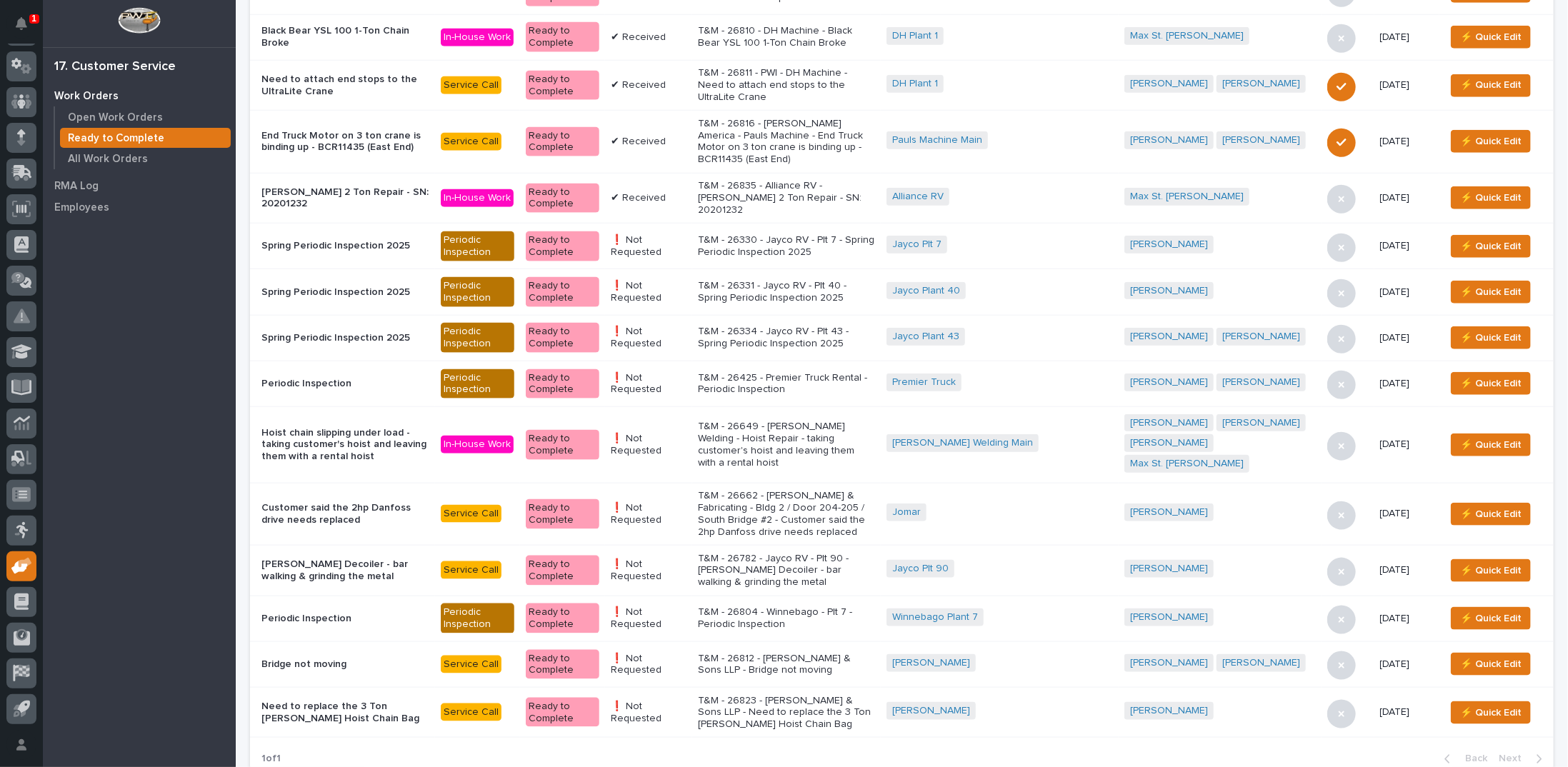
click at [784, 695] on p "T&M - 26823 - DA Hochstetler & Sons LLP - Need to replace the 3 Ton Starke Hois…" at bounding box center [786, 713] width 177 height 36
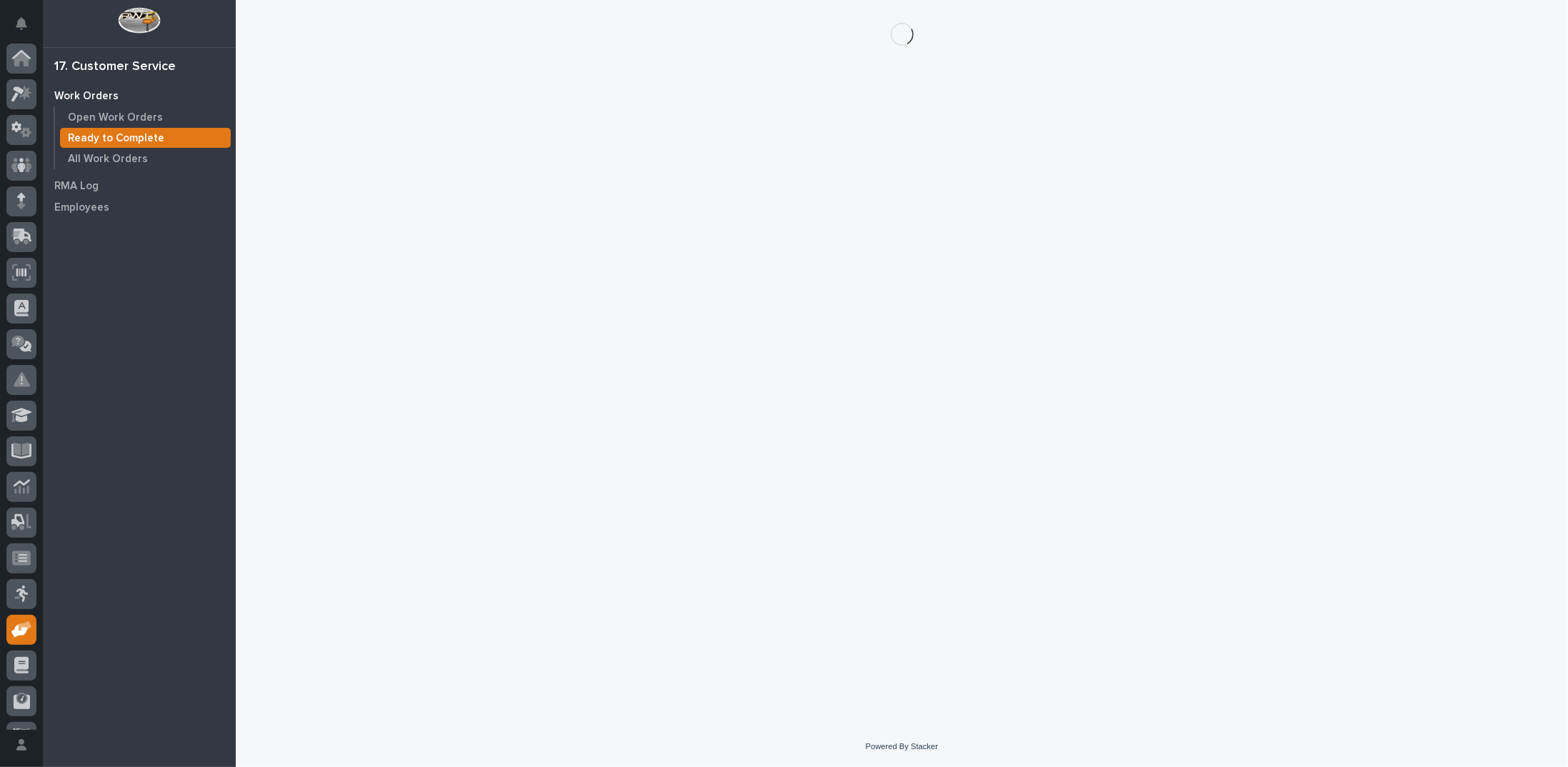
scroll to position [63, 0]
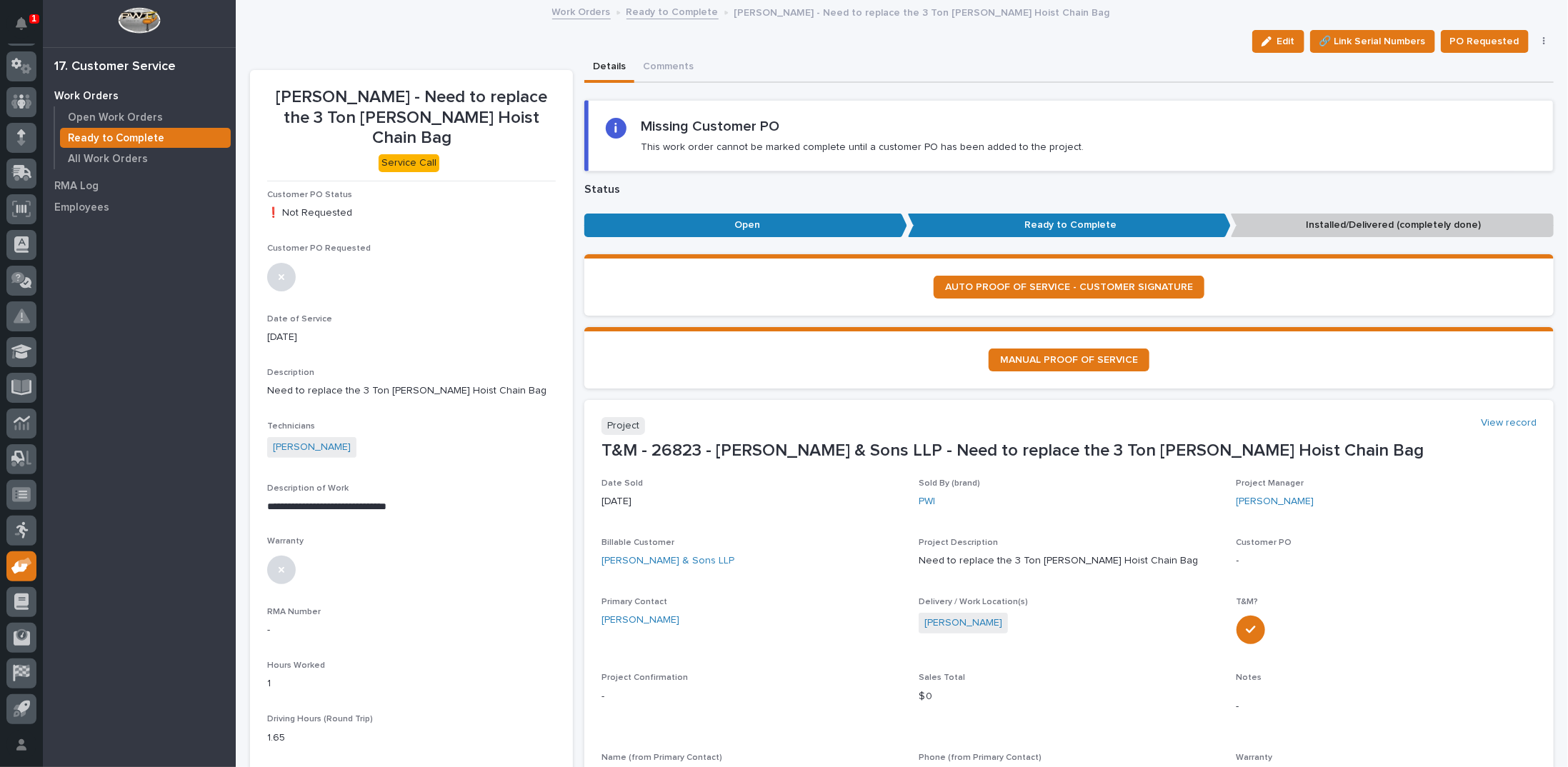
click at [1543, 41] on icon "button" at bounding box center [1544, 41] width 2 height 8
click at [1487, 113] on span "Regenerate PDF" at bounding box center [1498, 115] width 76 height 17
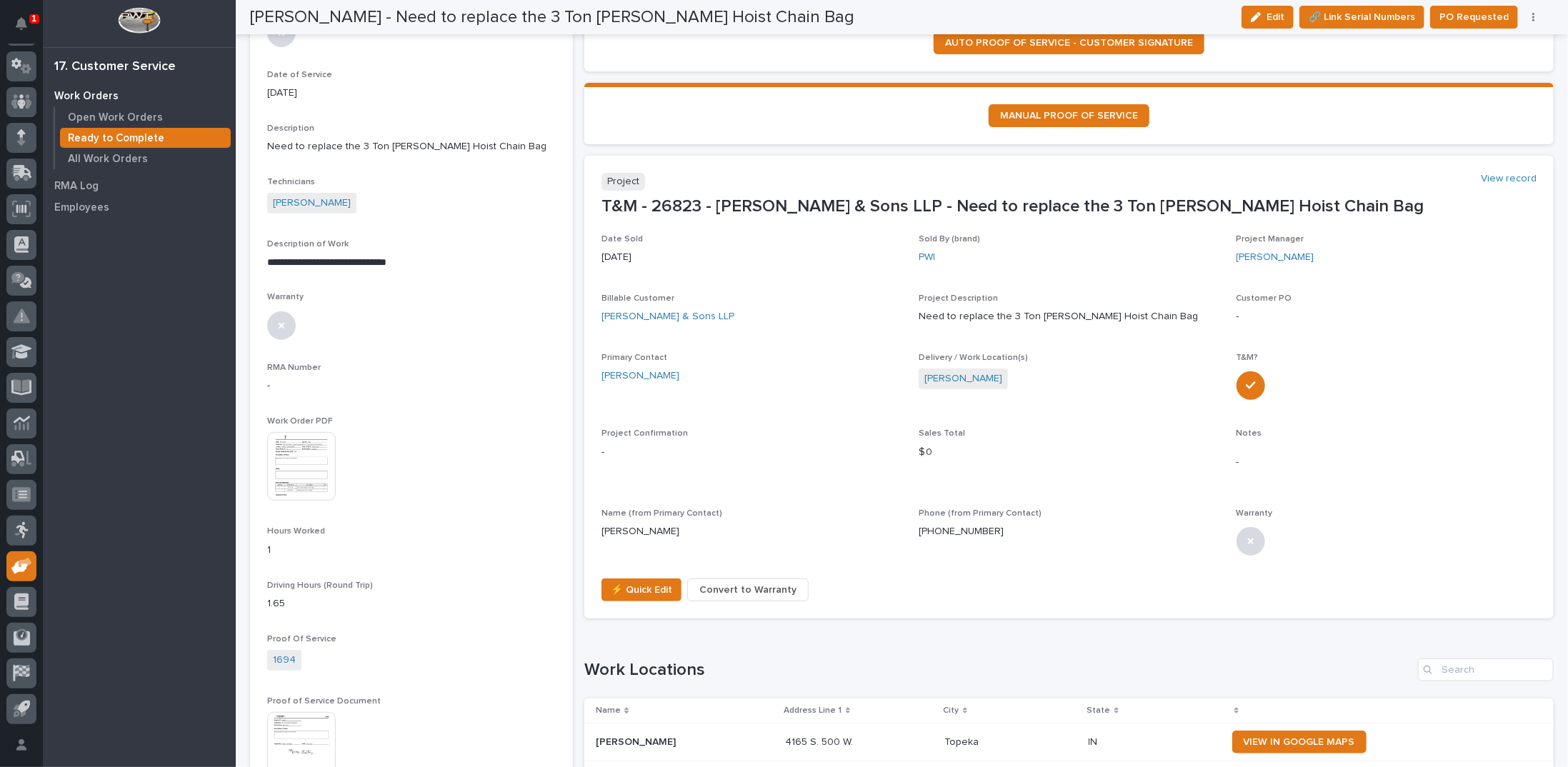
scroll to position [244, 0]
click at [315, 444] on img at bounding box center [301, 466] width 69 height 69
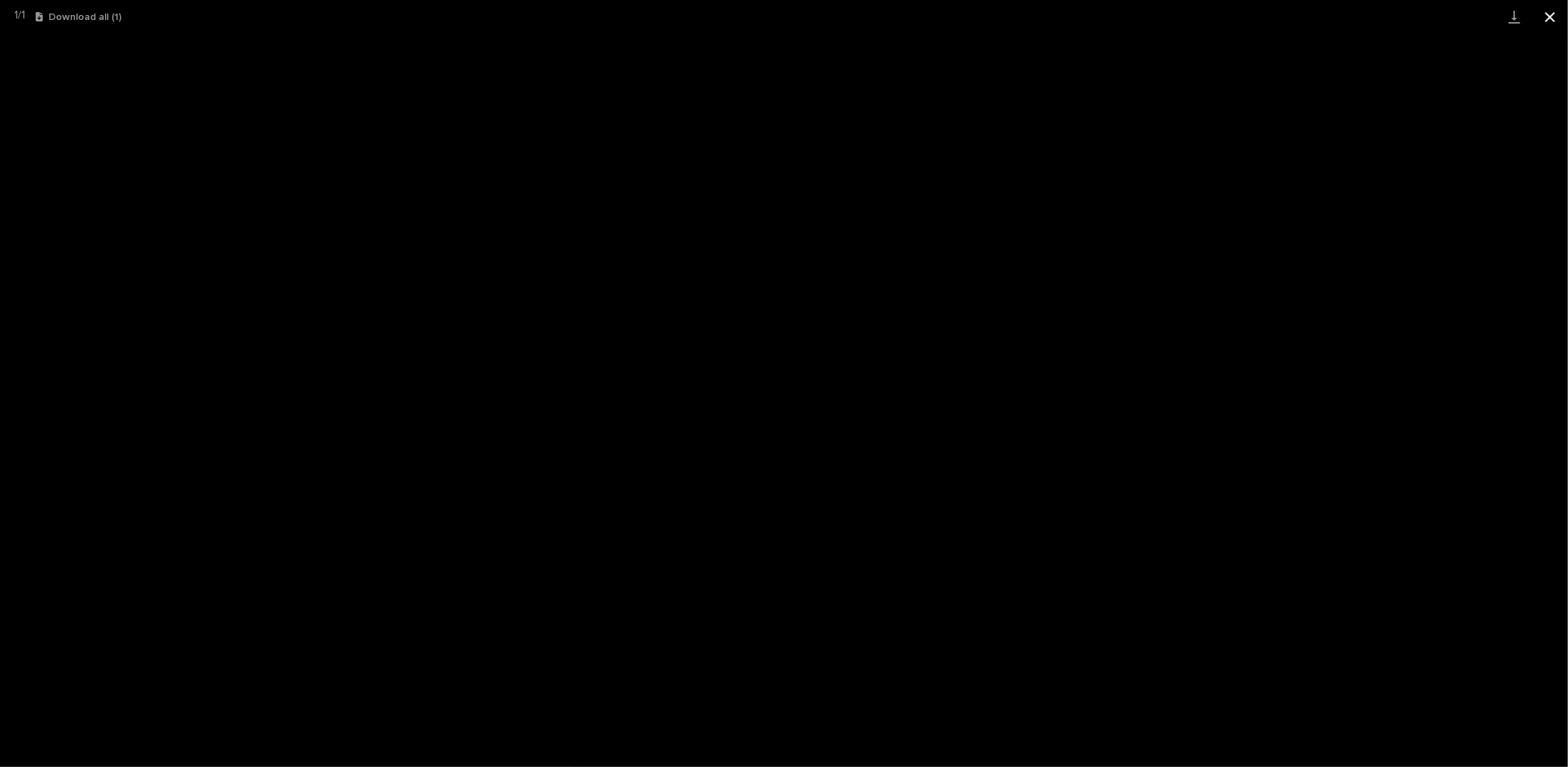
click at [1554, 17] on button "Close gallery" at bounding box center [1550, 17] width 36 height 34
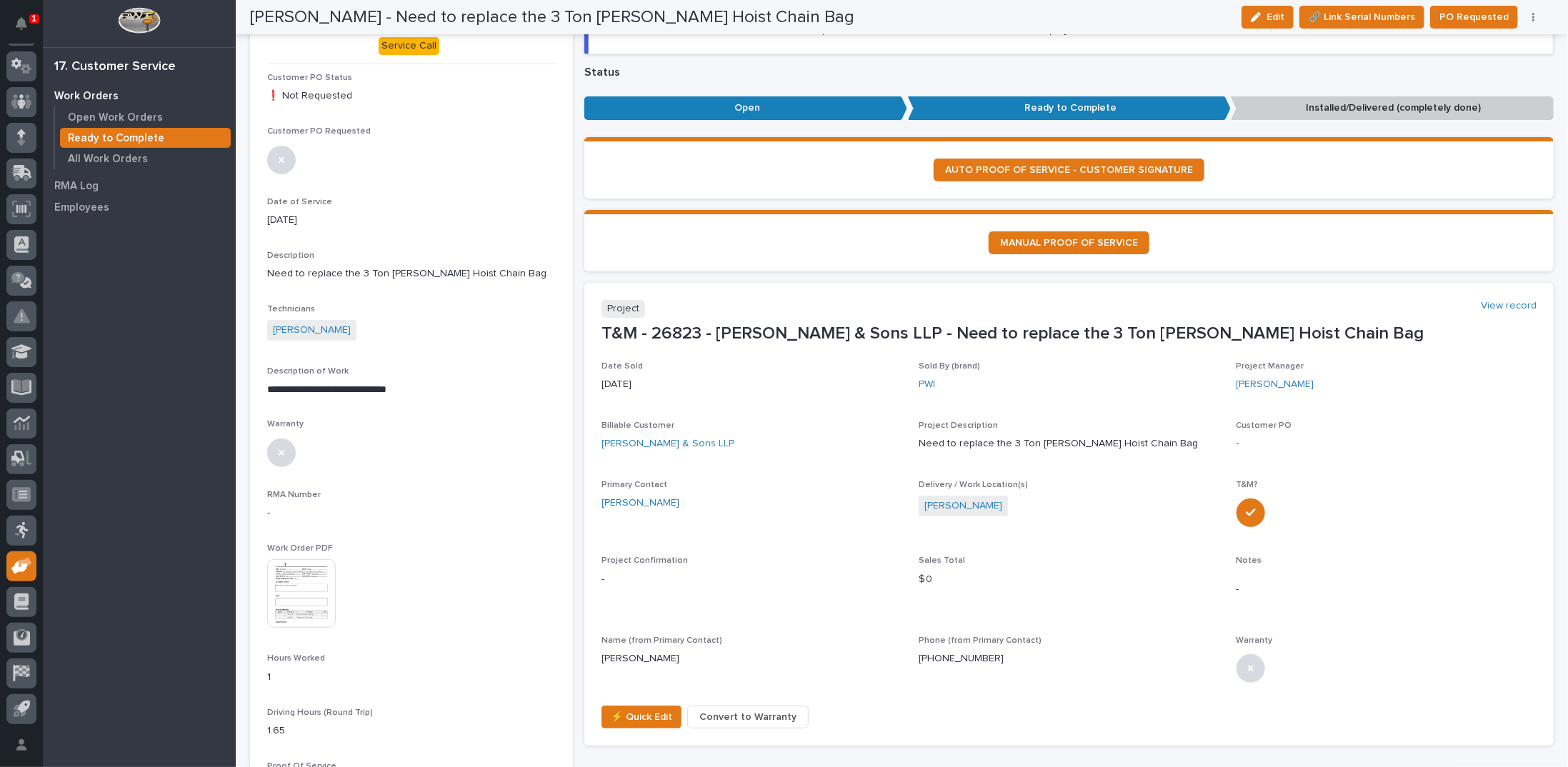
scroll to position [0, 0]
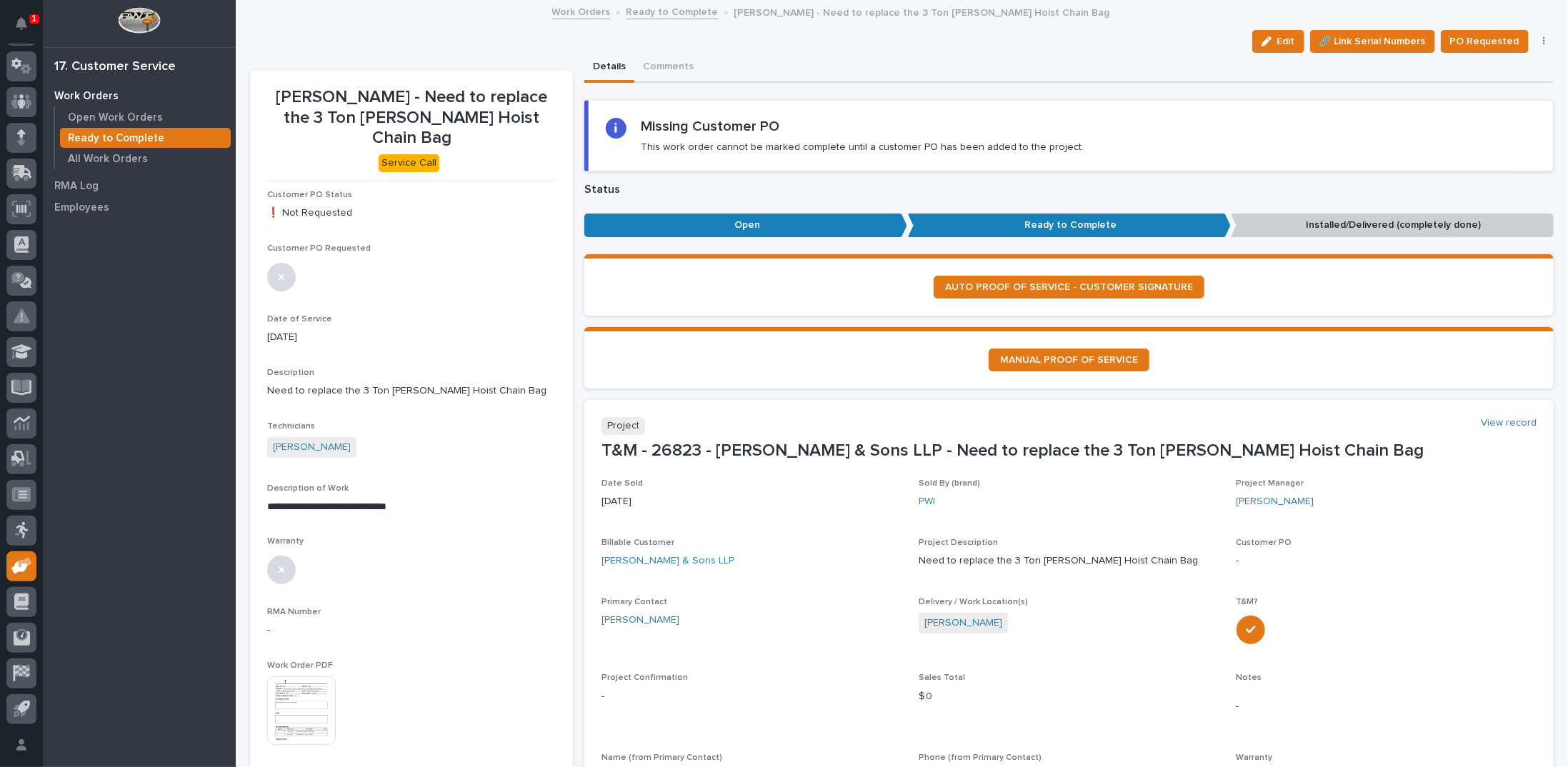
click at [662, 11] on link "Ready to Complete" at bounding box center [672, 11] width 92 height 16
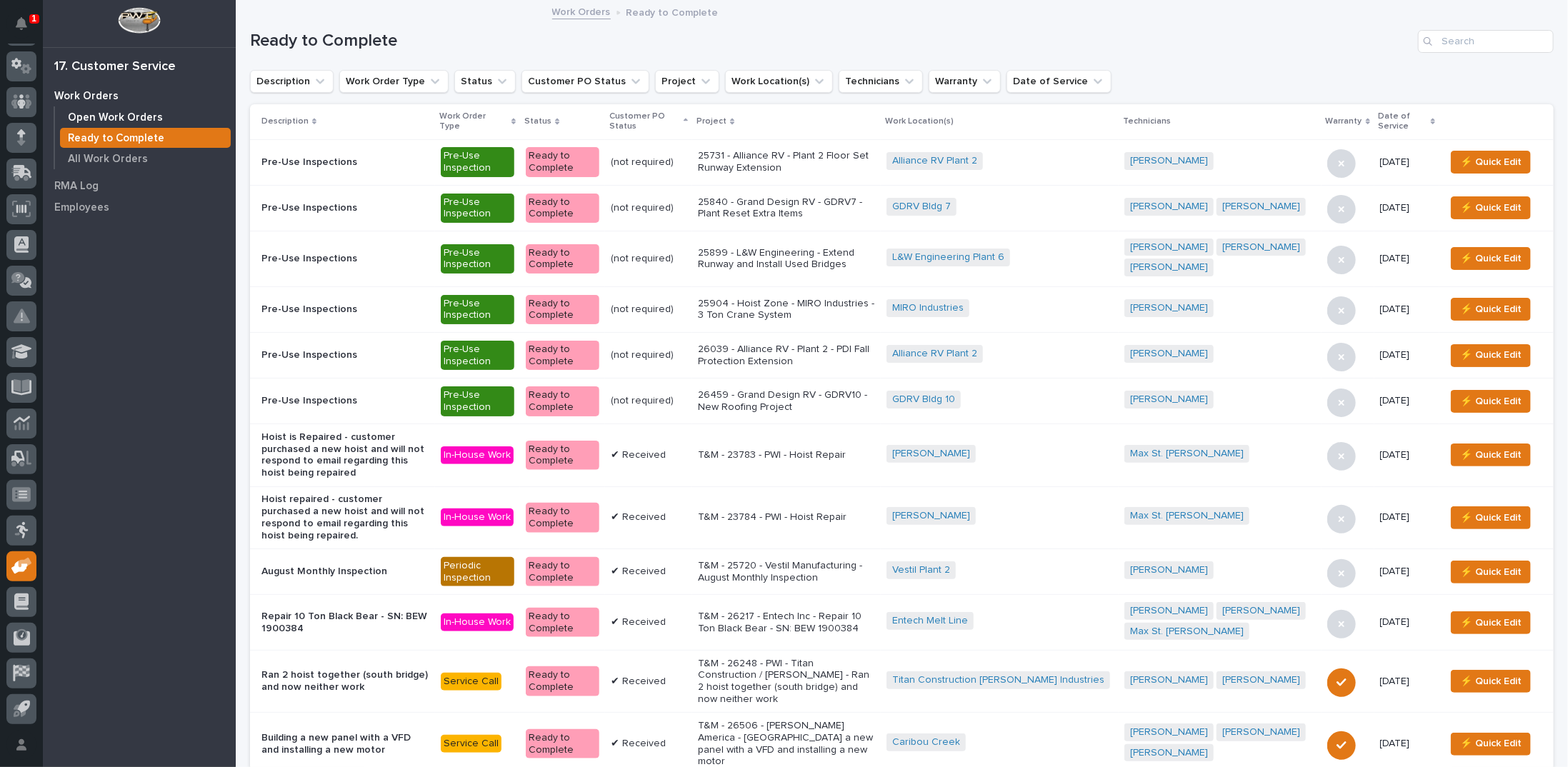
click at [144, 117] on p "Open Work Orders" at bounding box center [115, 118] width 95 height 13
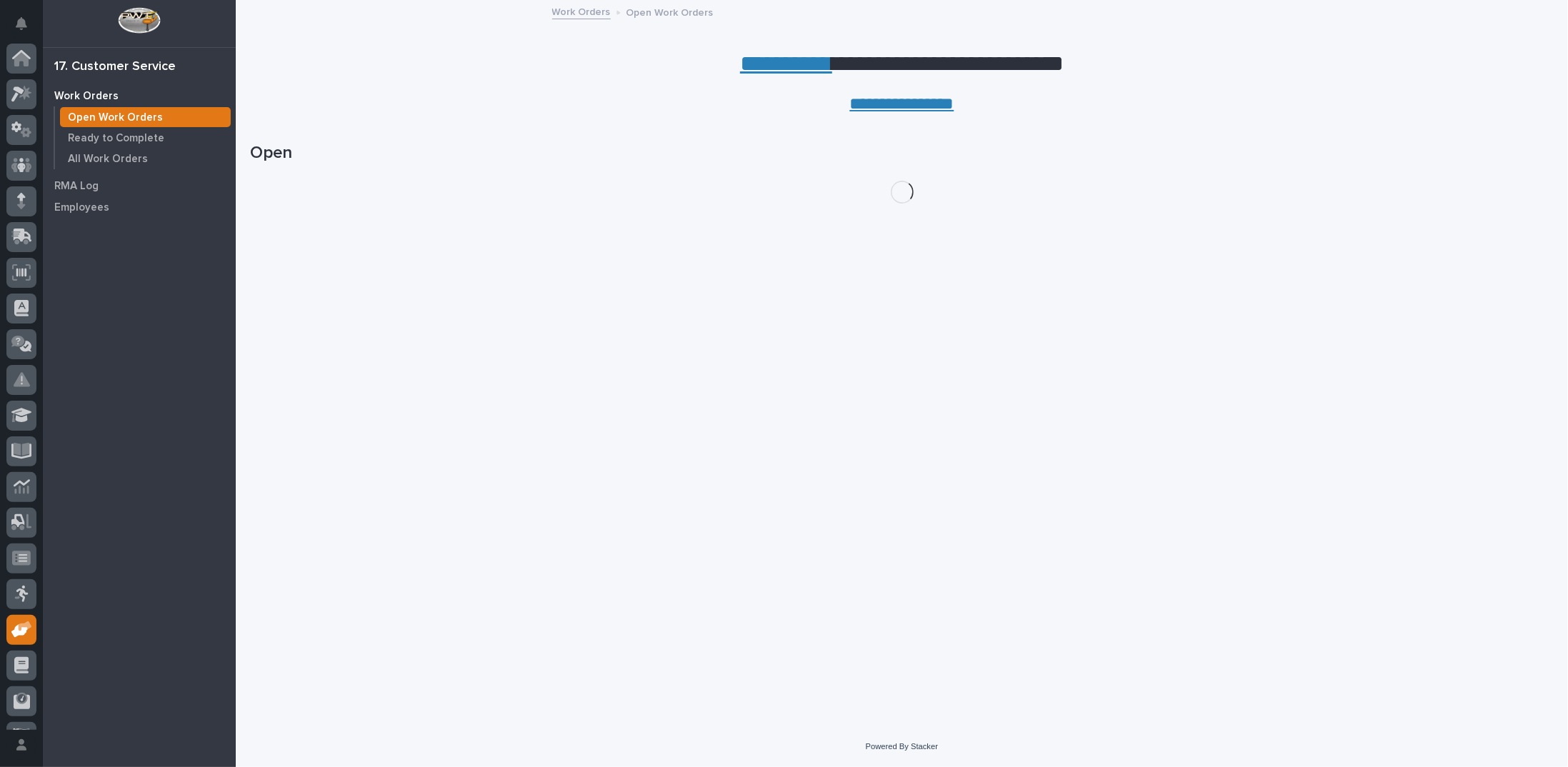
scroll to position [63, 0]
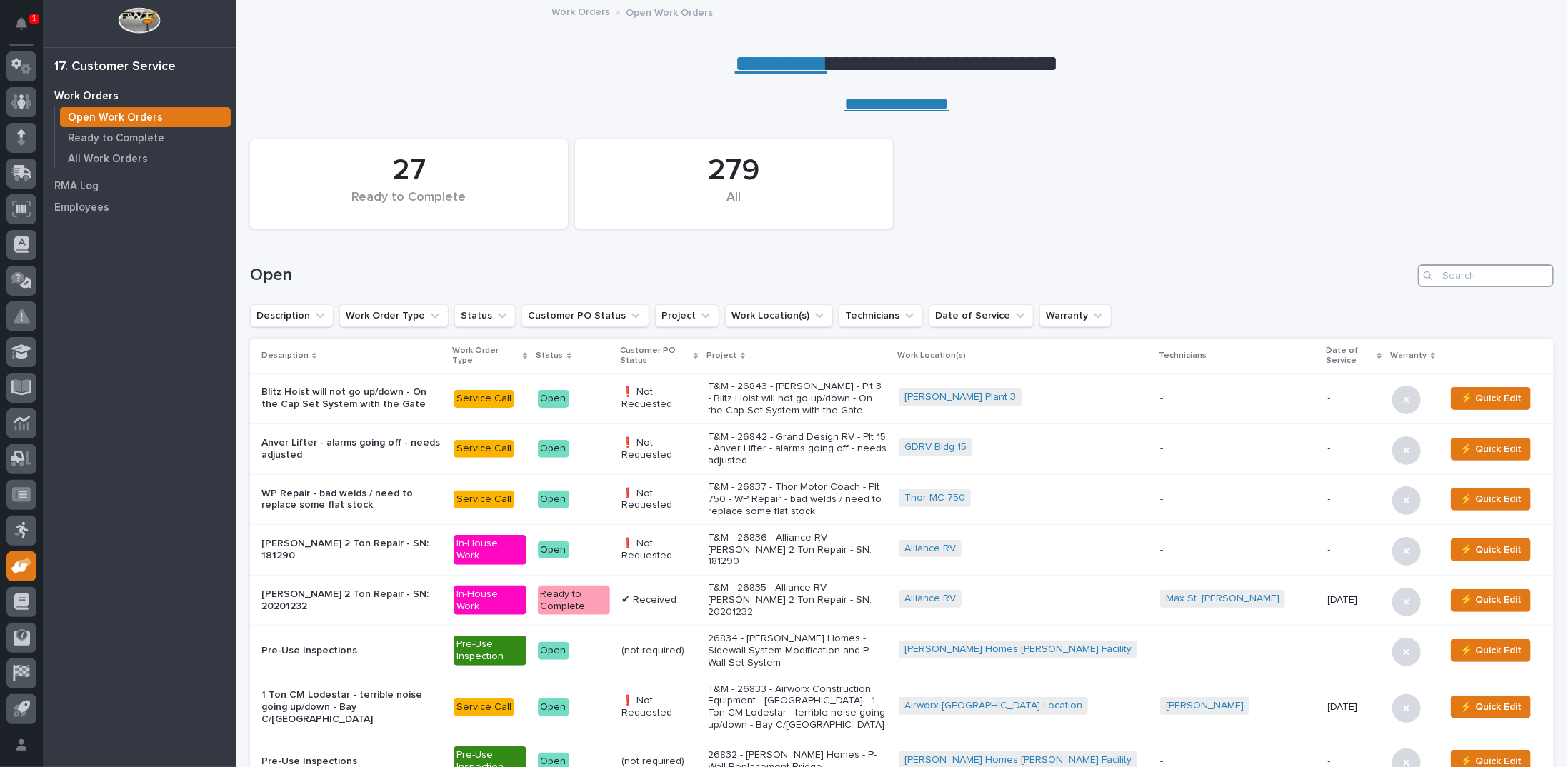
click at [1484, 275] on input "Search" at bounding box center [1485, 275] width 135 height 23
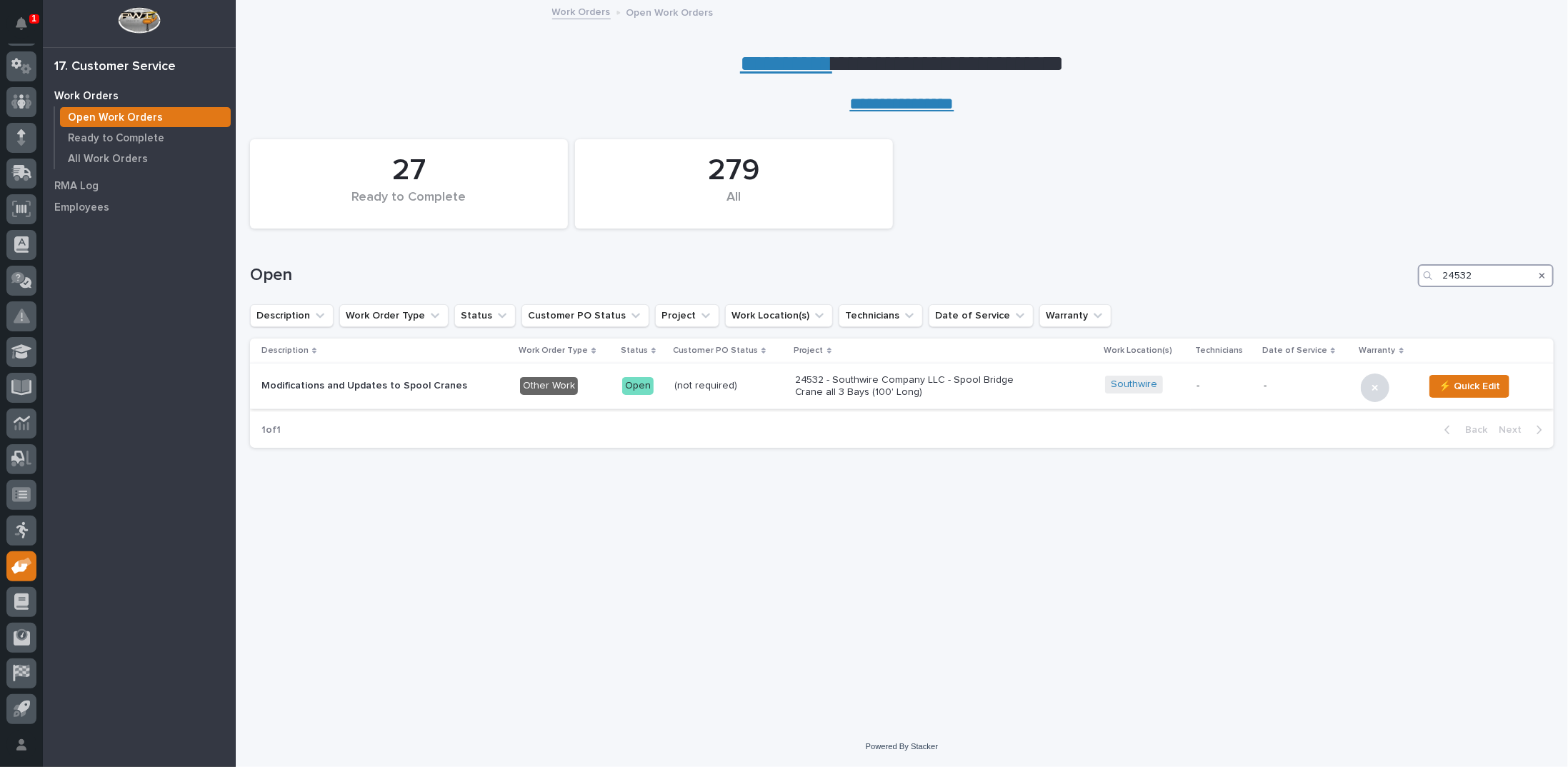
type input "24532"
click at [789, 379] on td "24532 - Southwire Company LLC - Spool Bridge Crane all 3 Bays (100' Long)" at bounding box center [945, 386] width 311 height 46
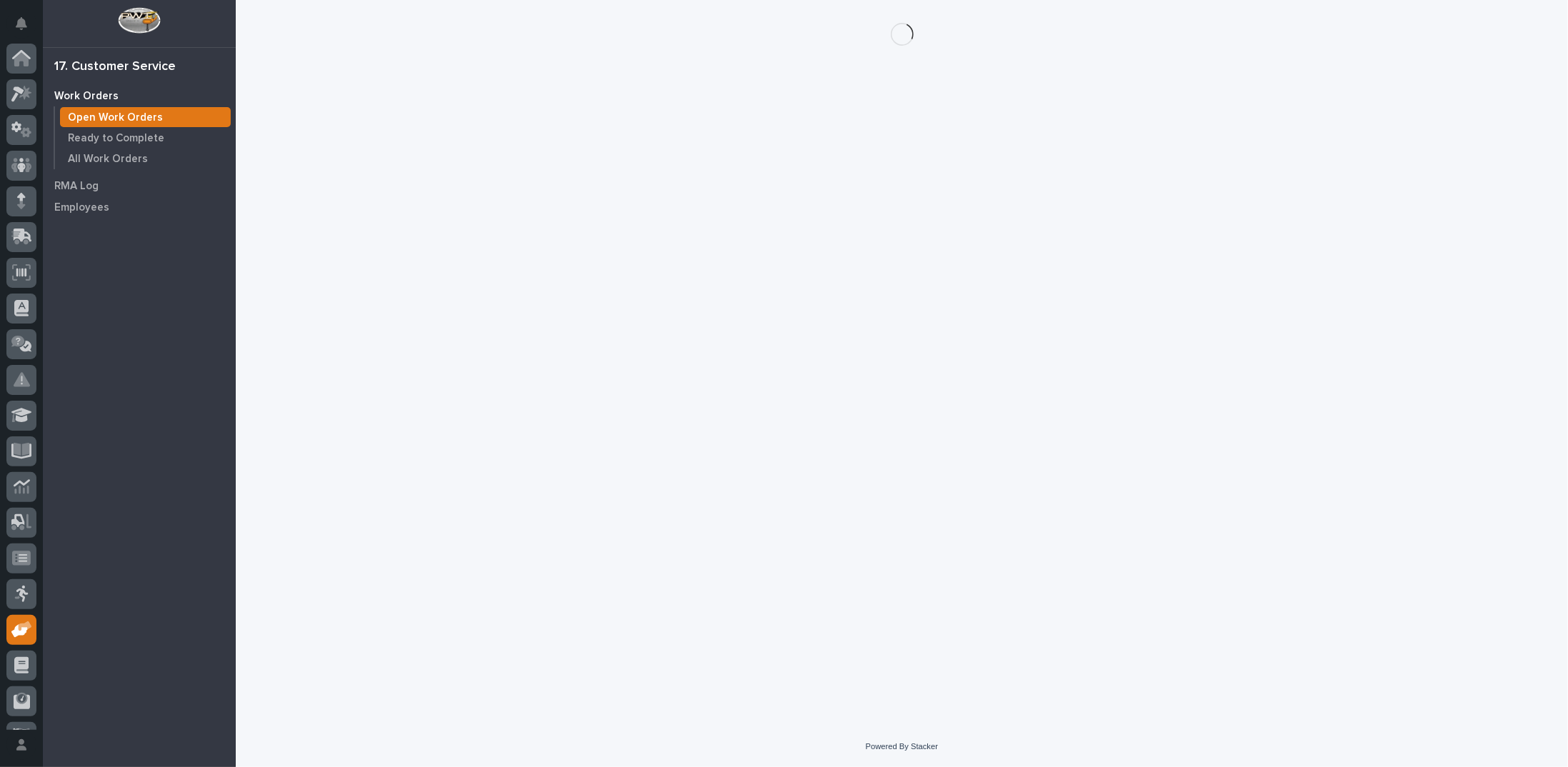
scroll to position [63, 0]
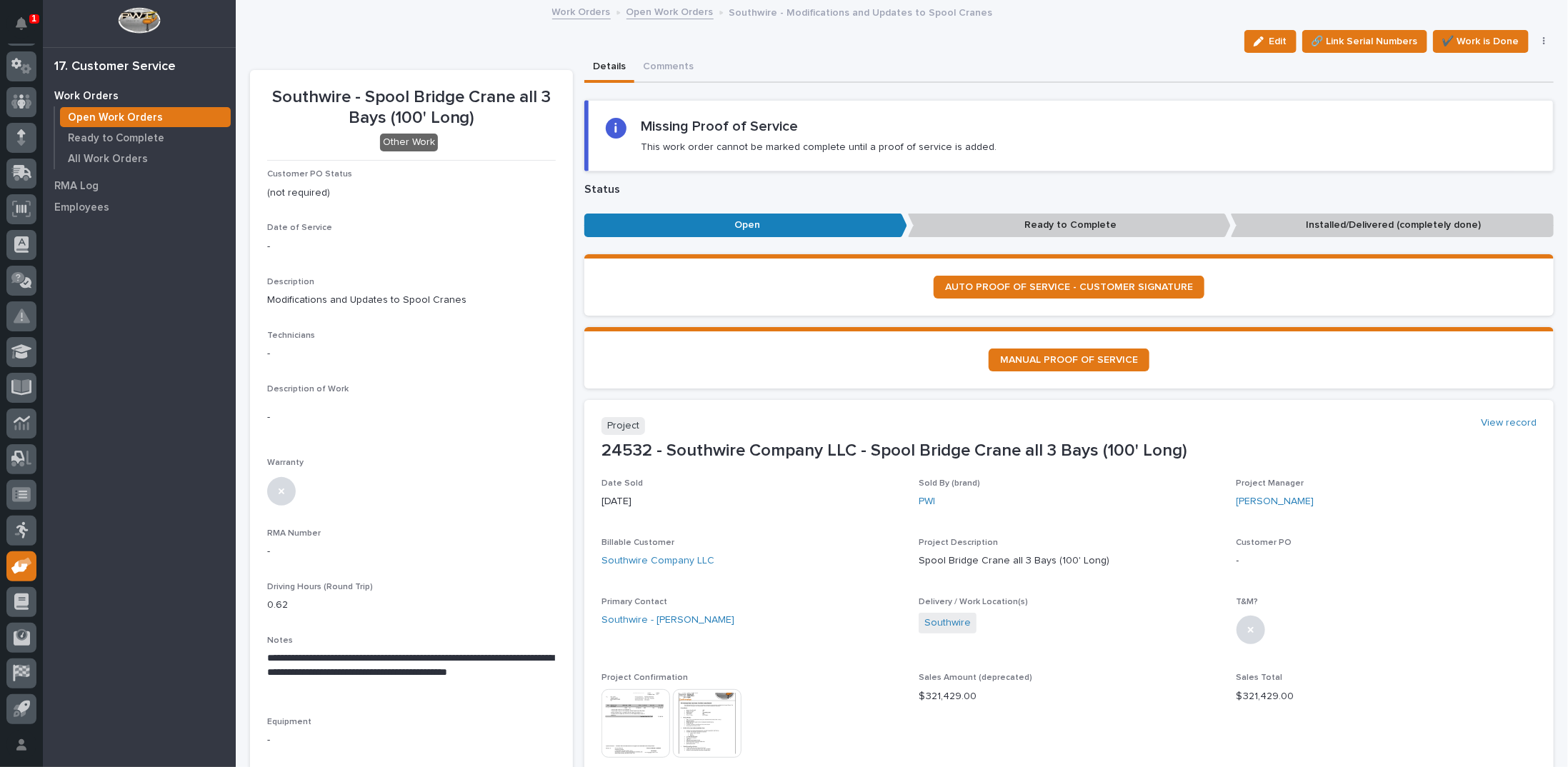
click at [1535, 39] on button "button" at bounding box center [1544, 41] width 20 height 10
click at [1488, 116] on span "Regenerate PDF" at bounding box center [1498, 115] width 76 height 17
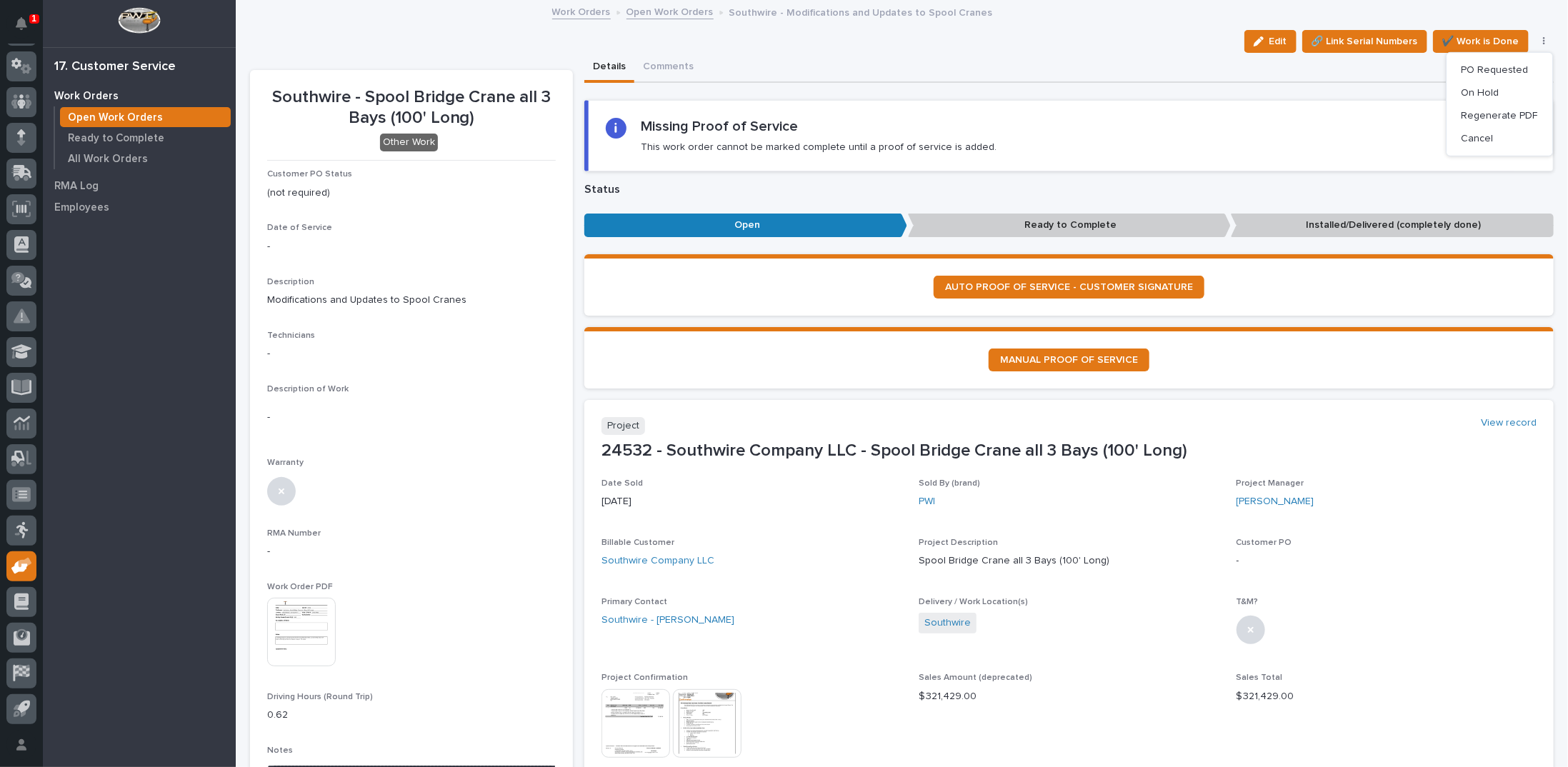
click at [301, 629] on img at bounding box center [301, 632] width 69 height 69
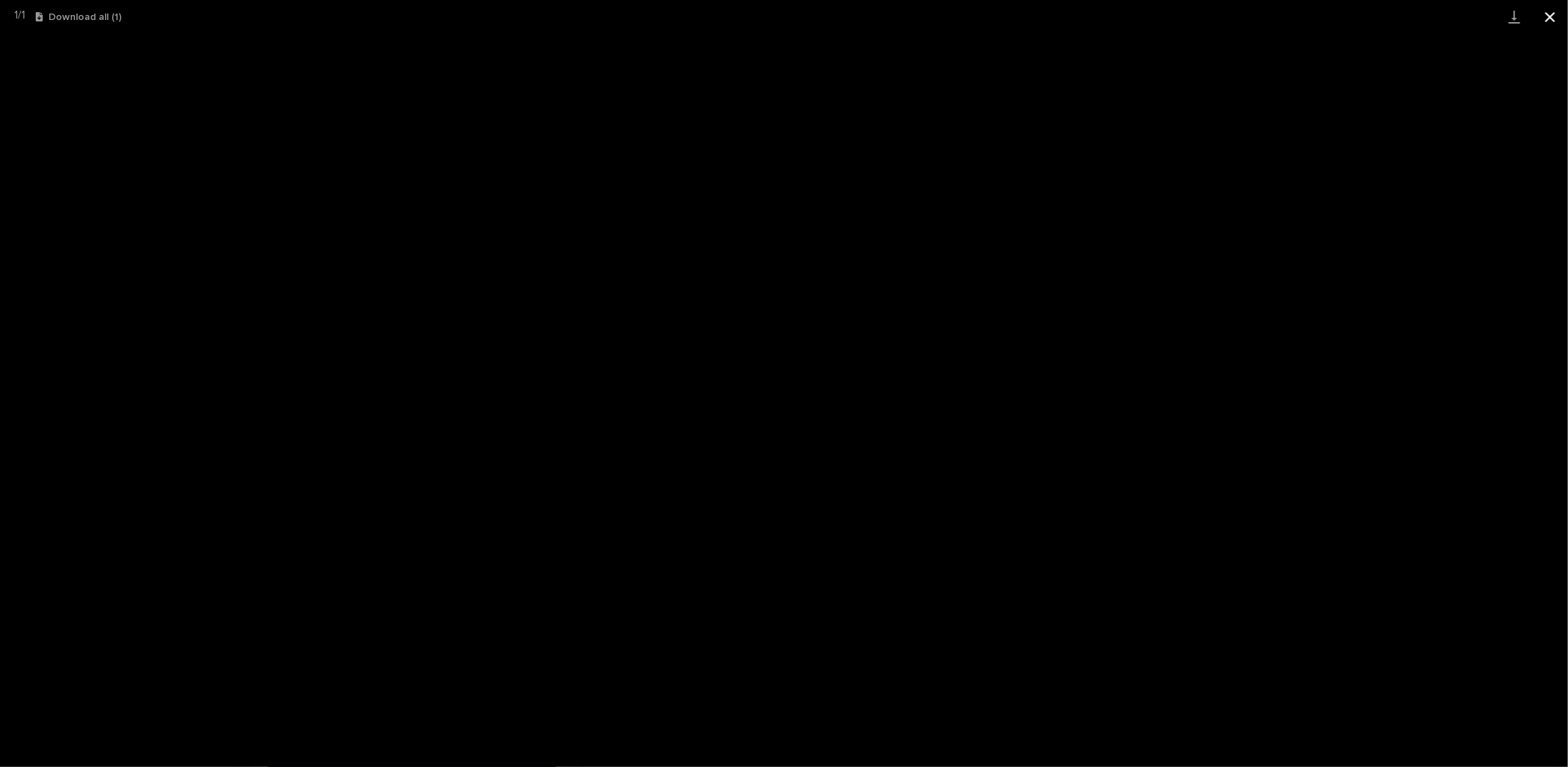
click at [1552, 15] on button "Close gallery" at bounding box center [1550, 17] width 36 height 34
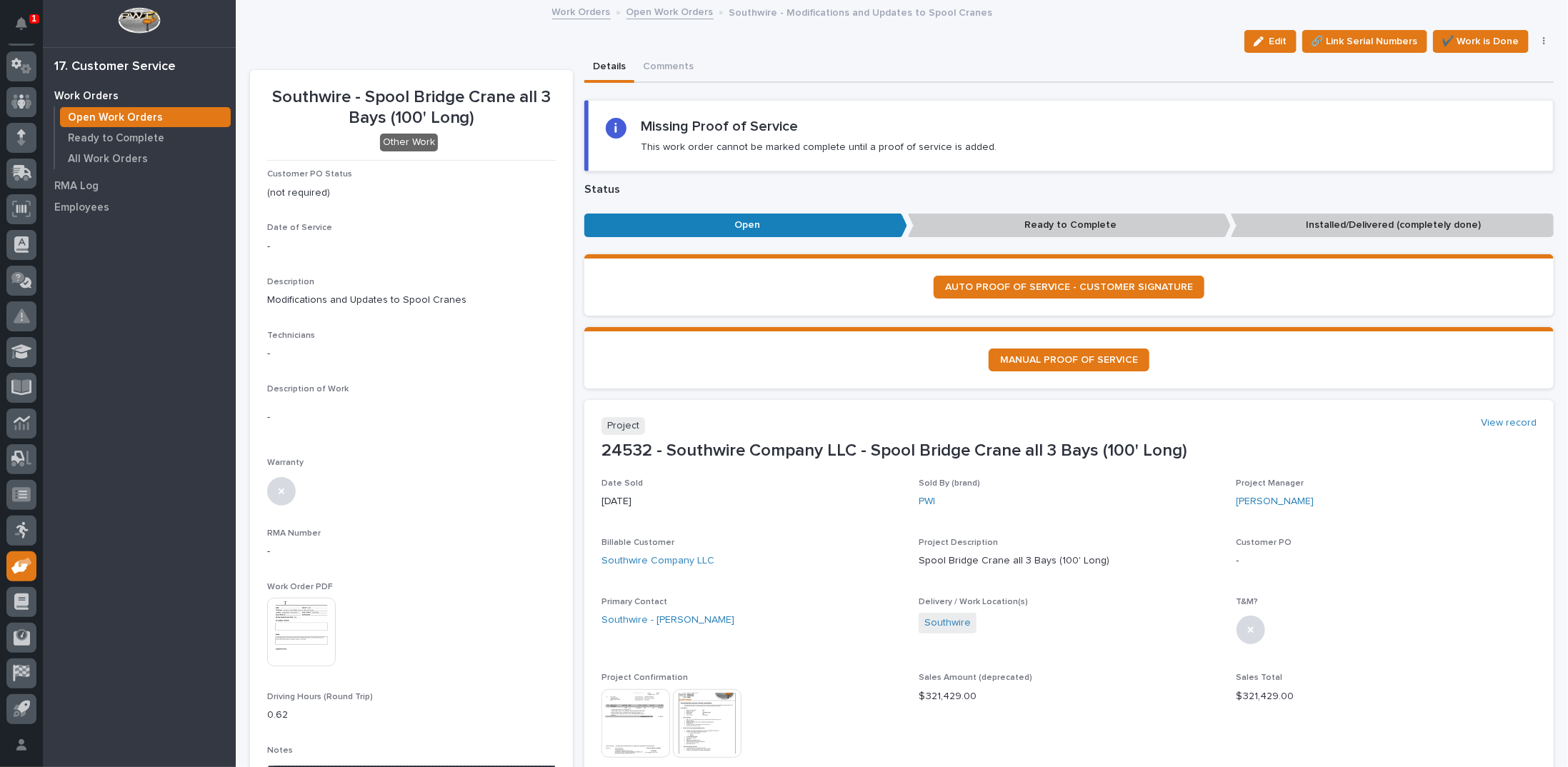
click at [655, 11] on link "Open Work Orders" at bounding box center [670, 11] width 87 height 16
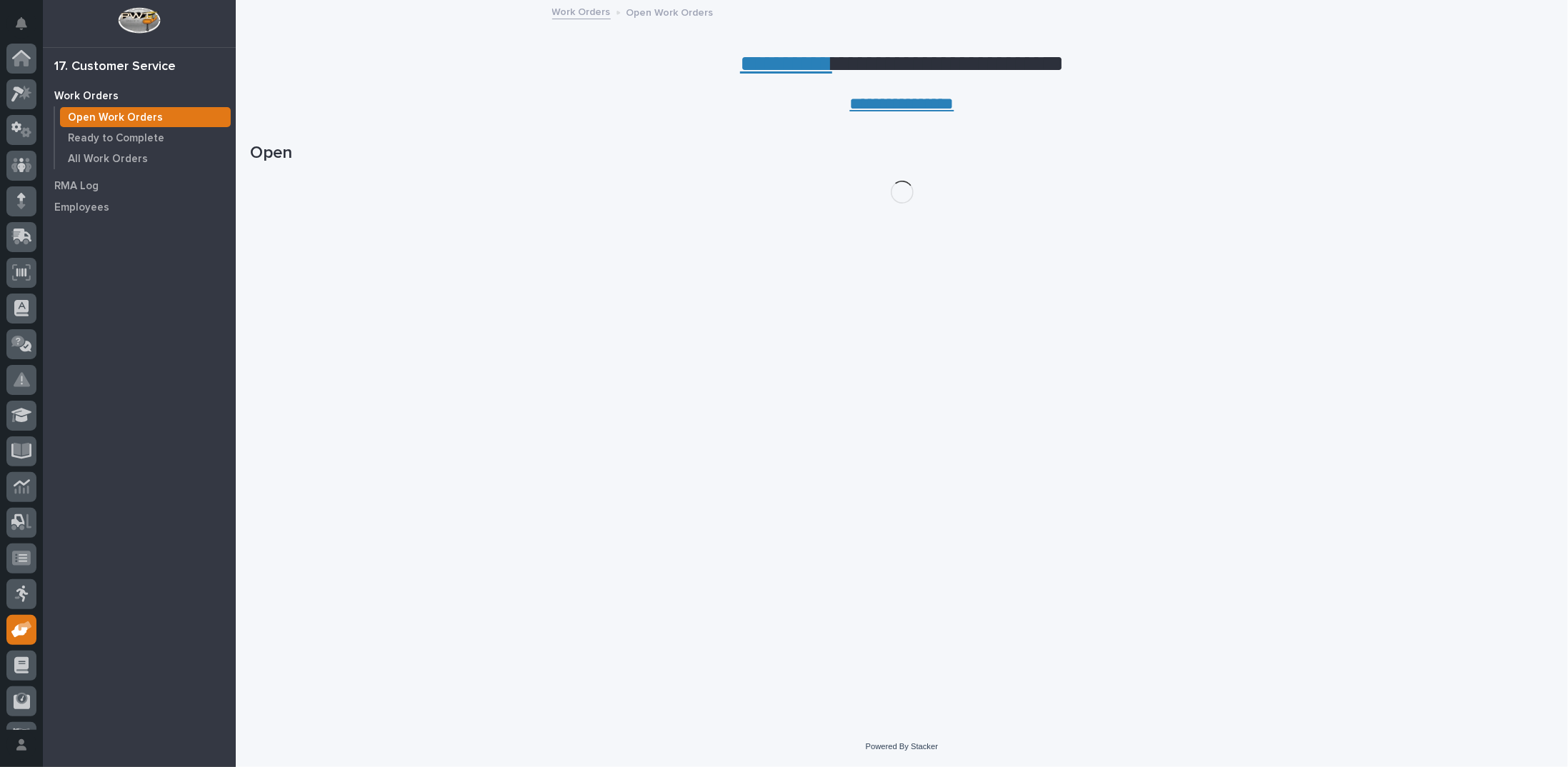
scroll to position [63, 0]
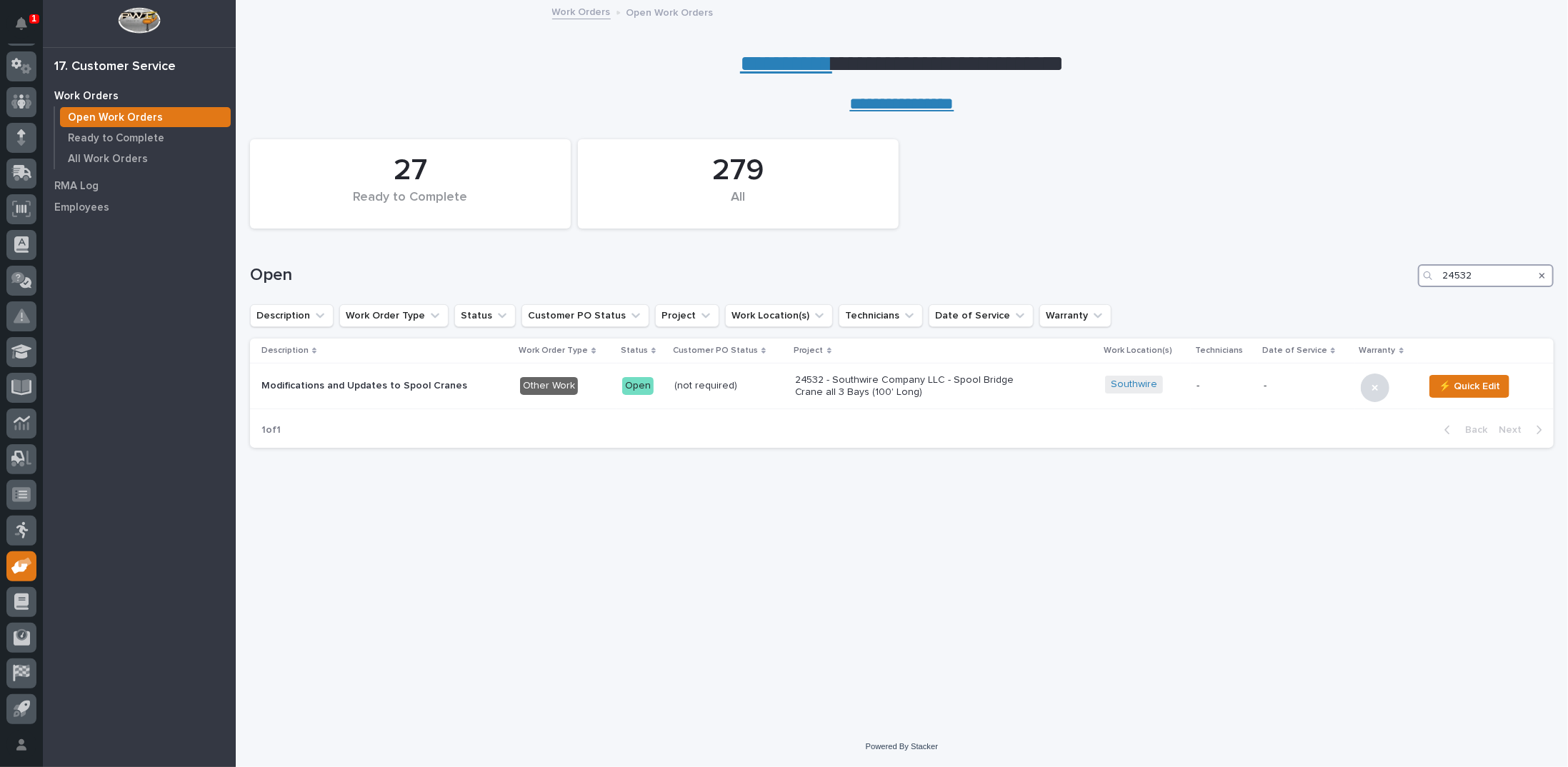
drag, startPoint x: 1475, startPoint y: 275, endPoint x: 1422, endPoint y: 264, distance: 54.1
click at [1422, 264] on div "24532" at bounding box center [1485, 275] width 135 height 23
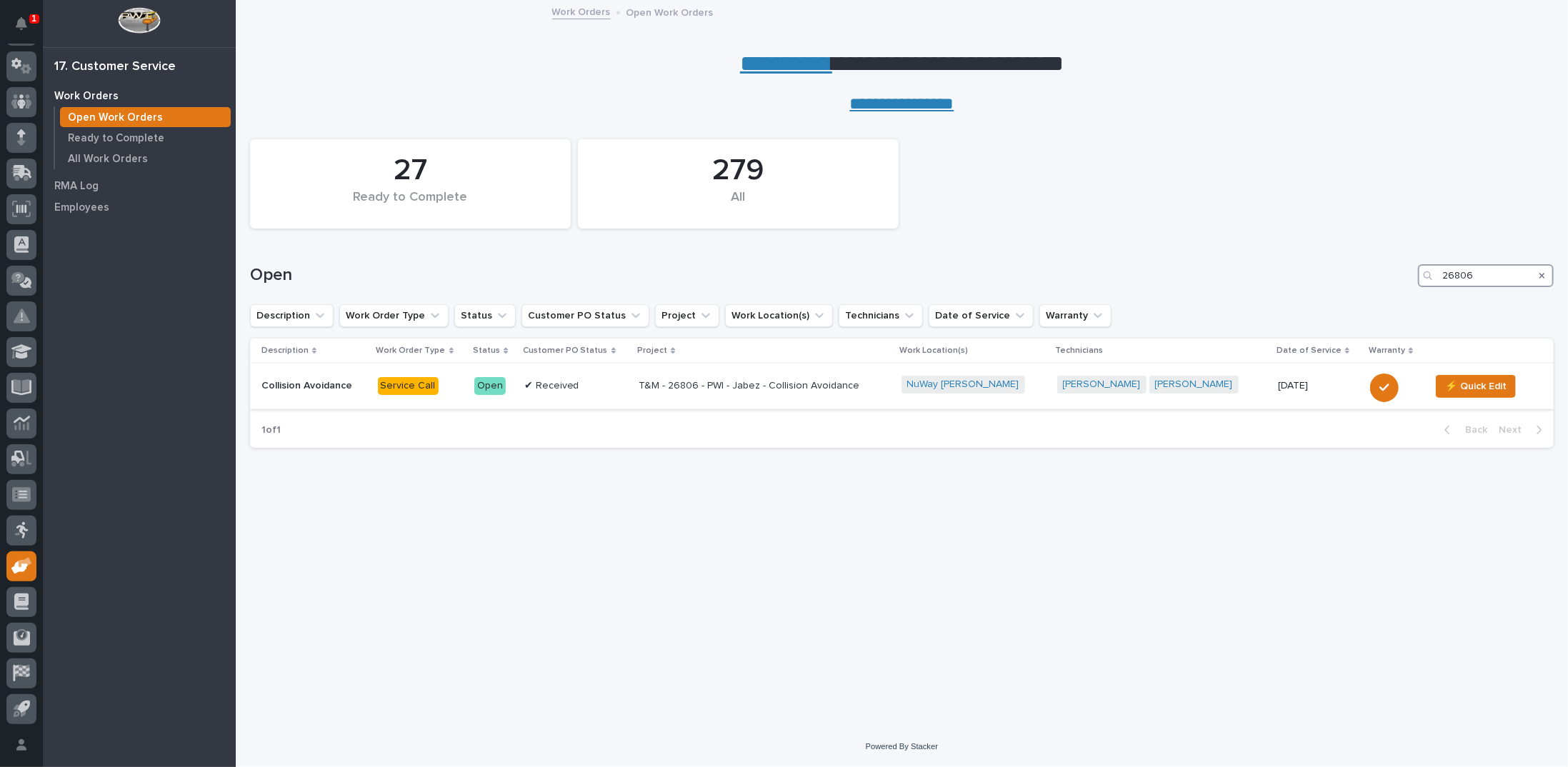
type input "26806"
click at [792, 380] on p "T&M - 26806 - PWI - Jabez - Collision Avoidance" at bounding box center [763, 386] width 250 height 12
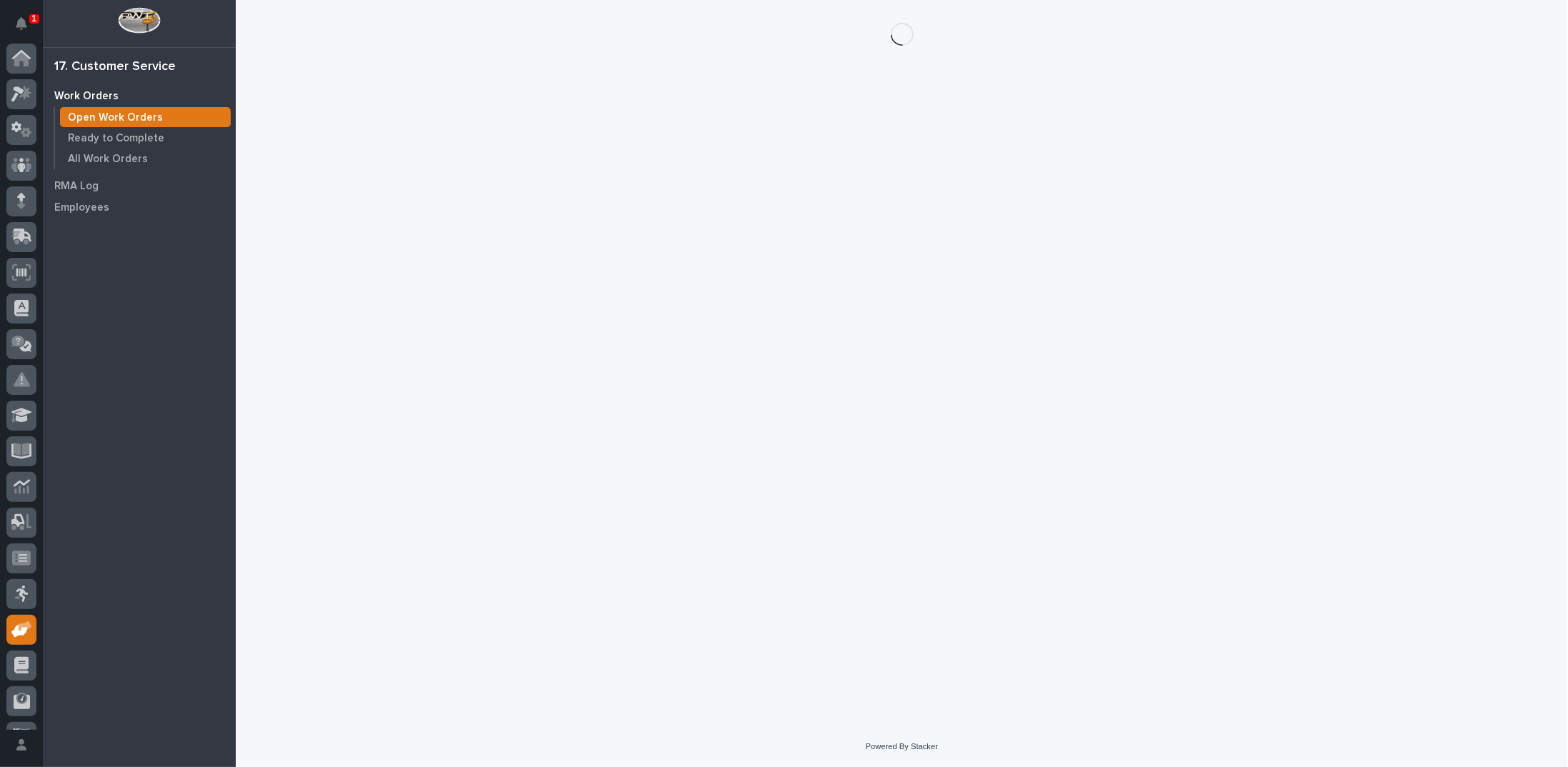
scroll to position [63, 0]
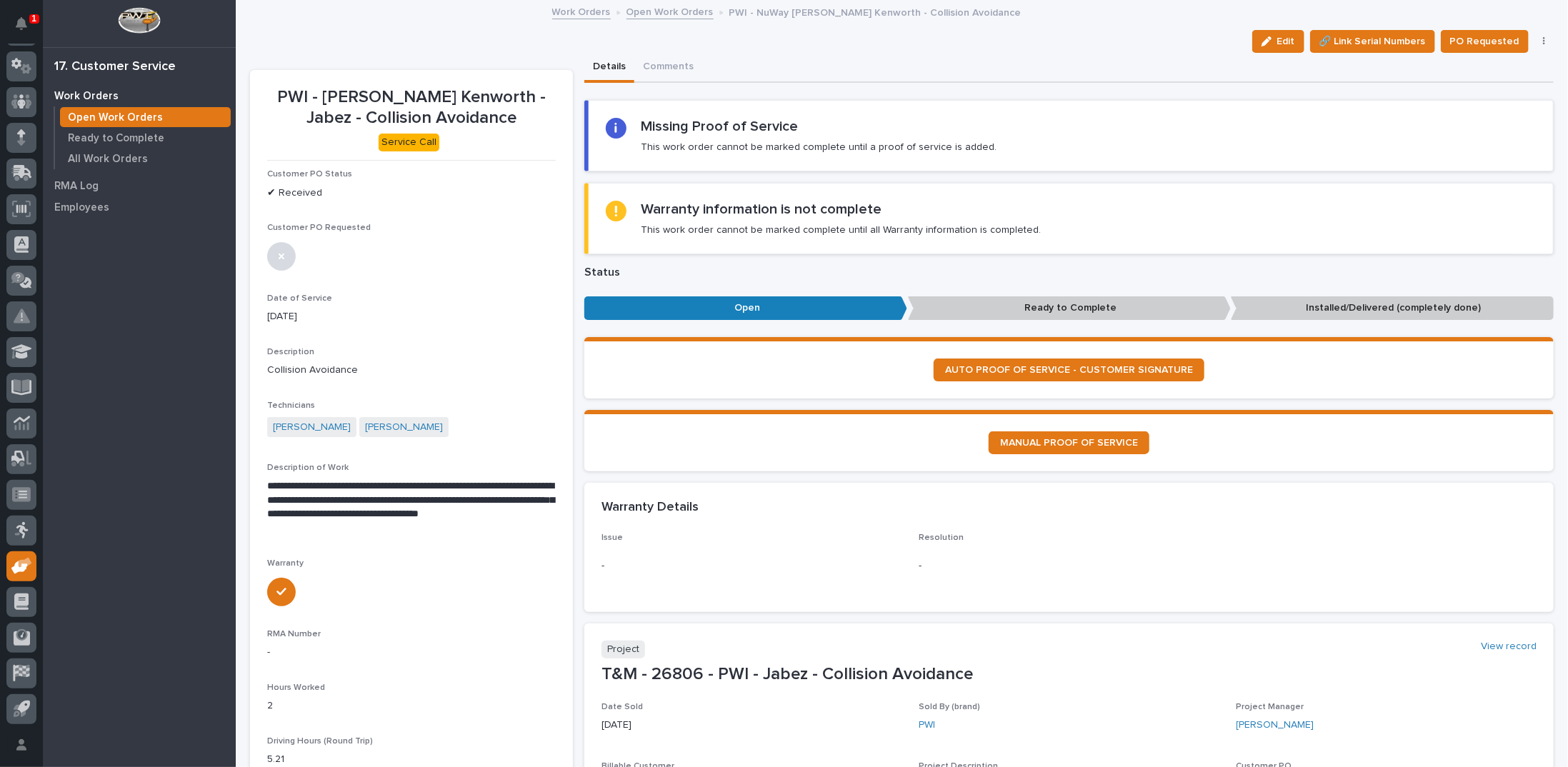
click at [1543, 41] on icon "button" at bounding box center [1544, 41] width 3 height 10
click at [1482, 92] on span "Regenerate PDF" at bounding box center [1498, 93] width 76 height 17
click at [281, 726] on img at bounding box center [301, 733] width 69 height 69
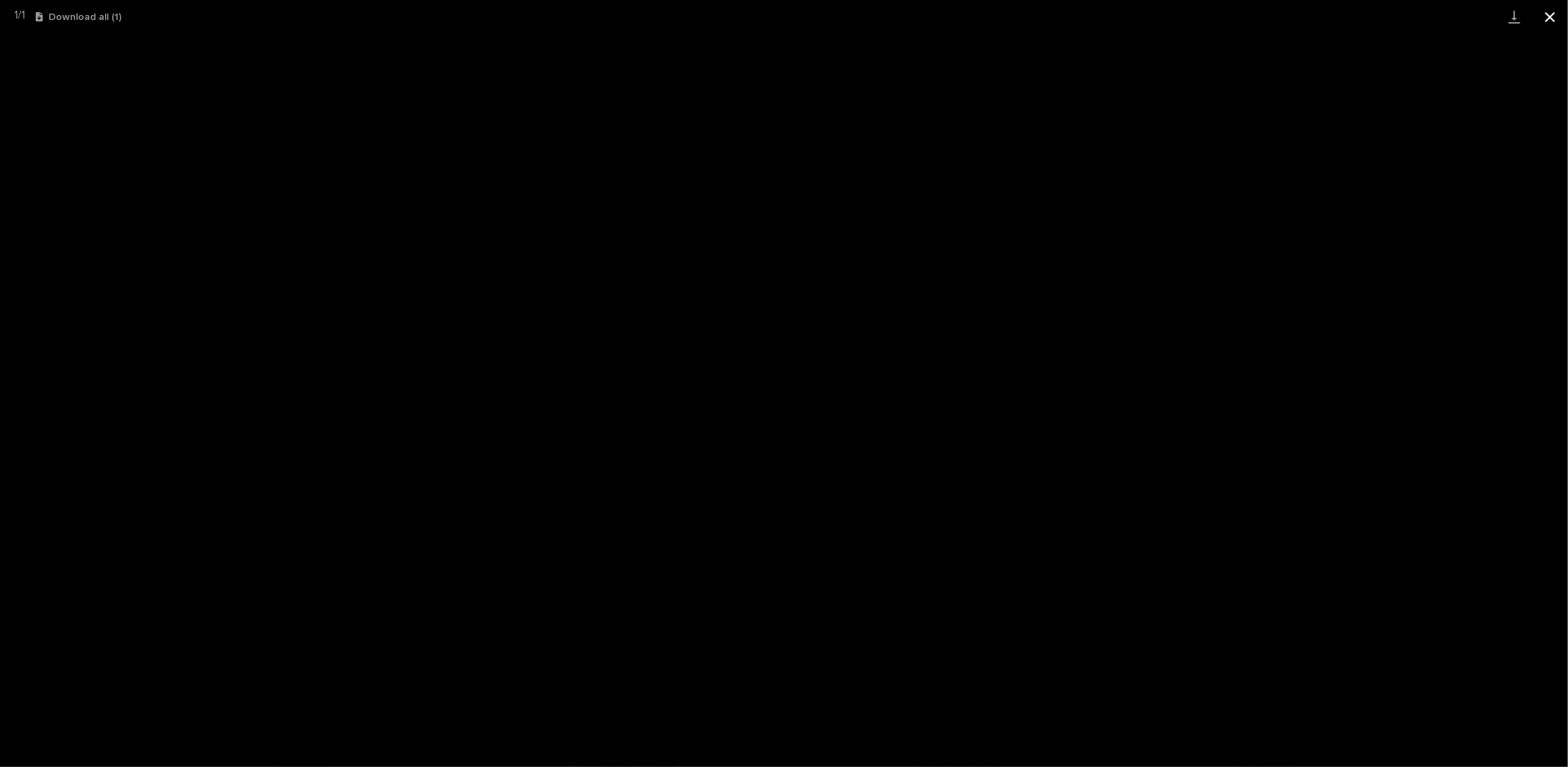
click at [1549, 16] on button "Close gallery" at bounding box center [1550, 17] width 36 height 34
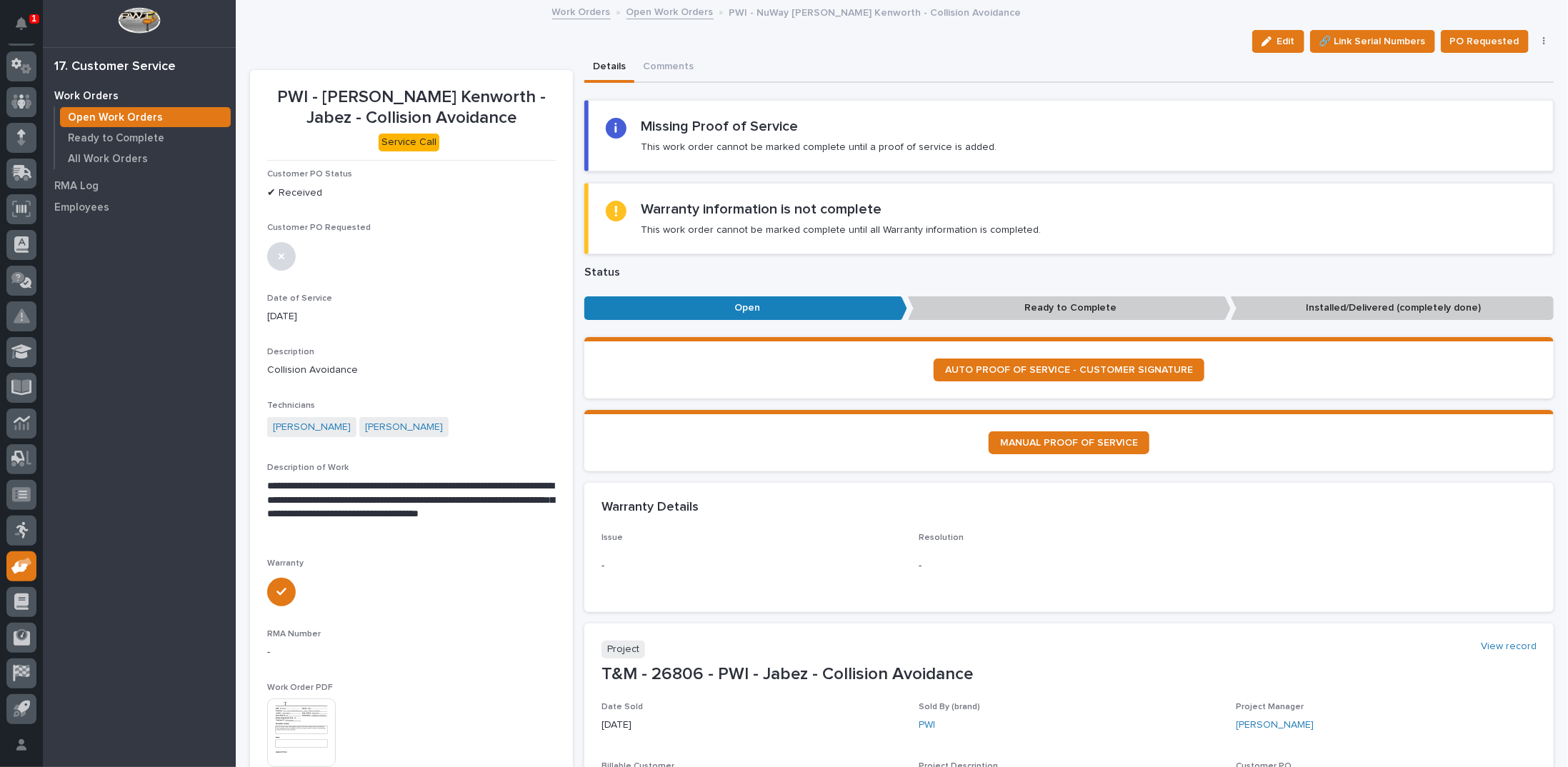
click at [649, 11] on link "Open Work Orders" at bounding box center [670, 11] width 87 height 16
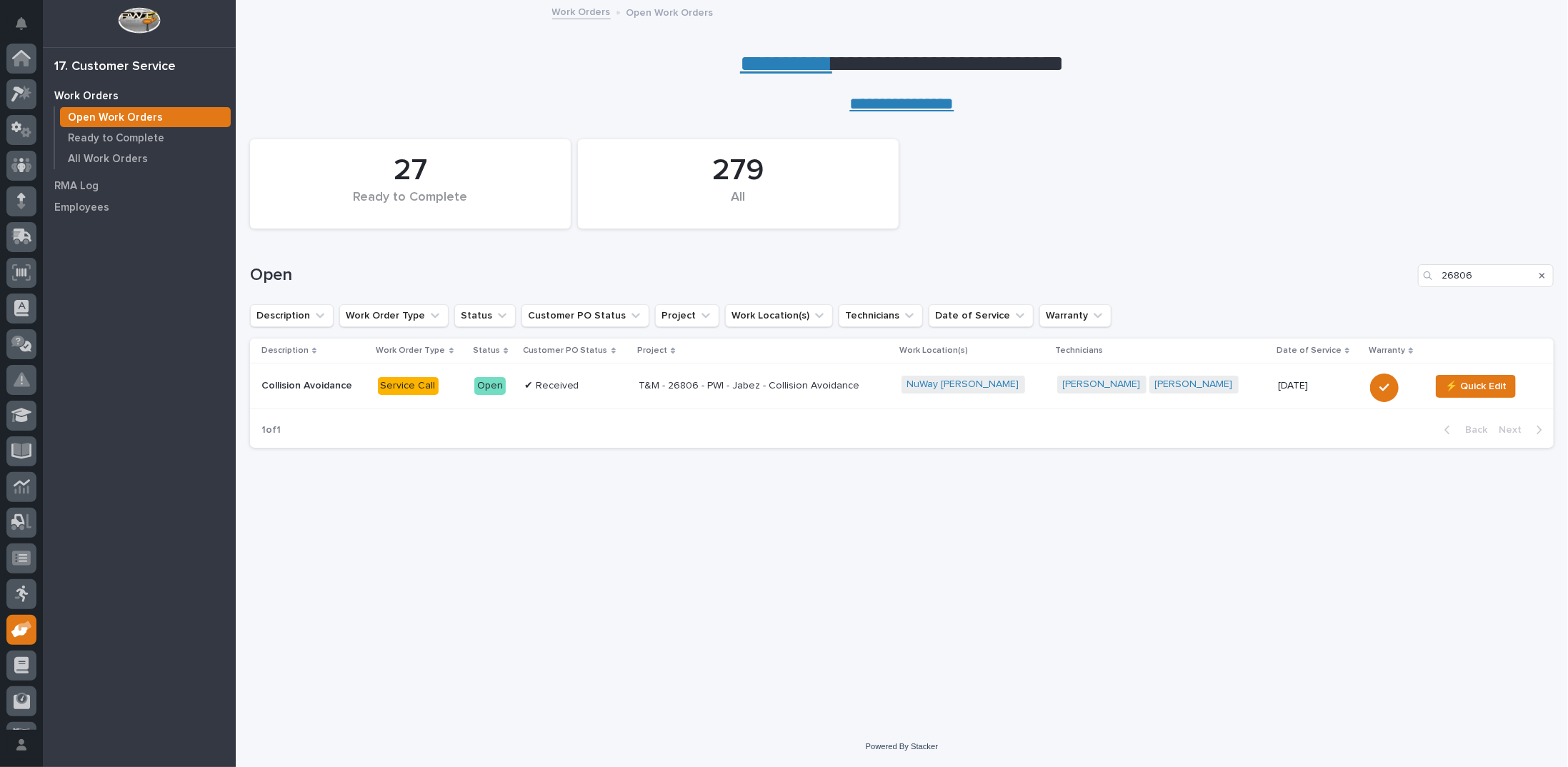
scroll to position [63, 0]
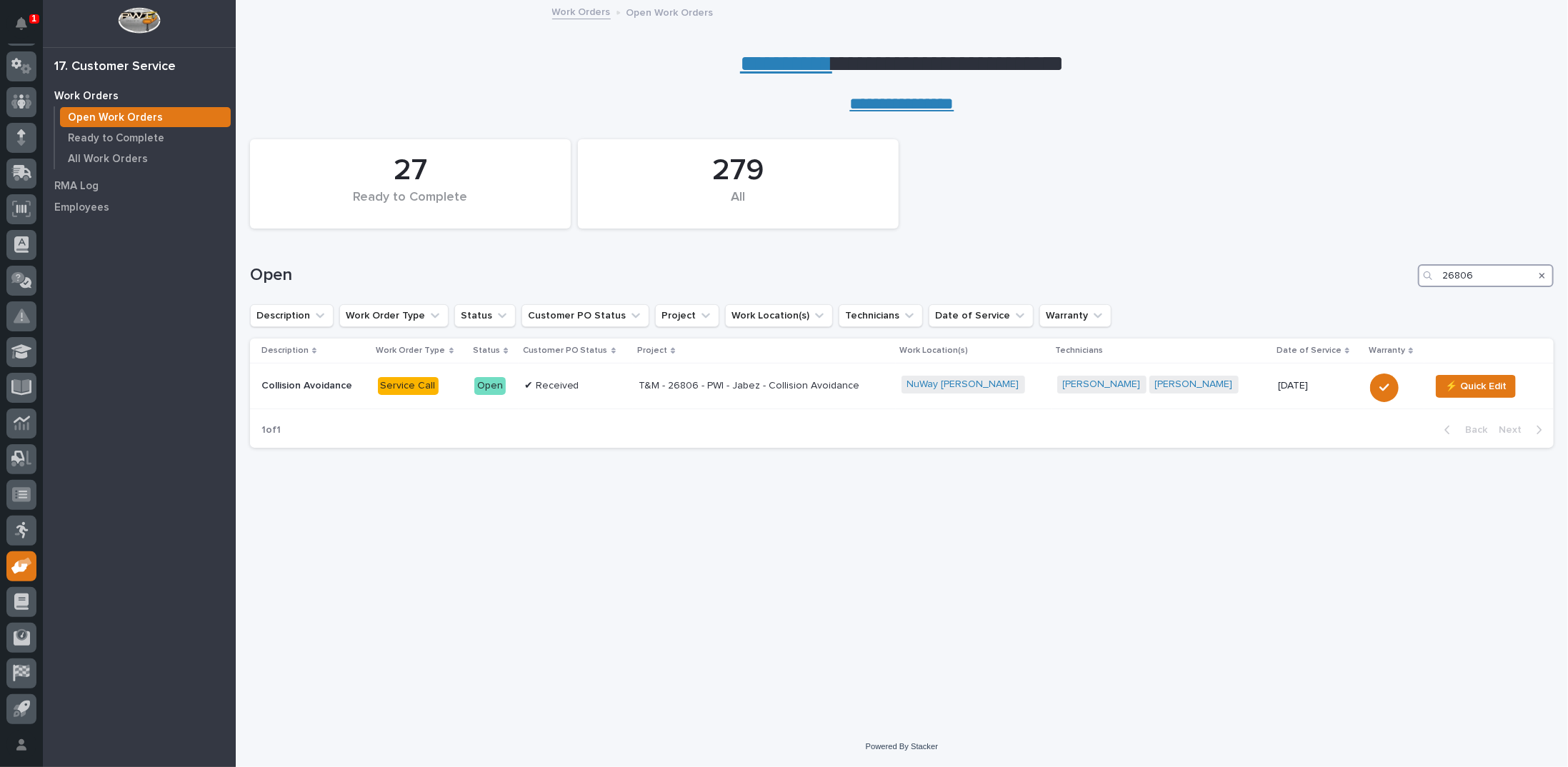
drag, startPoint x: 1482, startPoint y: 275, endPoint x: 1384, endPoint y: 275, distance: 98.0
click at [1395, 275] on div "Open 26806" at bounding box center [902, 275] width 1303 height 23
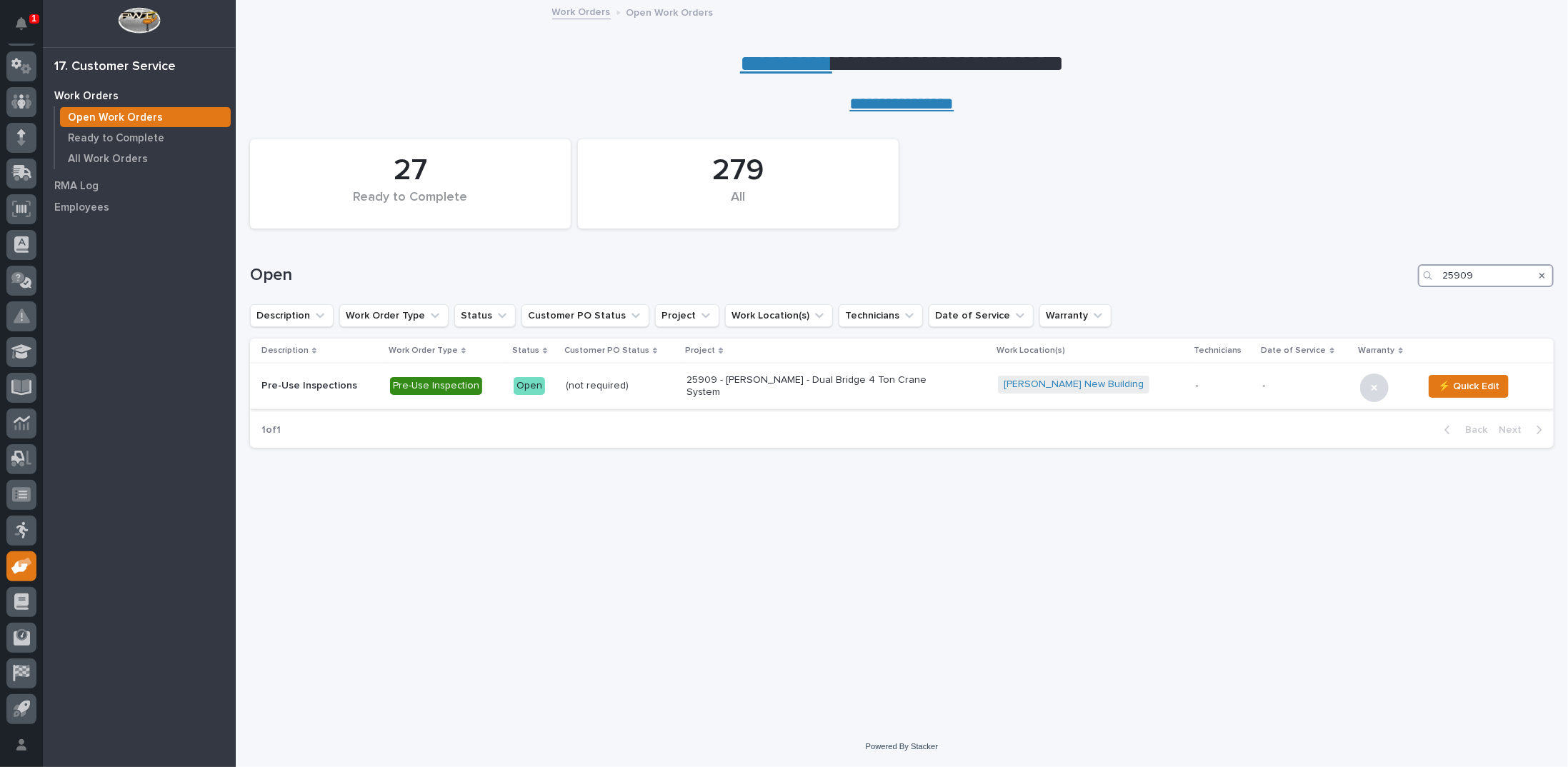
type input "25909"
click at [830, 385] on p "25909 - DA Dodd - Dual Bridge 4 Ton Crane System" at bounding box center [811, 386] width 250 height 24
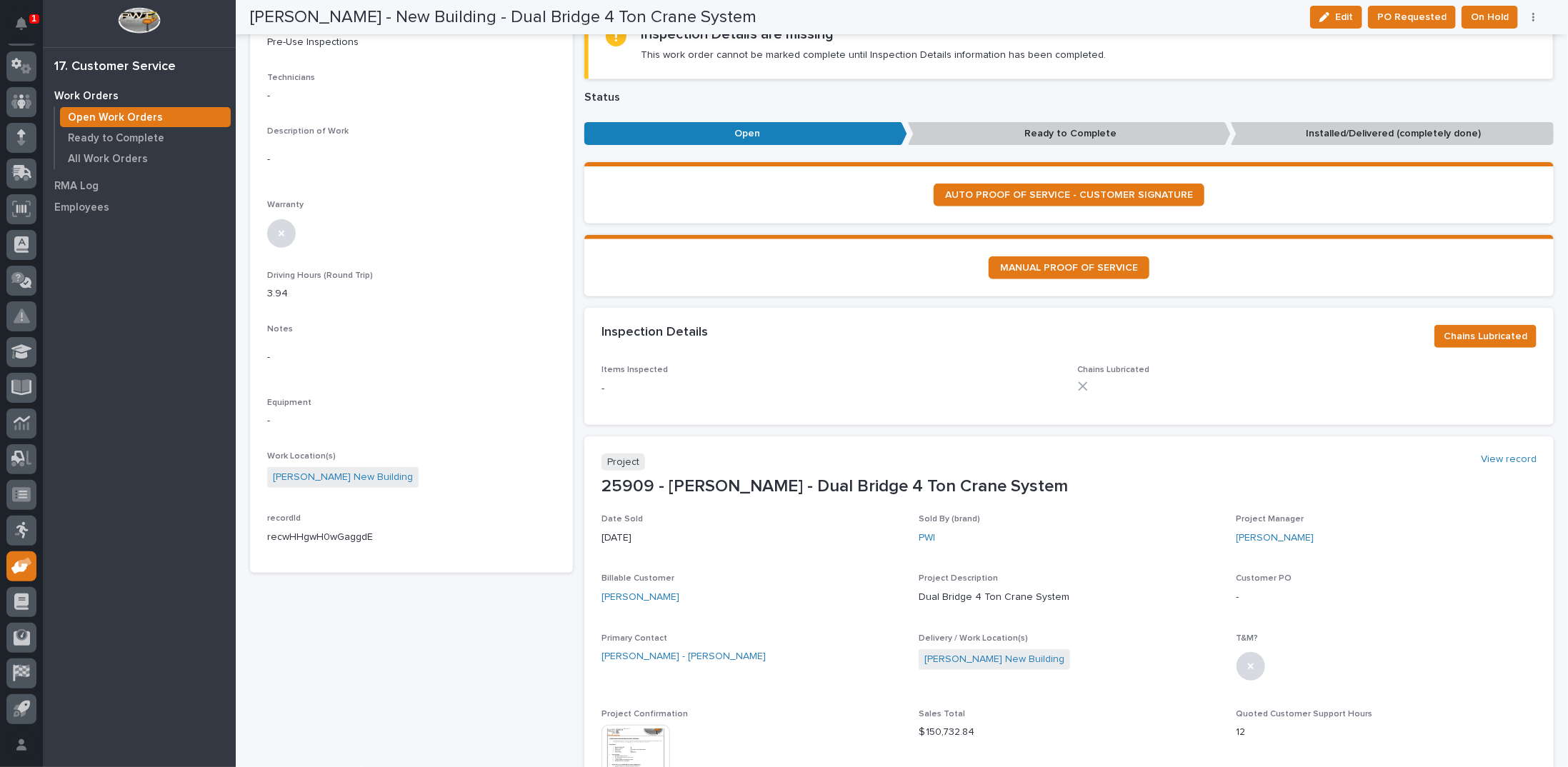
scroll to position [357, 0]
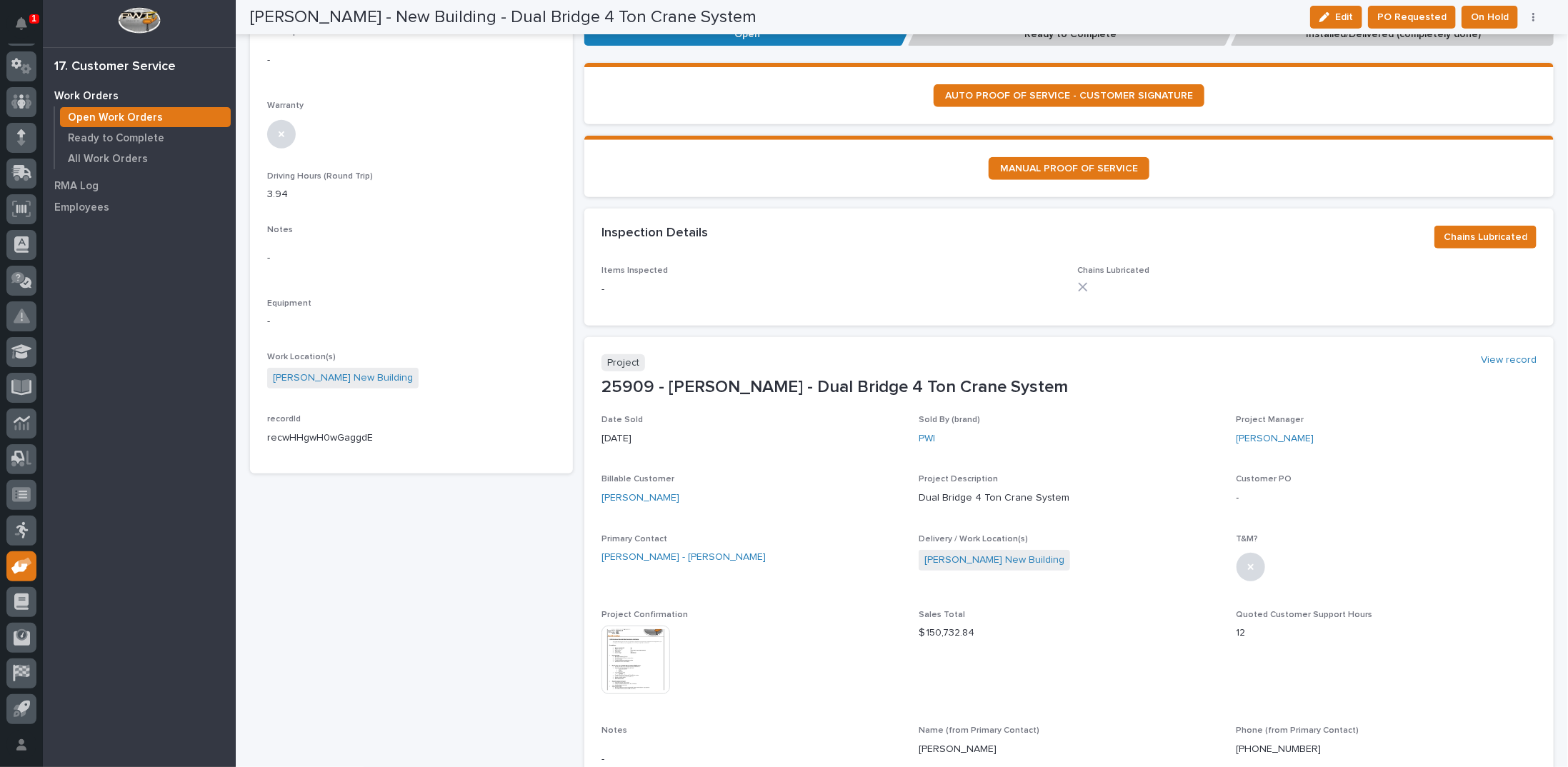
click at [638, 645] on img at bounding box center [636, 660] width 69 height 69
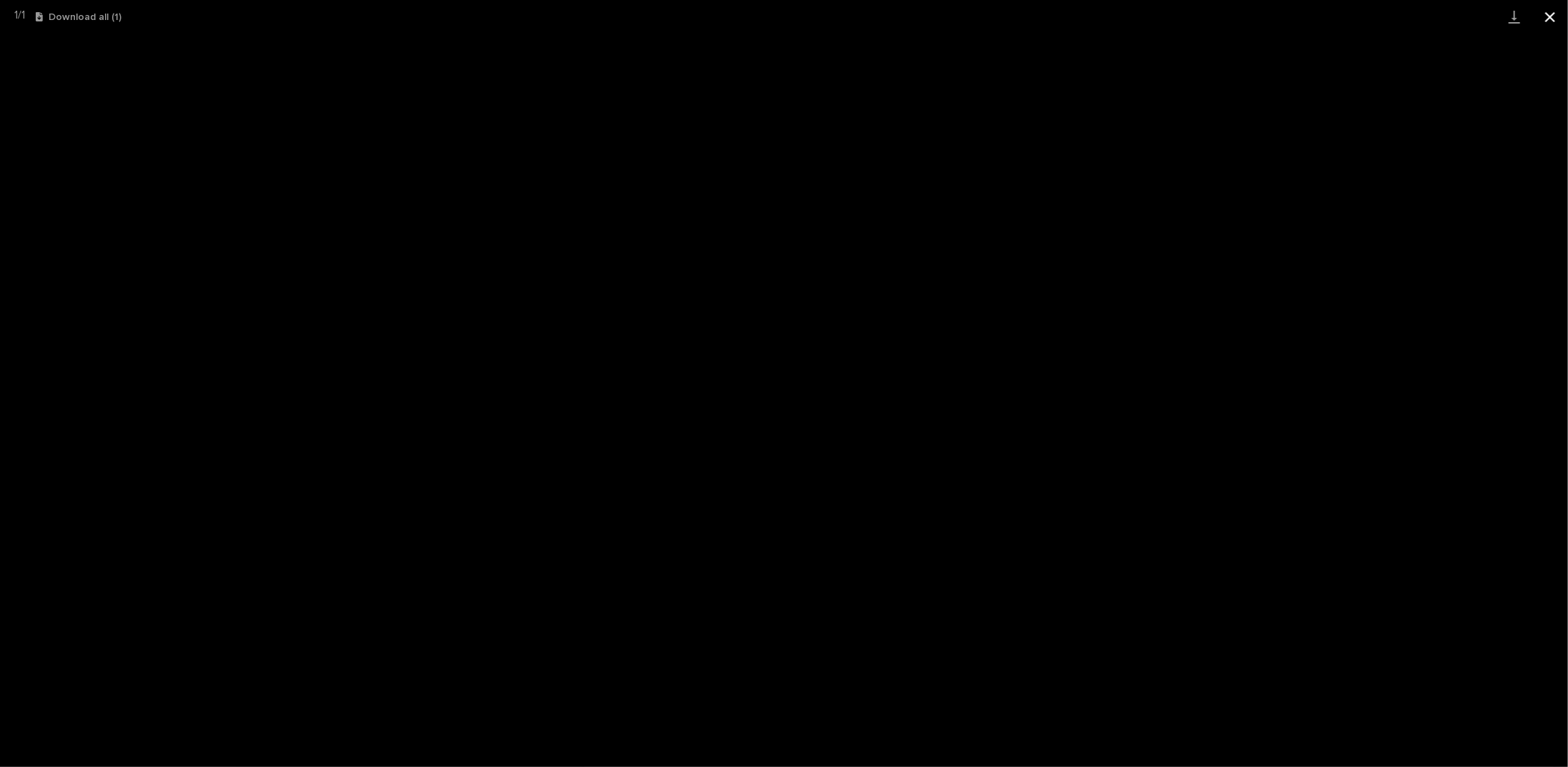
click at [1550, 15] on button "Close gallery" at bounding box center [1550, 17] width 36 height 34
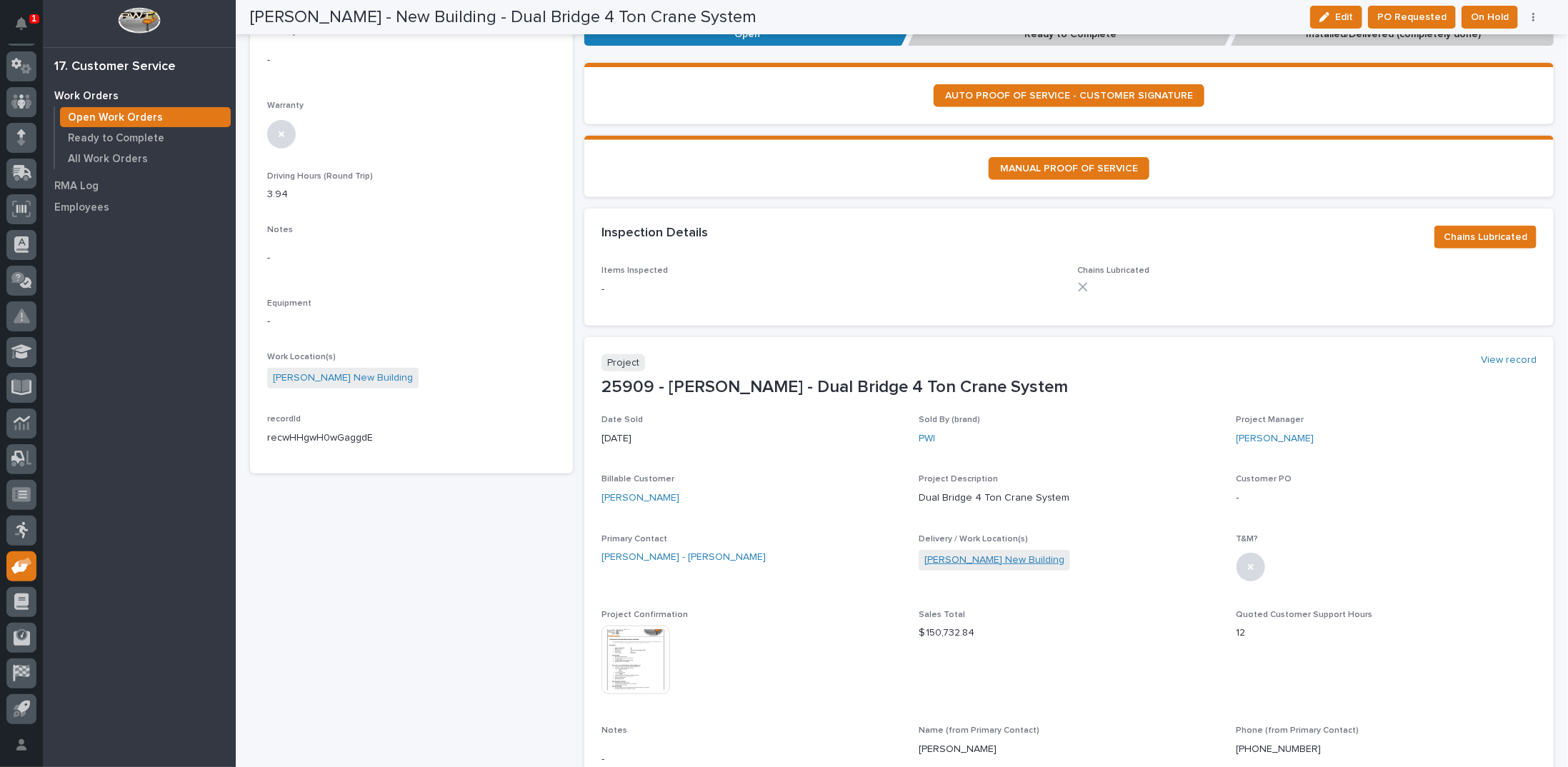
click at [974, 555] on link "Da Dodd New Building" at bounding box center [994, 561] width 140 height 15
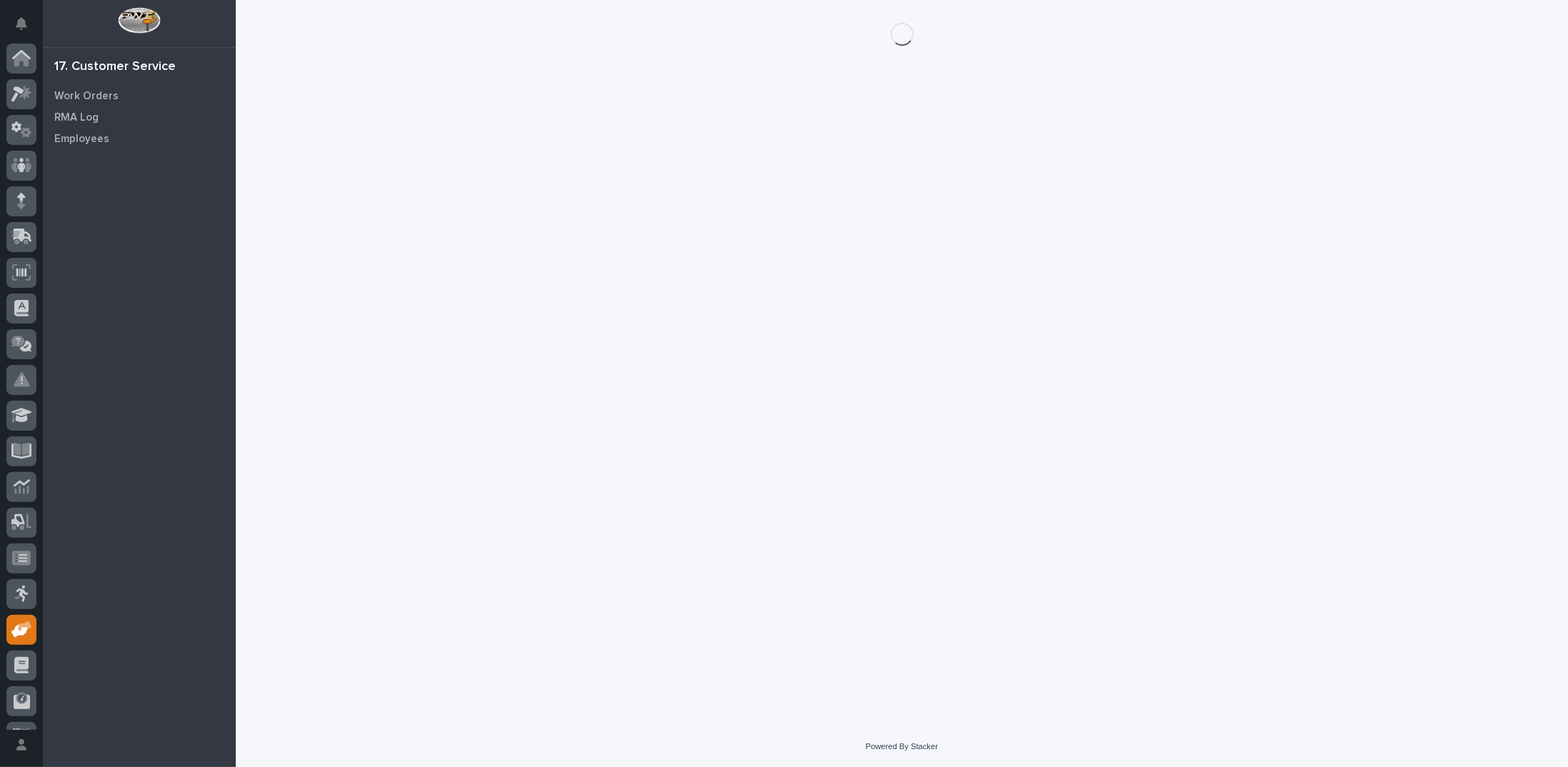
scroll to position [63, 0]
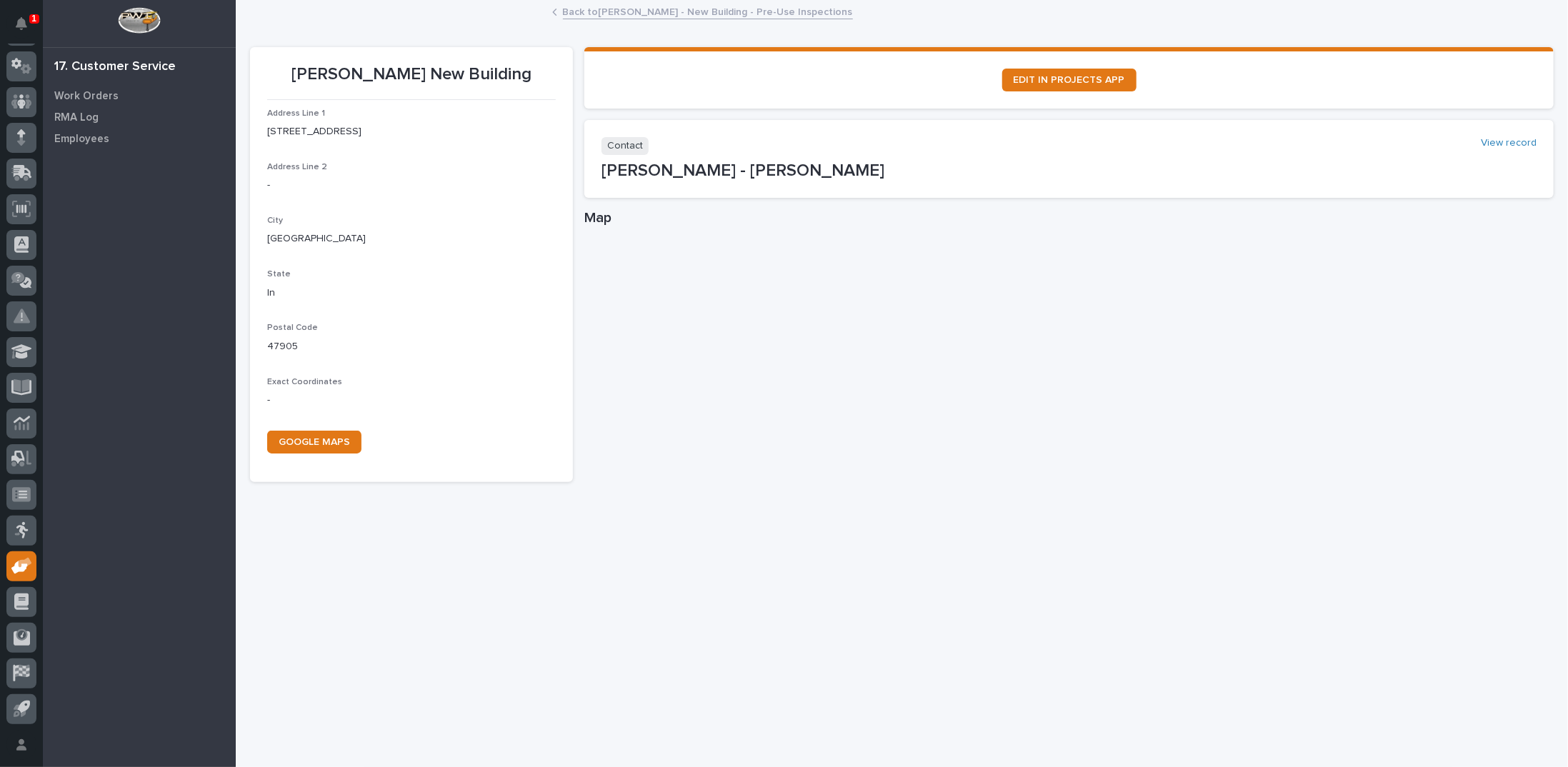
click at [624, 13] on link "Back to Da Dodd - New Building - Pre-Use Inspections" at bounding box center [708, 11] width 290 height 16
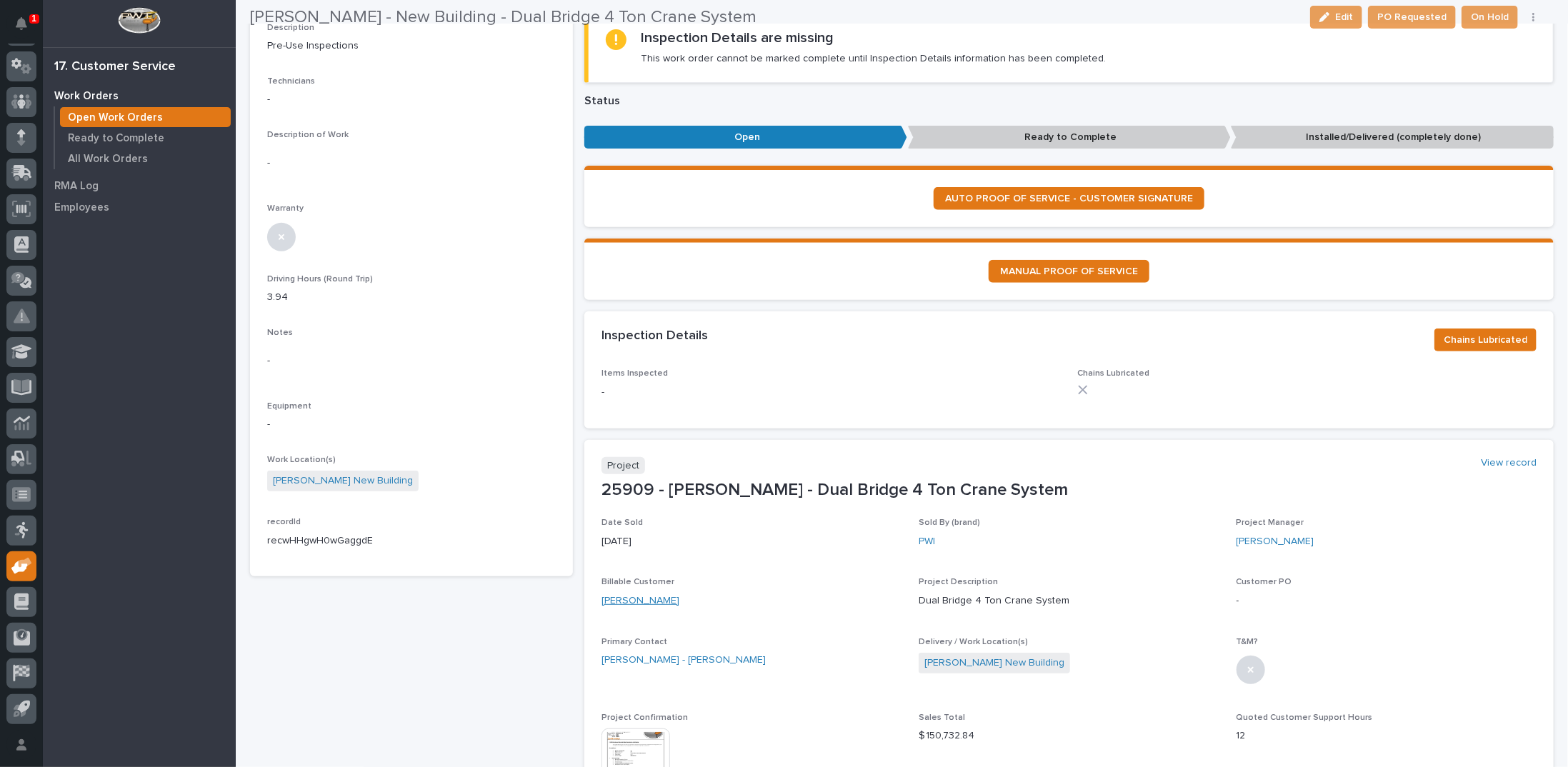
scroll to position [285, 0]
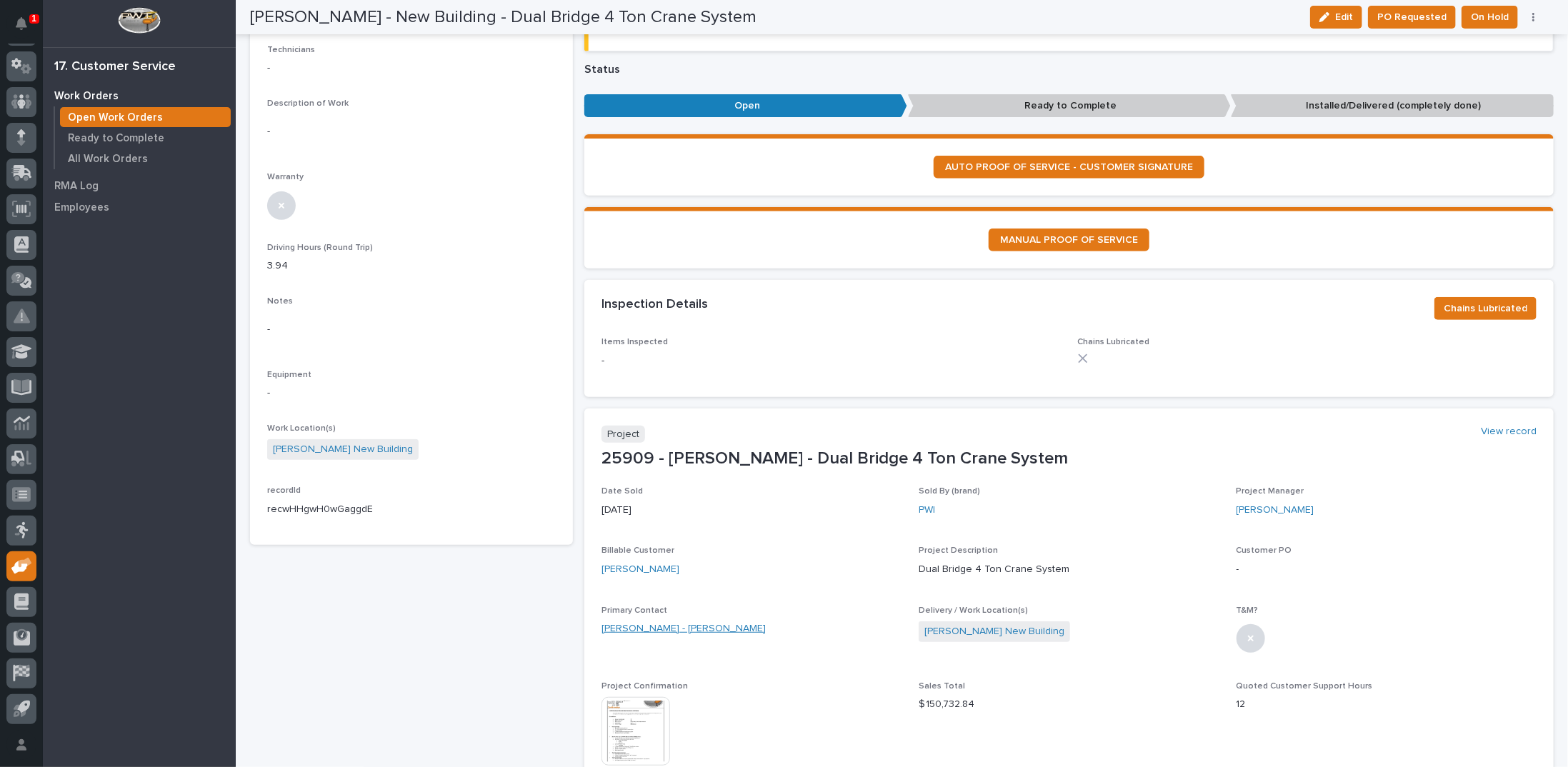
click at [649, 626] on link "Da Dodd - Rob Anthrop" at bounding box center [683, 629] width 164 height 15
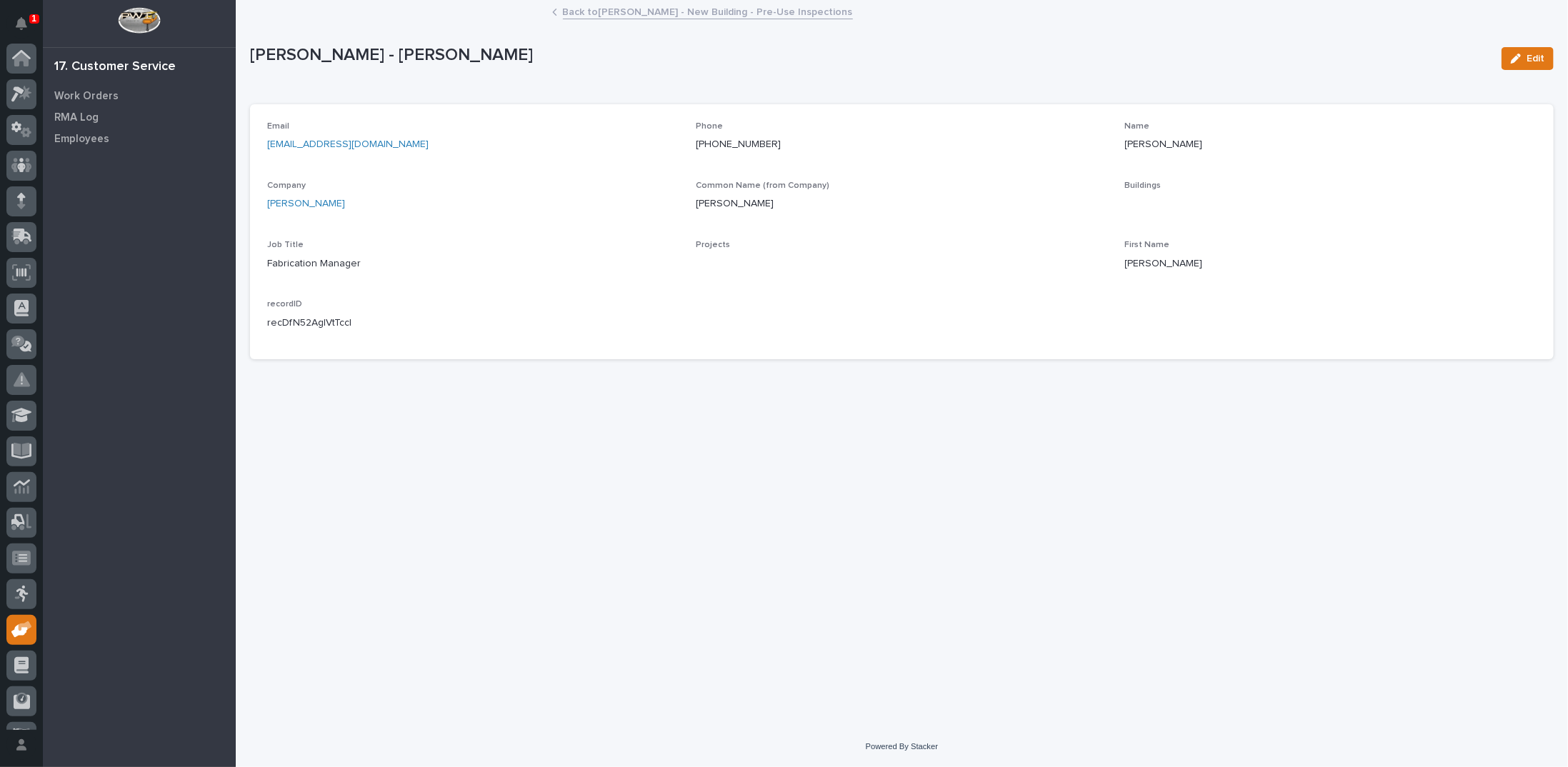
scroll to position [63, 0]
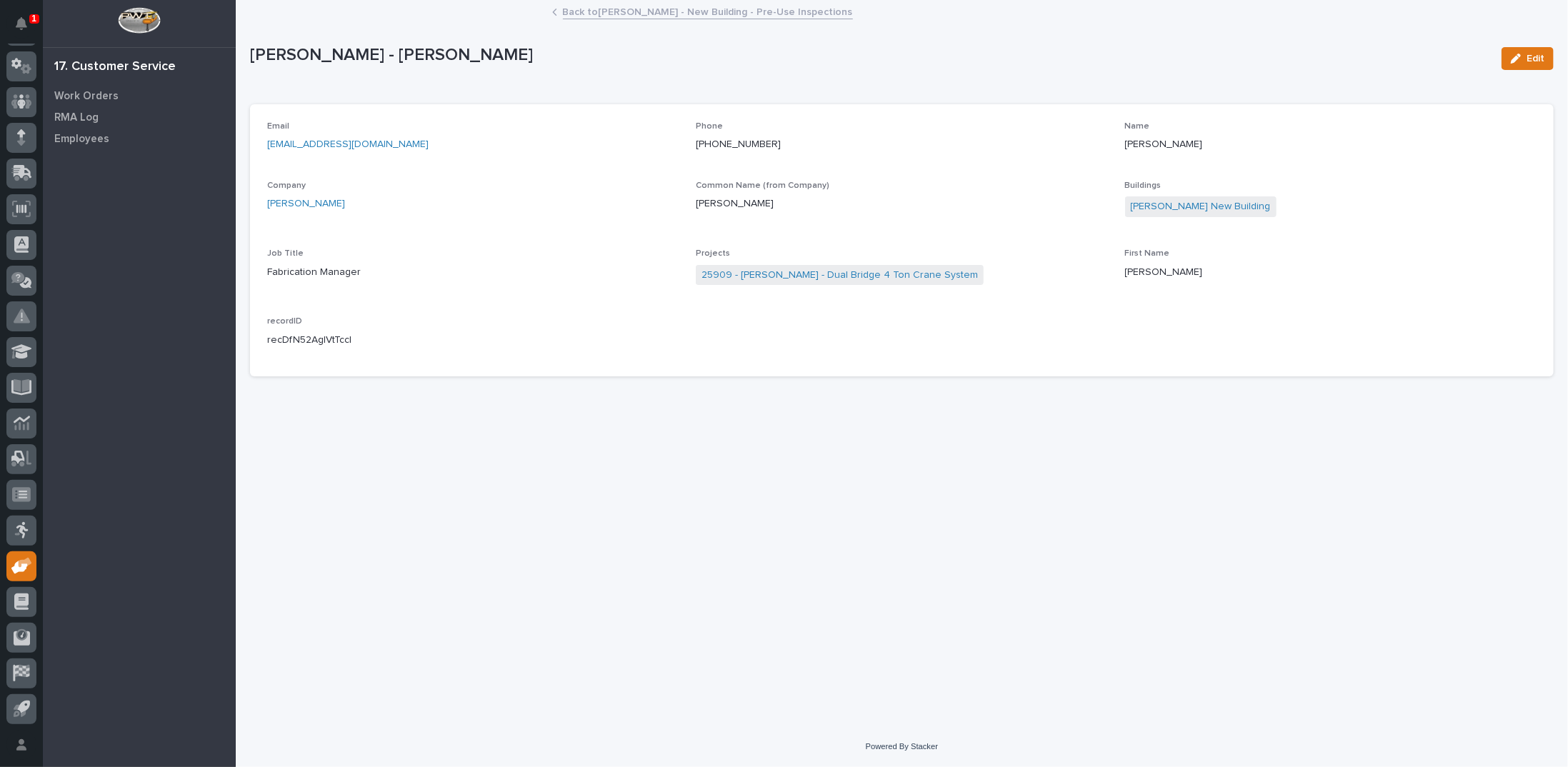
click at [610, 9] on link "Back to Da Dodd - New Building - Pre-Use Inspections" at bounding box center [708, 11] width 290 height 16
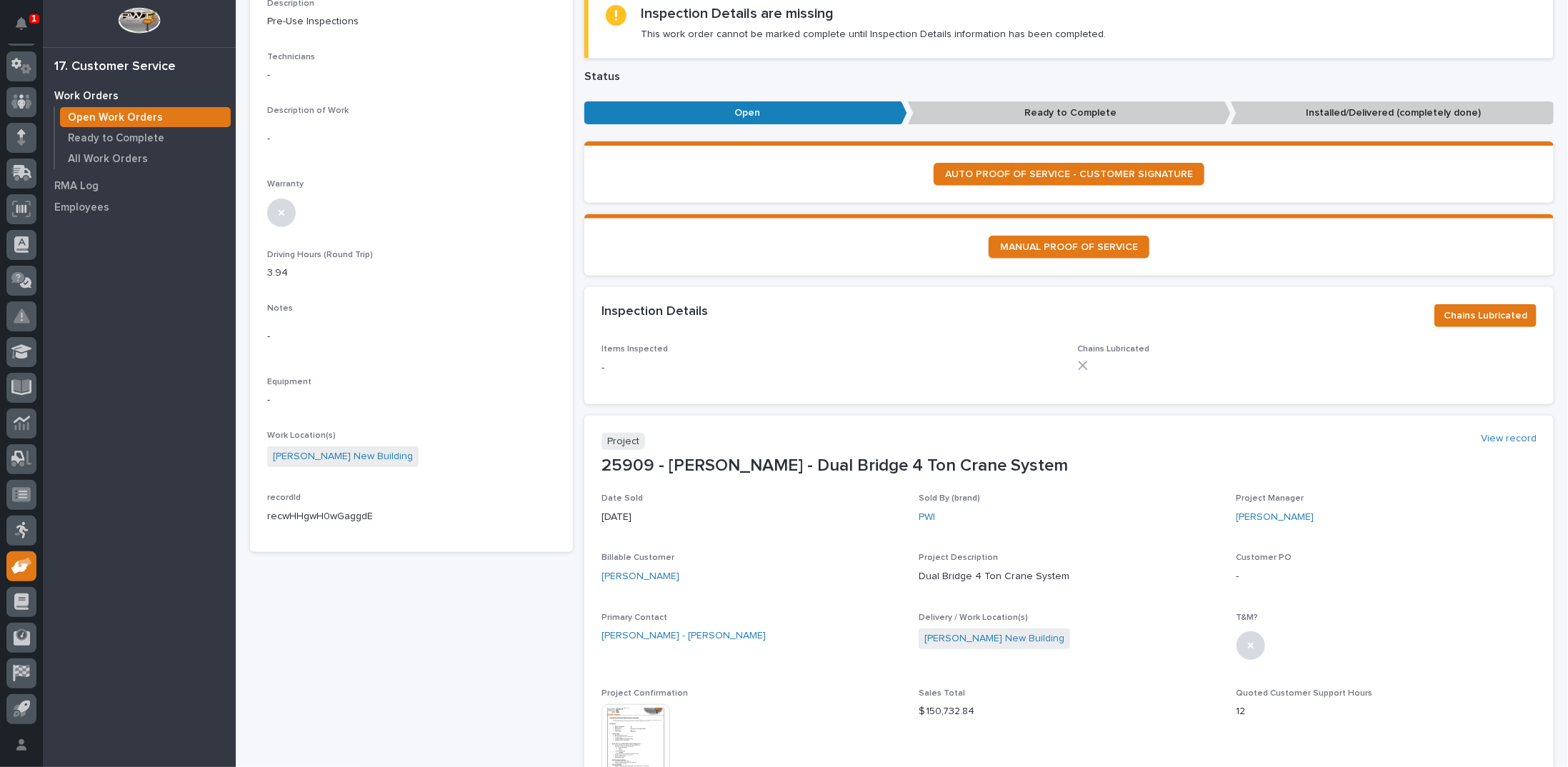
scroll to position [285, 0]
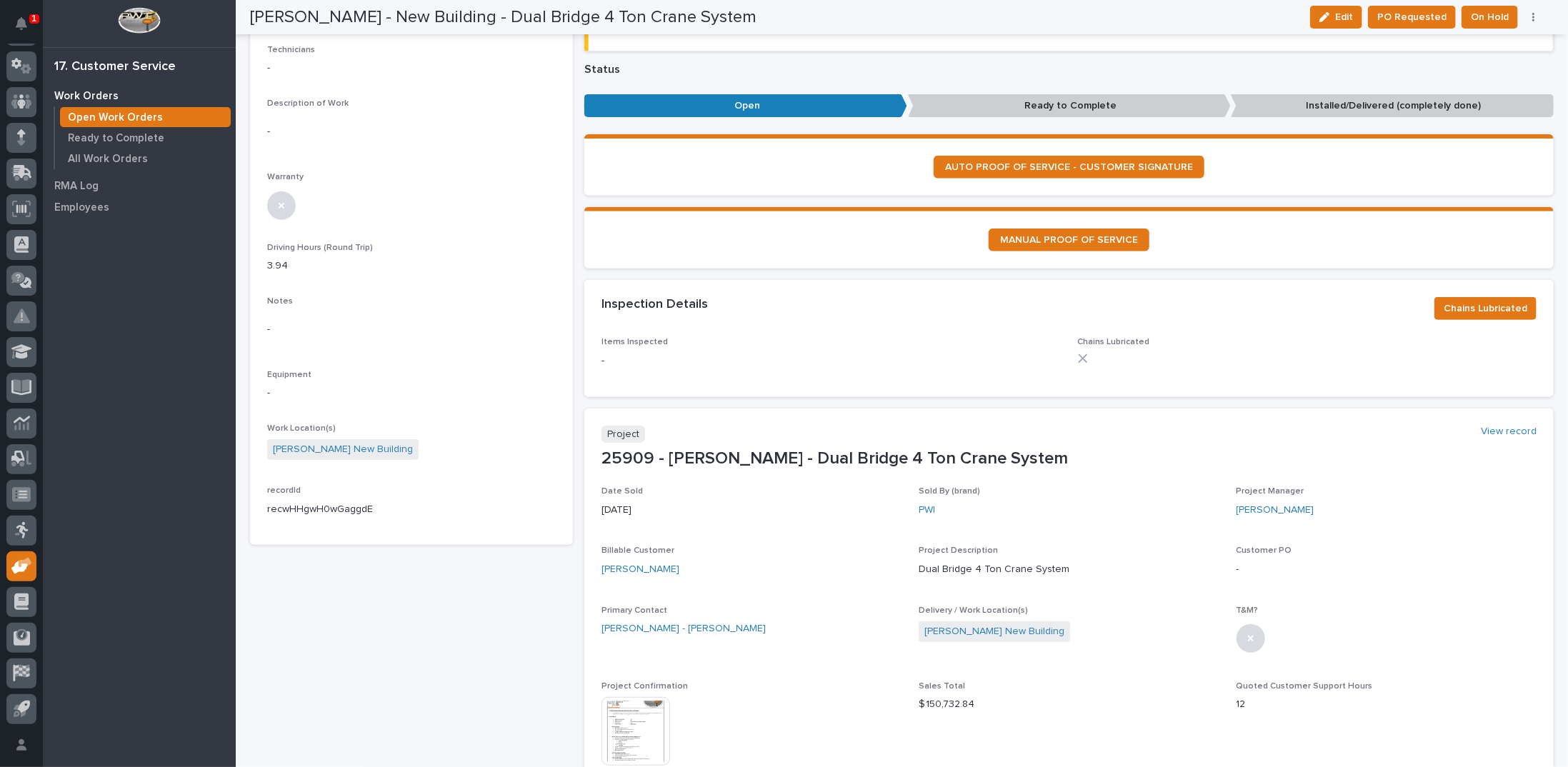
click at [652, 709] on img at bounding box center [636, 731] width 69 height 69
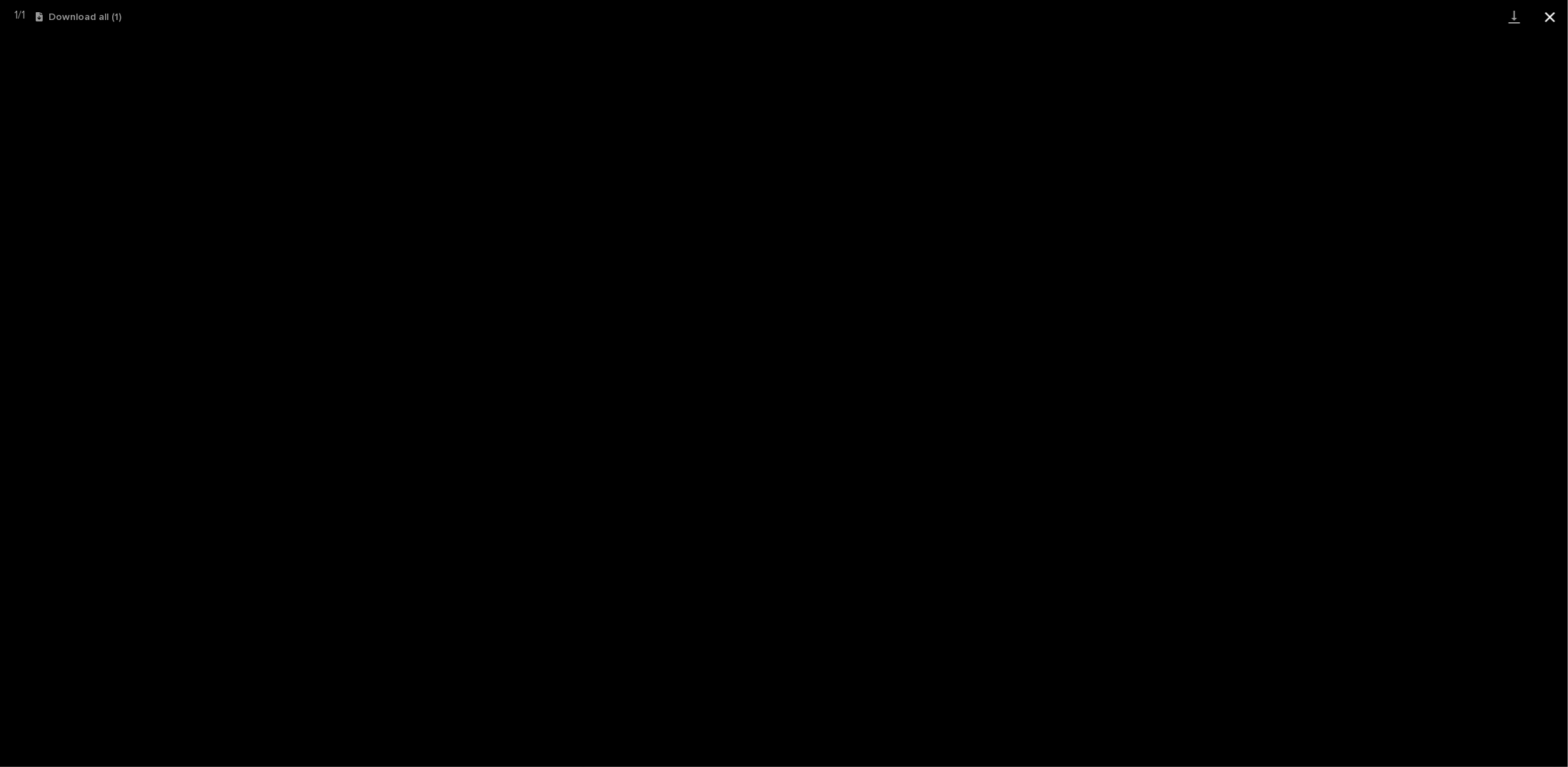
click at [1551, 17] on button "Close gallery" at bounding box center [1550, 17] width 36 height 34
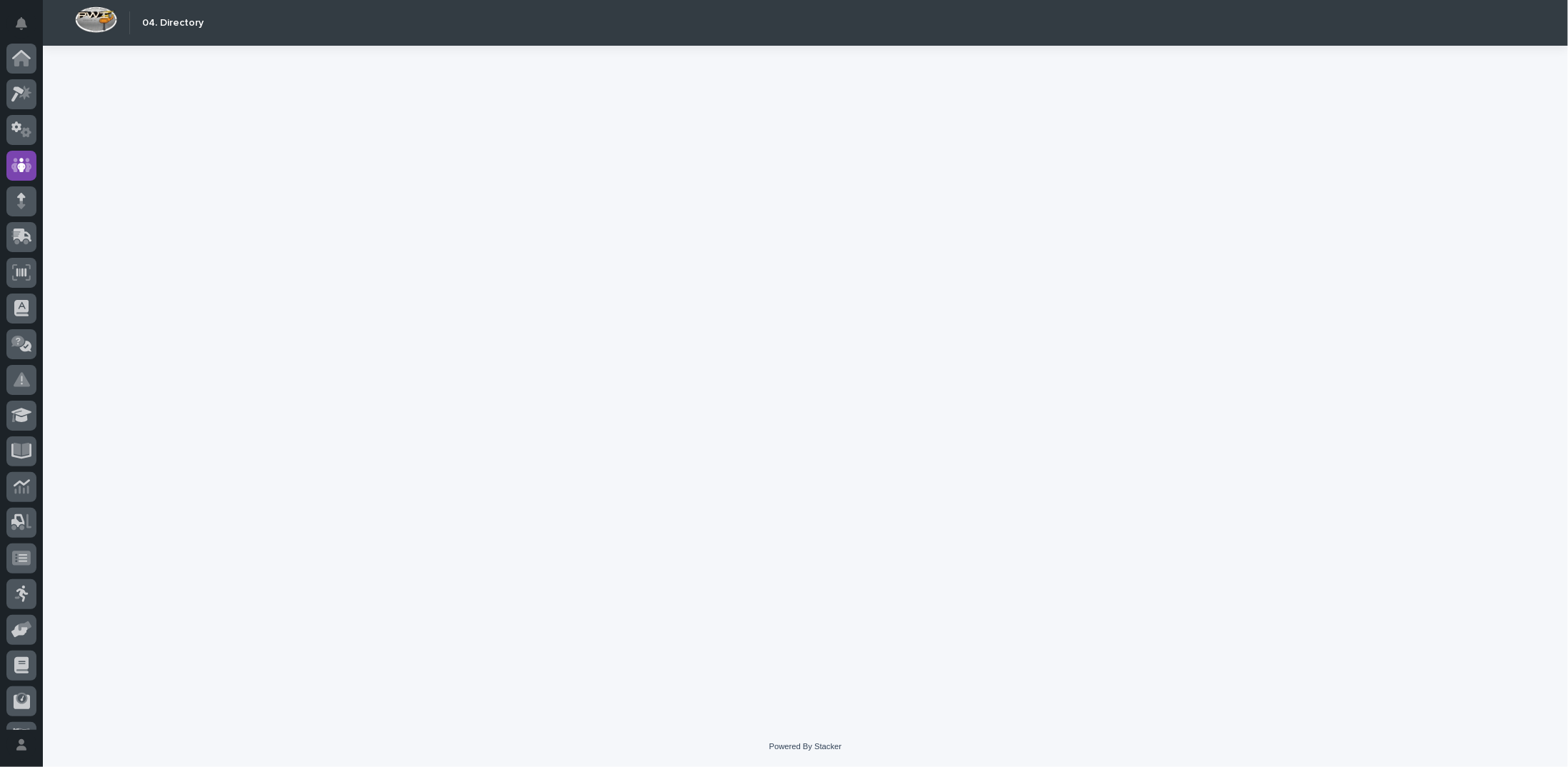
scroll to position [63, 0]
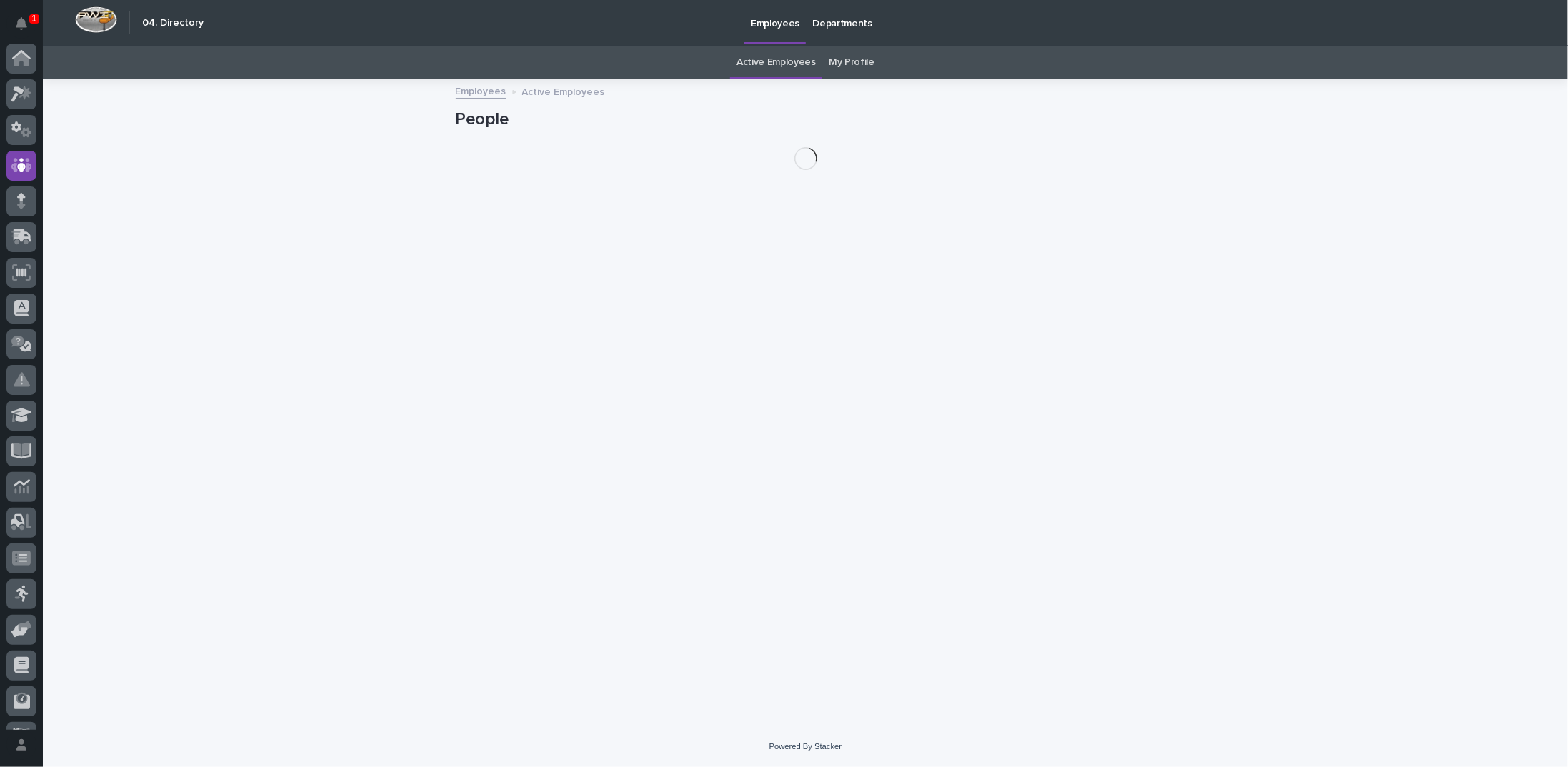
scroll to position [63, 0]
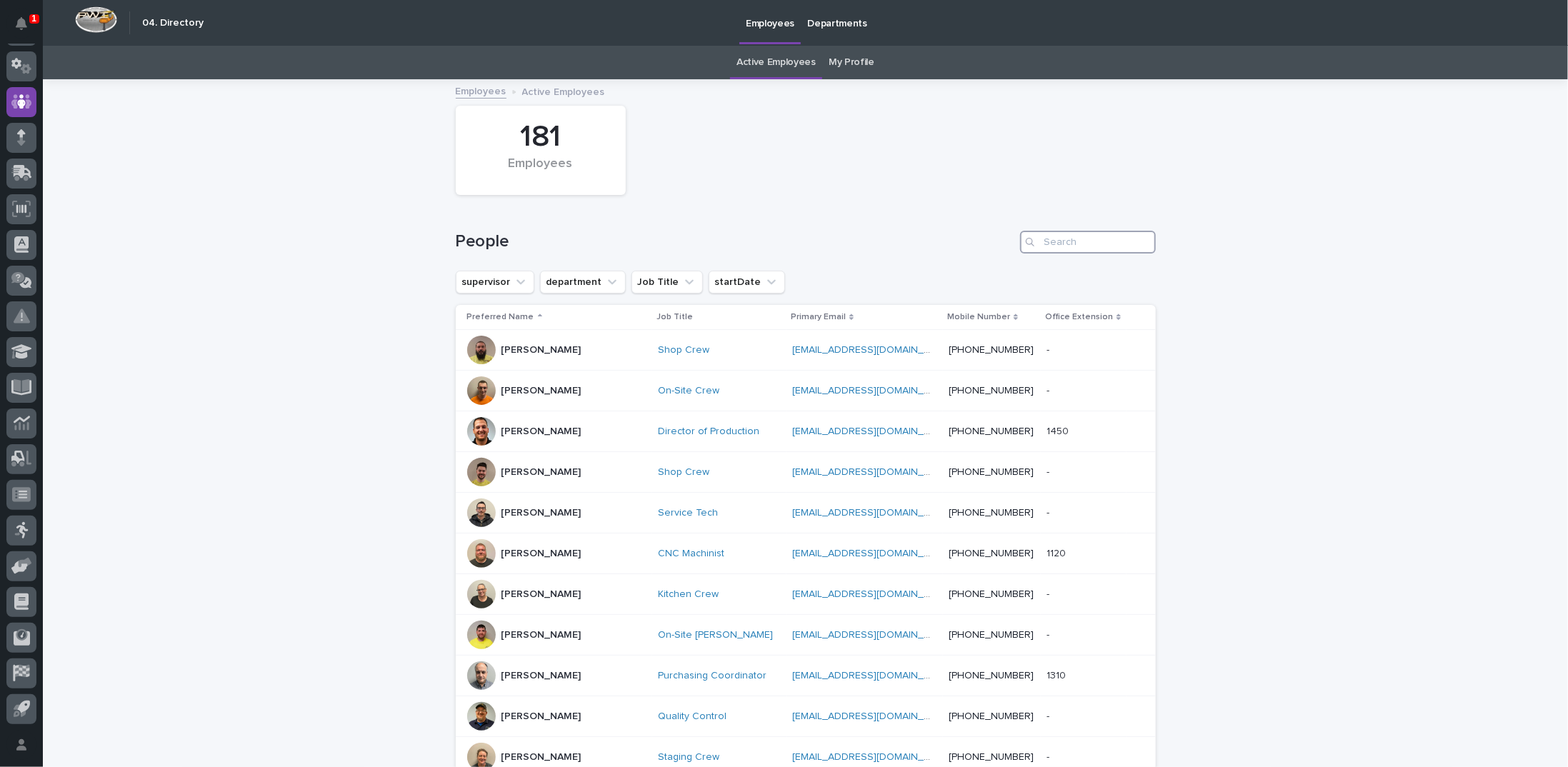
click at [1091, 234] on input "Search" at bounding box center [1087, 242] width 135 height 23
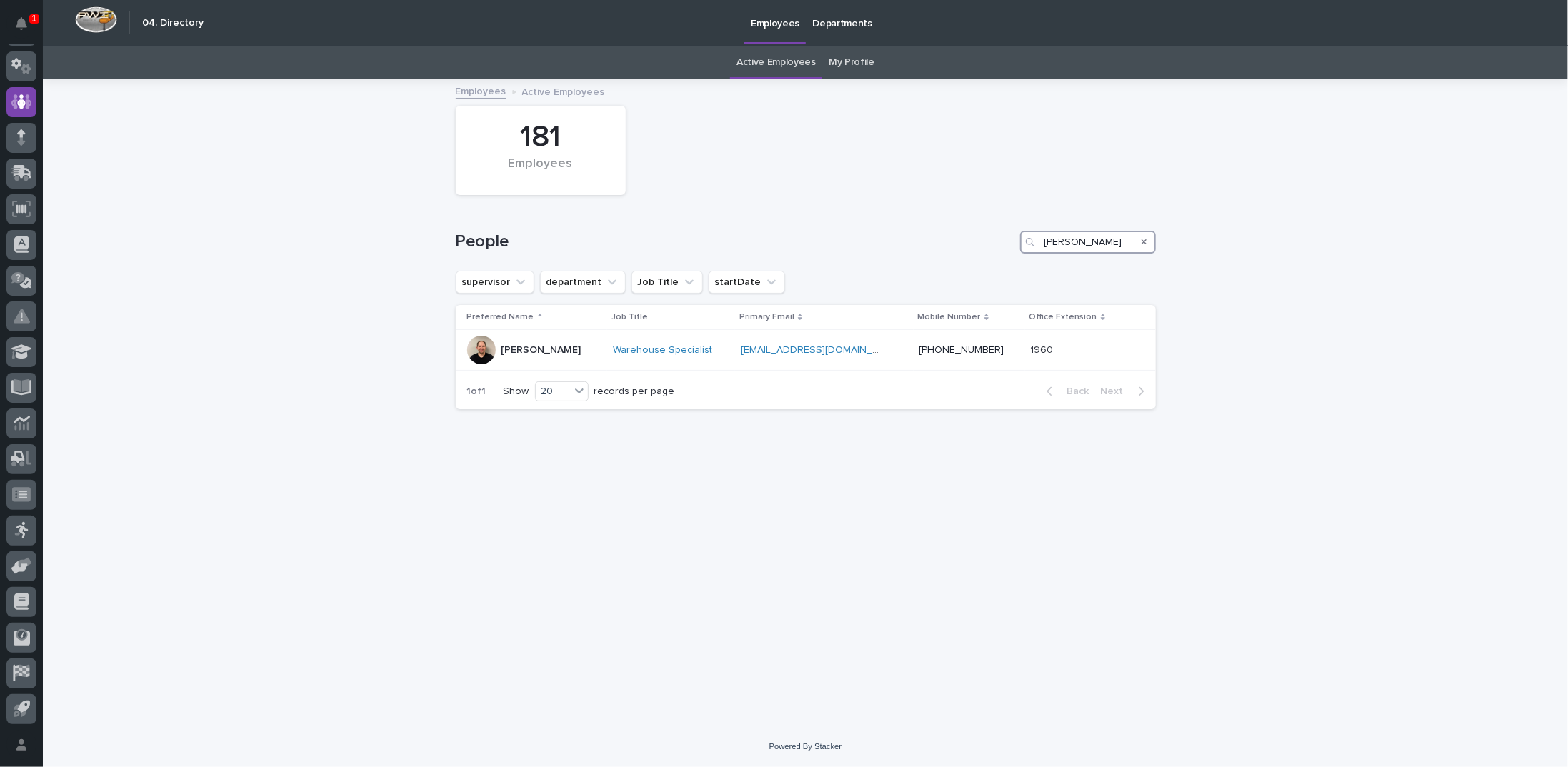
type input "kenny"
drag, startPoint x: 1078, startPoint y: 242, endPoint x: 747, endPoint y: 217, distance: 331.9
click at [779, 228] on div "People kenny" at bounding box center [805, 236] width 700 height 69
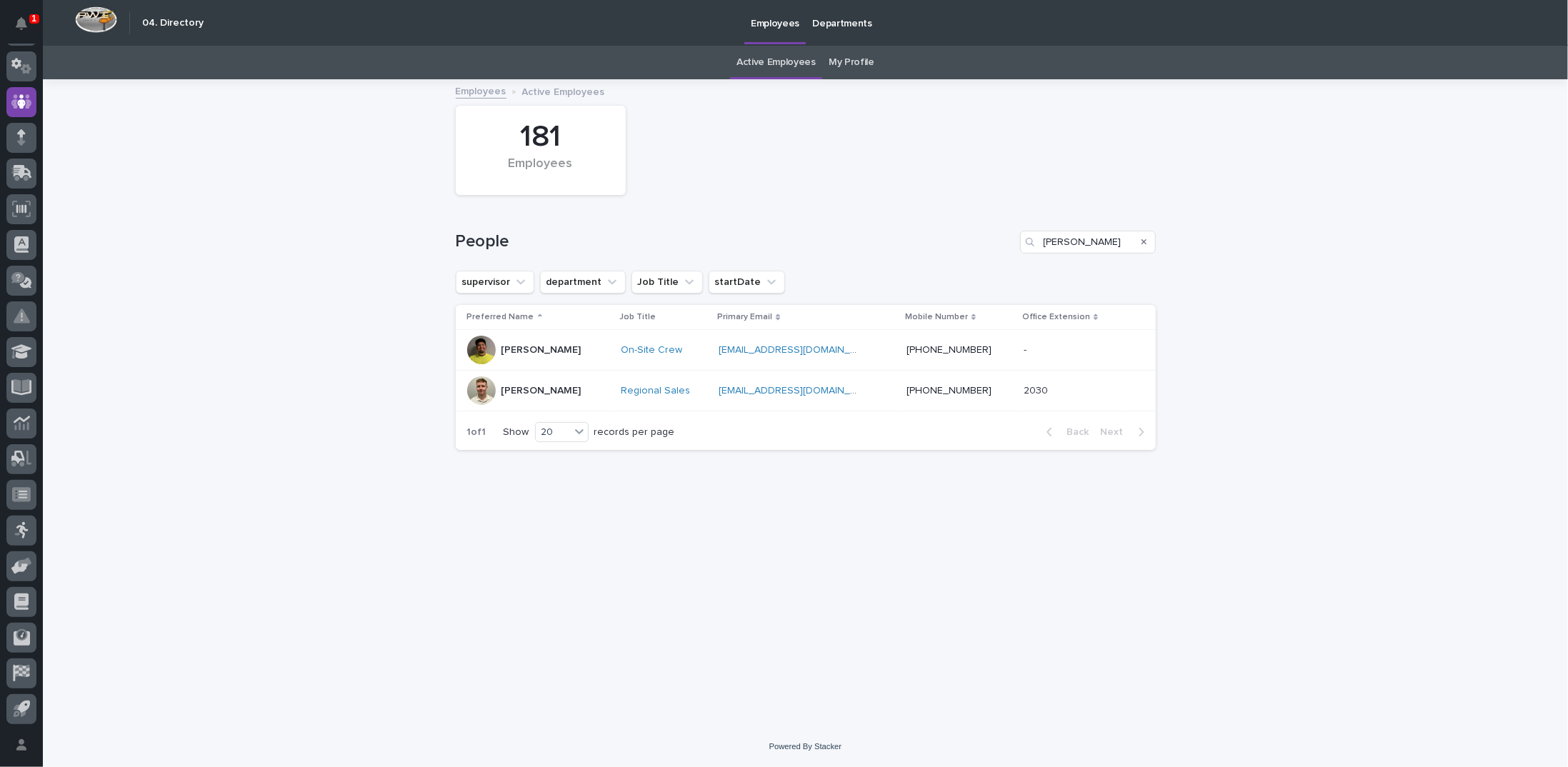
type input "[PERSON_NAME]"
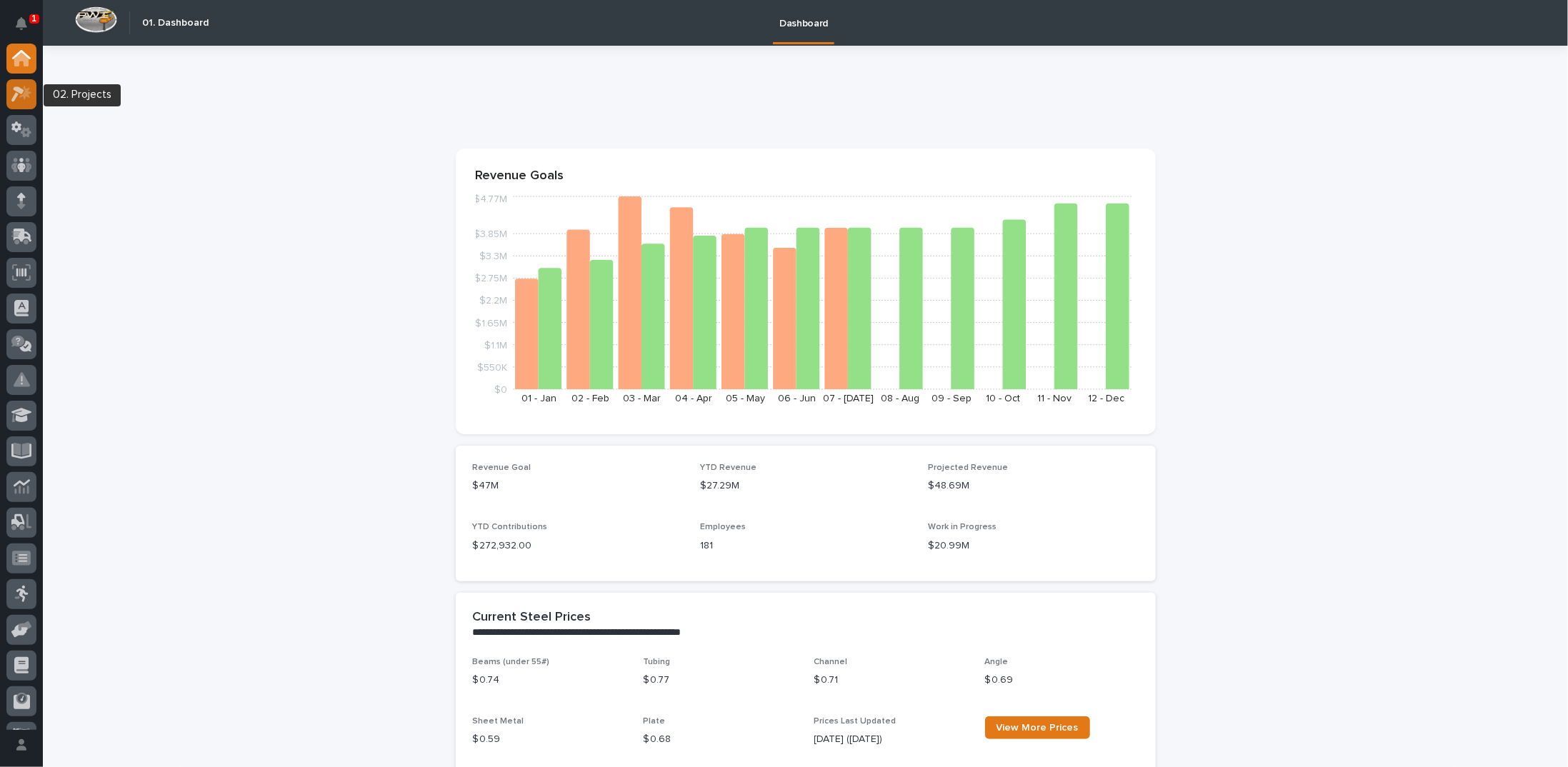
click at [18, 96] on icon at bounding box center [21, 93] width 21 height 16
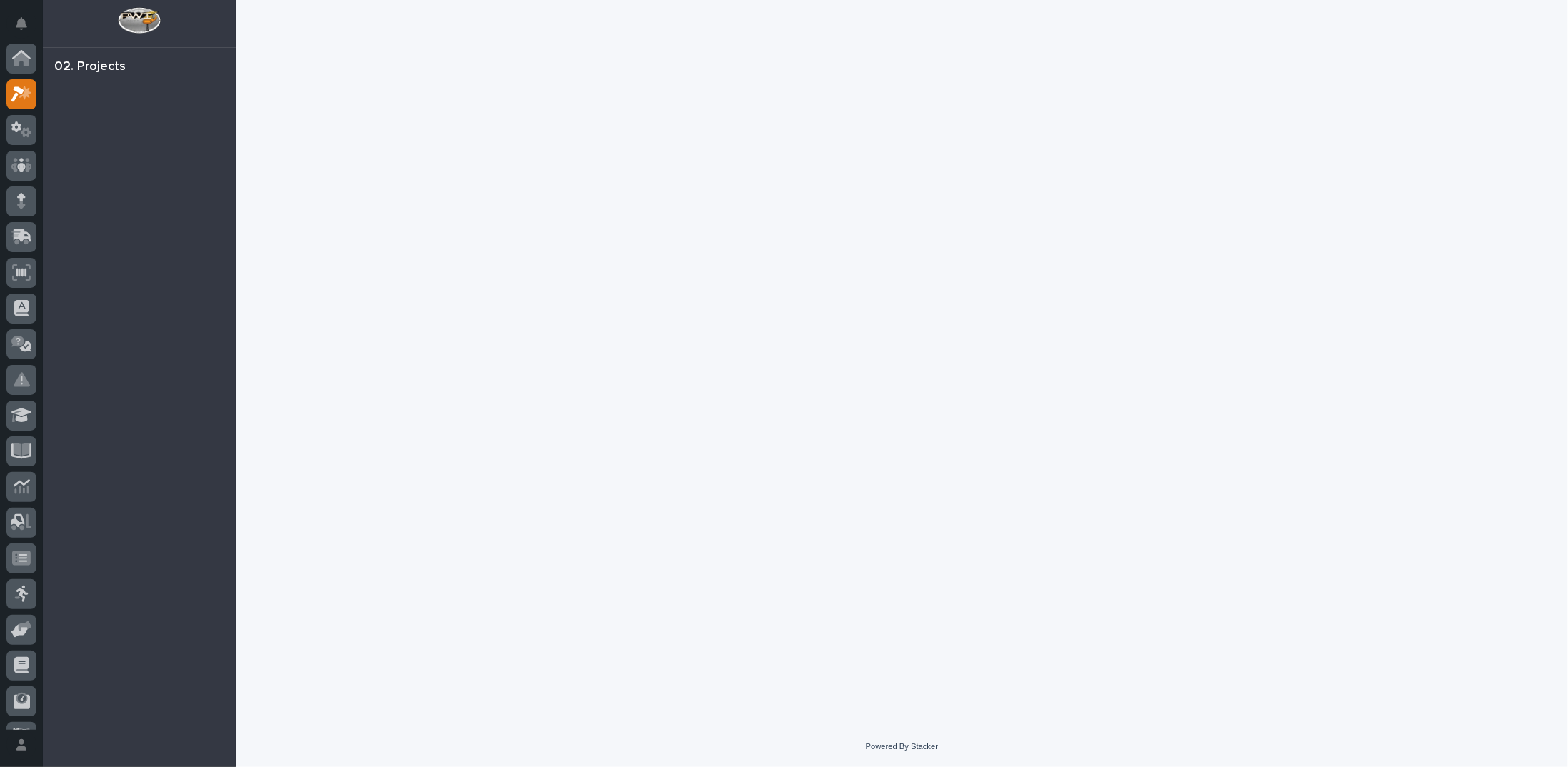
scroll to position [36, 0]
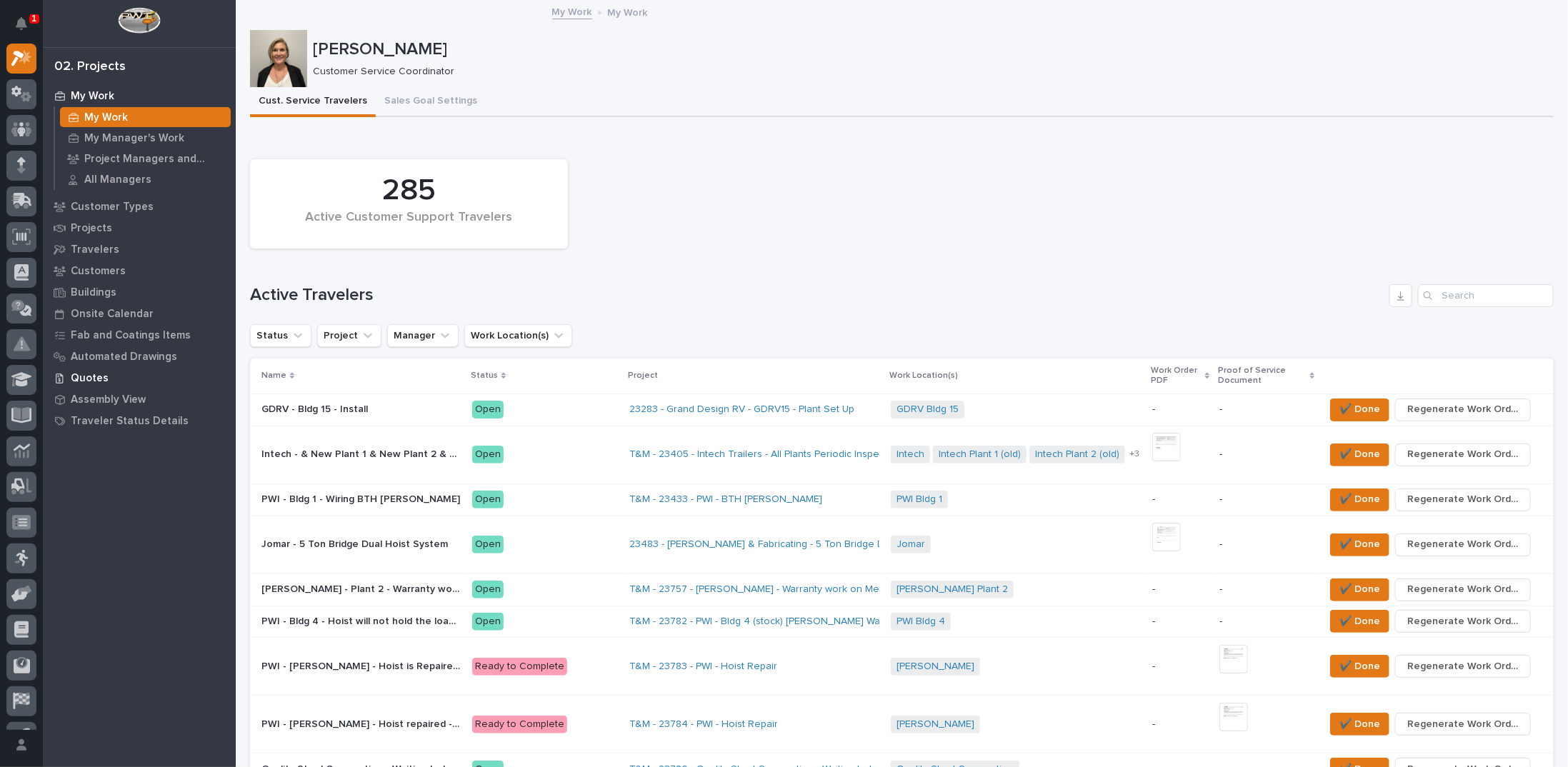
click at [87, 378] on p "Quotes" at bounding box center [89, 378] width 37 height 13
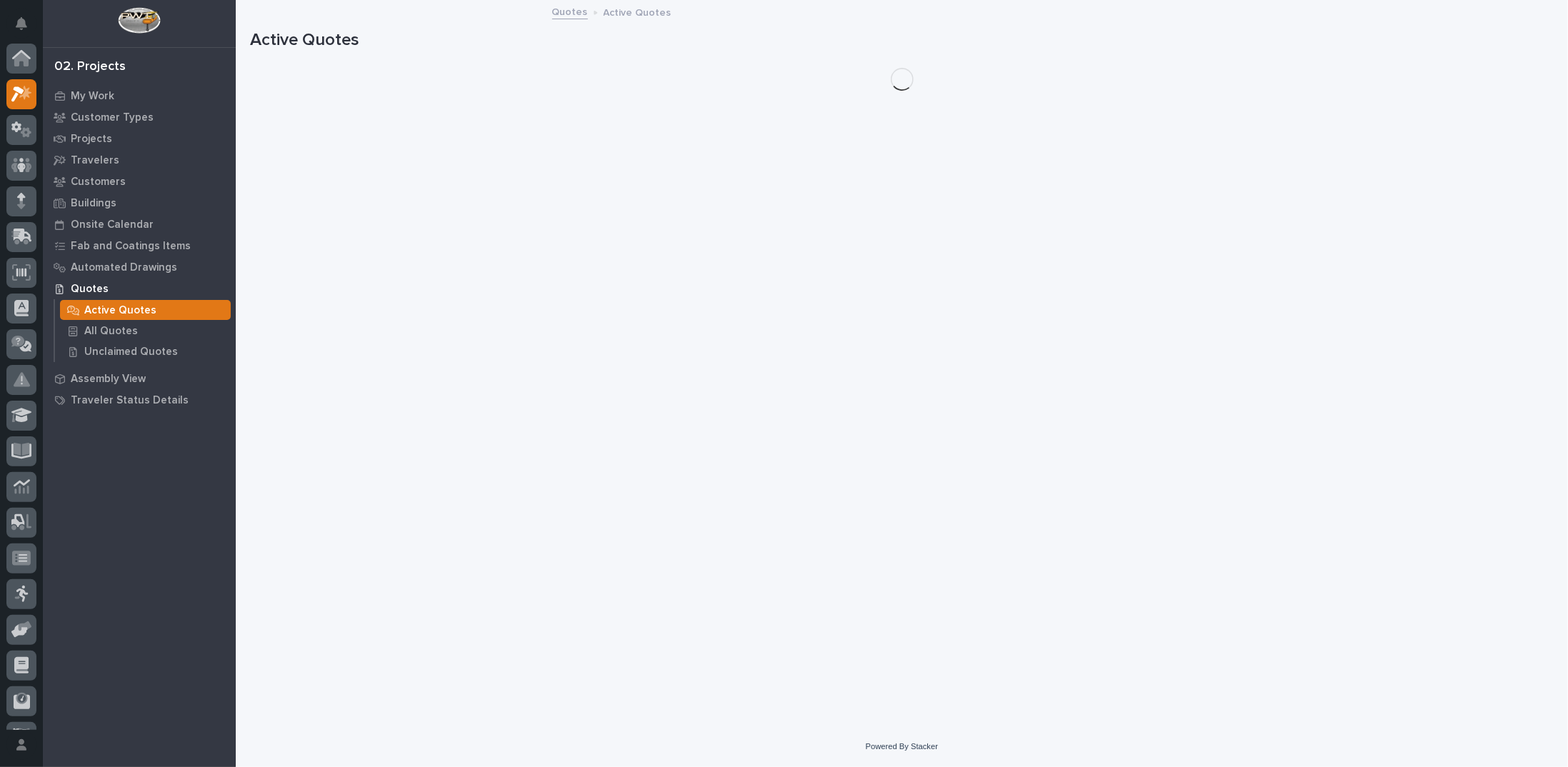
scroll to position [36, 0]
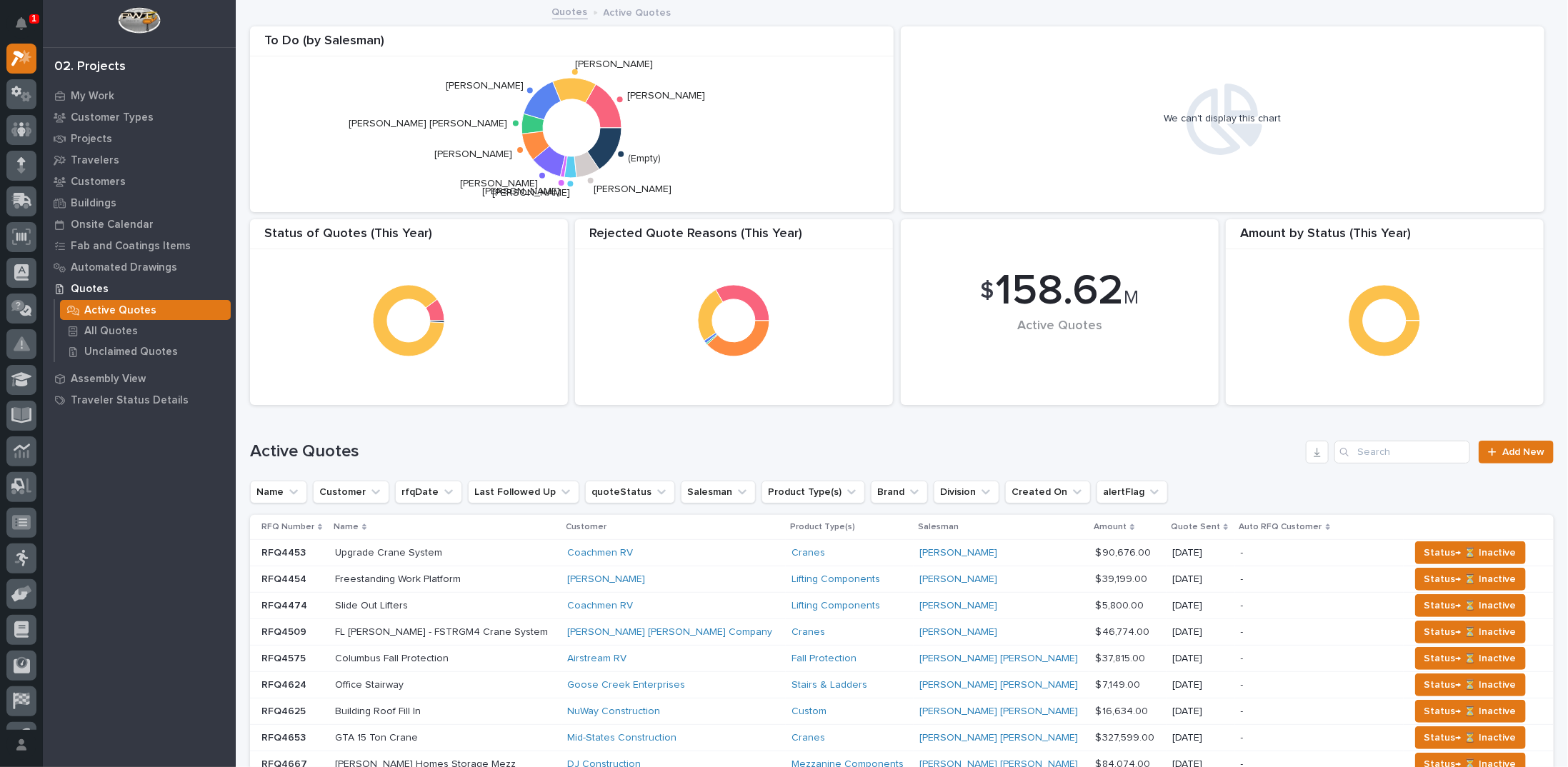
click at [81, 288] on p "Quotes" at bounding box center [89, 289] width 37 height 13
click at [29, 95] on icon at bounding box center [26, 96] width 11 height 10
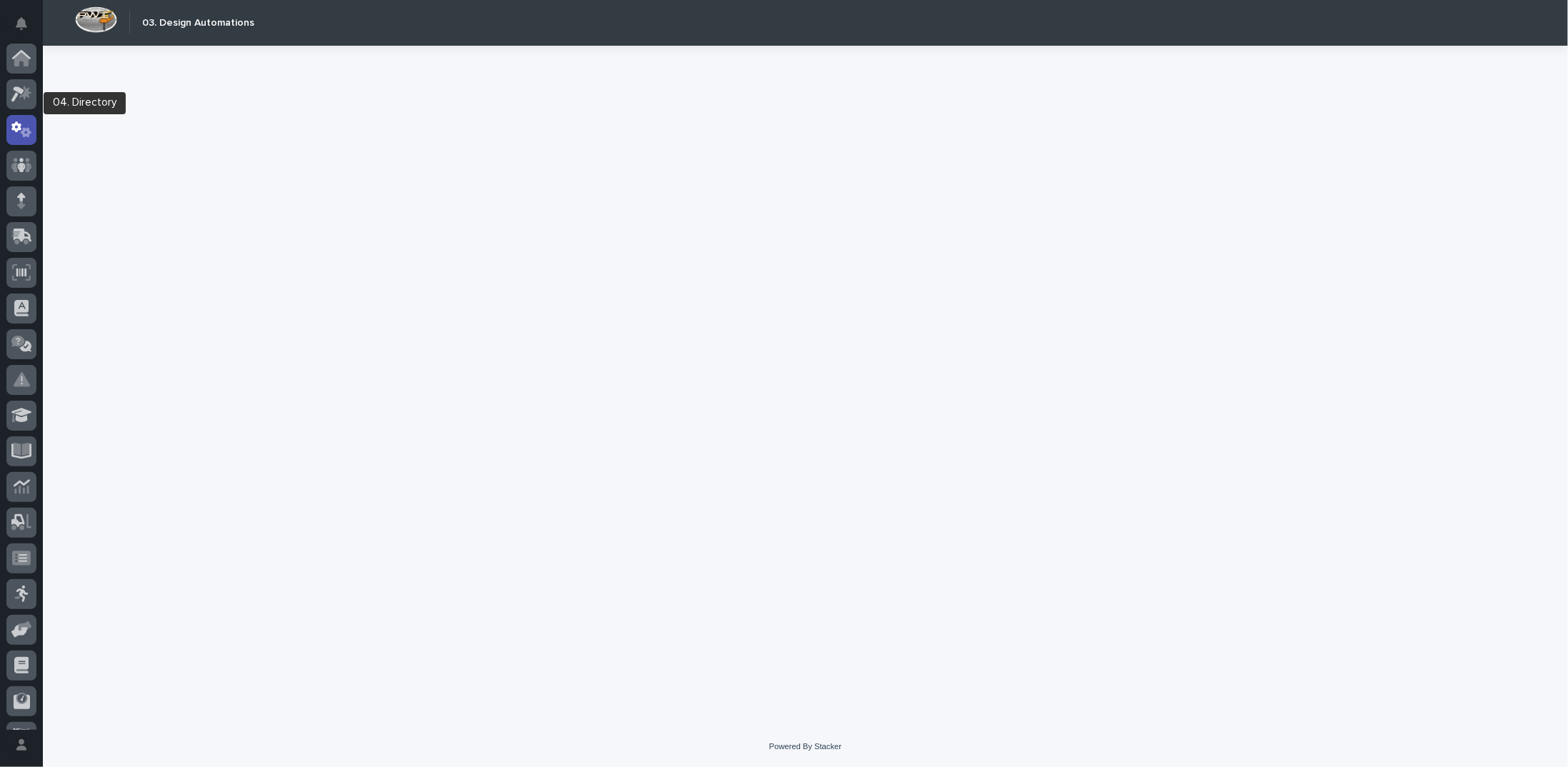
scroll to position [63, 0]
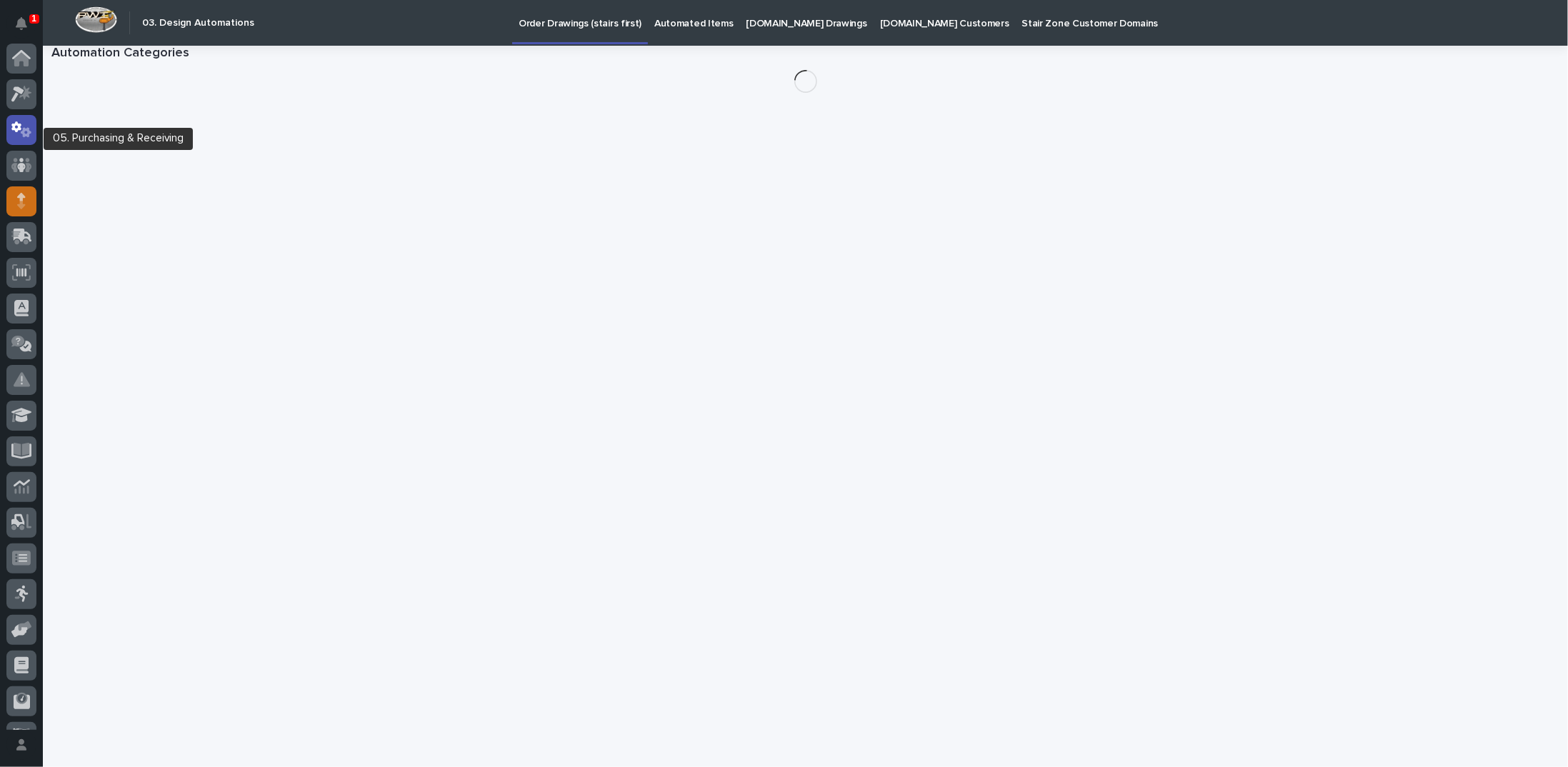
scroll to position [63, 0]
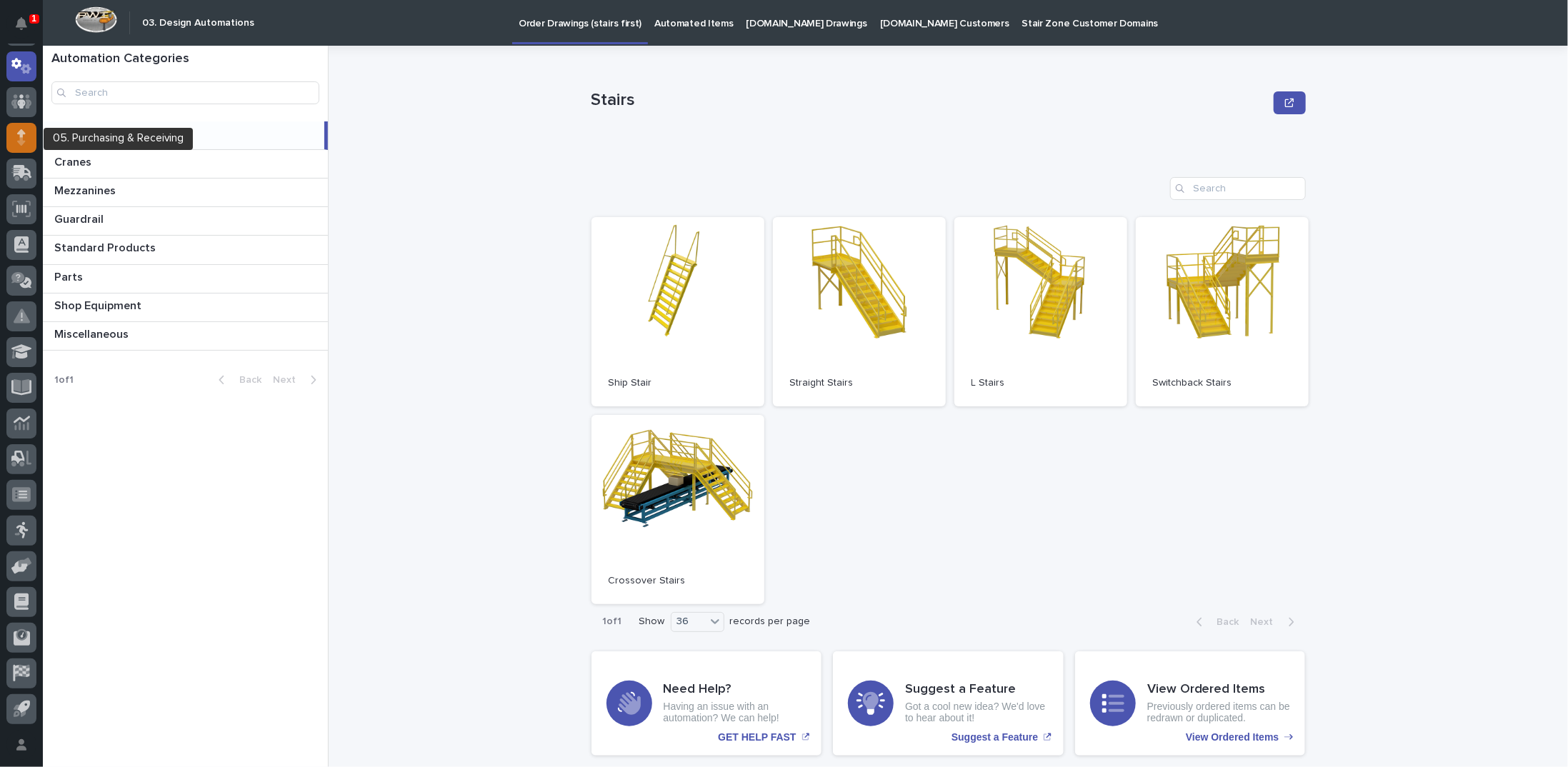
click at [26, 137] on div at bounding box center [21, 138] width 30 height 30
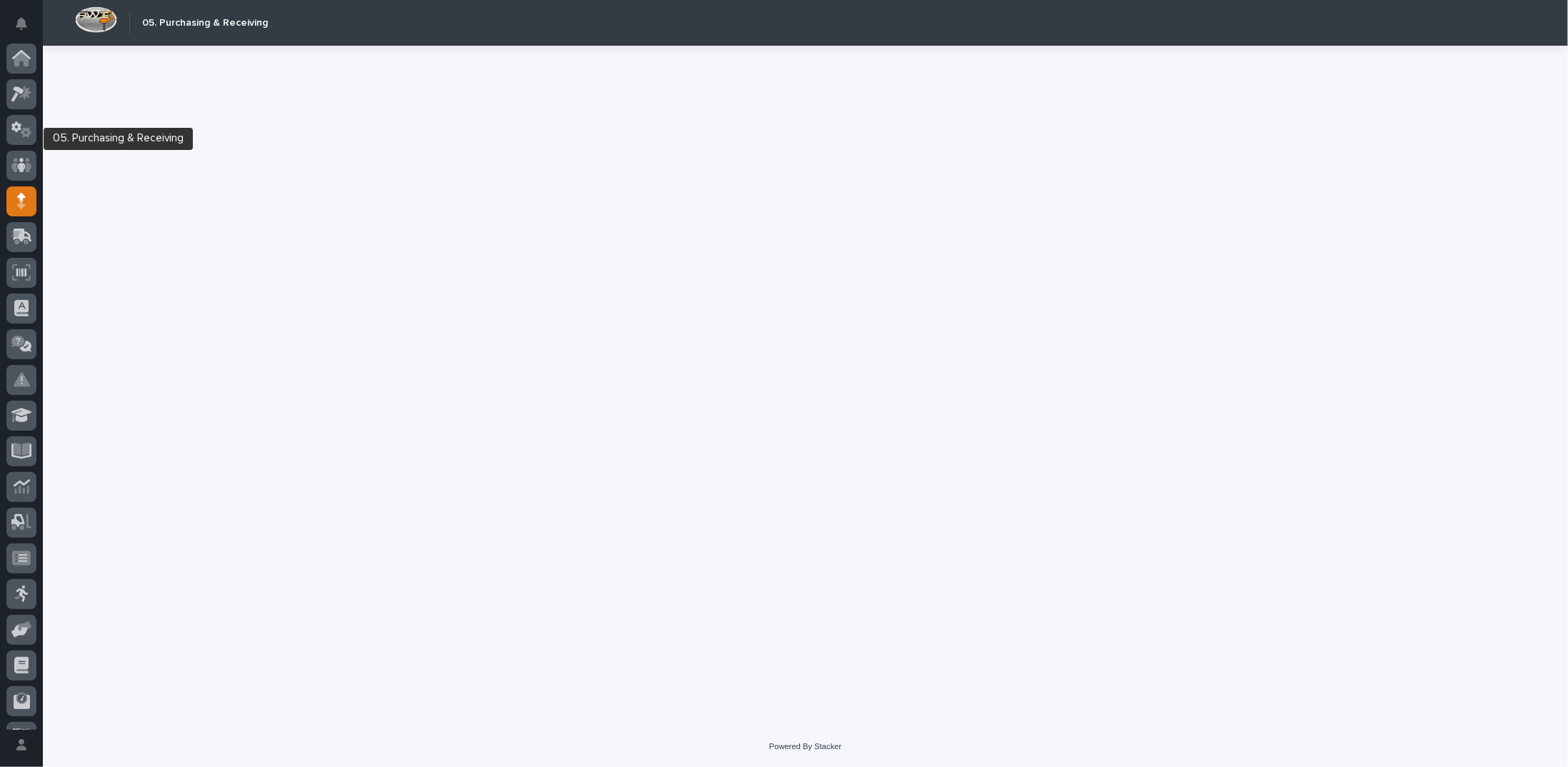
scroll to position [63, 0]
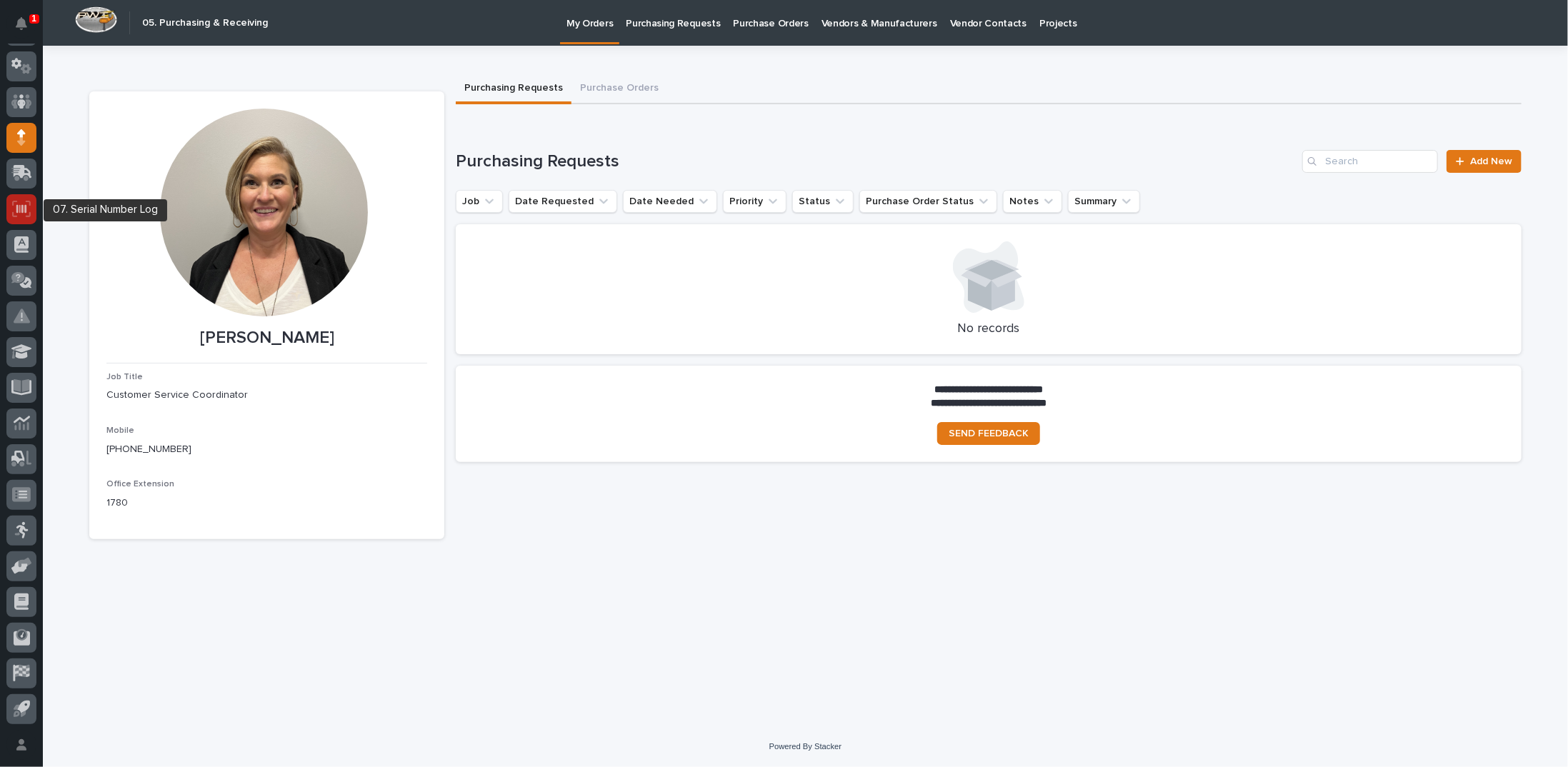
click at [18, 205] on icon at bounding box center [21, 208] width 18 height 16
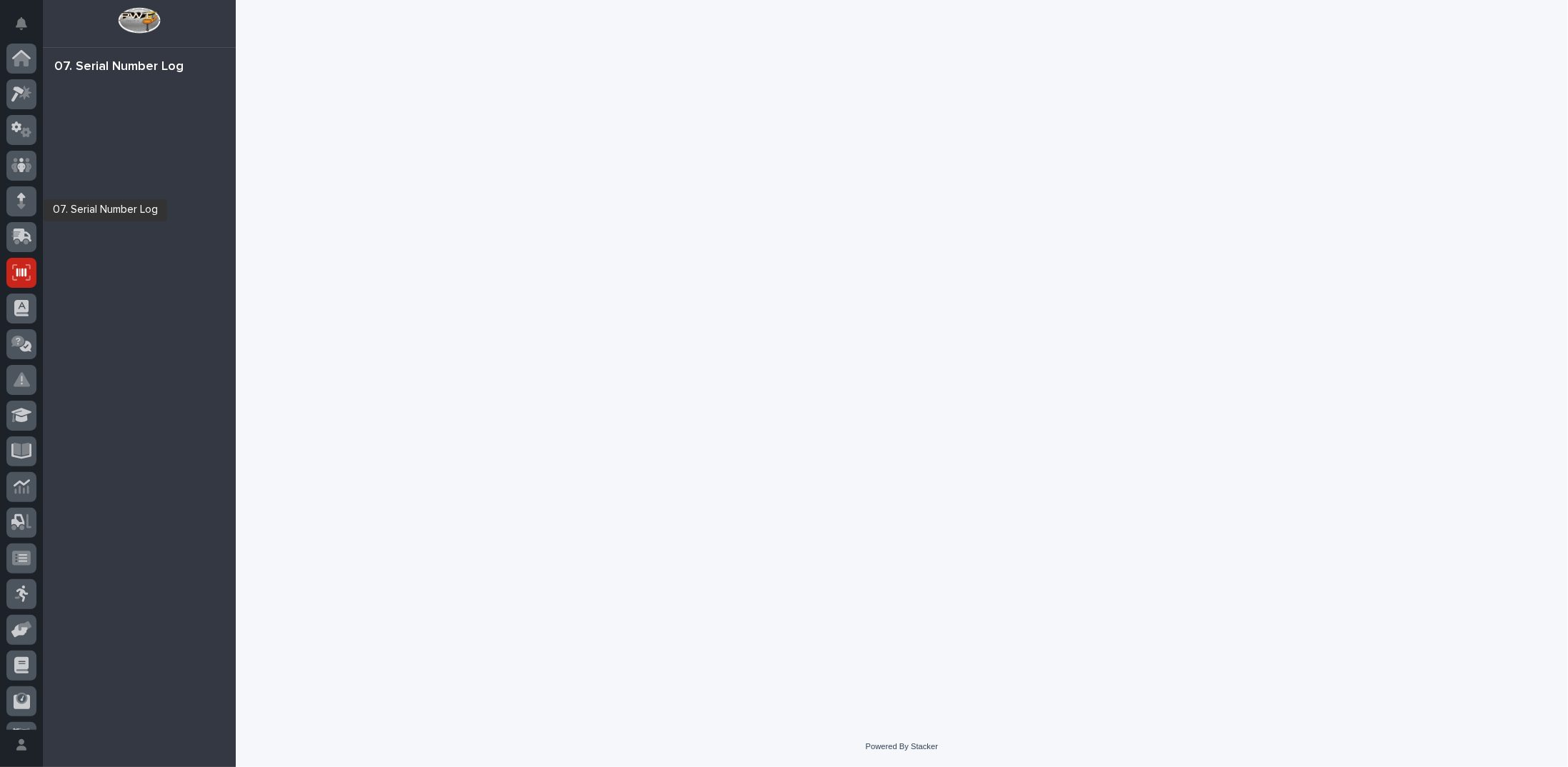
scroll to position [63, 0]
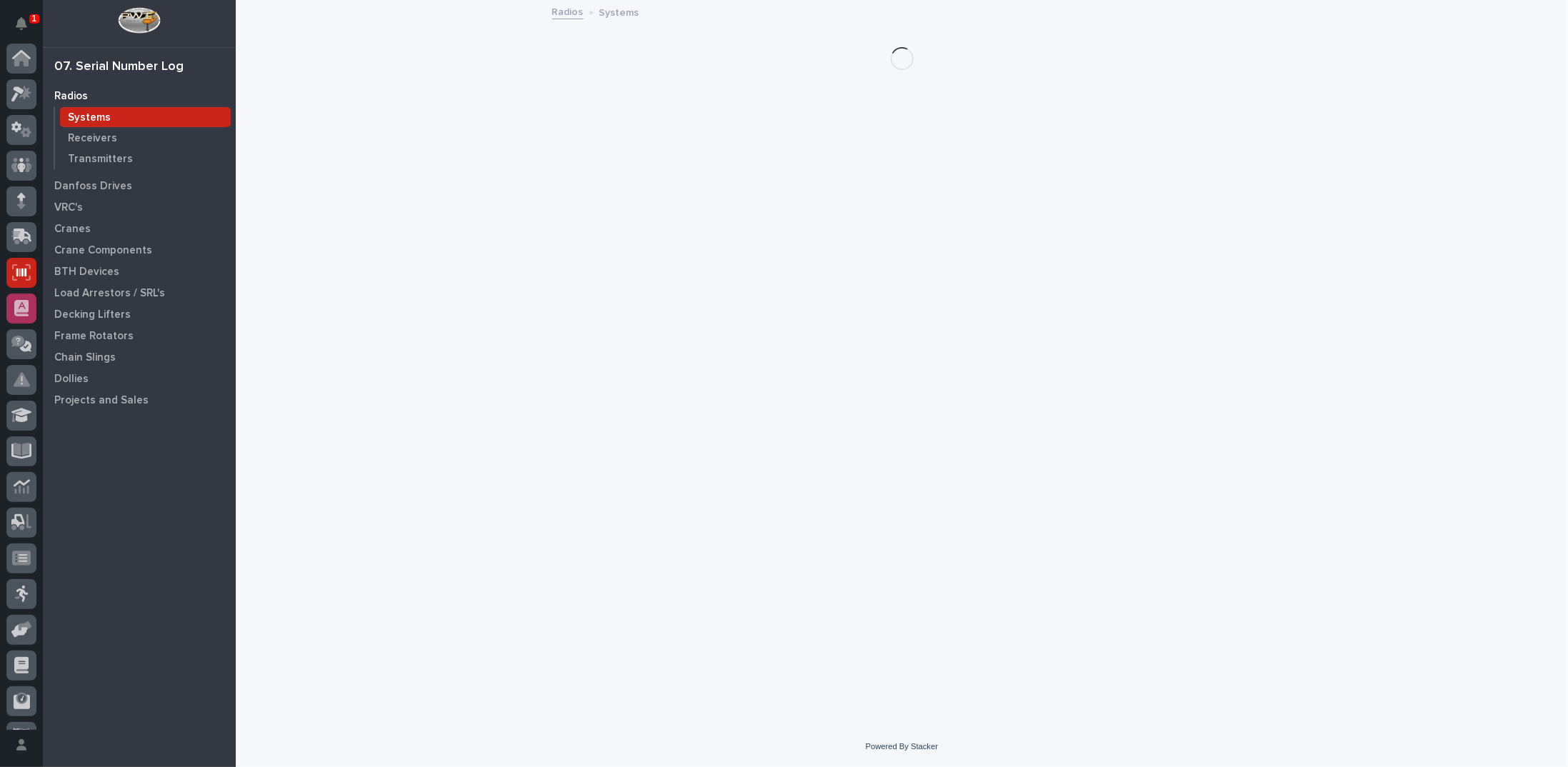
scroll to position [63, 0]
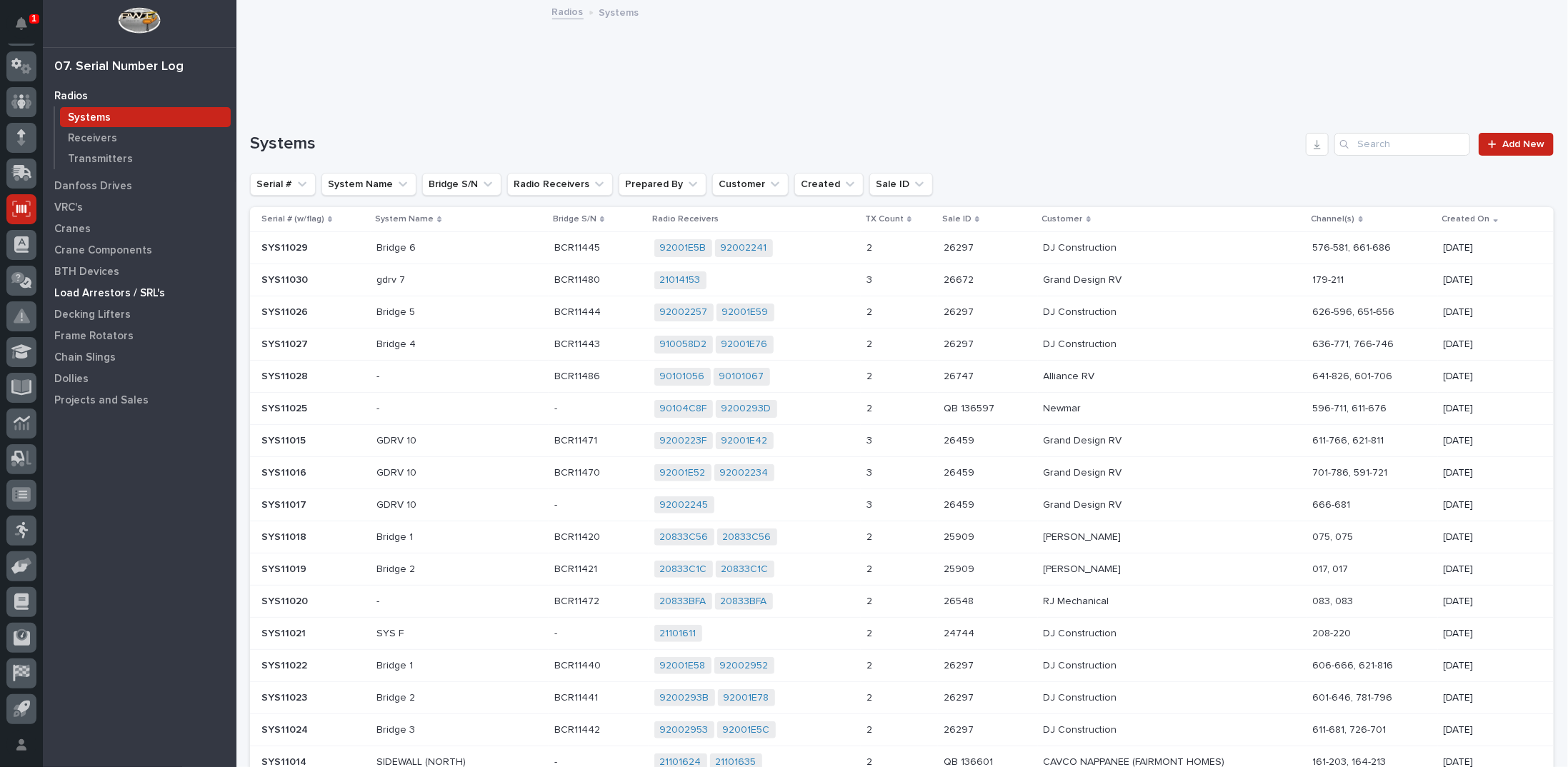
click at [98, 289] on p "Load Arrestors / SRL's" at bounding box center [109, 293] width 111 height 13
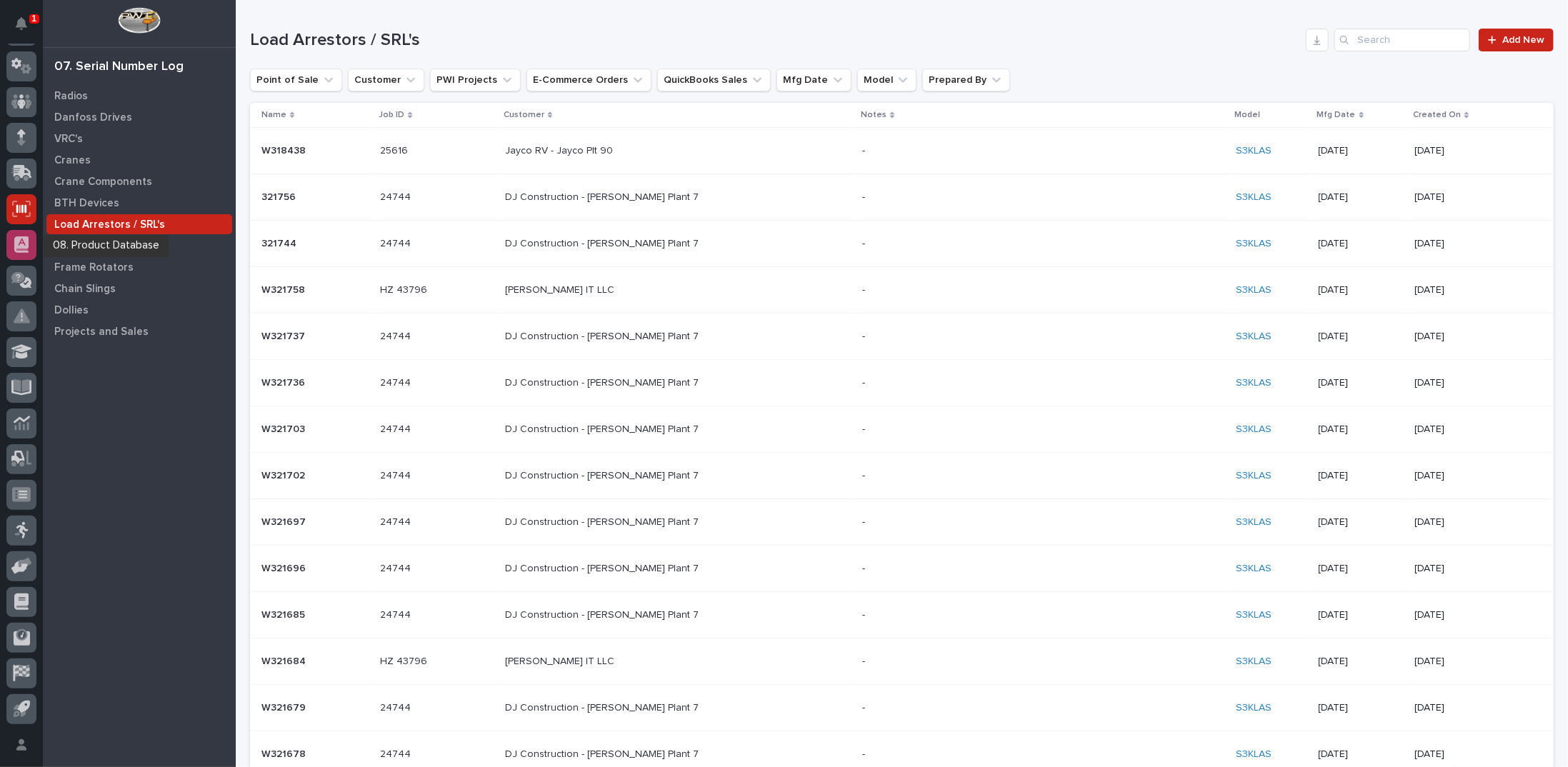
click at [16, 249] on icon at bounding box center [21, 249] width 11 height 2
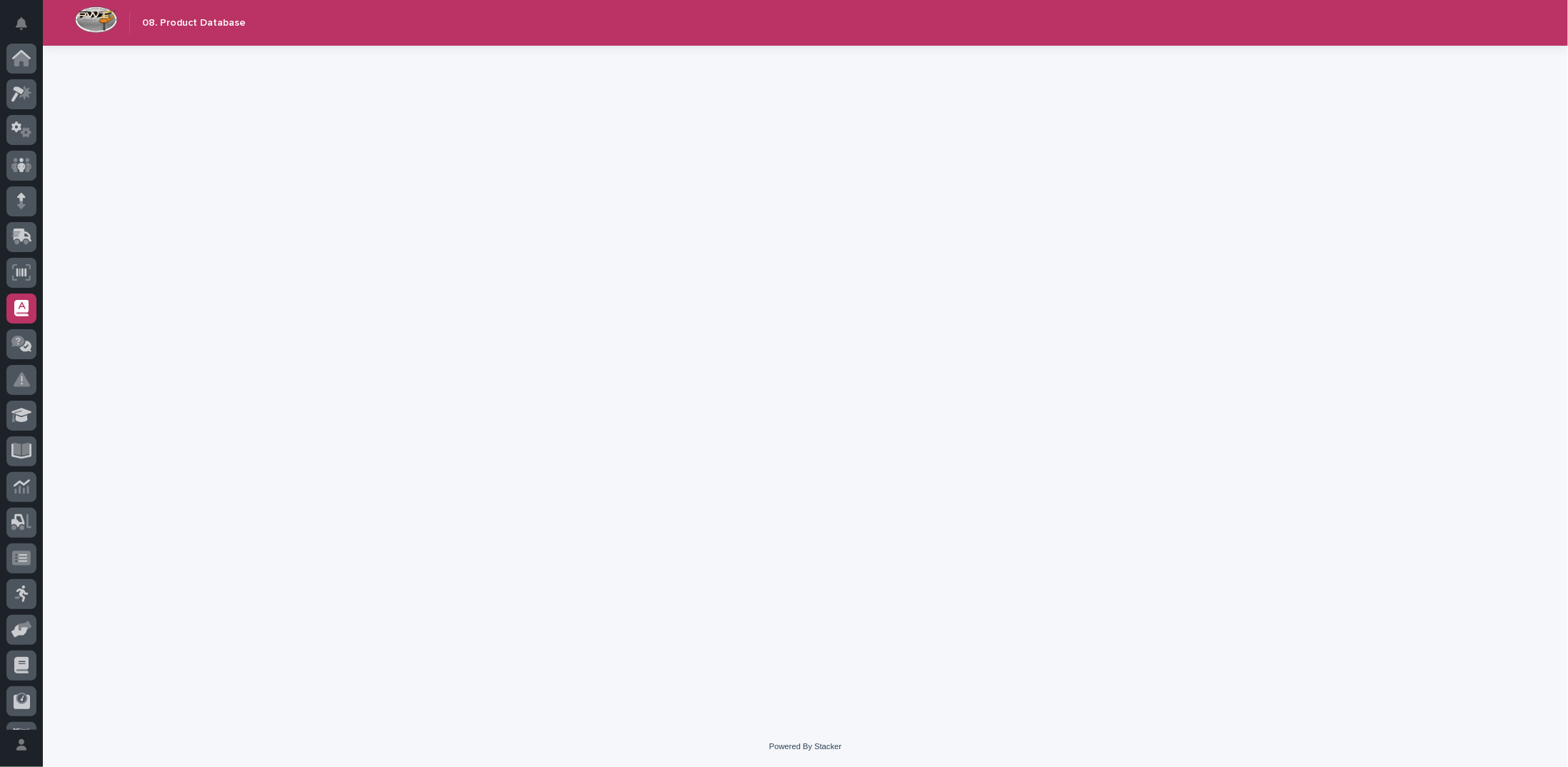
scroll to position [63, 0]
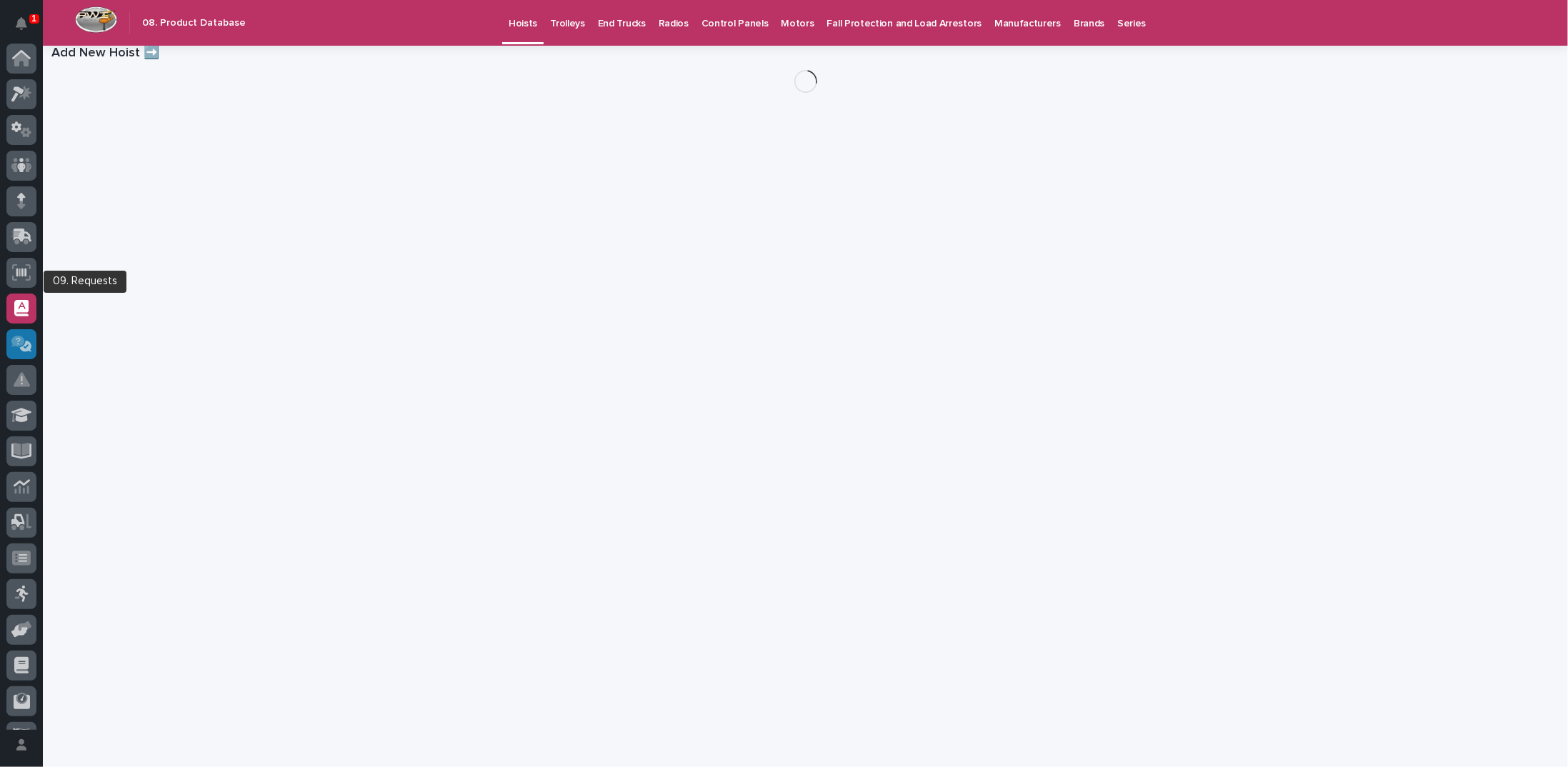
scroll to position [63, 0]
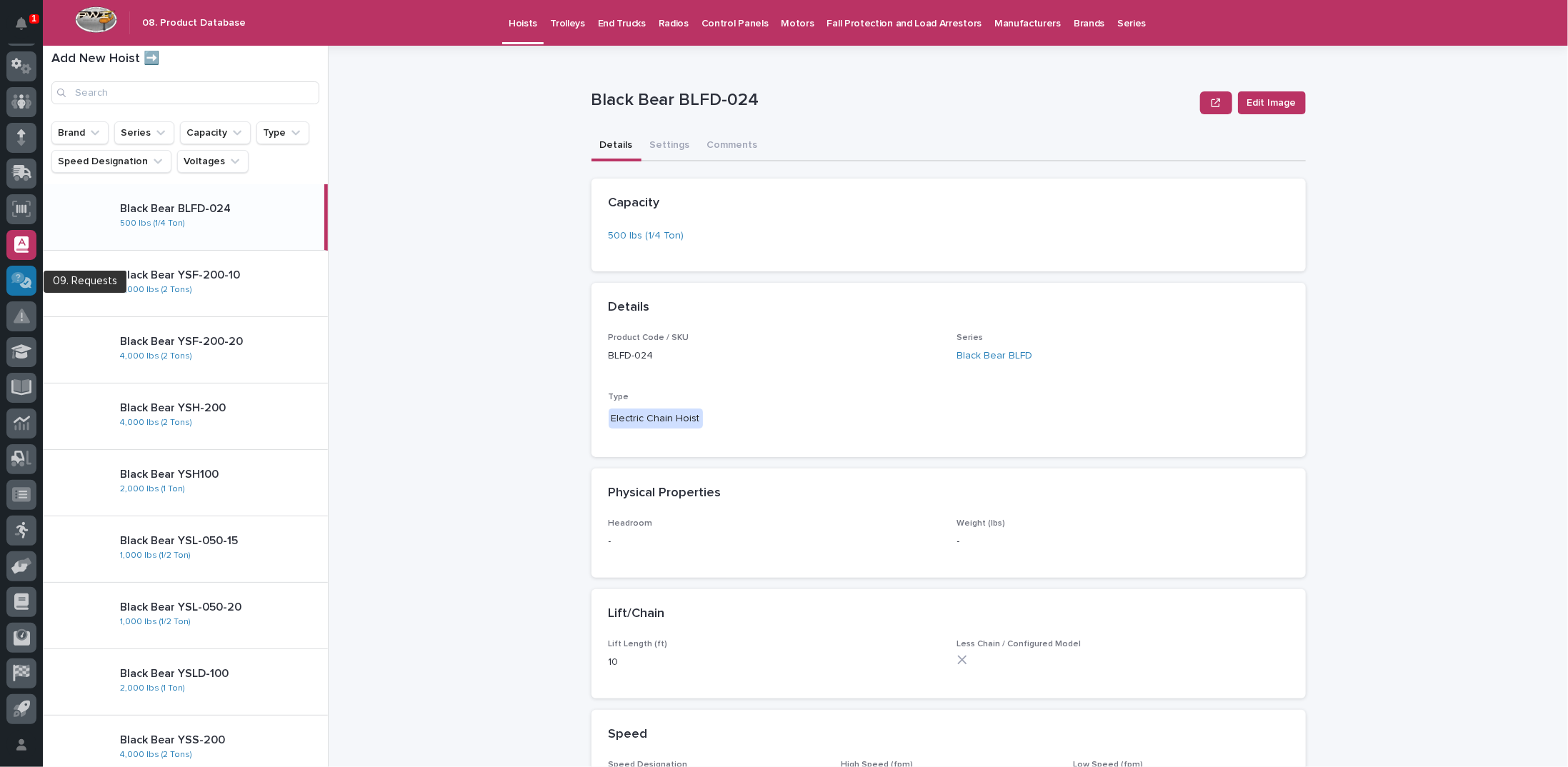
click at [21, 280] on icon at bounding box center [18, 278] width 14 height 11
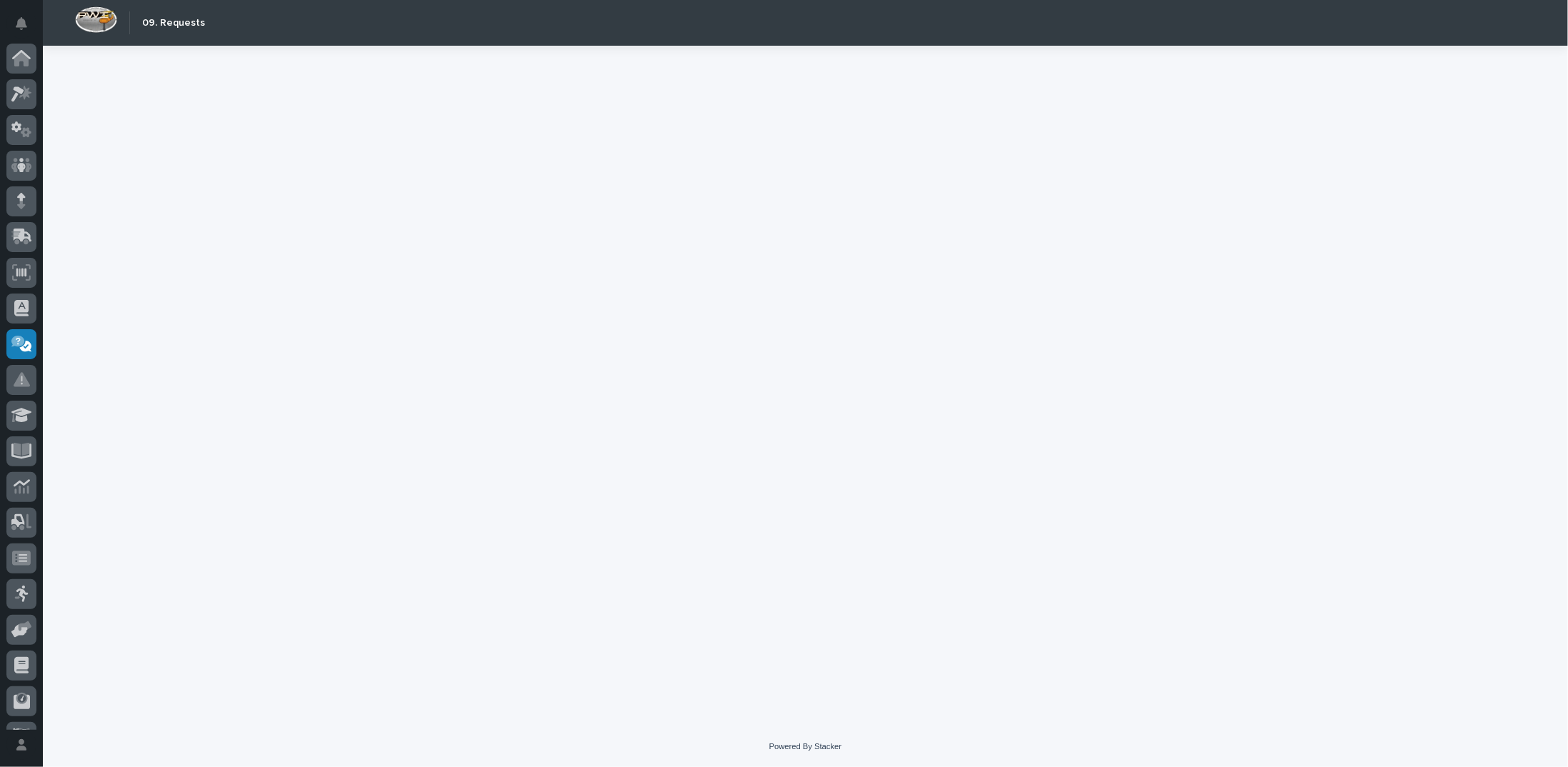
scroll to position [63, 0]
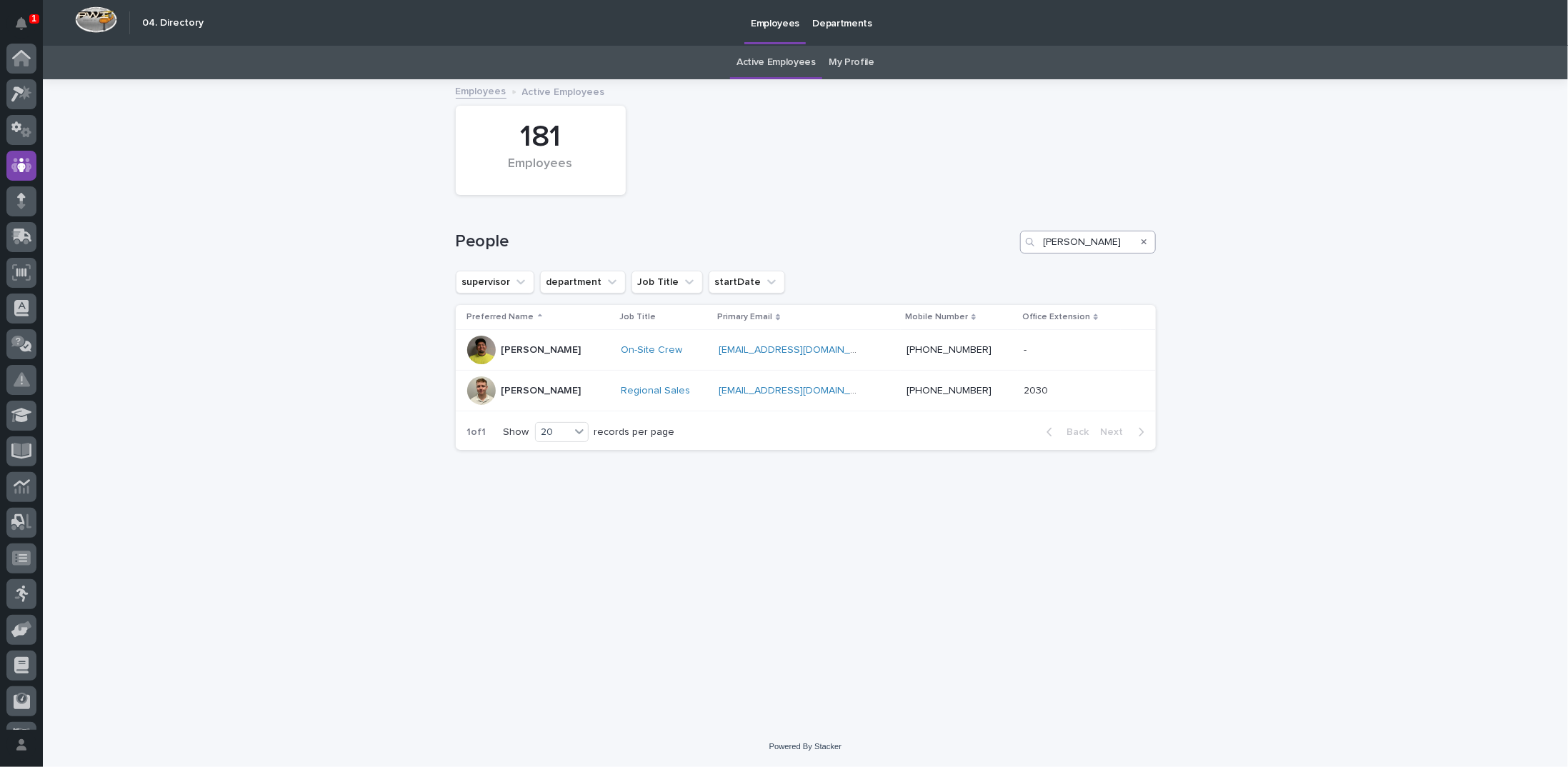
scroll to position [63, 0]
drag, startPoint x: 1069, startPoint y: 240, endPoint x: 966, endPoint y: 236, distance: 103.1
click at [973, 236] on div "People [PERSON_NAME]" at bounding box center [805, 242] width 700 height 23
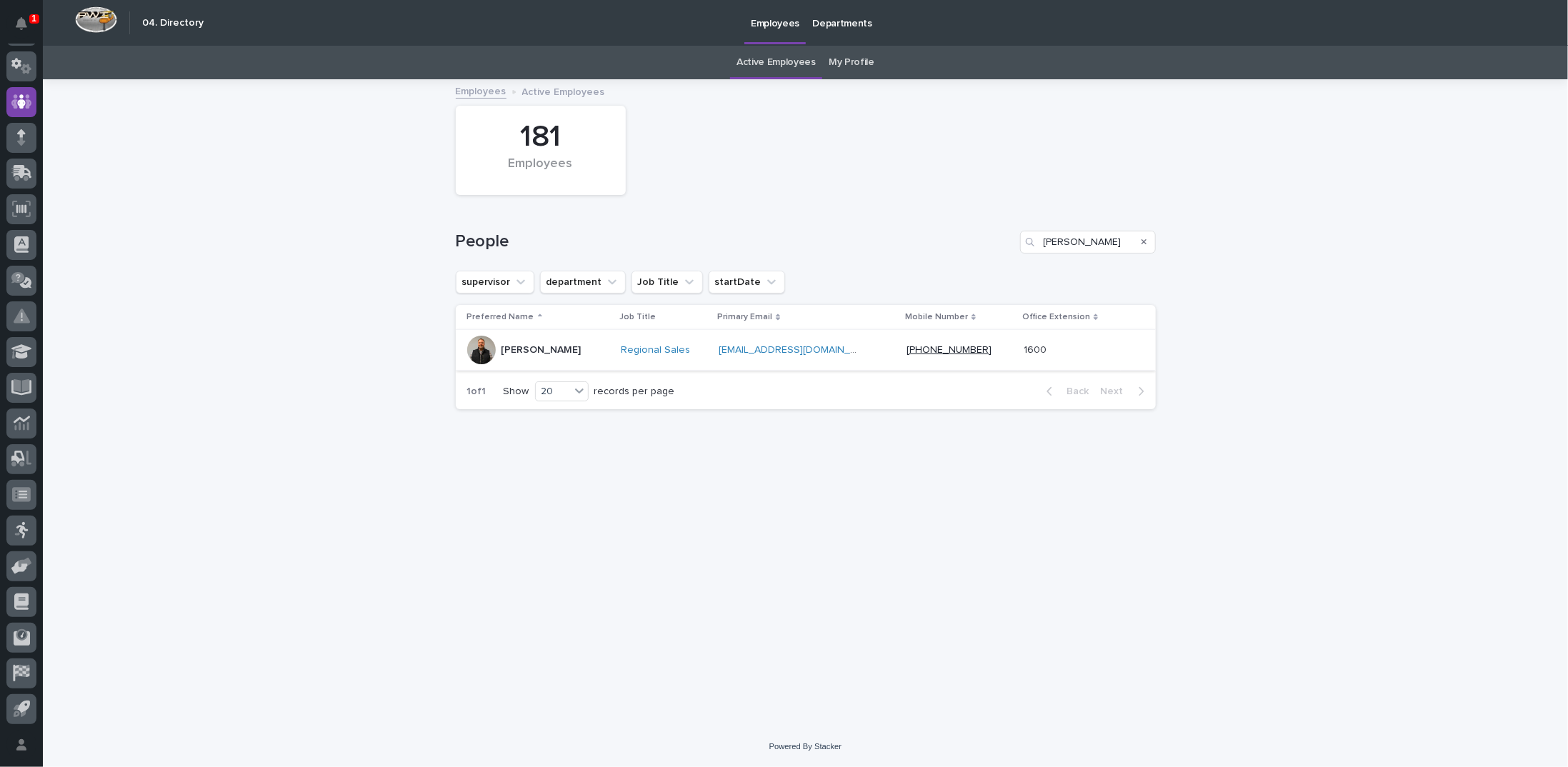
type input "[PERSON_NAME]"
